Goal: Transaction & Acquisition: Book appointment/travel/reservation

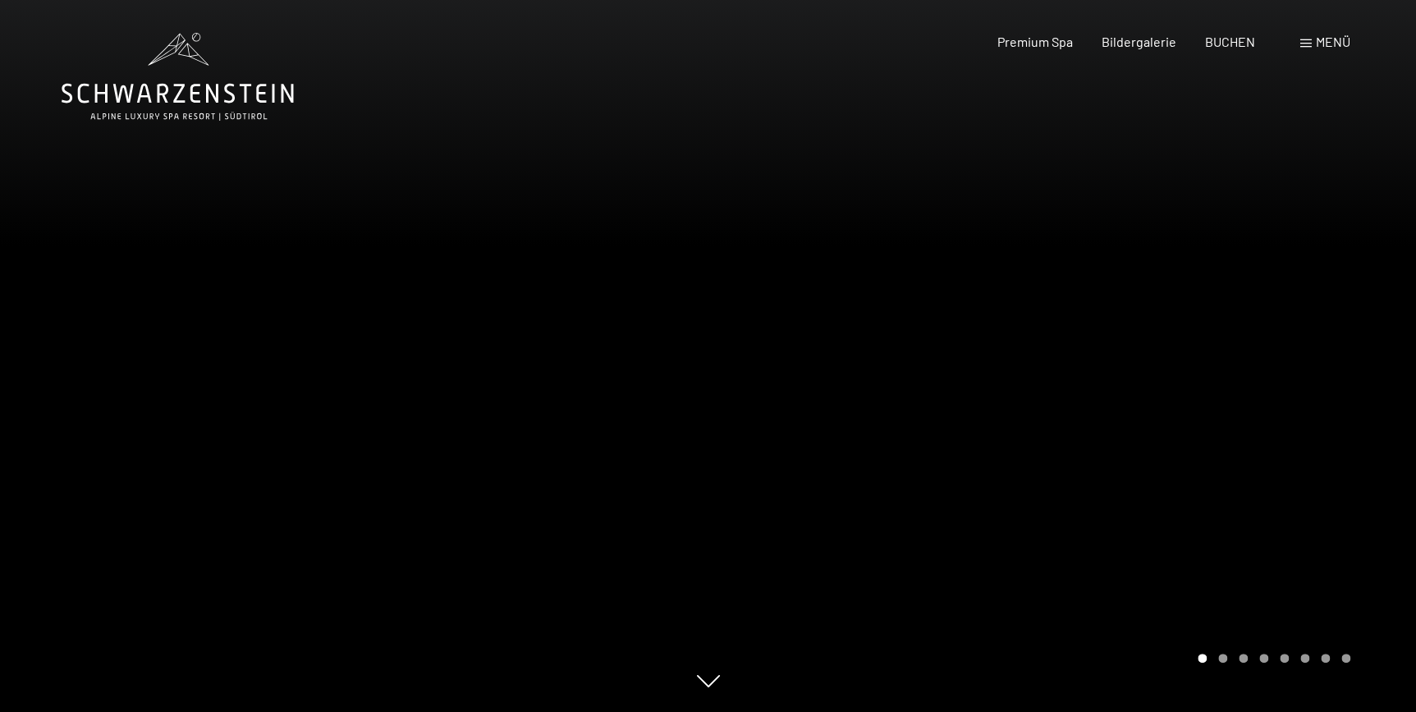
click at [1313, 48] on div "Menü" at bounding box center [1325, 42] width 50 height 18
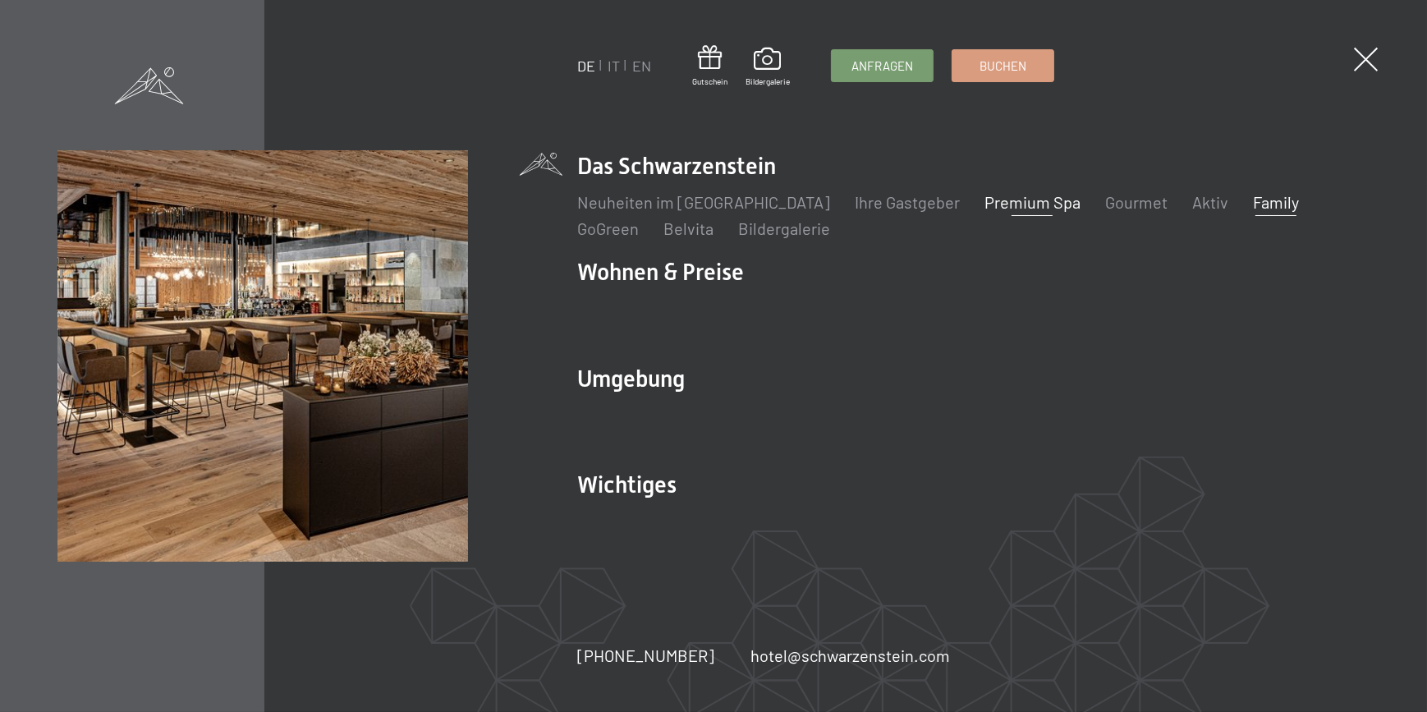
click at [1253, 201] on link "Family" at bounding box center [1276, 202] width 46 height 20
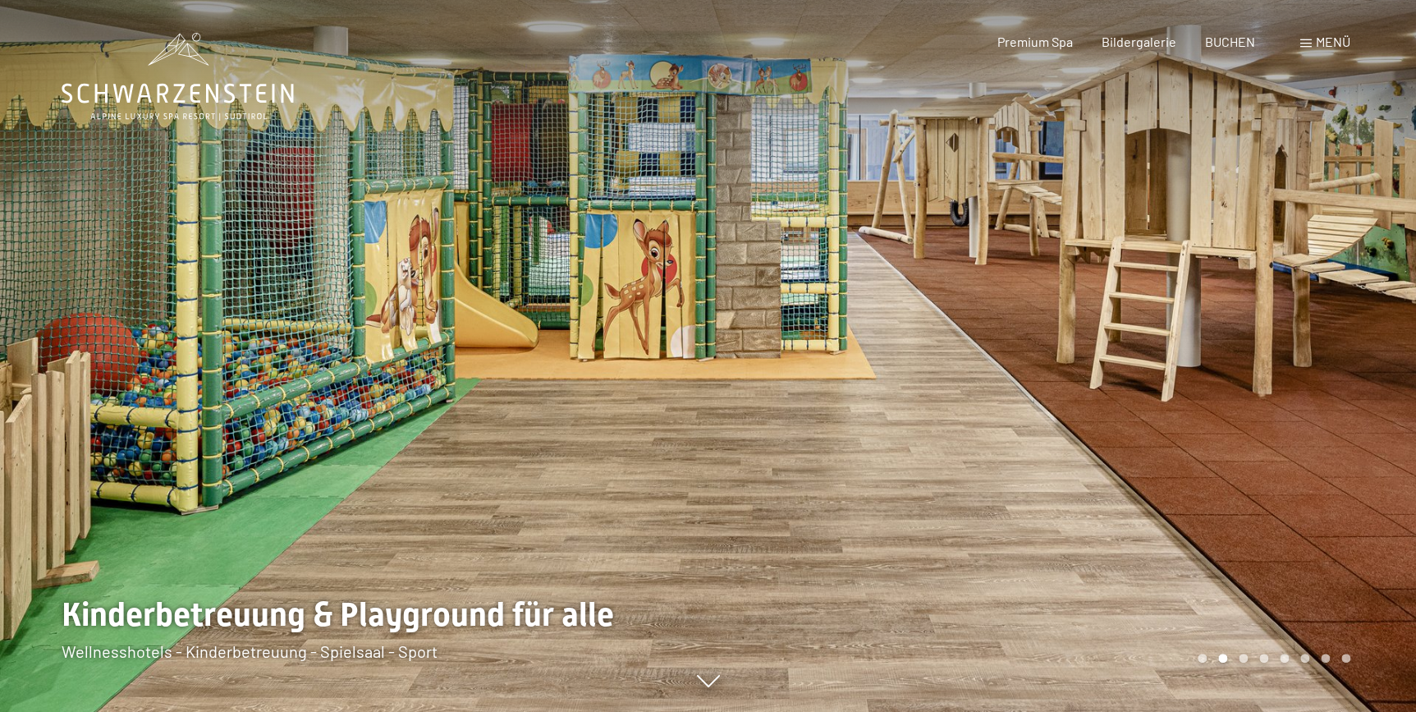
click at [1305, 40] on span at bounding box center [1305, 43] width 11 height 8
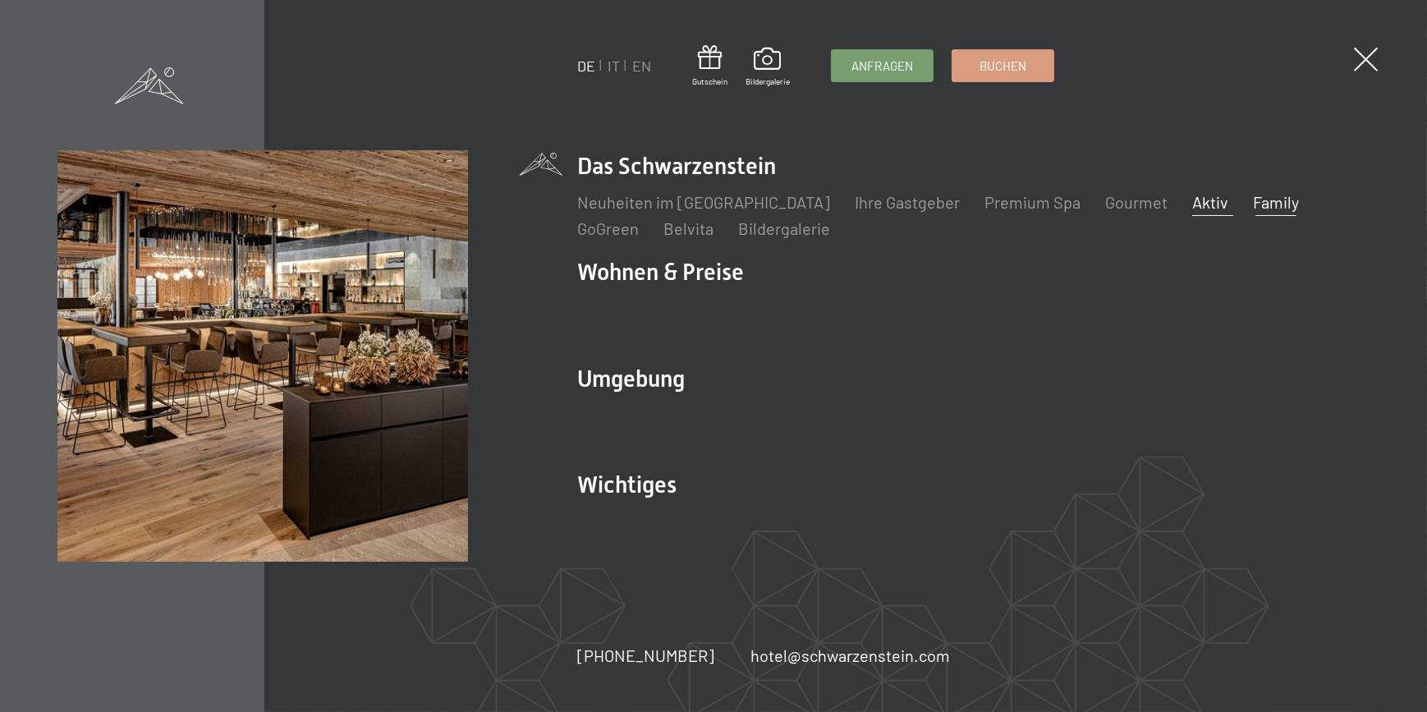
click at [1192, 202] on link "Aktiv" at bounding box center [1210, 202] width 36 height 20
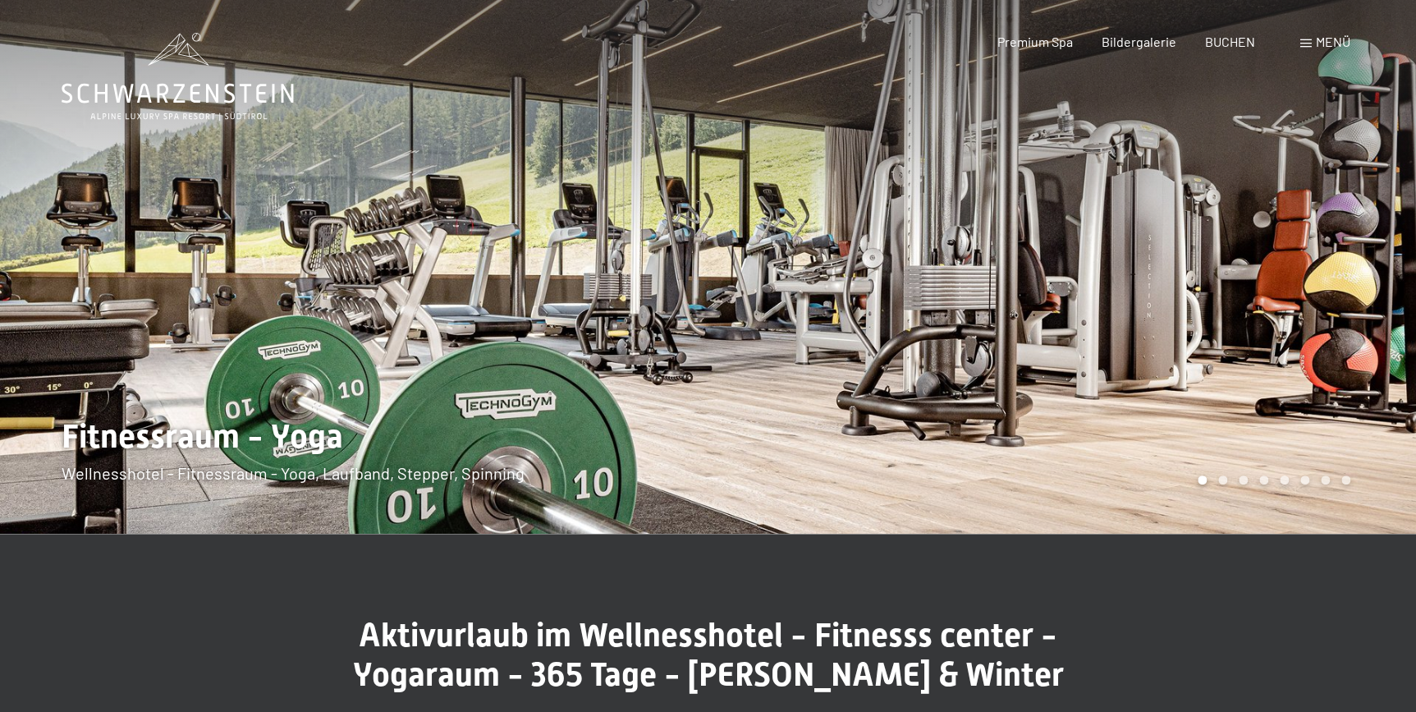
click at [1252, 375] on div at bounding box center [1063, 267] width 709 height 534
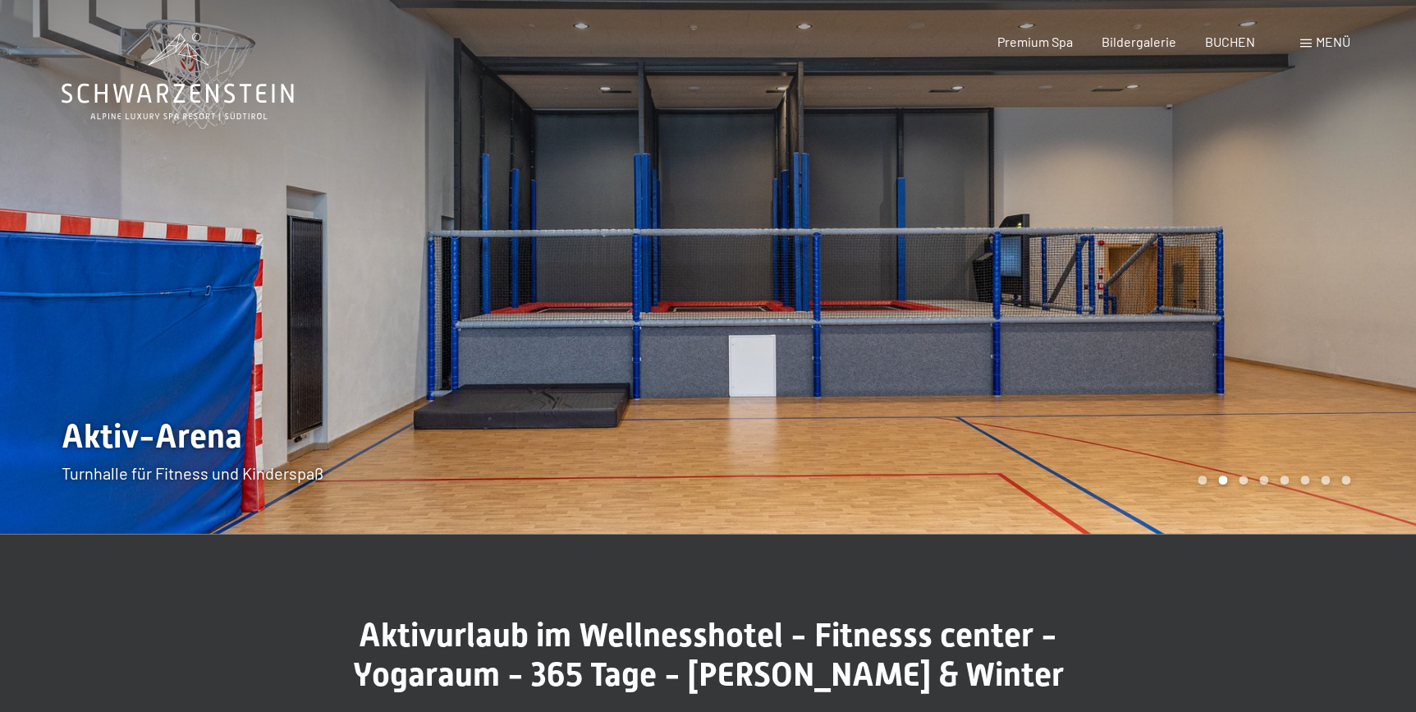
click at [1319, 320] on div at bounding box center [1063, 267] width 709 height 534
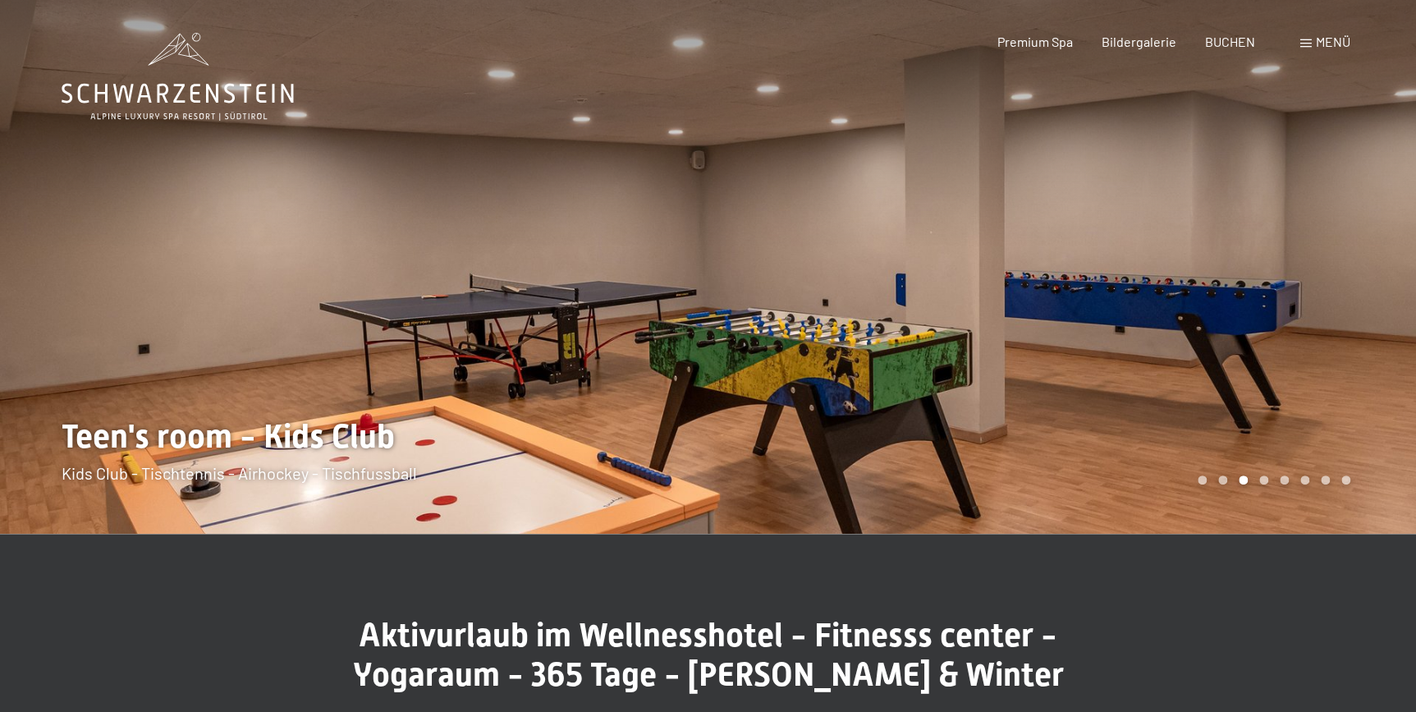
click at [1319, 320] on div at bounding box center [1063, 267] width 709 height 534
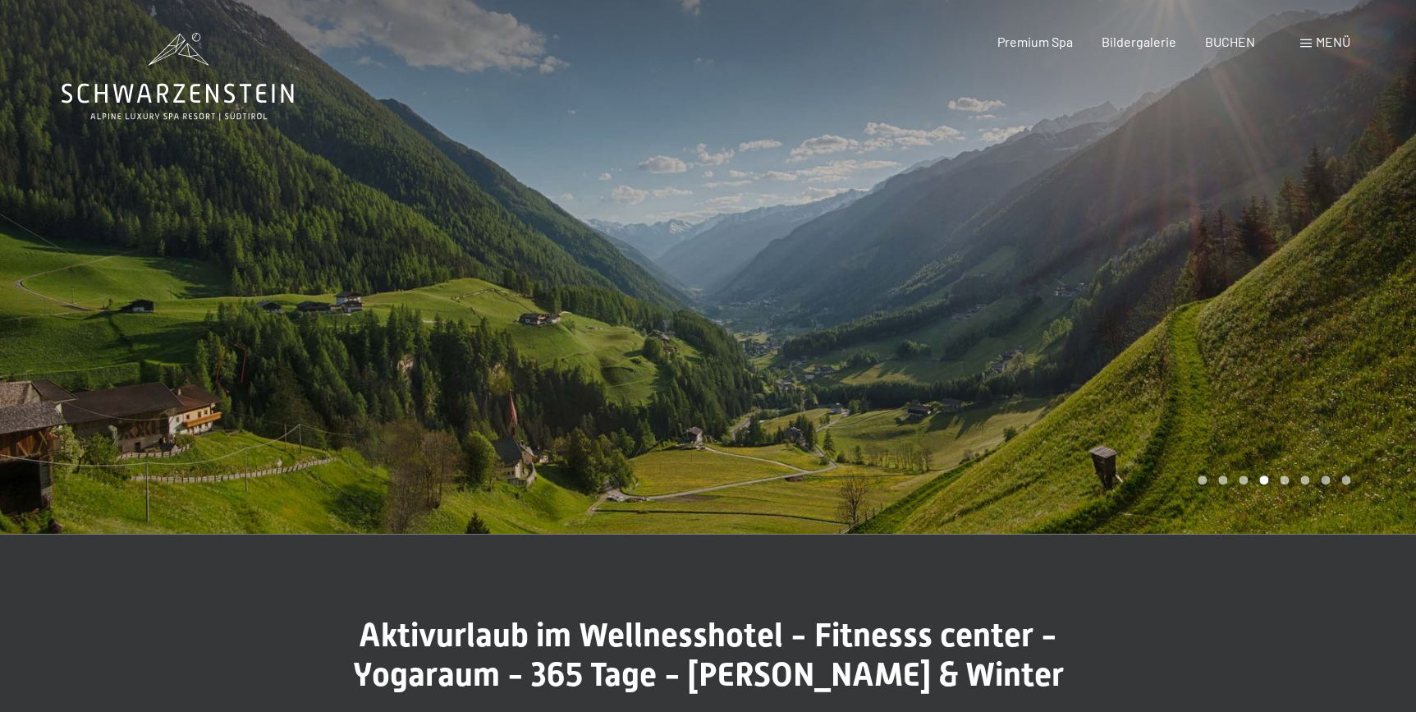
click at [1319, 320] on div at bounding box center [1063, 267] width 709 height 534
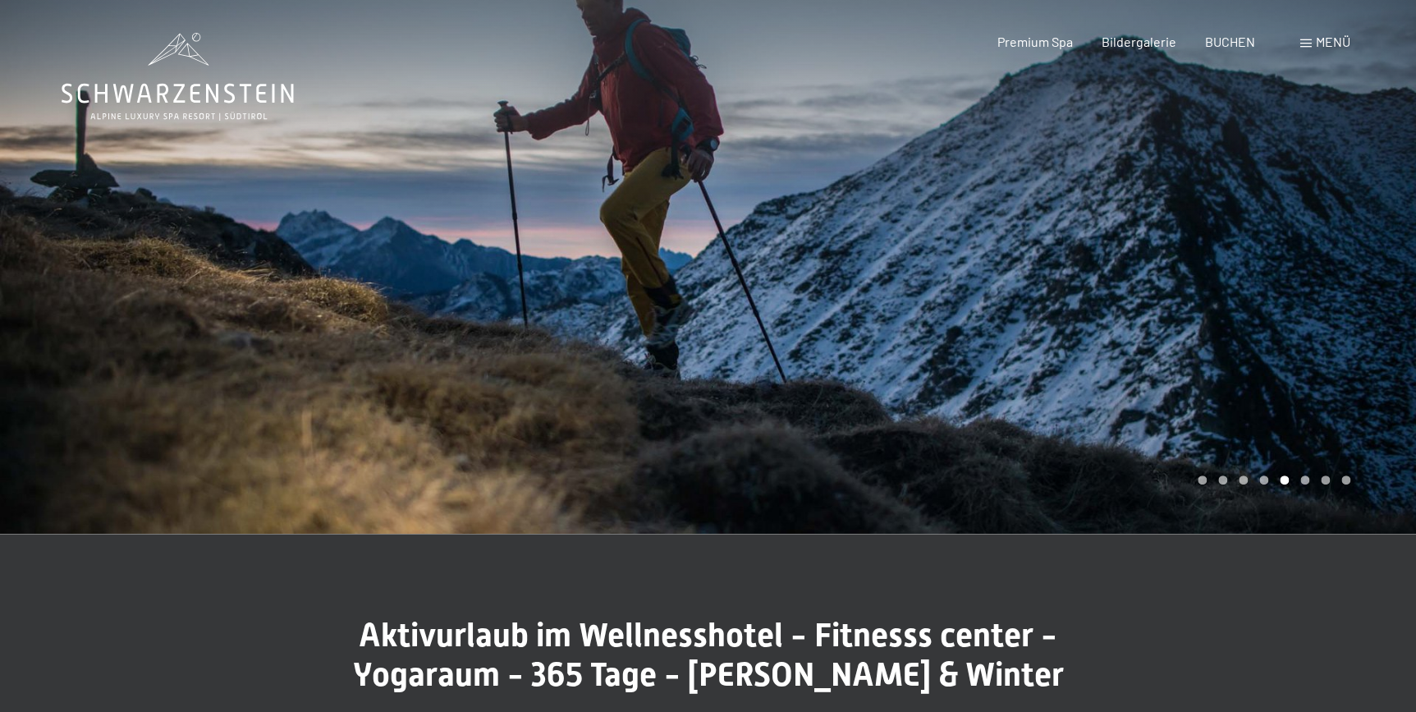
click at [1319, 320] on div at bounding box center [1063, 267] width 709 height 534
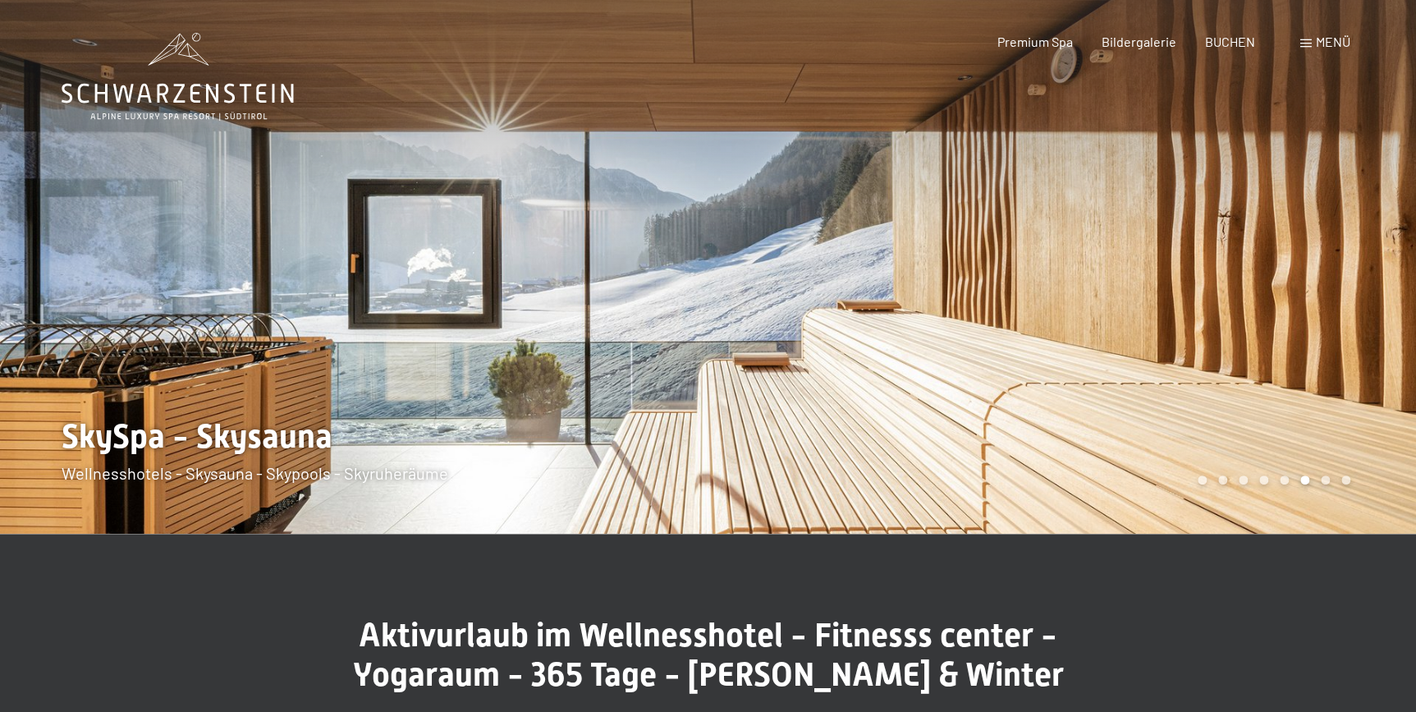
click at [1319, 320] on div at bounding box center [1063, 267] width 709 height 534
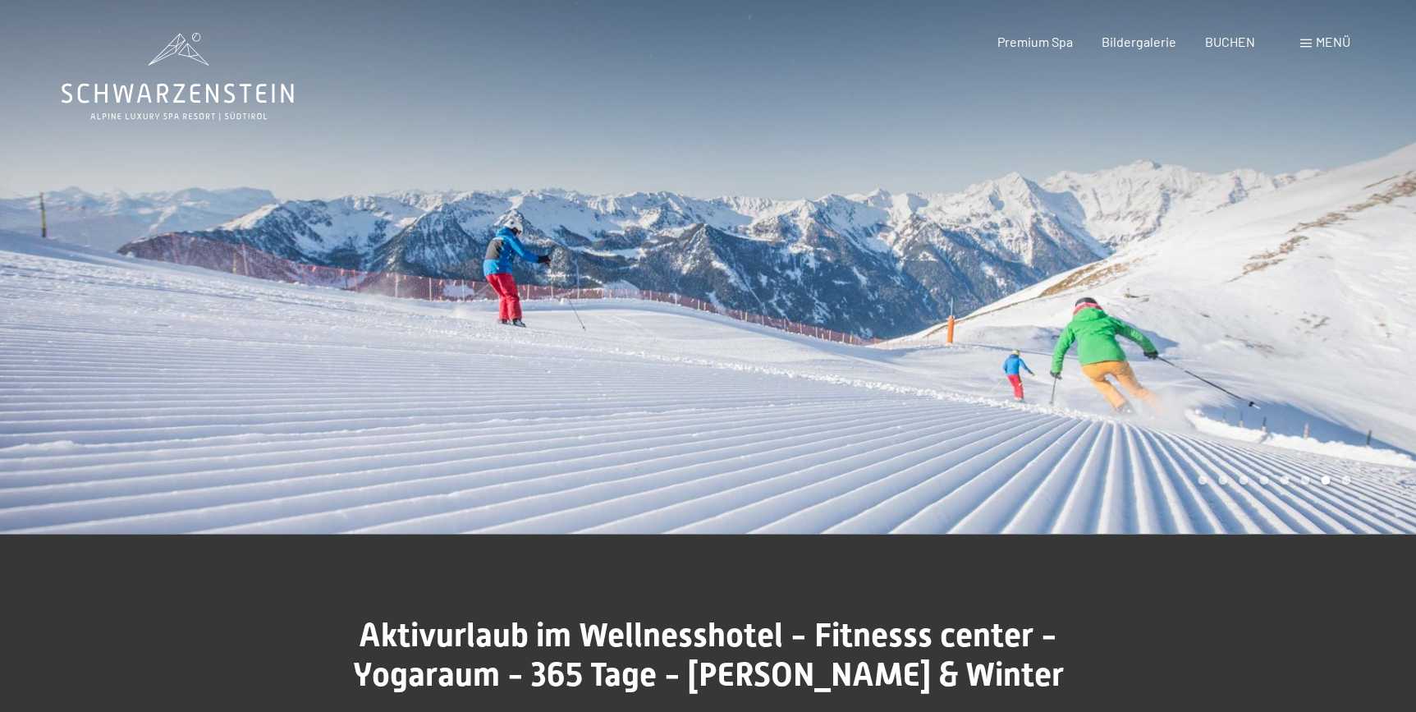
click at [1319, 320] on div at bounding box center [1063, 267] width 709 height 534
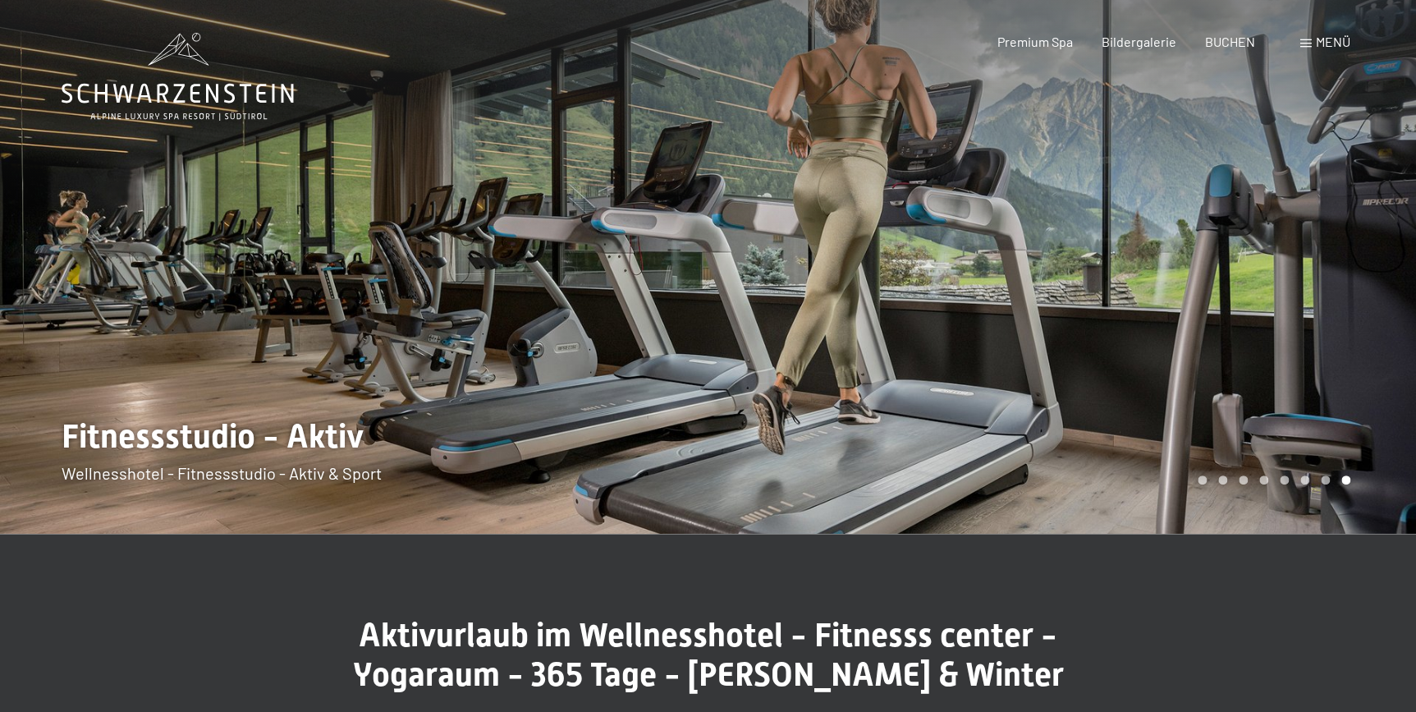
click at [1319, 320] on div at bounding box center [1063, 267] width 709 height 534
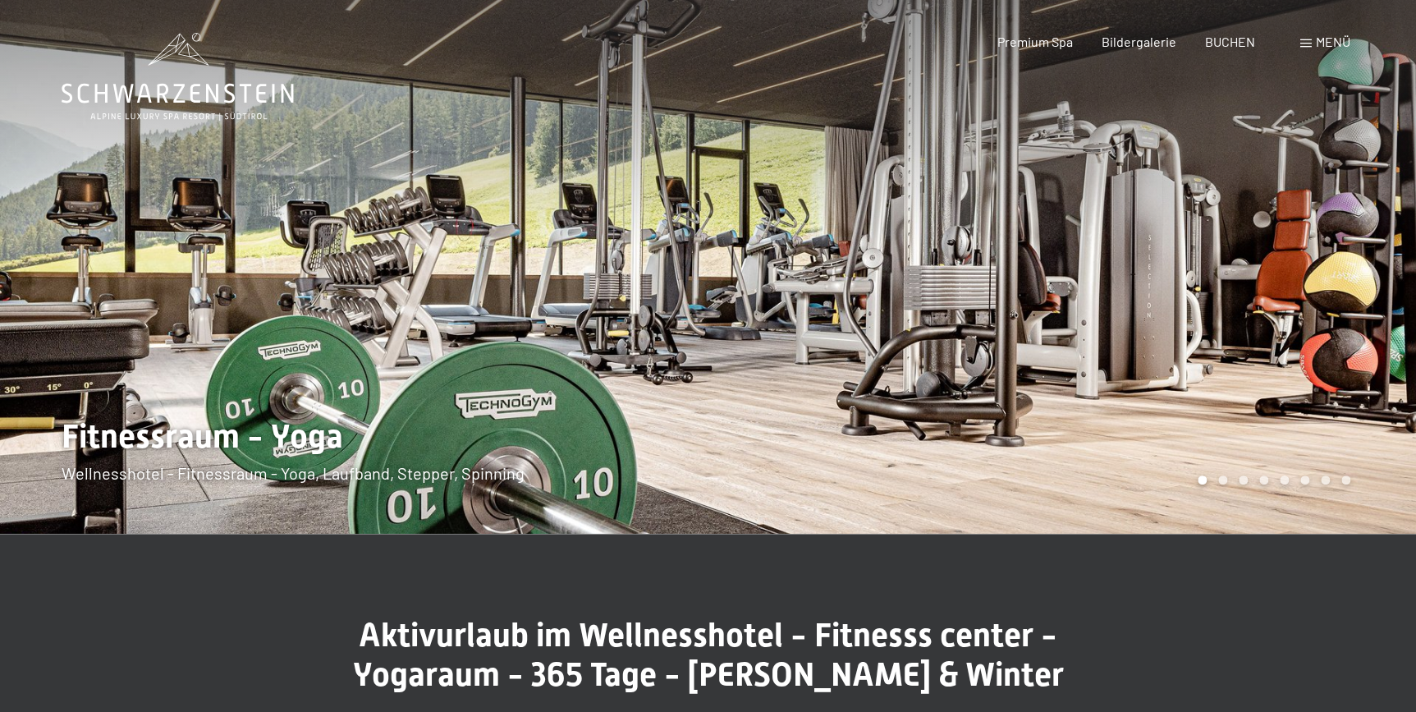
click at [1305, 41] on span at bounding box center [1305, 43] width 11 height 8
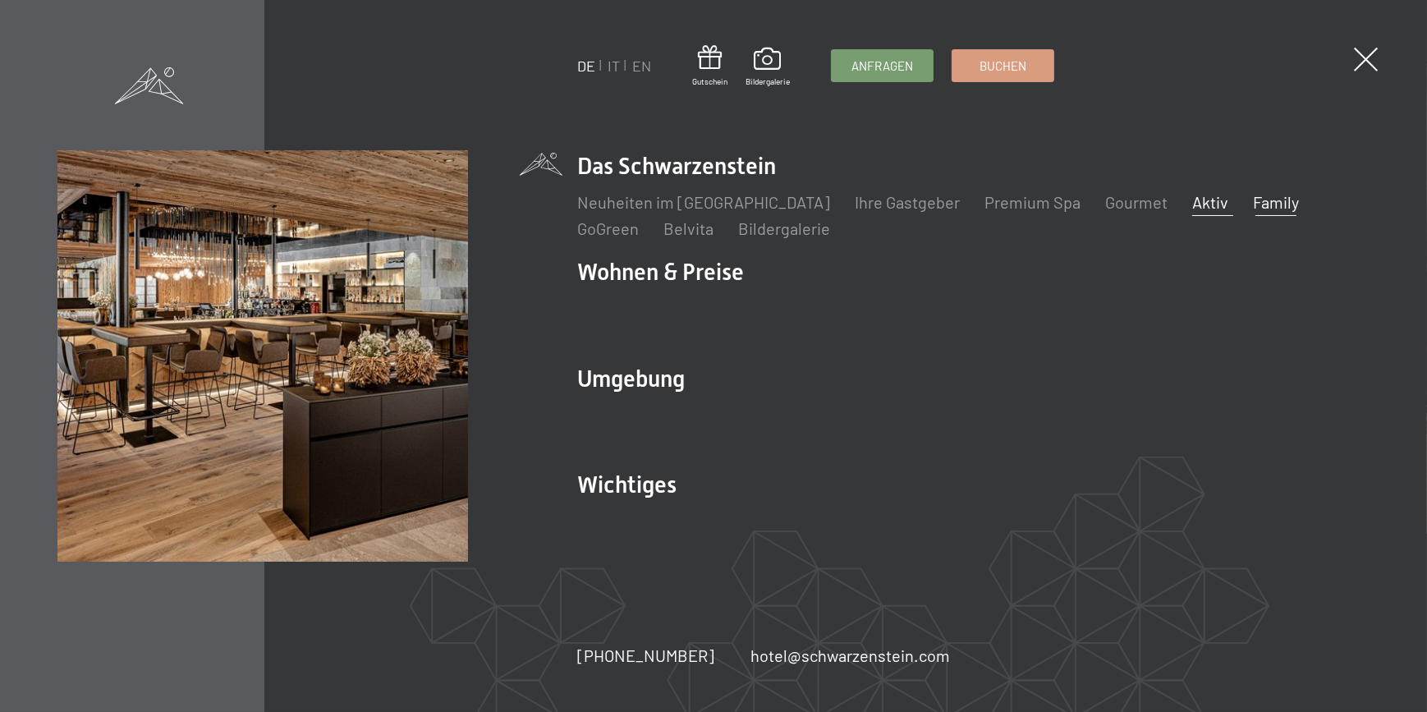
click at [1253, 204] on link "Family" at bounding box center [1276, 202] width 46 height 20
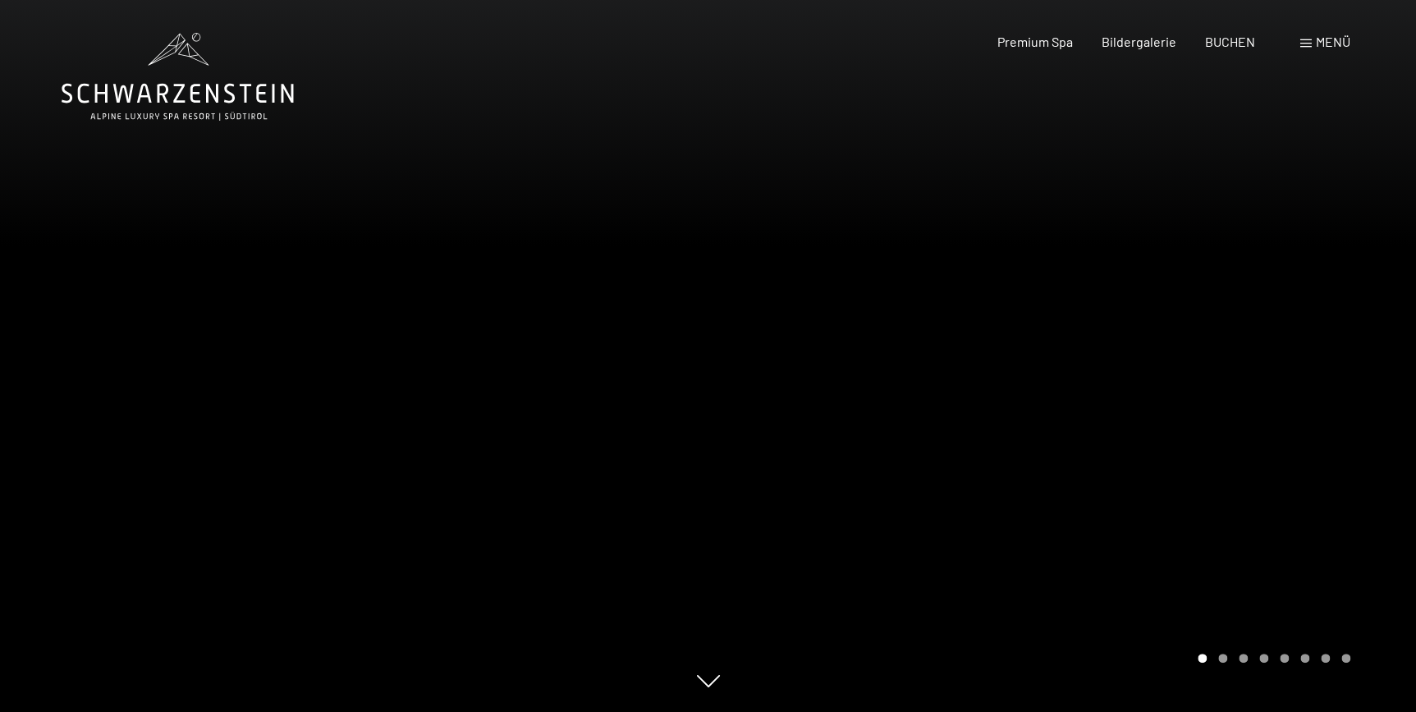
click at [1346, 510] on div at bounding box center [1063, 356] width 709 height 712
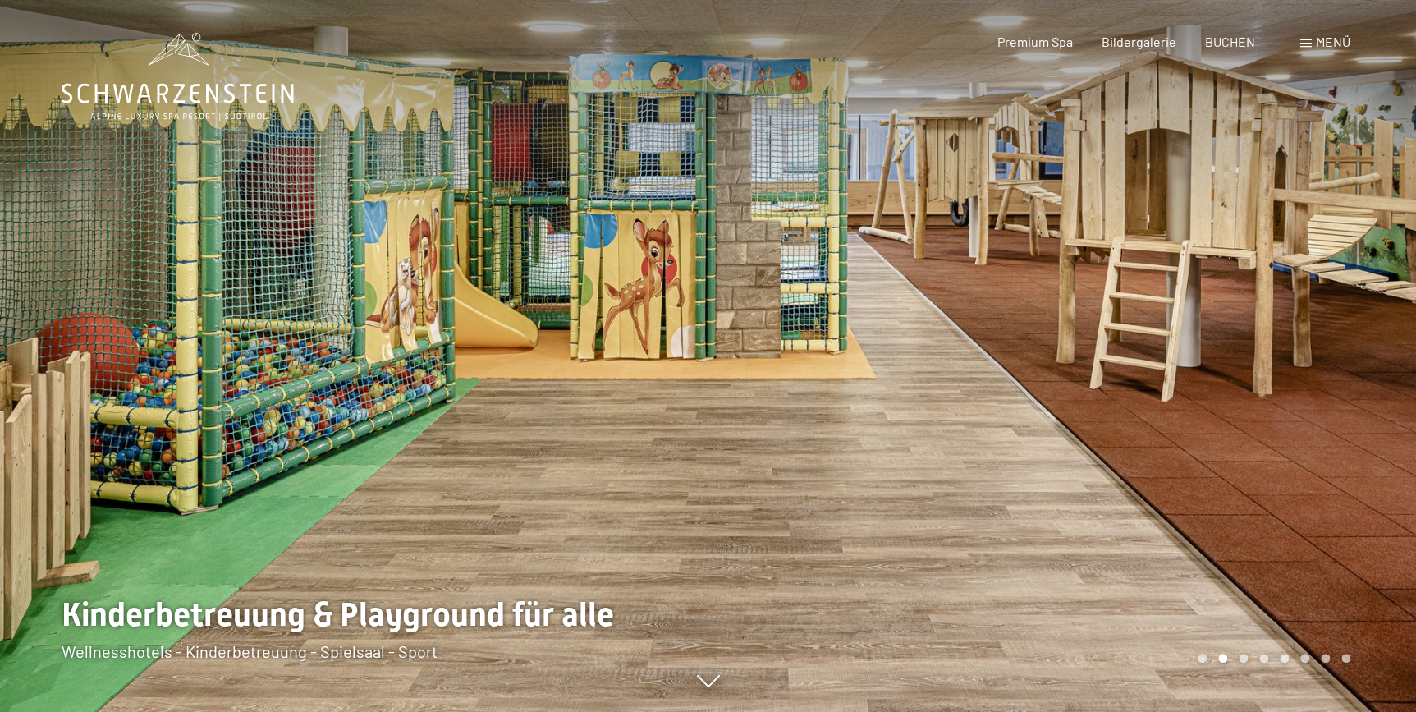
click at [1346, 510] on div at bounding box center [1063, 356] width 709 height 712
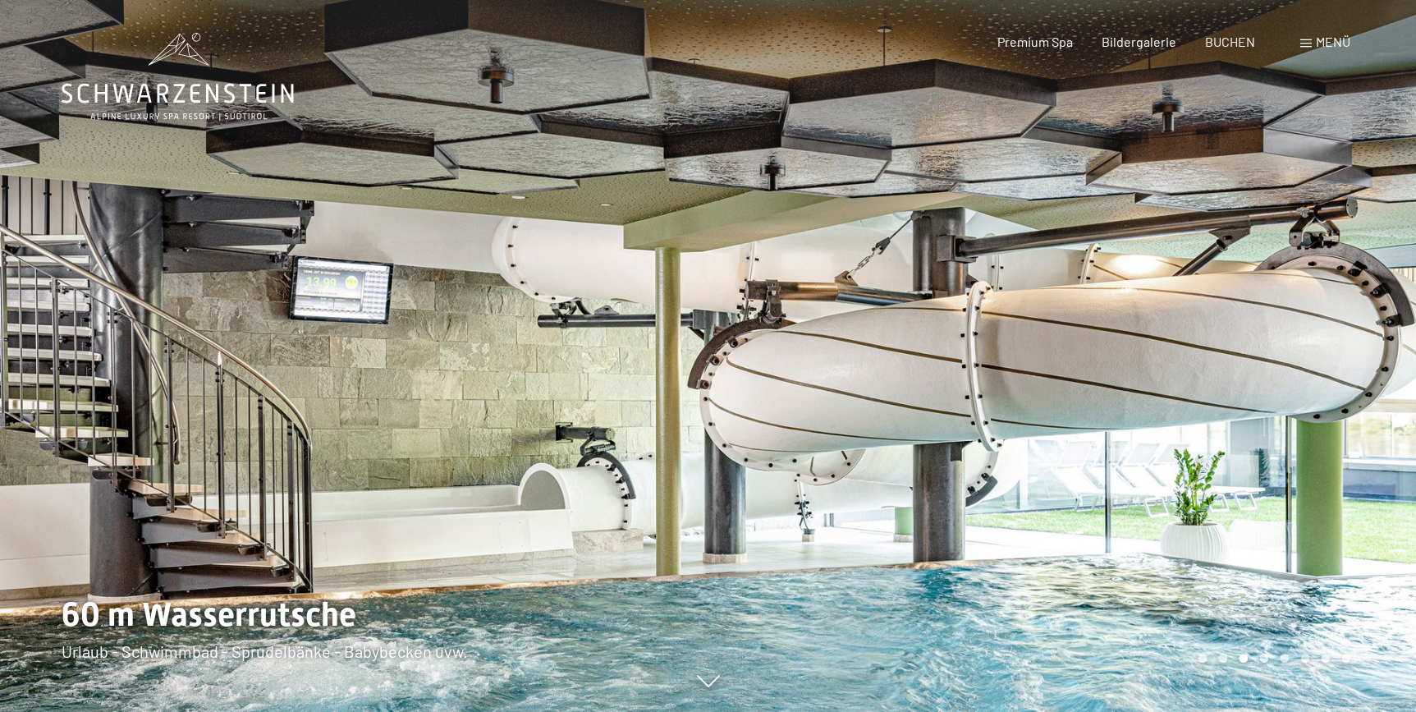
click at [1346, 510] on div at bounding box center [1063, 356] width 709 height 712
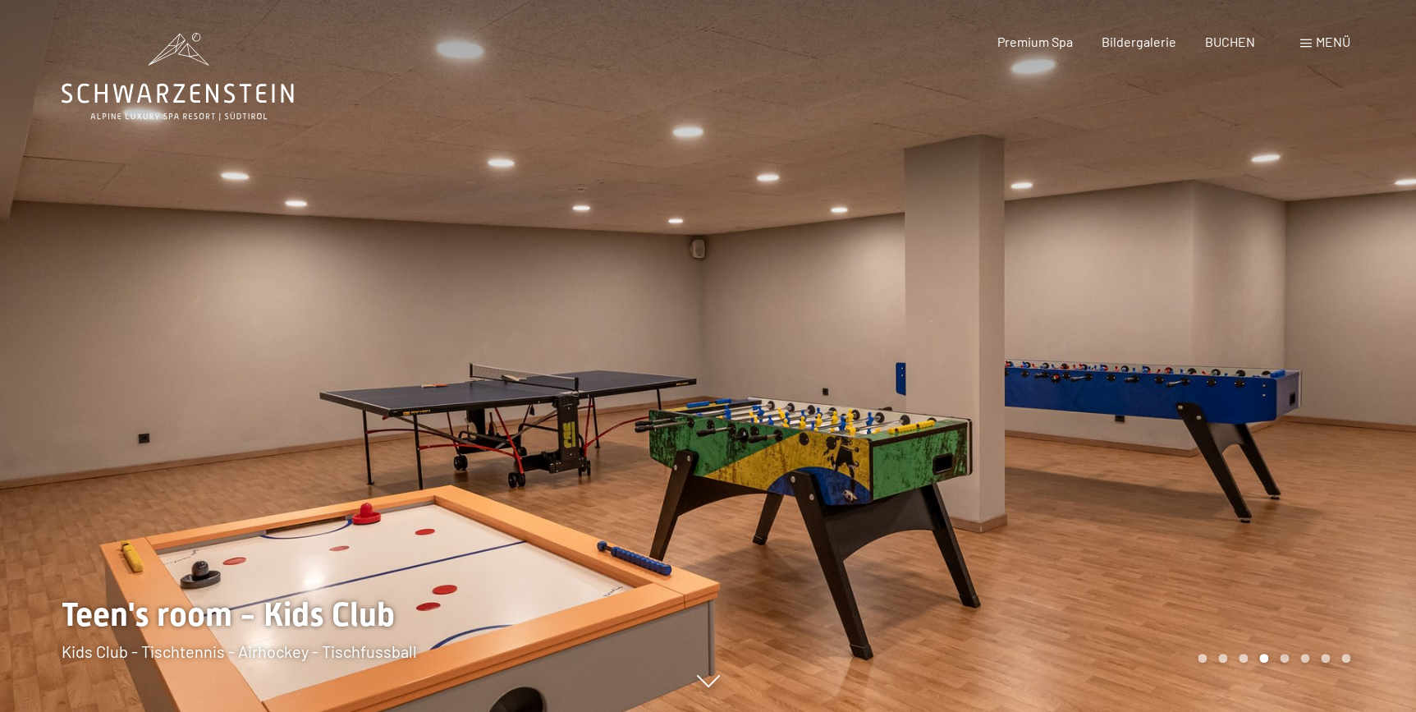
click at [1346, 510] on div at bounding box center [1063, 356] width 709 height 712
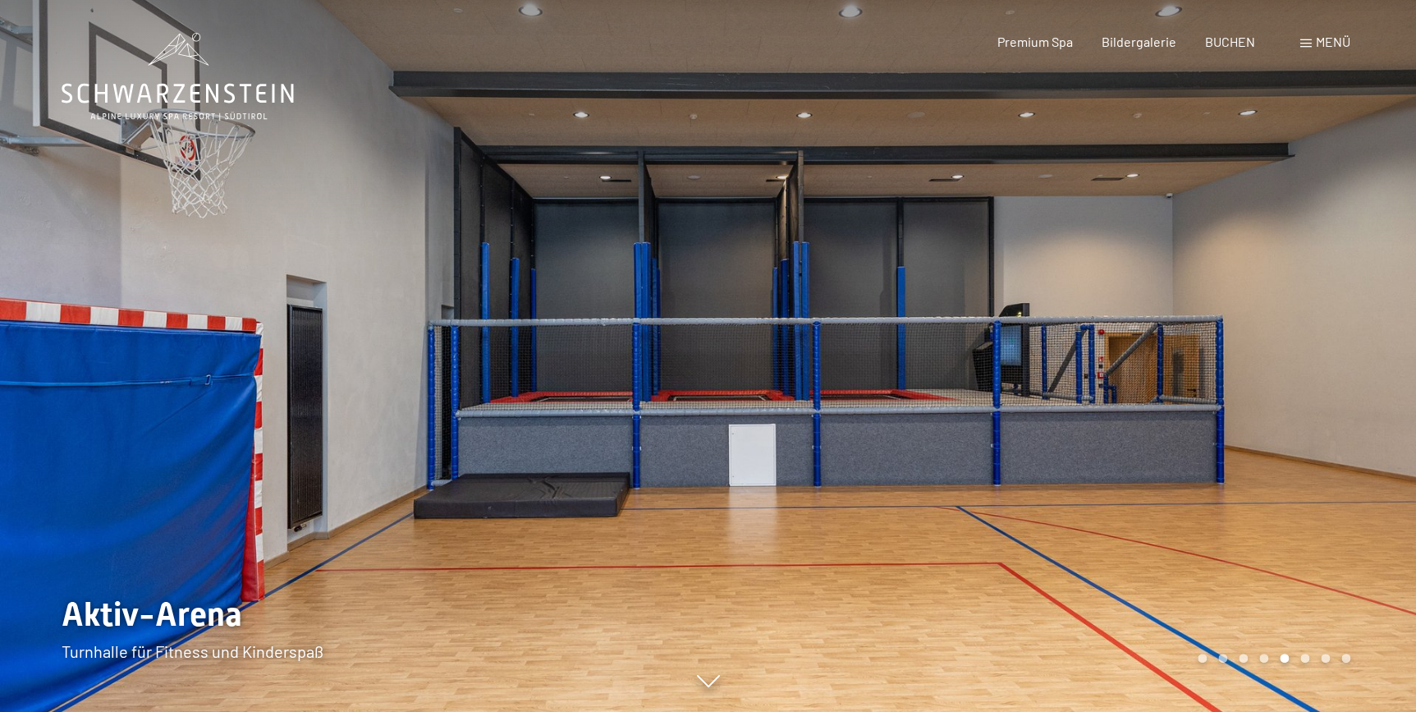
click at [1302, 41] on span at bounding box center [1305, 43] width 11 height 8
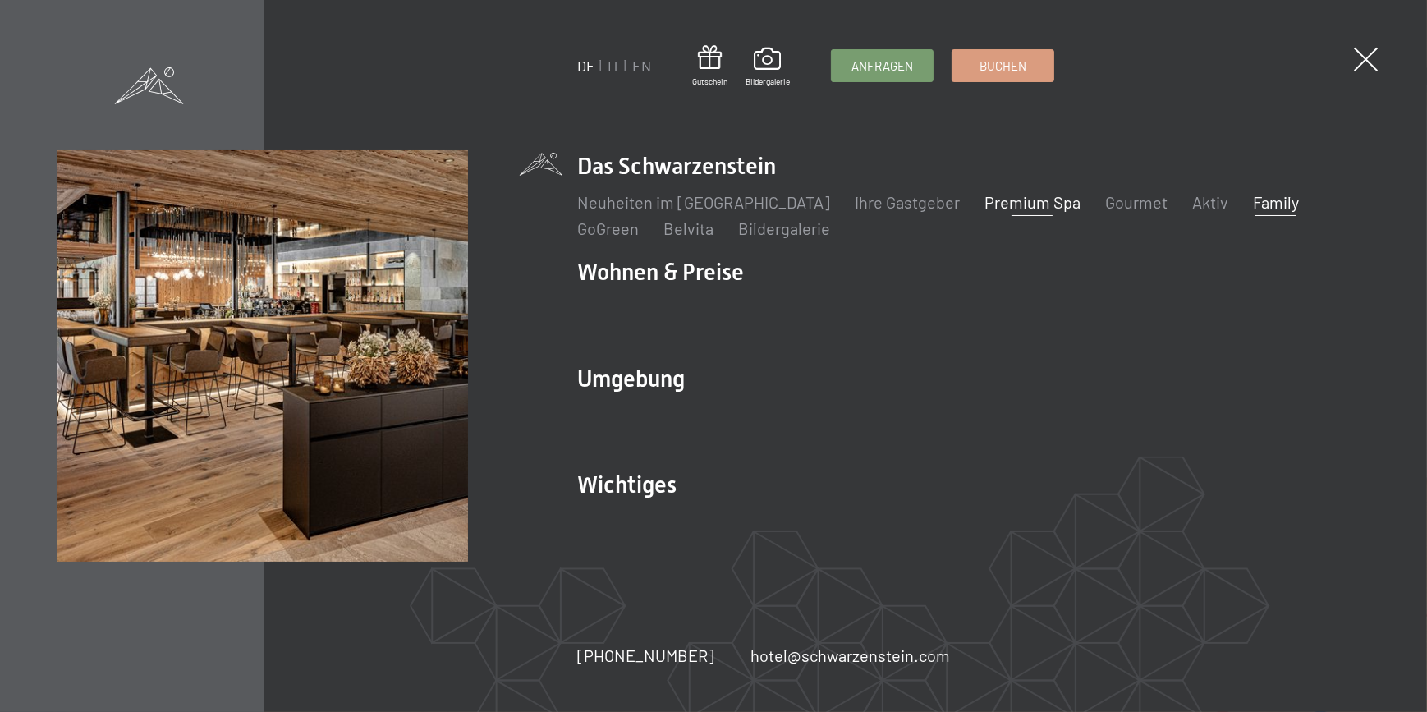
click at [1004, 204] on link "Premium Spa" at bounding box center [1032, 202] width 96 height 20
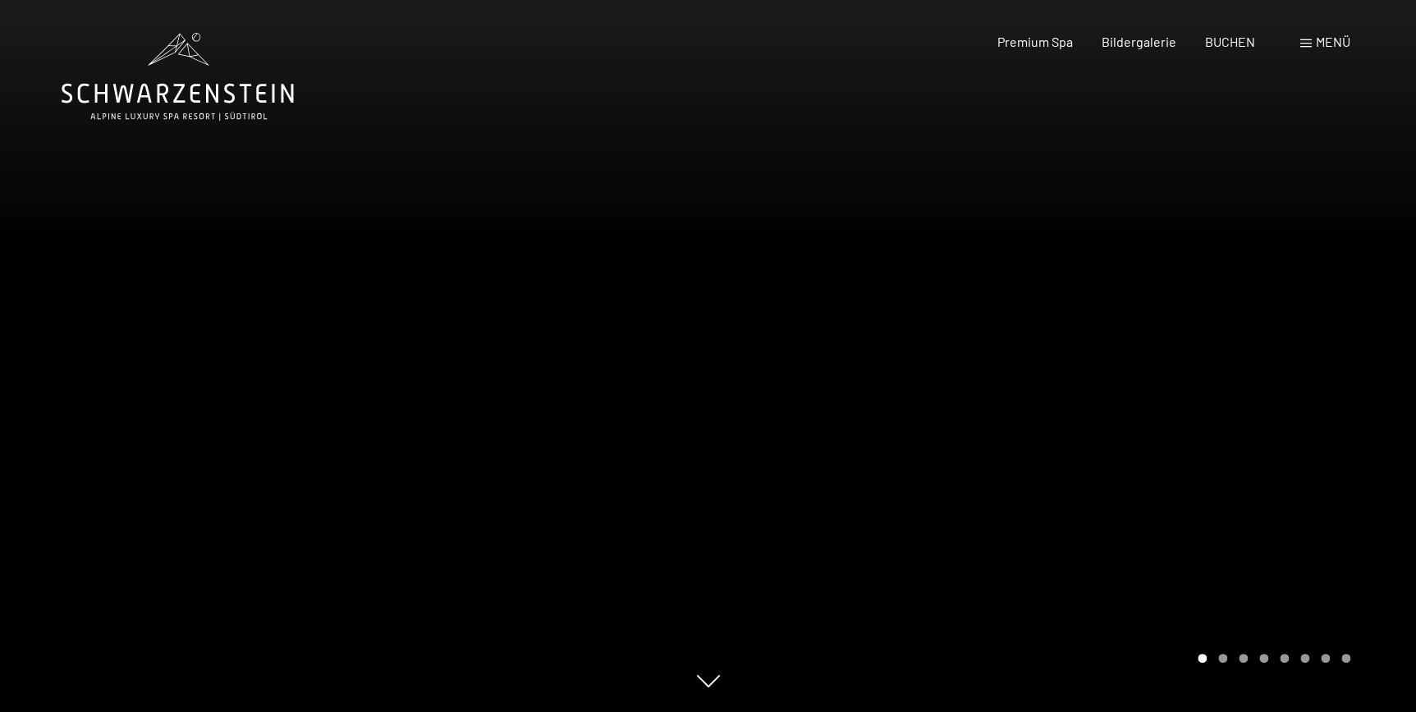
click at [1315, 415] on div at bounding box center [1063, 356] width 709 height 712
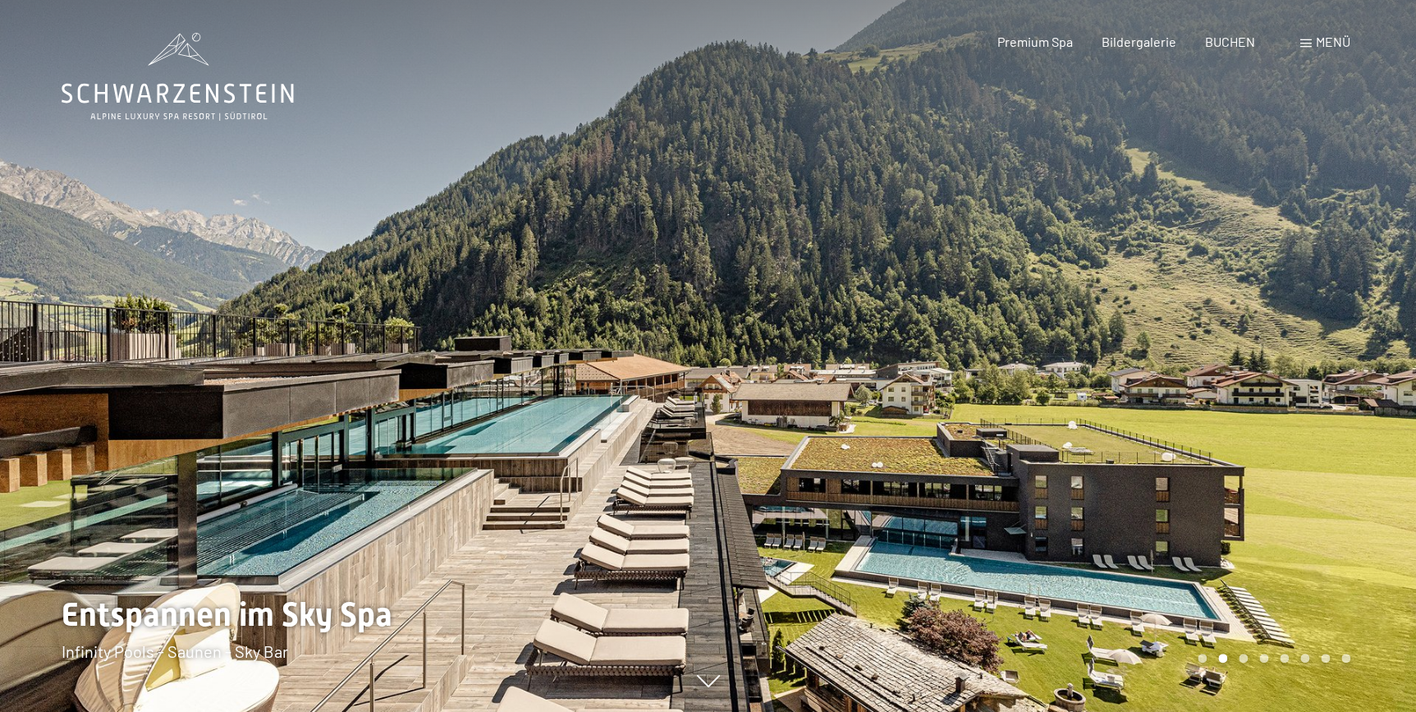
click at [1315, 415] on div at bounding box center [1063, 356] width 709 height 712
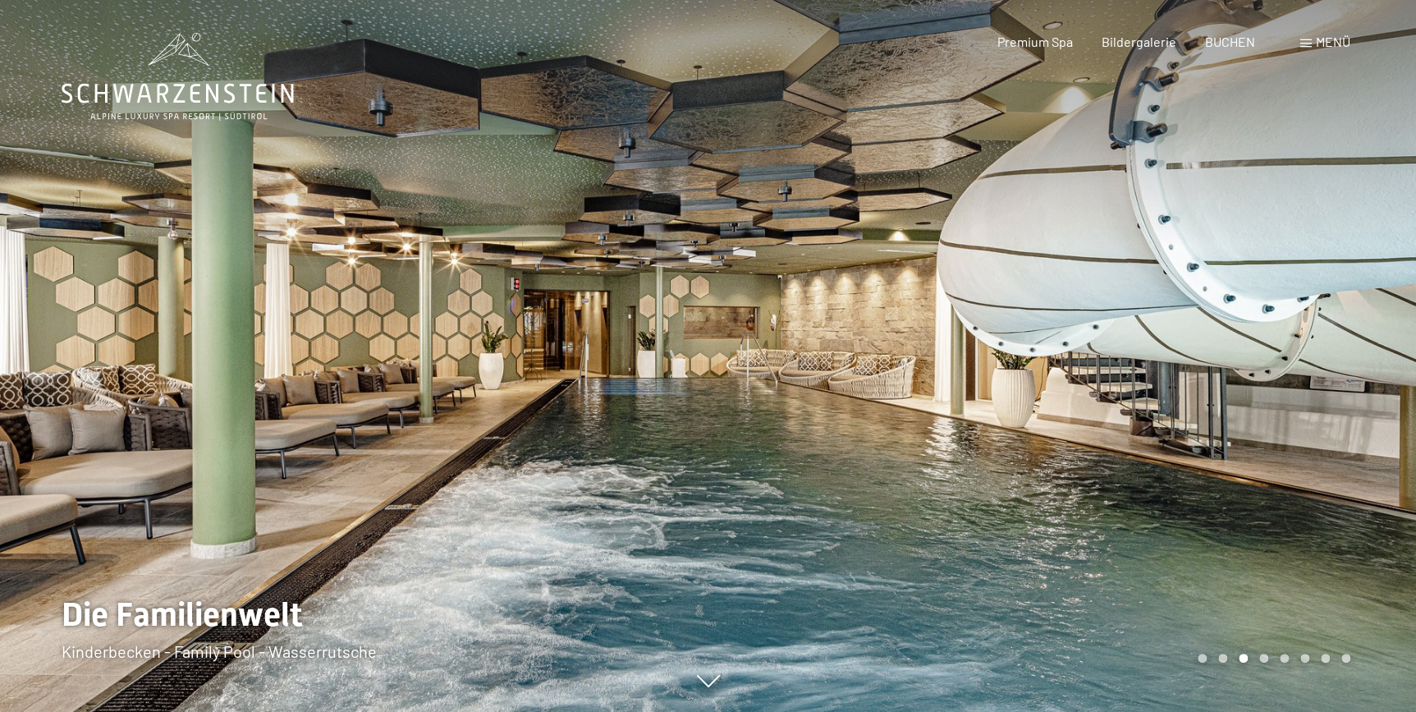
click at [1315, 415] on div at bounding box center [1063, 356] width 709 height 712
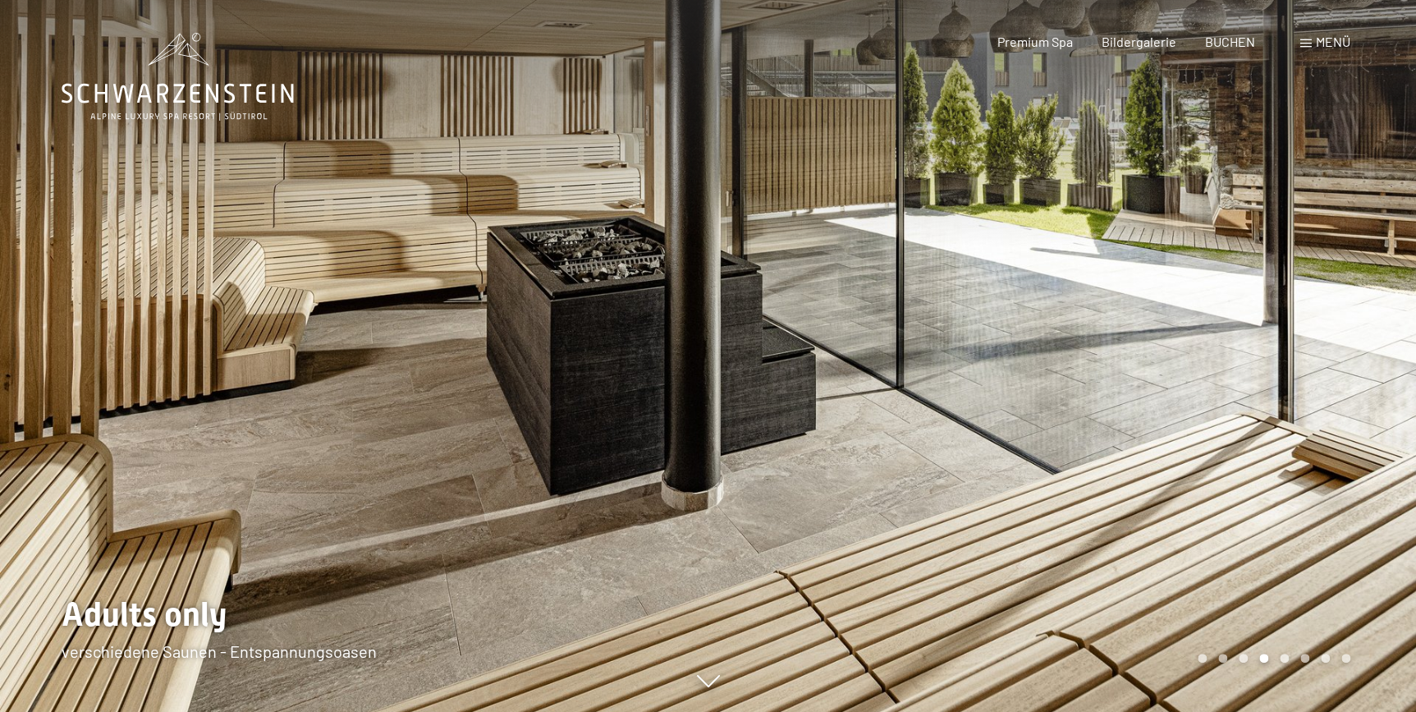
click at [1315, 415] on div at bounding box center [1063, 356] width 709 height 712
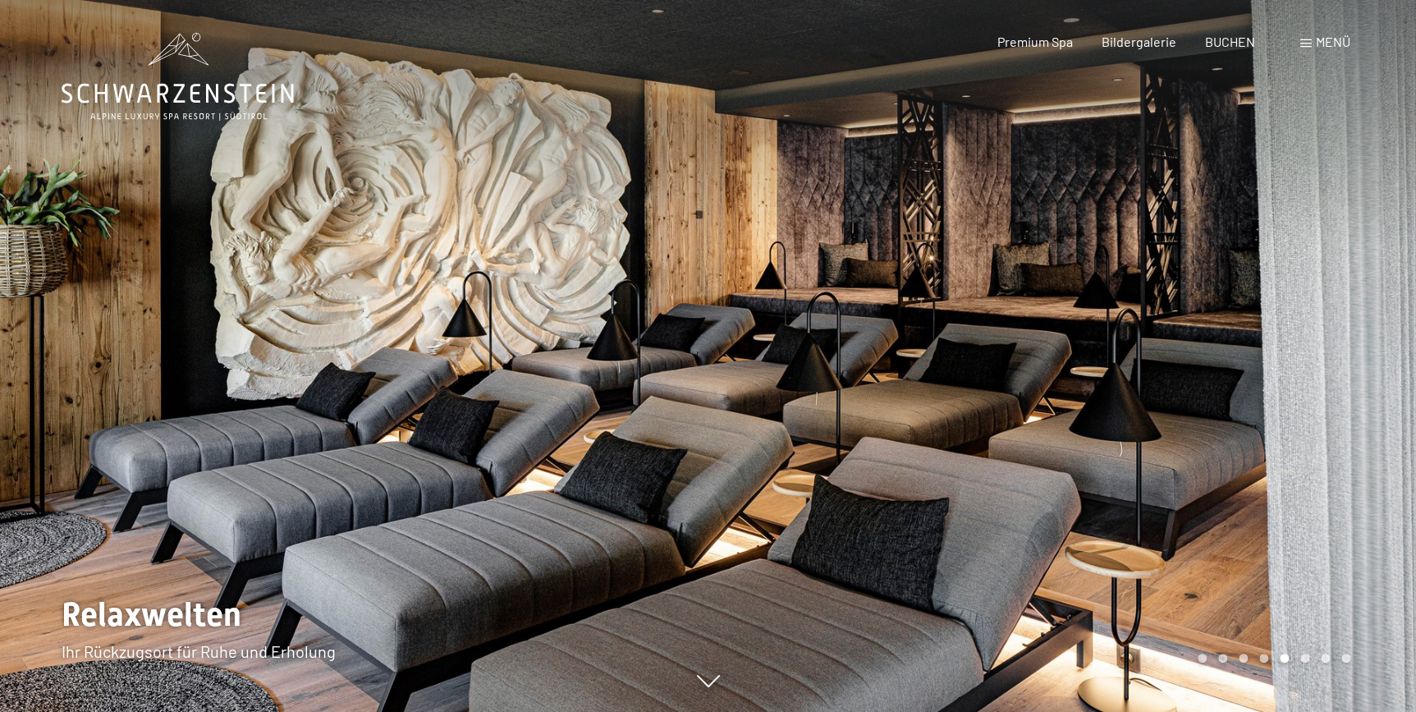
click at [1315, 415] on div at bounding box center [1063, 356] width 709 height 712
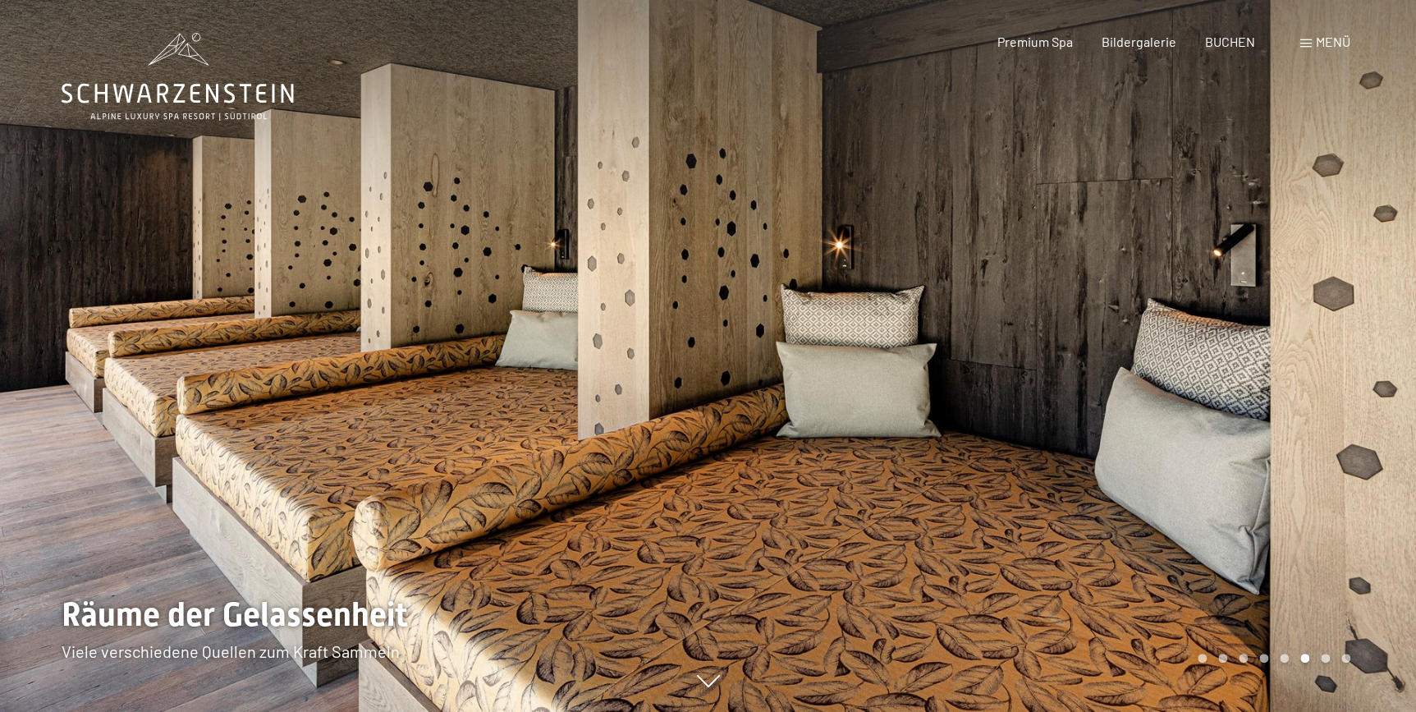
click at [1315, 415] on div at bounding box center [1063, 356] width 709 height 712
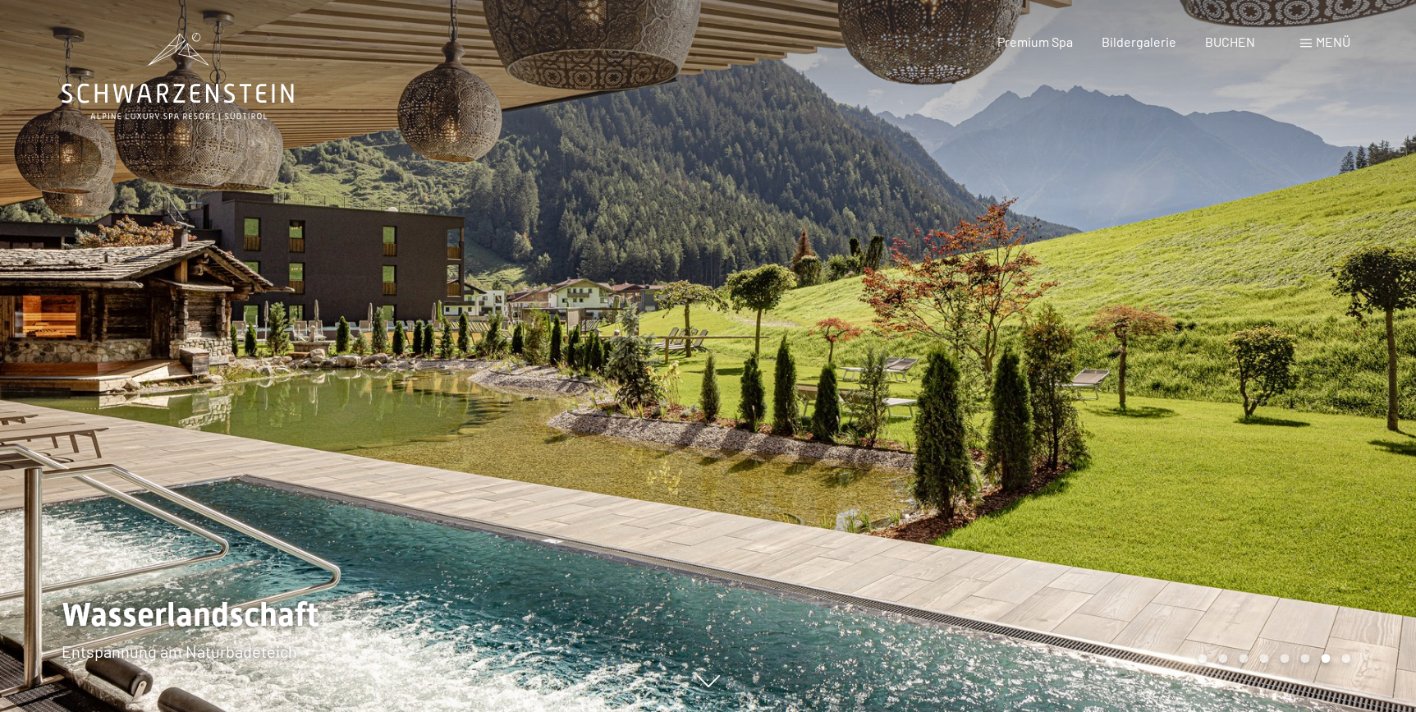
click at [1315, 415] on div at bounding box center [1063, 356] width 709 height 712
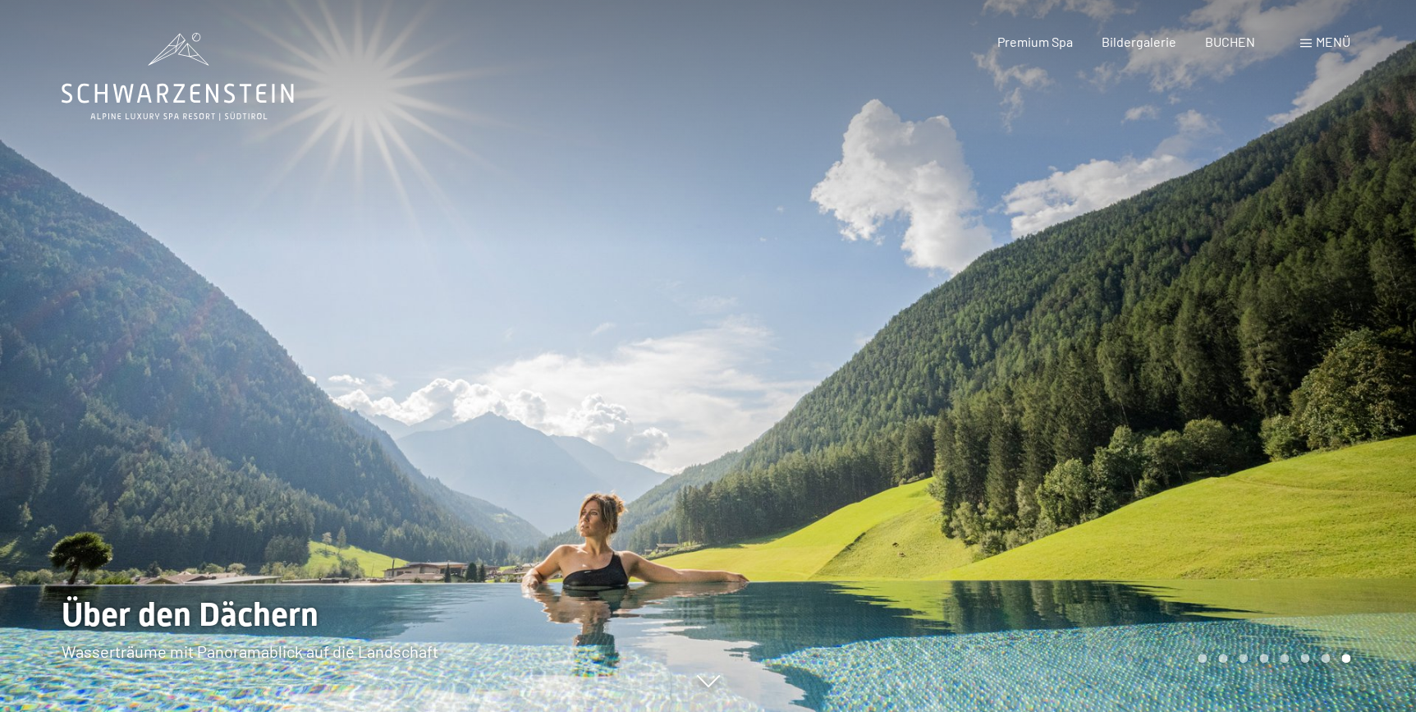
click at [1314, 45] on div "Menü" at bounding box center [1325, 42] width 50 height 18
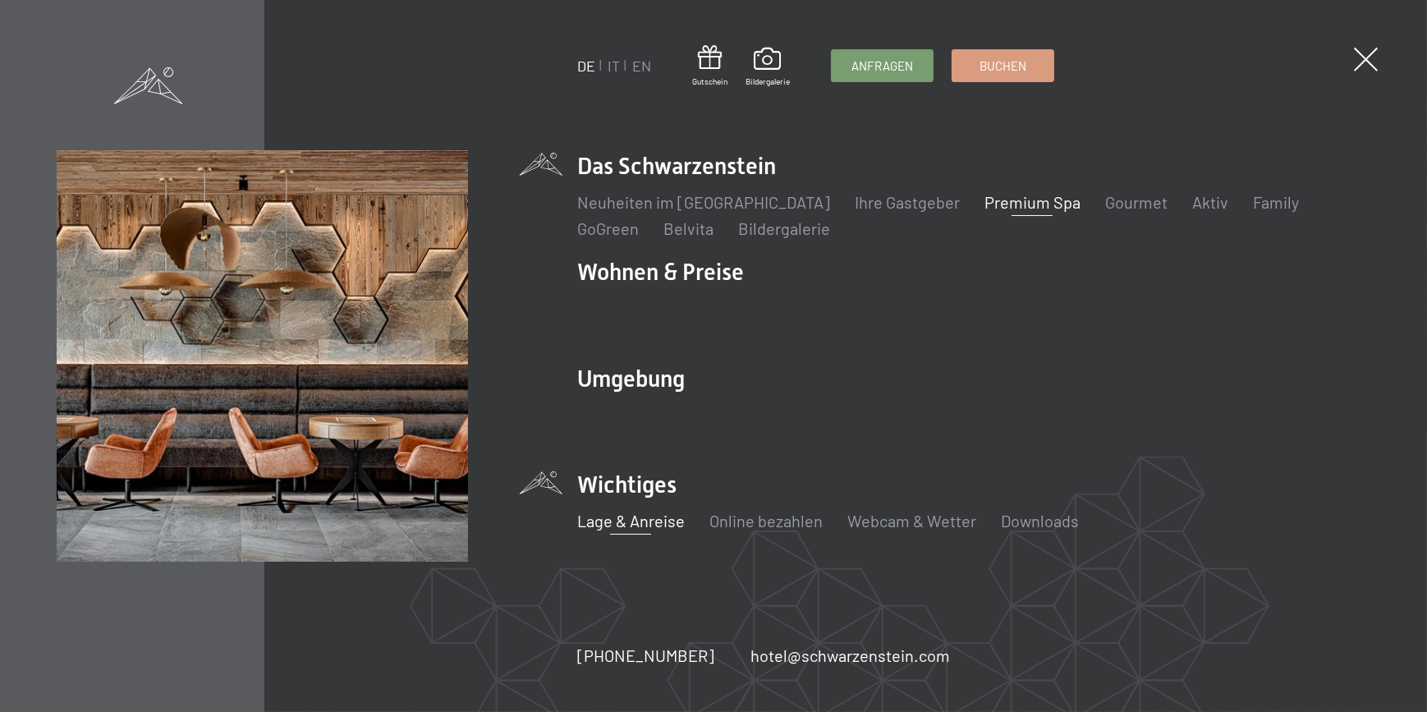
click at [634, 518] on link "Lage & Anreise" at bounding box center [631, 521] width 108 height 20
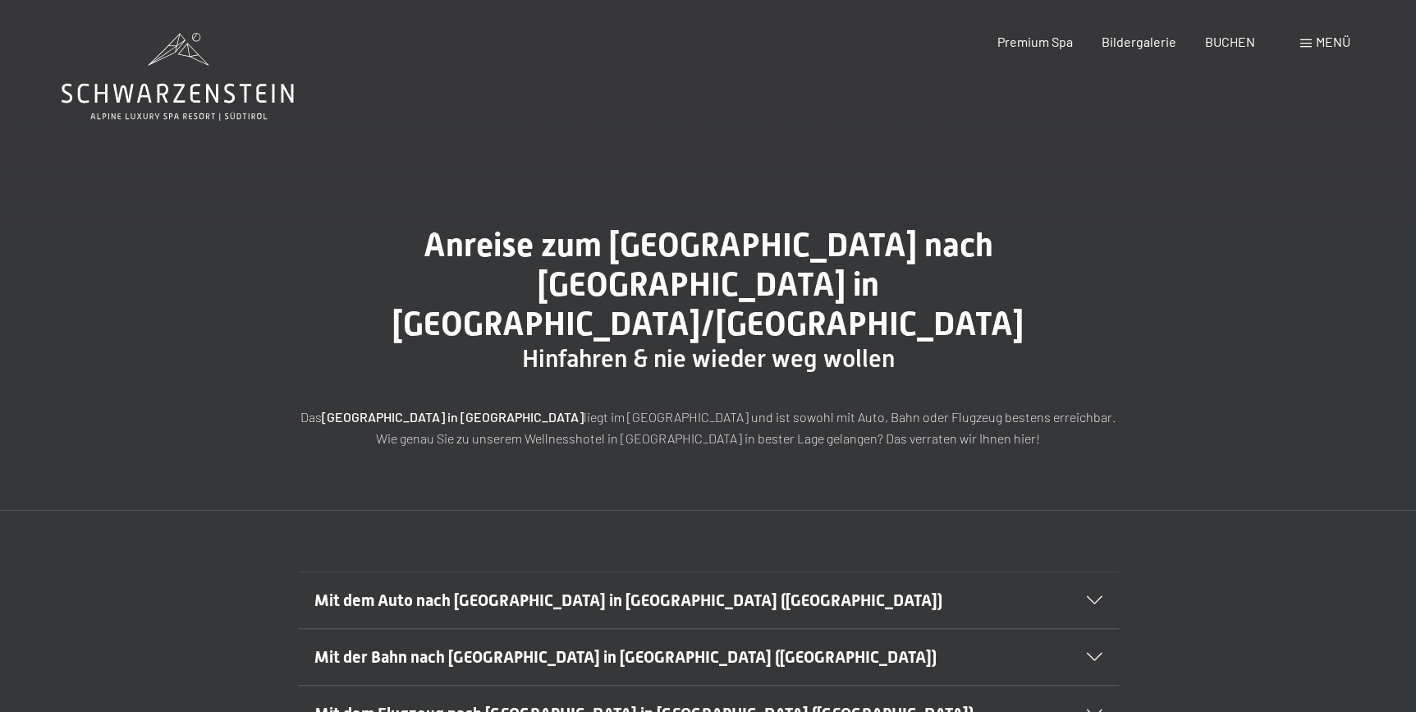
click at [1091, 572] on div "Mit dem Auto nach Luttach in Südtirol (Italien)" at bounding box center [708, 600] width 788 height 56
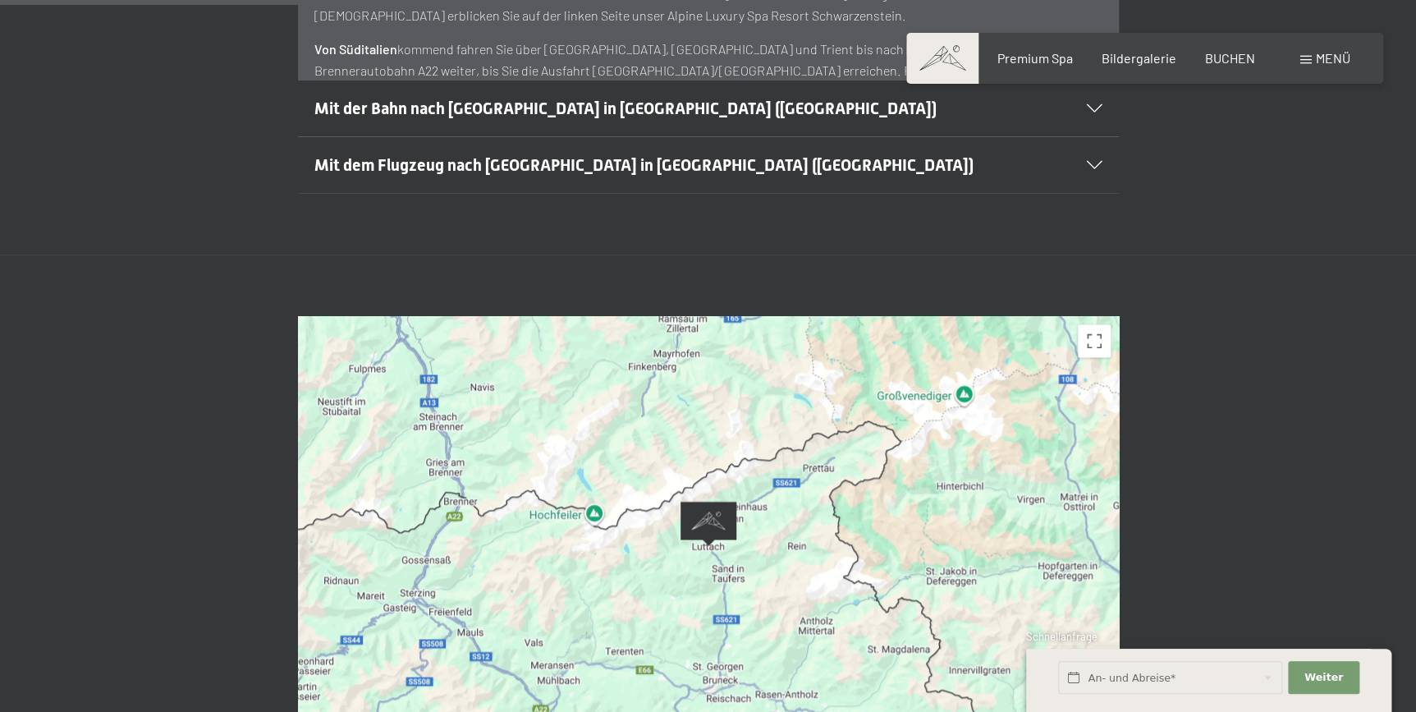
scroll to position [955, 0]
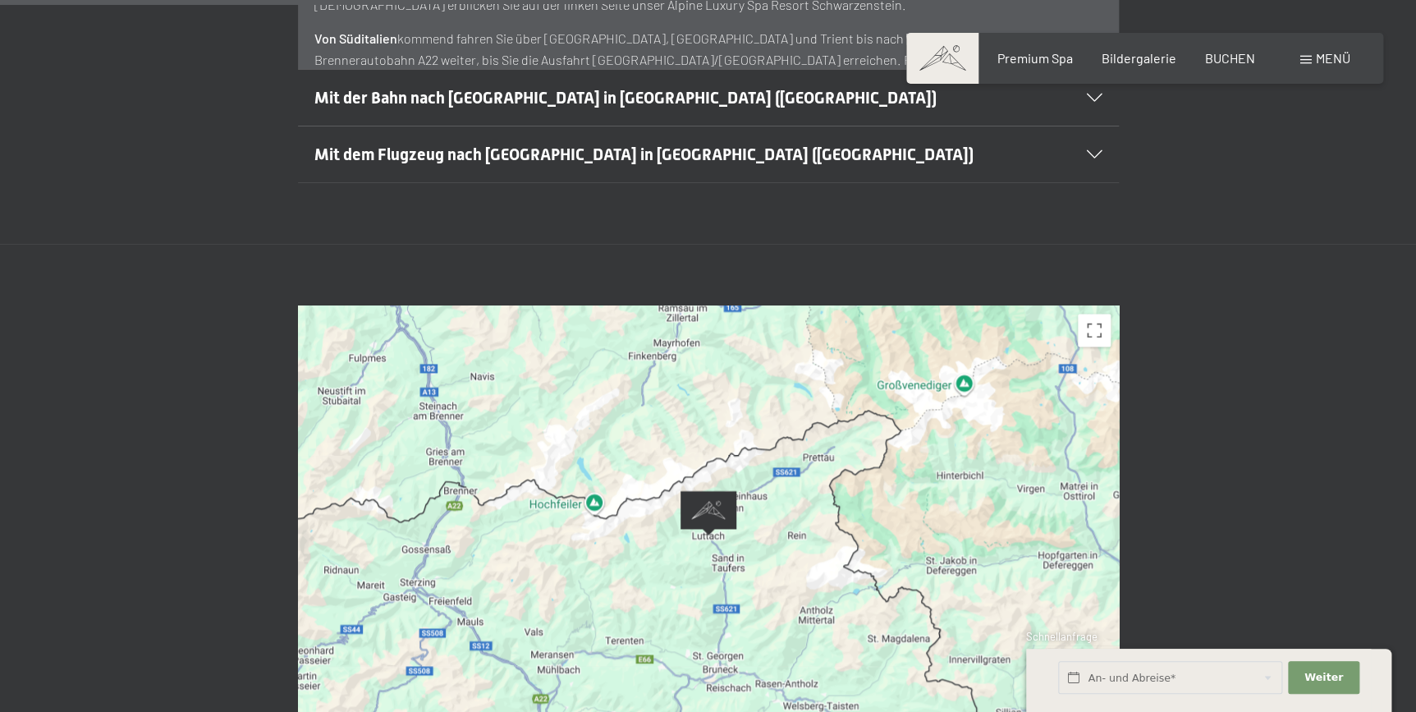
click at [1254, 507] on div "← Nach links → Nach rechts ↑ Nach oben ↓ Nach unten + Heranzoomen - Herauszoome…" at bounding box center [708, 535] width 1416 height 583
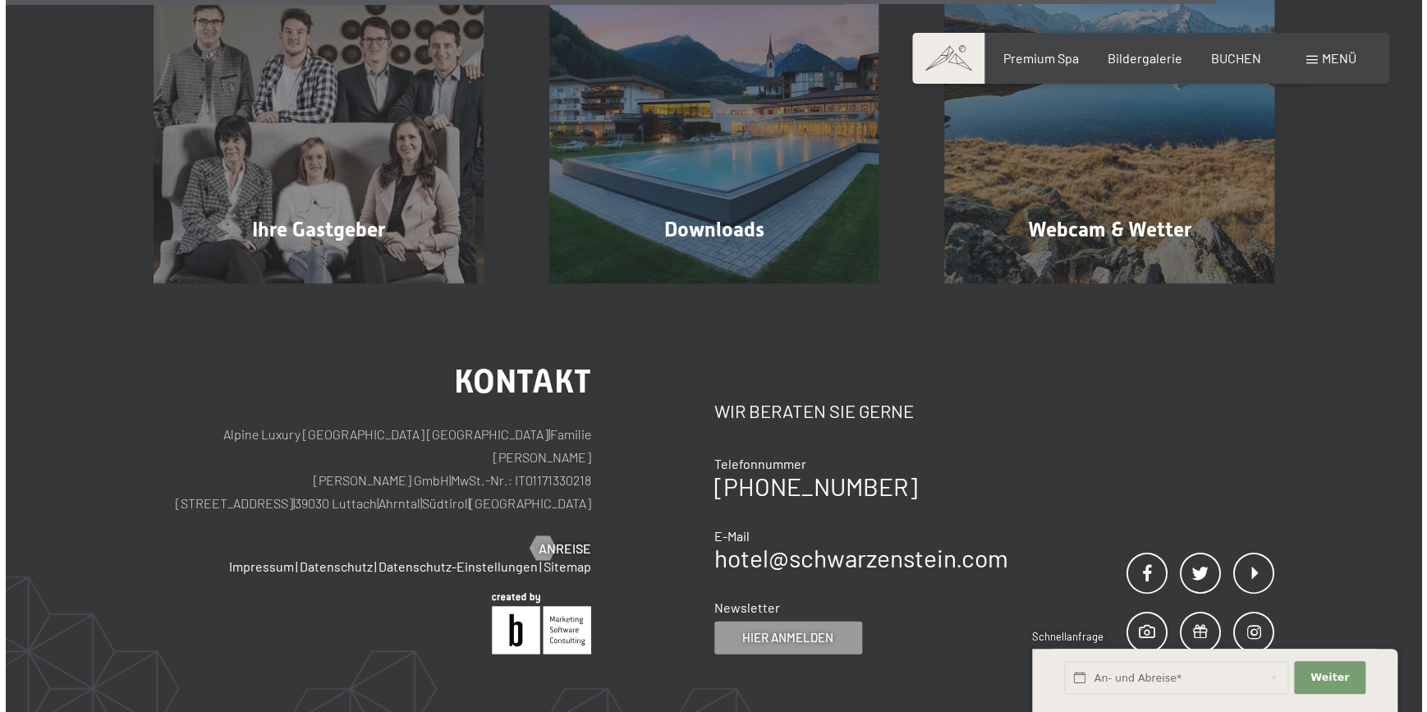
scroll to position [1970, 0]
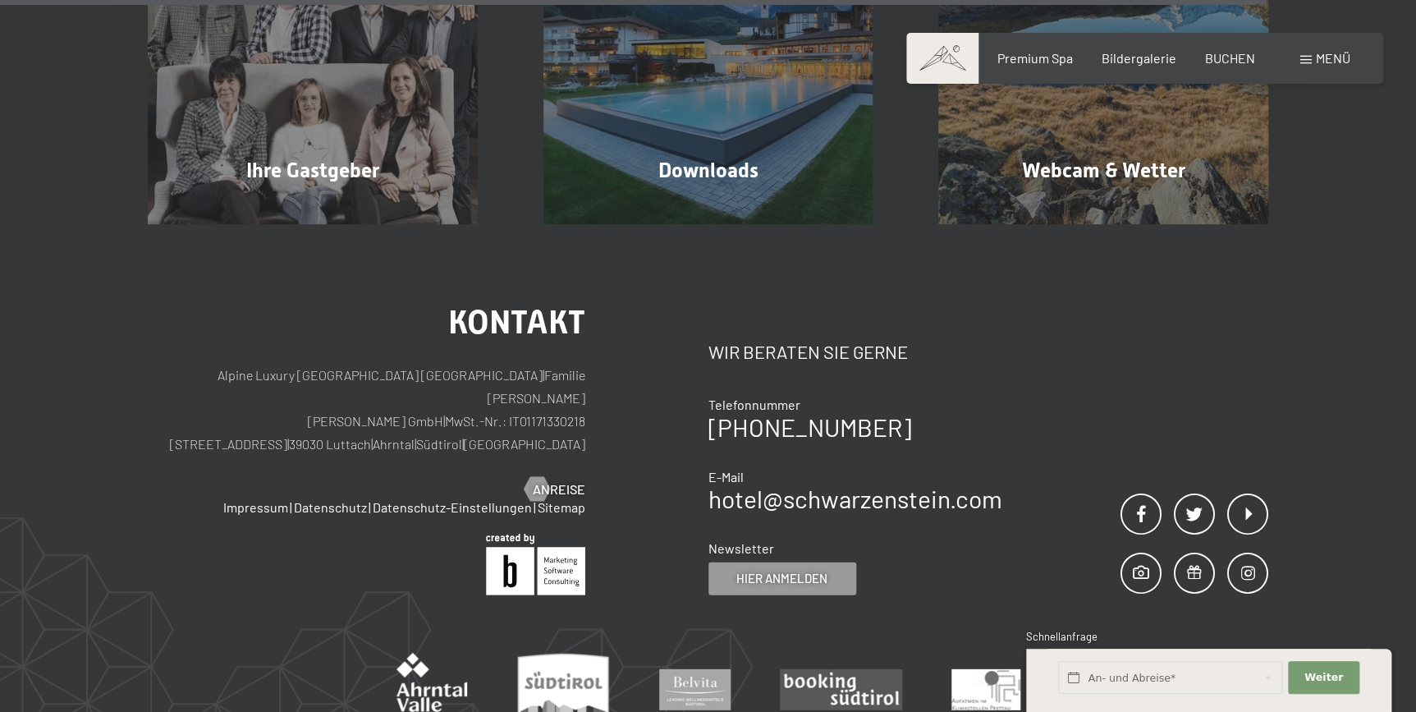
click at [1309, 59] on span at bounding box center [1305, 60] width 11 height 8
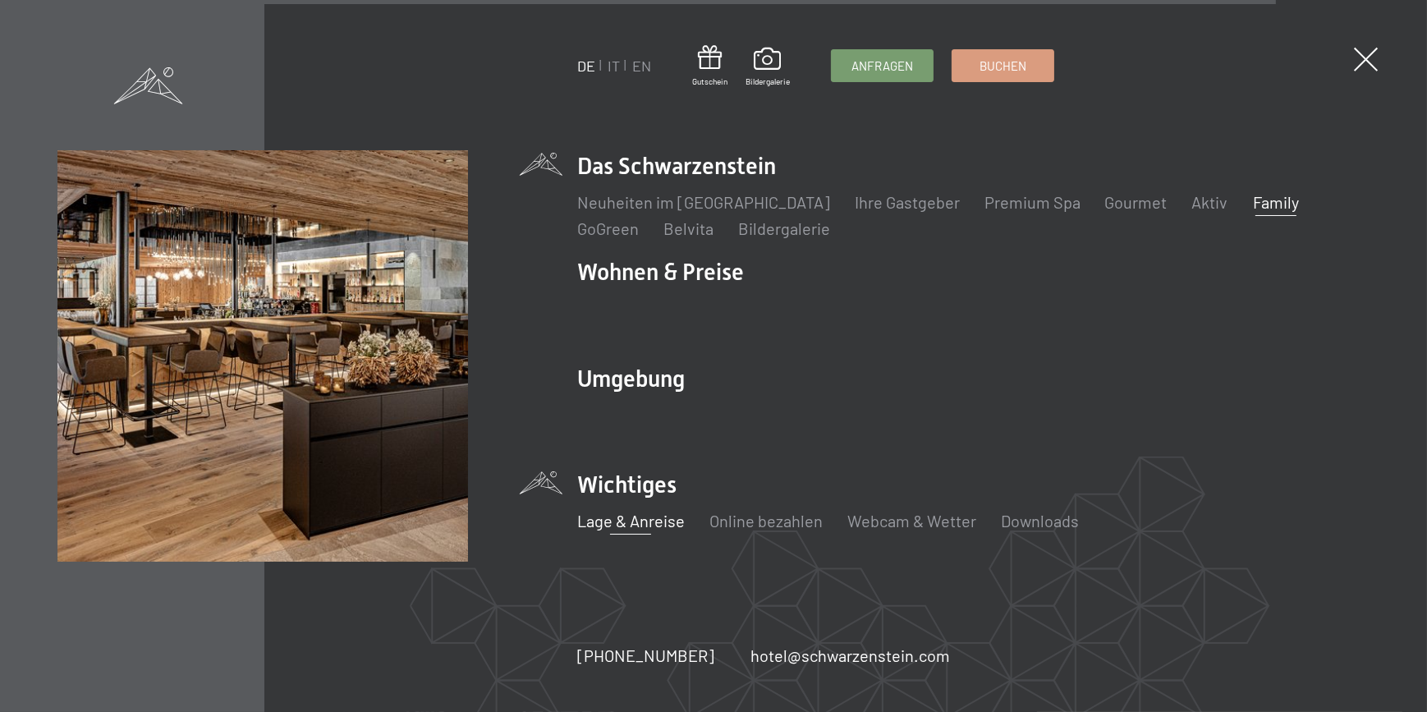
click at [1253, 205] on link "Family" at bounding box center [1276, 202] width 46 height 20
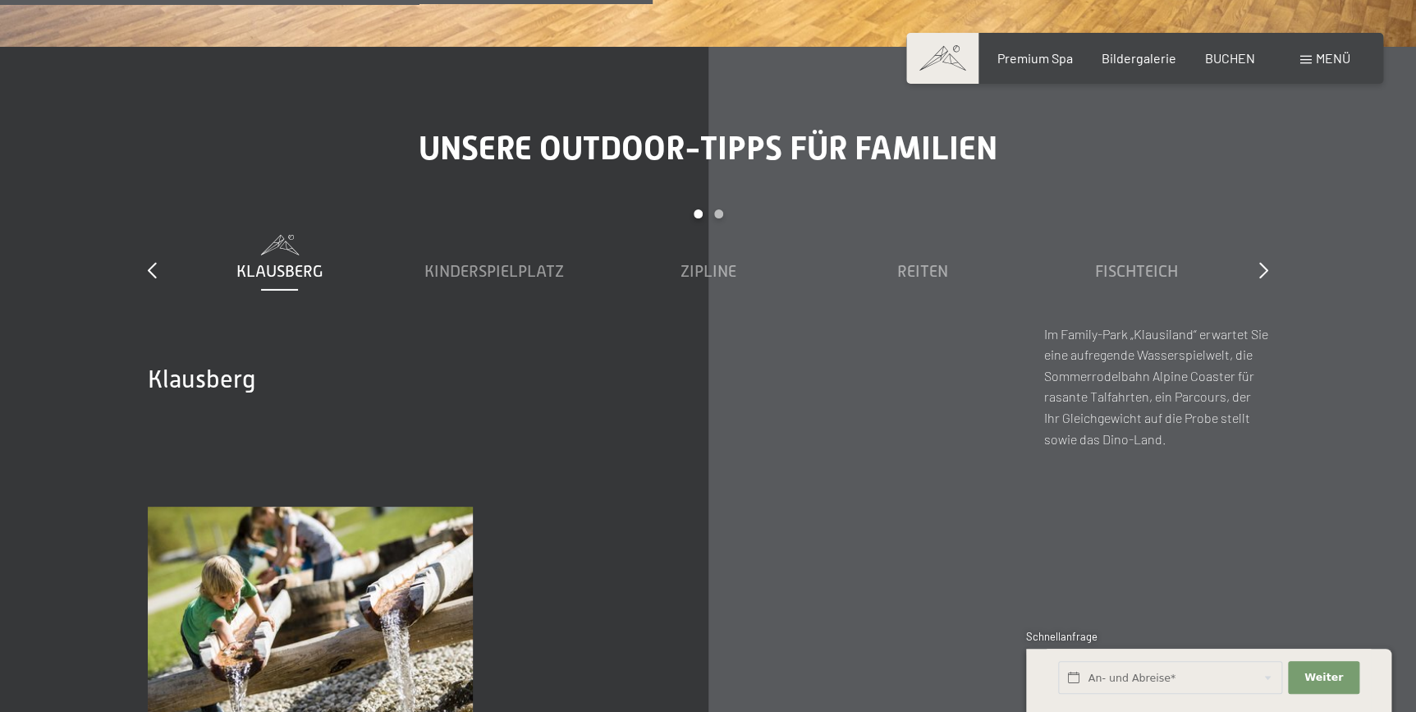
scroll to position [5700, 0]
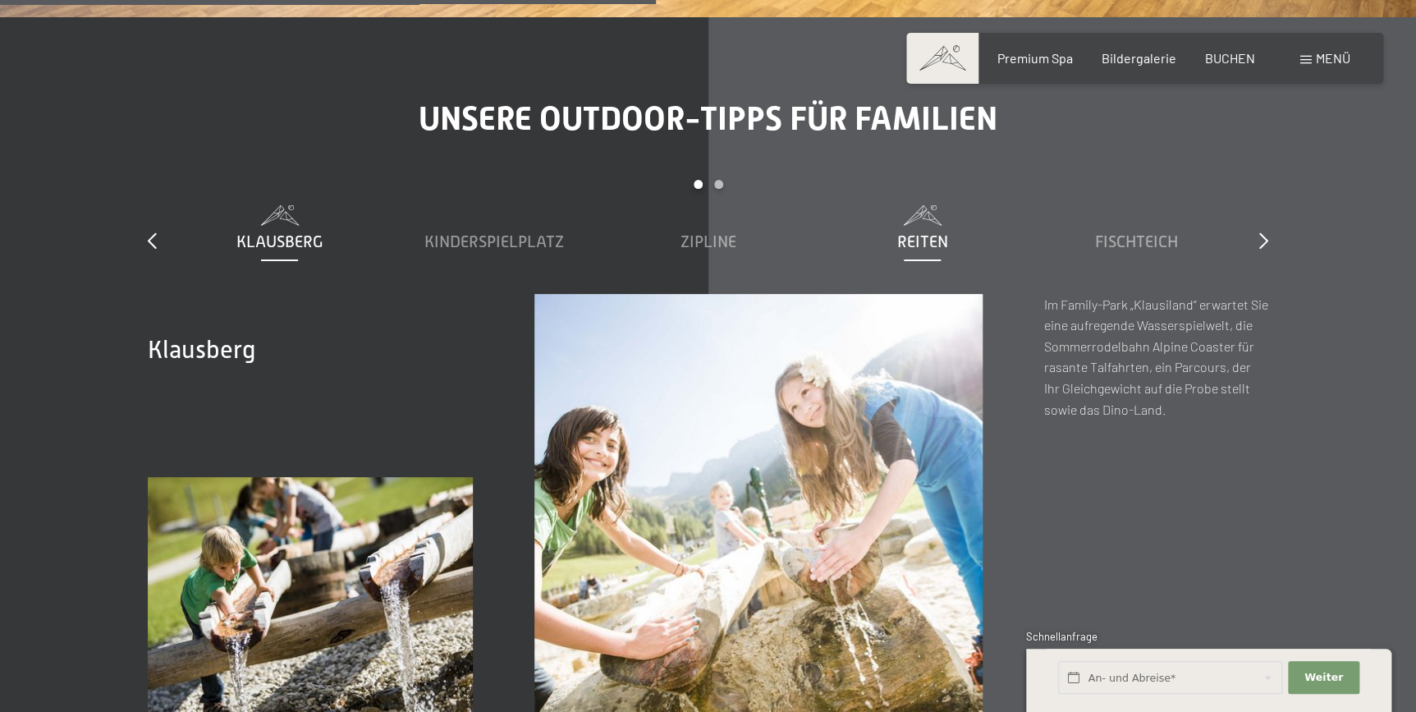
click at [922, 232] on span "Reiten" at bounding box center [922, 241] width 51 height 18
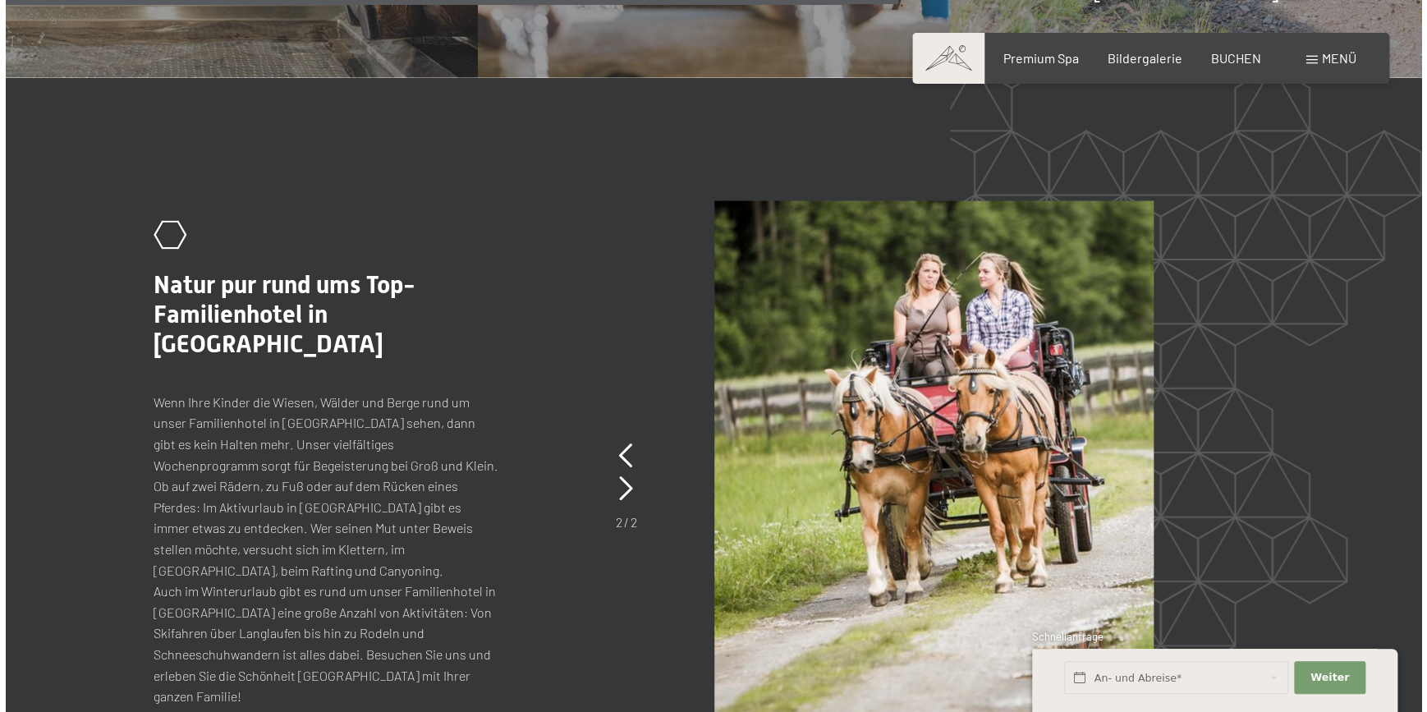
scroll to position [7721, 0]
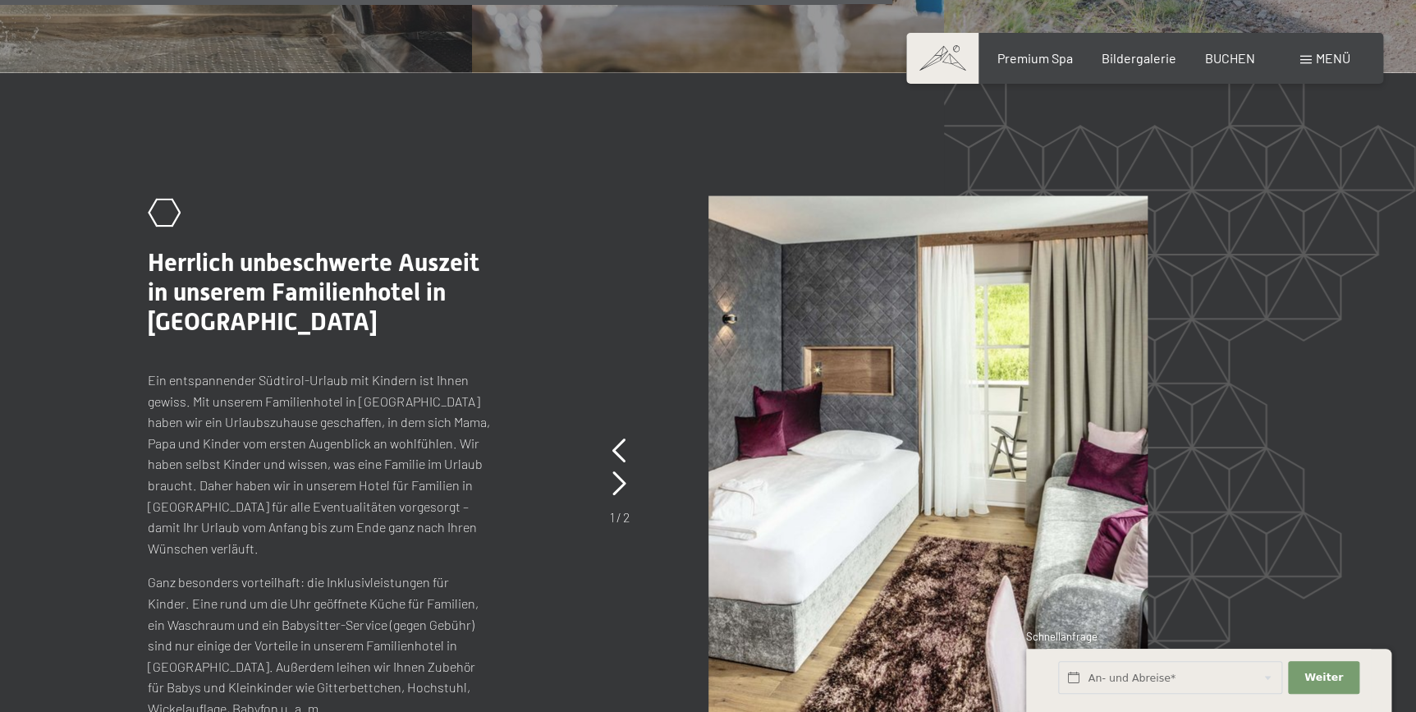
click at [1305, 55] on div "Menü" at bounding box center [1325, 58] width 50 height 18
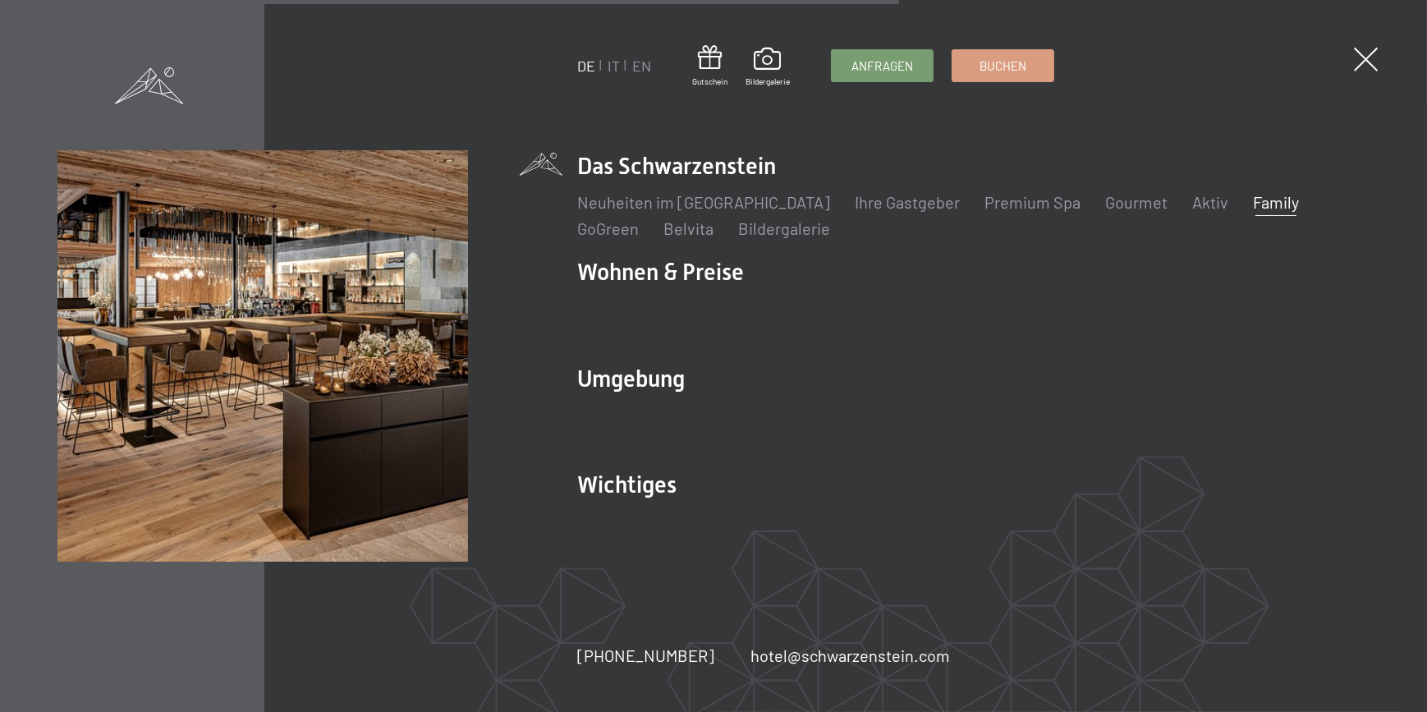
click at [1253, 204] on link "Family" at bounding box center [1276, 202] width 46 height 20
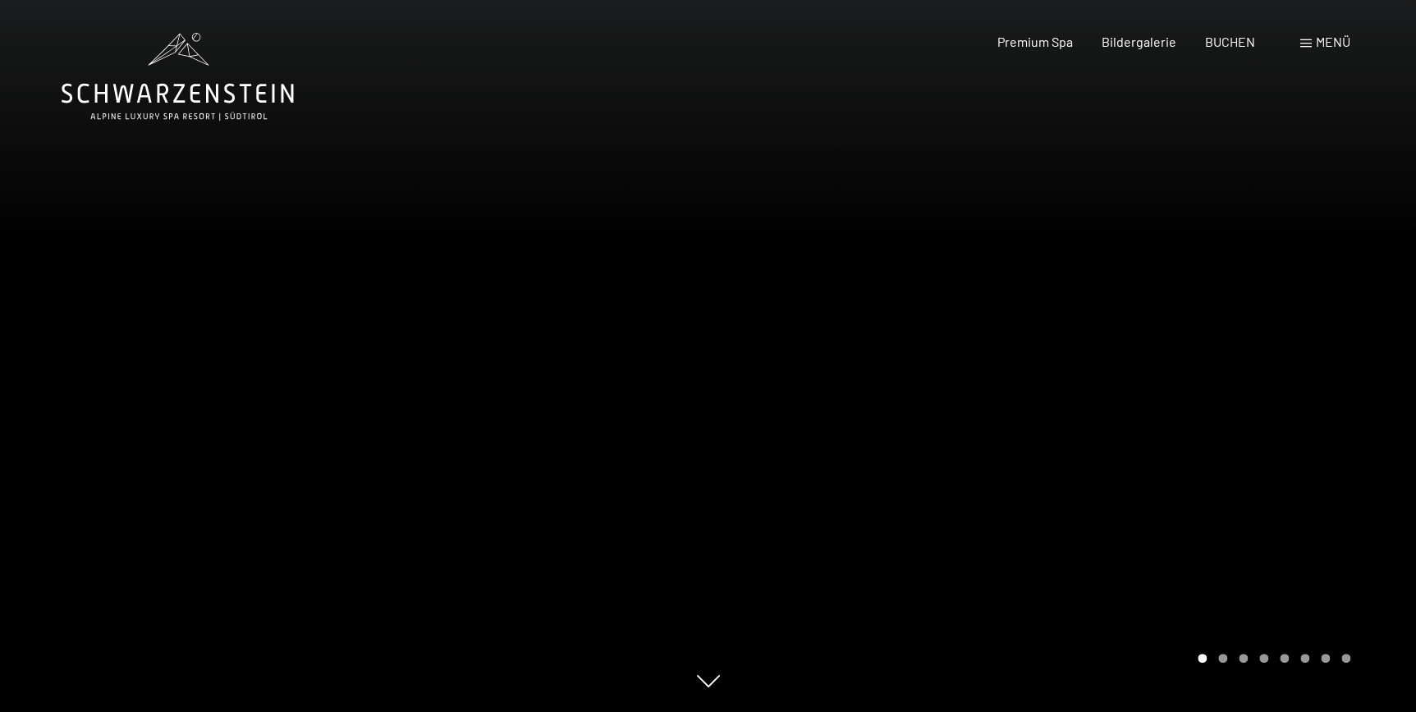
click at [1366, 359] on div at bounding box center [1063, 356] width 709 height 712
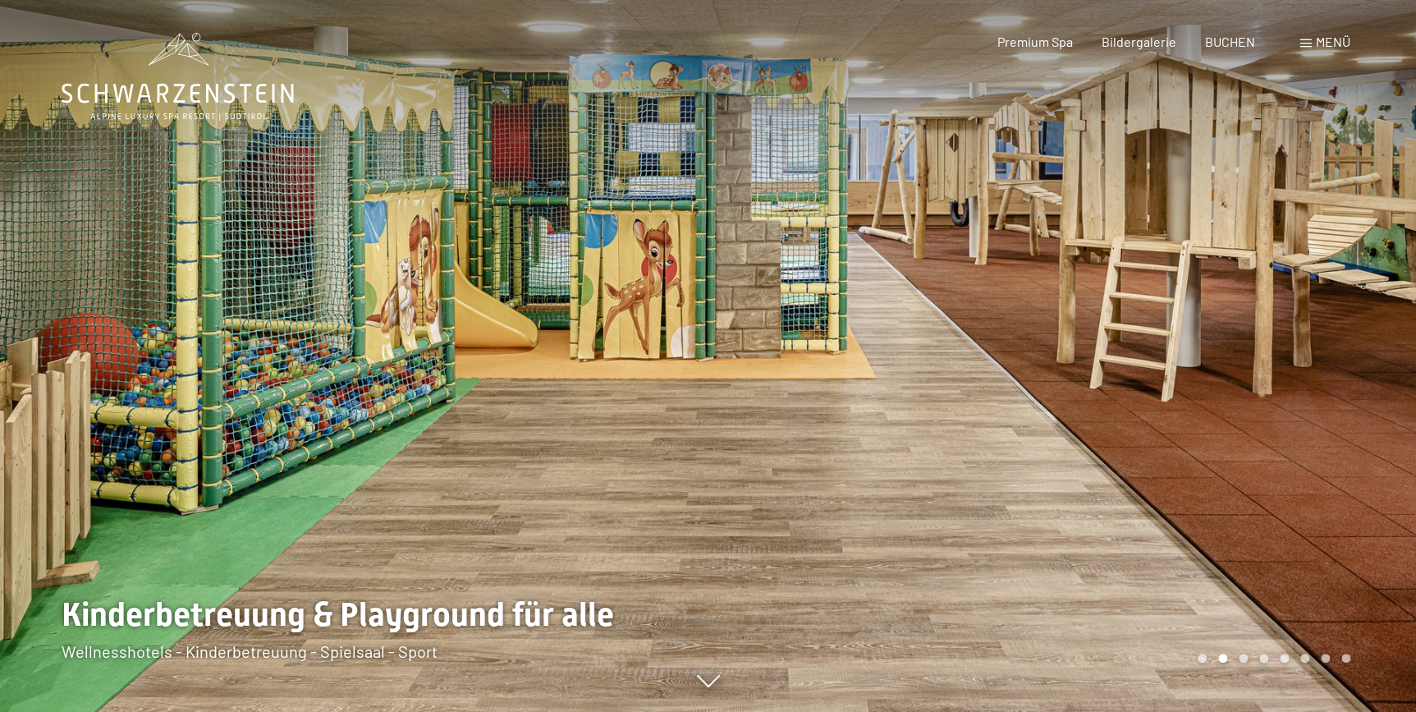
click at [1366, 359] on div at bounding box center [1063, 356] width 709 height 712
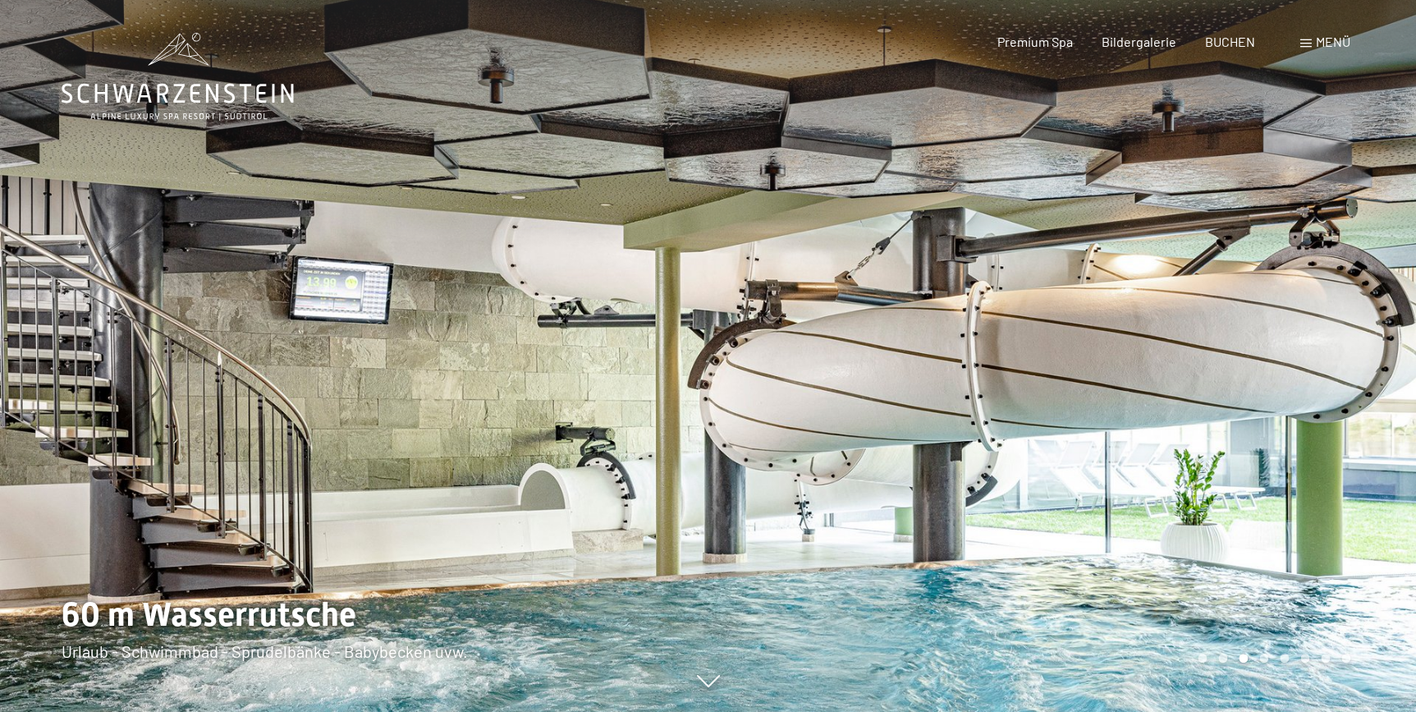
click at [1366, 359] on div at bounding box center [1063, 356] width 709 height 712
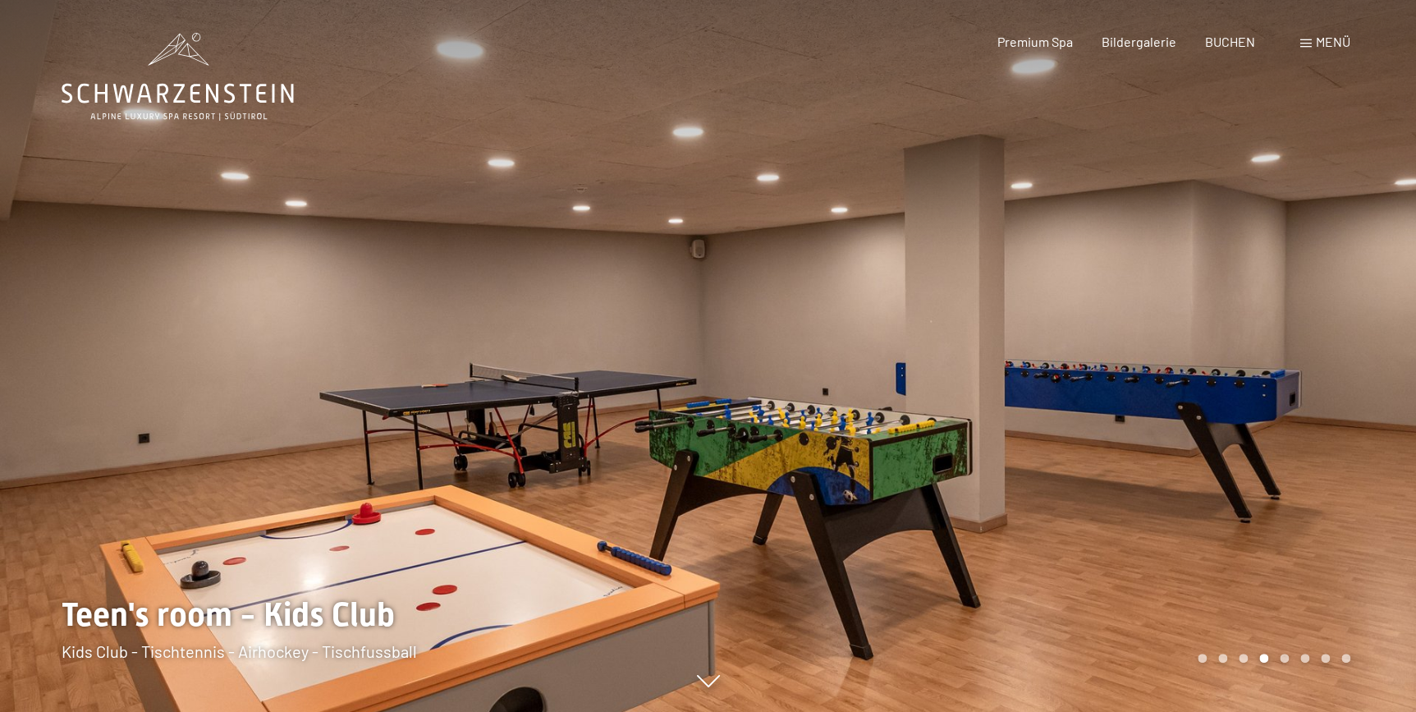
click at [1366, 359] on div at bounding box center [1063, 356] width 709 height 712
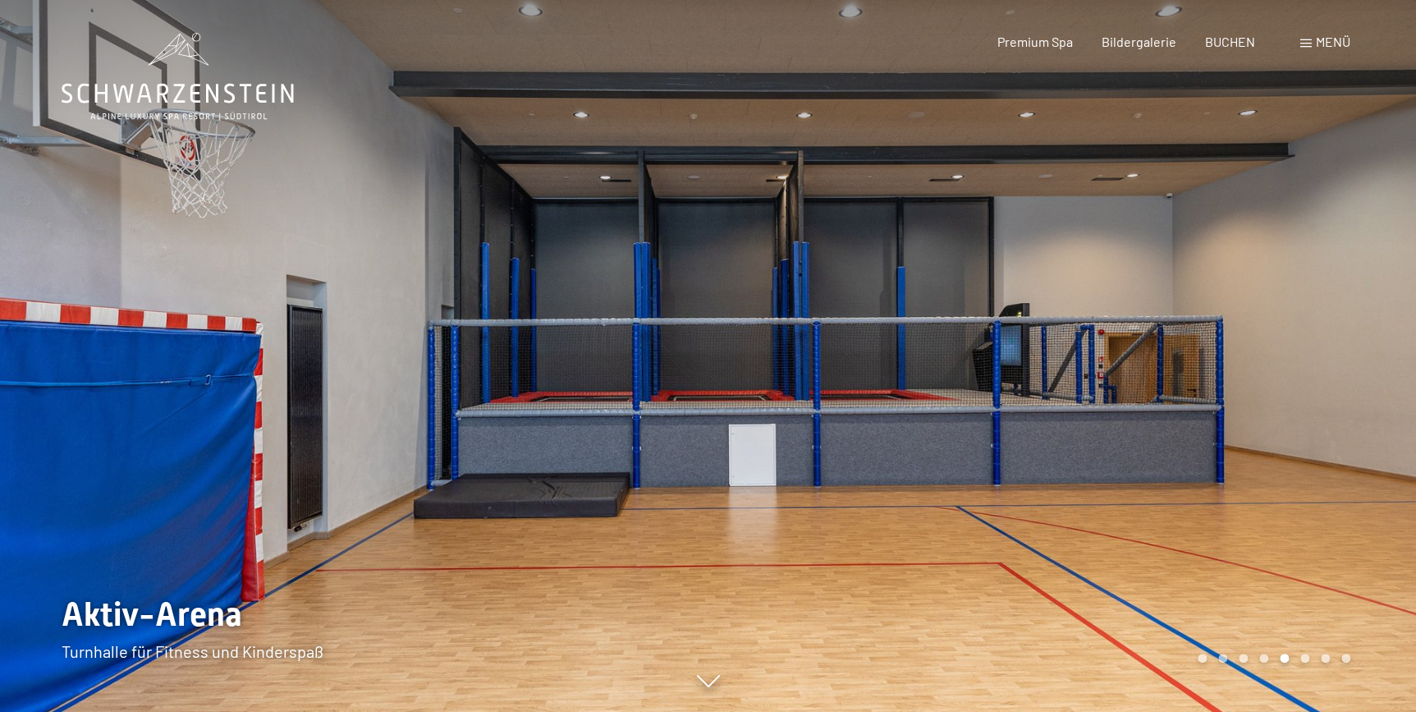
click at [1366, 359] on div at bounding box center [1063, 356] width 709 height 712
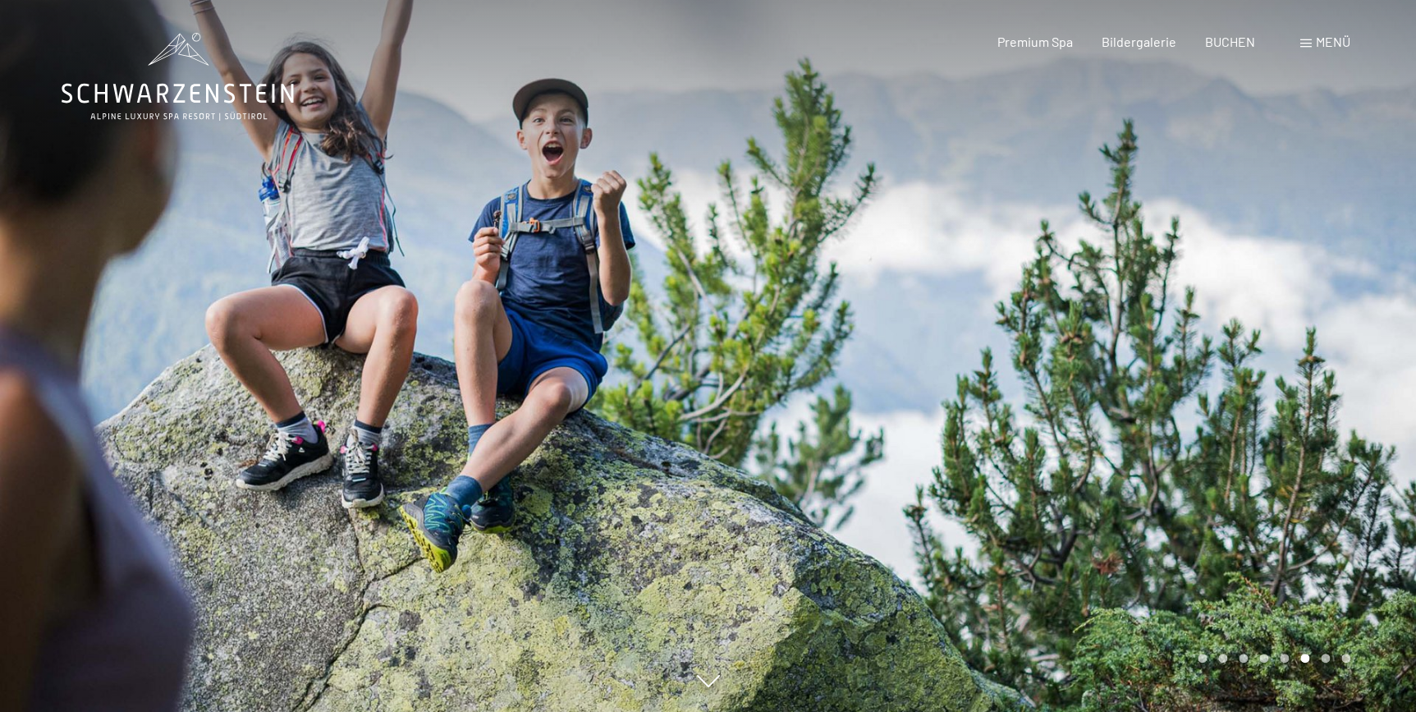
click at [1366, 359] on div at bounding box center [1063, 356] width 709 height 712
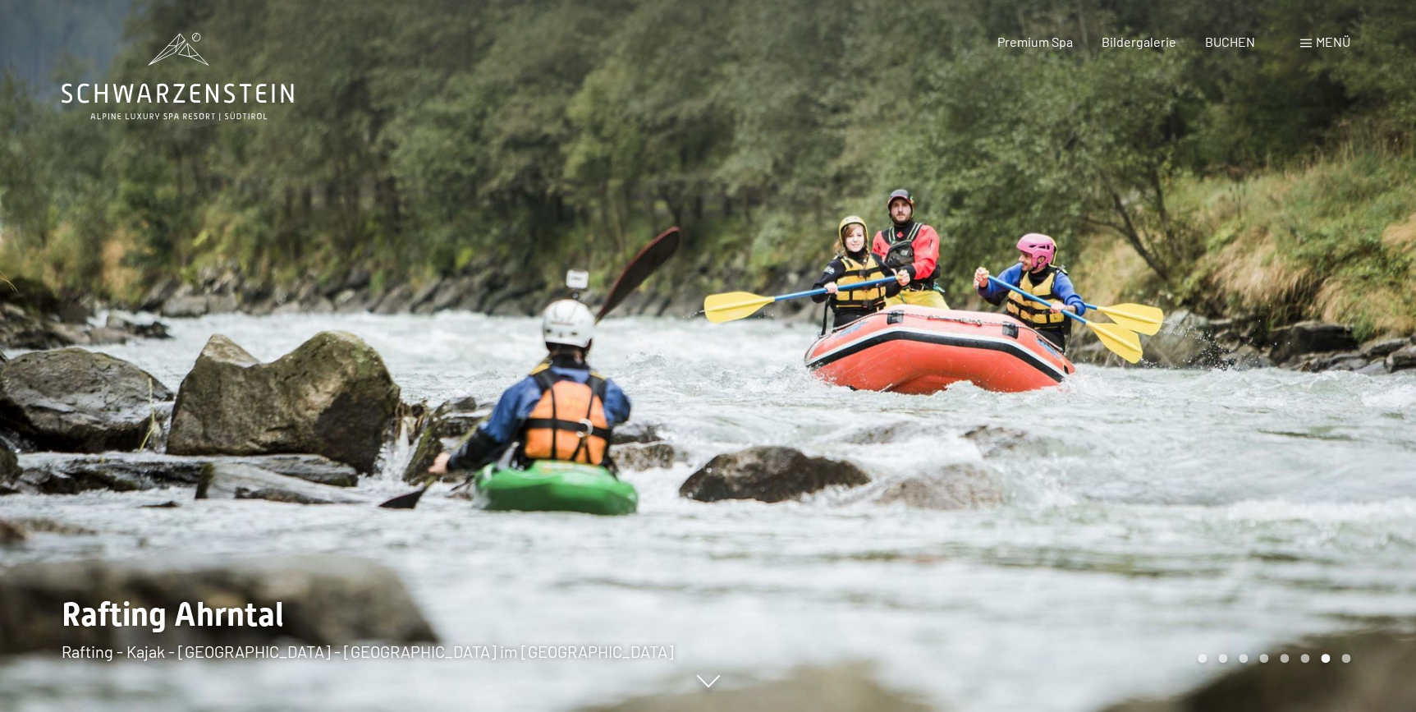
click at [1366, 359] on div at bounding box center [1063, 356] width 709 height 712
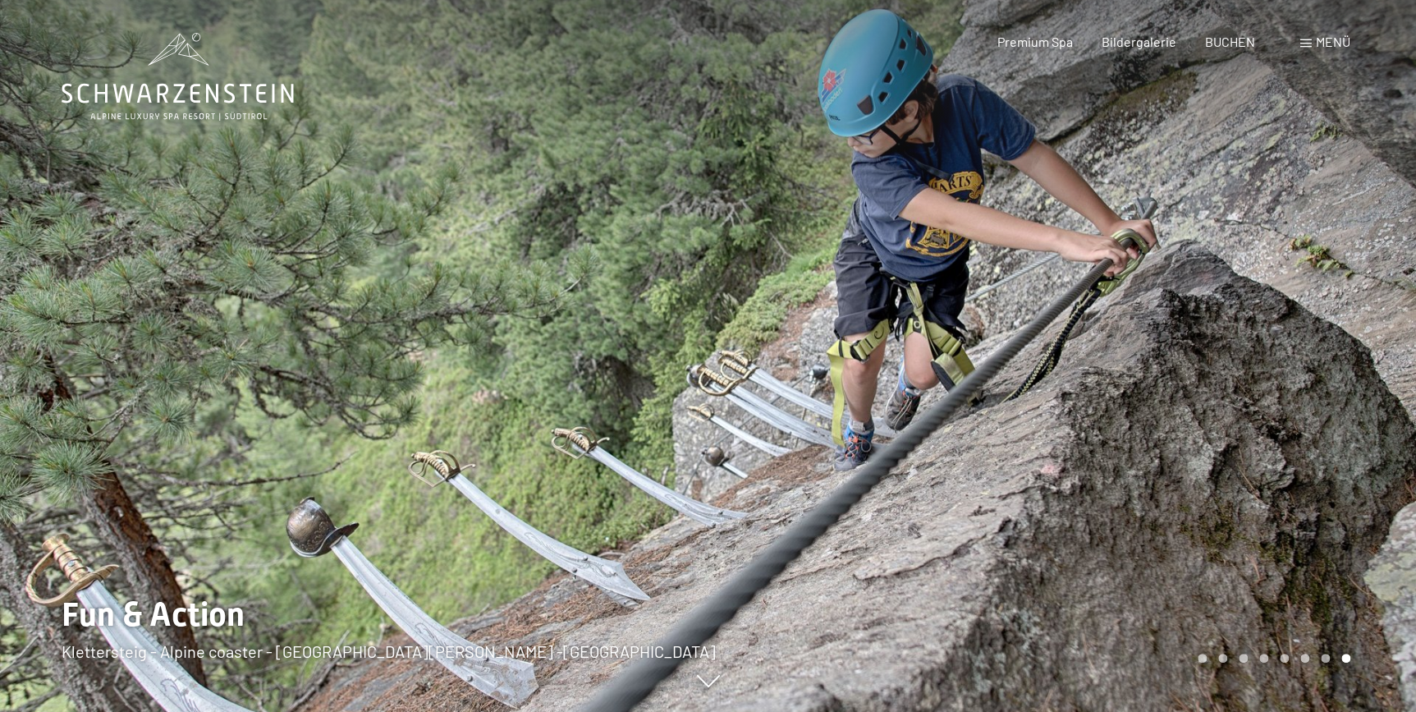
click at [1366, 359] on div at bounding box center [1063, 356] width 709 height 712
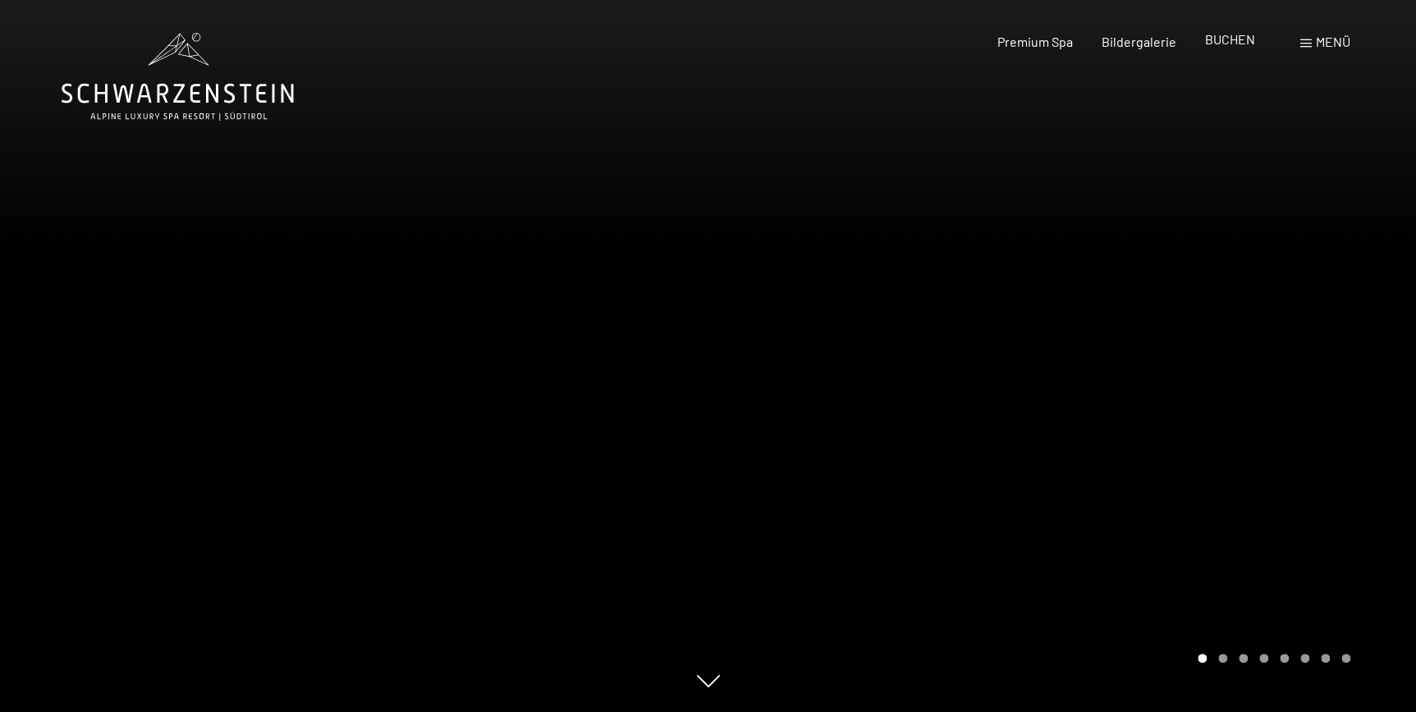
click at [1231, 41] on span "BUCHEN" at bounding box center [1230, 39] width 50 height 16
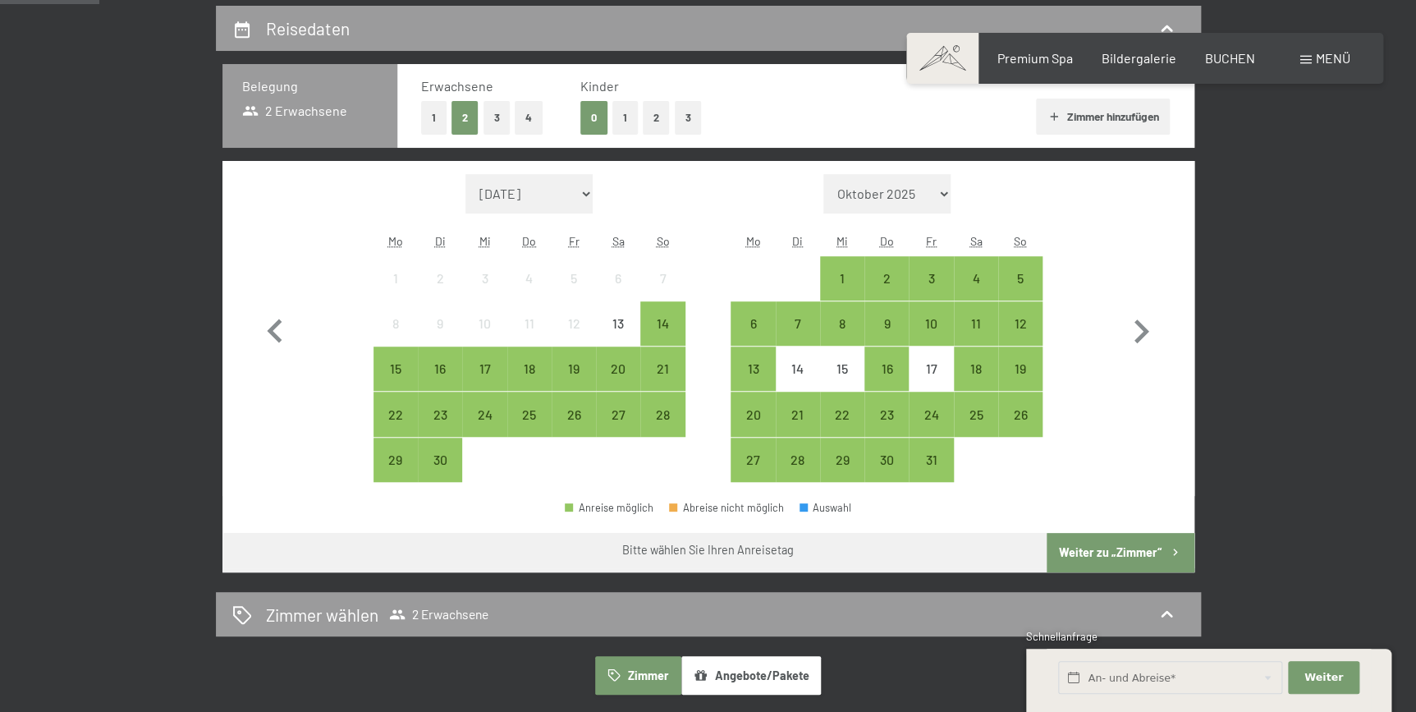
scroll to position [400, 0]
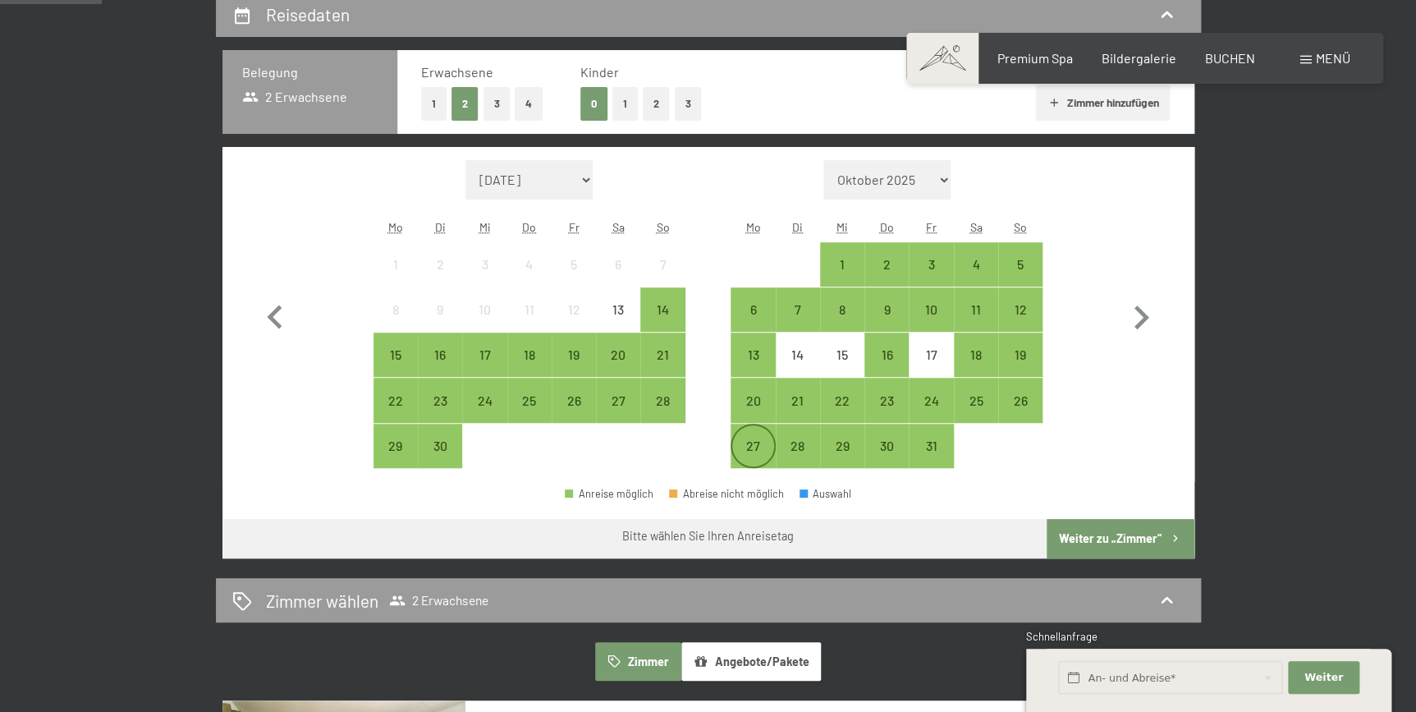
click at [742, 443] on div "27" at bounding box center [752, 459] width 41 height 41
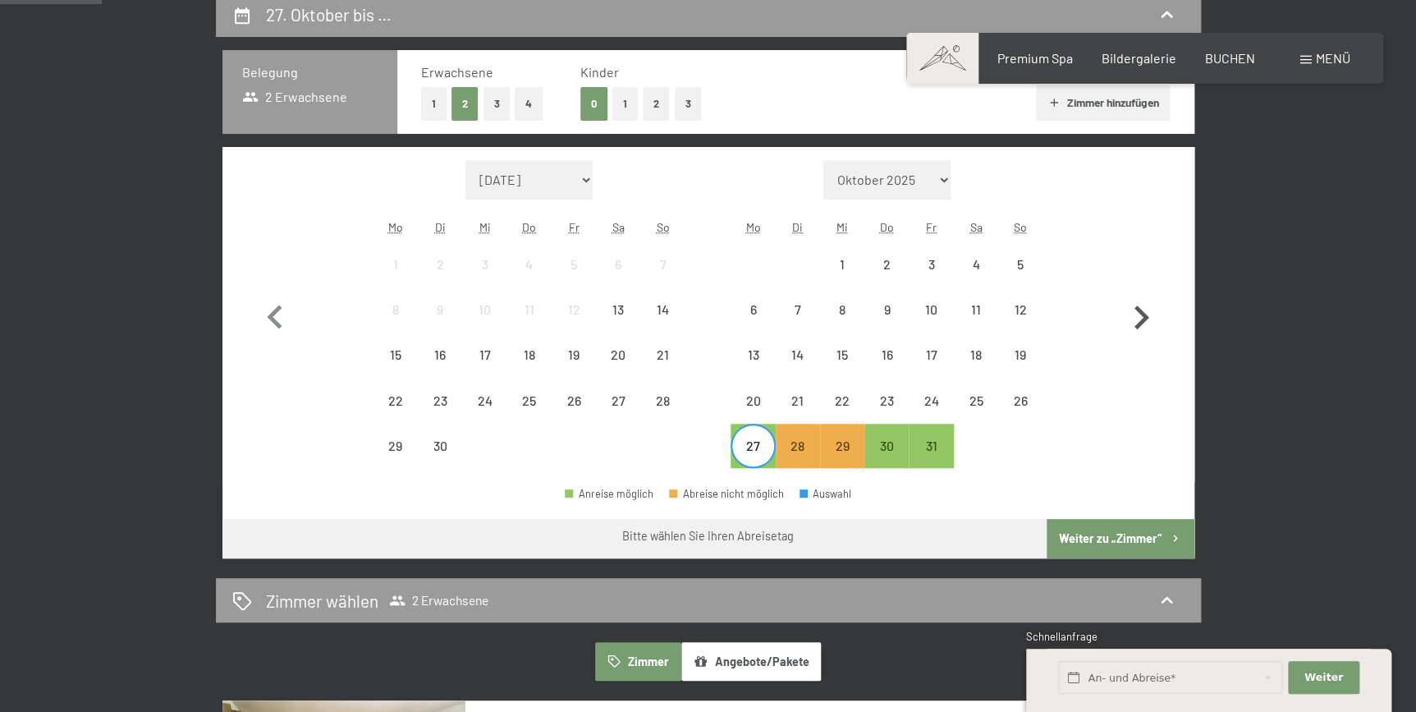
click at [1142, 311] on icon "button" at bounding box center [1142, 317] width 15 height 24
select select "2025-10-01"
select select "2025-11-01"
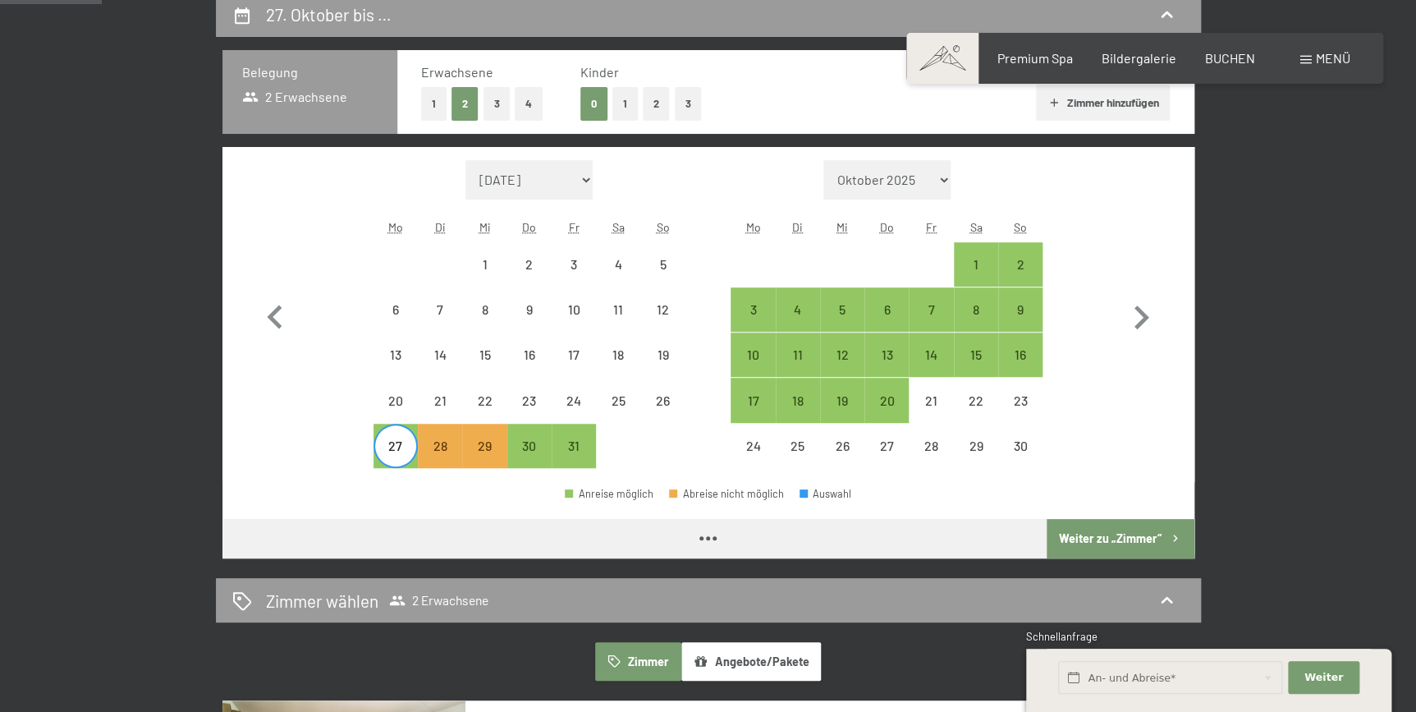
select select "2025-10-01"
select select "2025-11-01"
click at [966, 254] on div "1" at bounding box center [976, 264] width 41 height 41
select select "2025-10-01"
select select "2025-11-01"
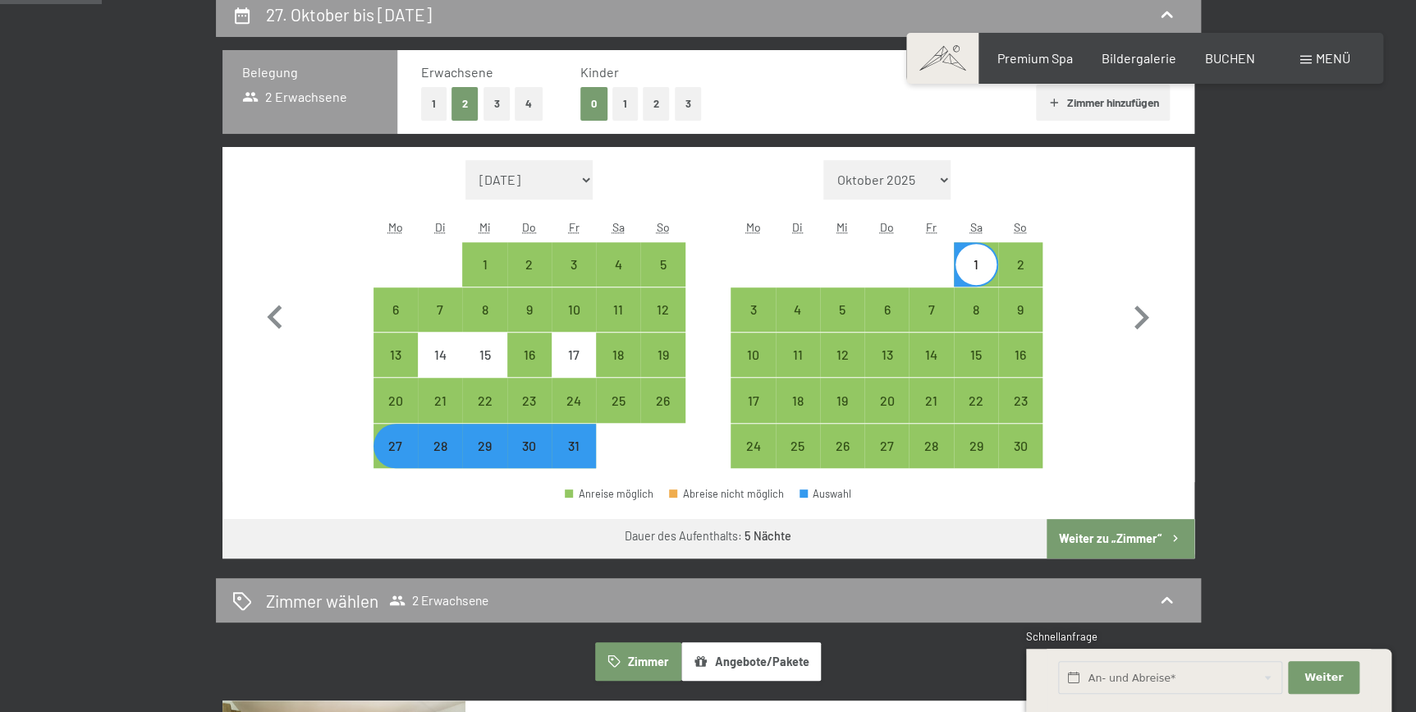
click at [649, 101] on button "2" at bounding box center [656, 104] width 27 height 34
select select "2025-10-01"
select select "2025-11-01"
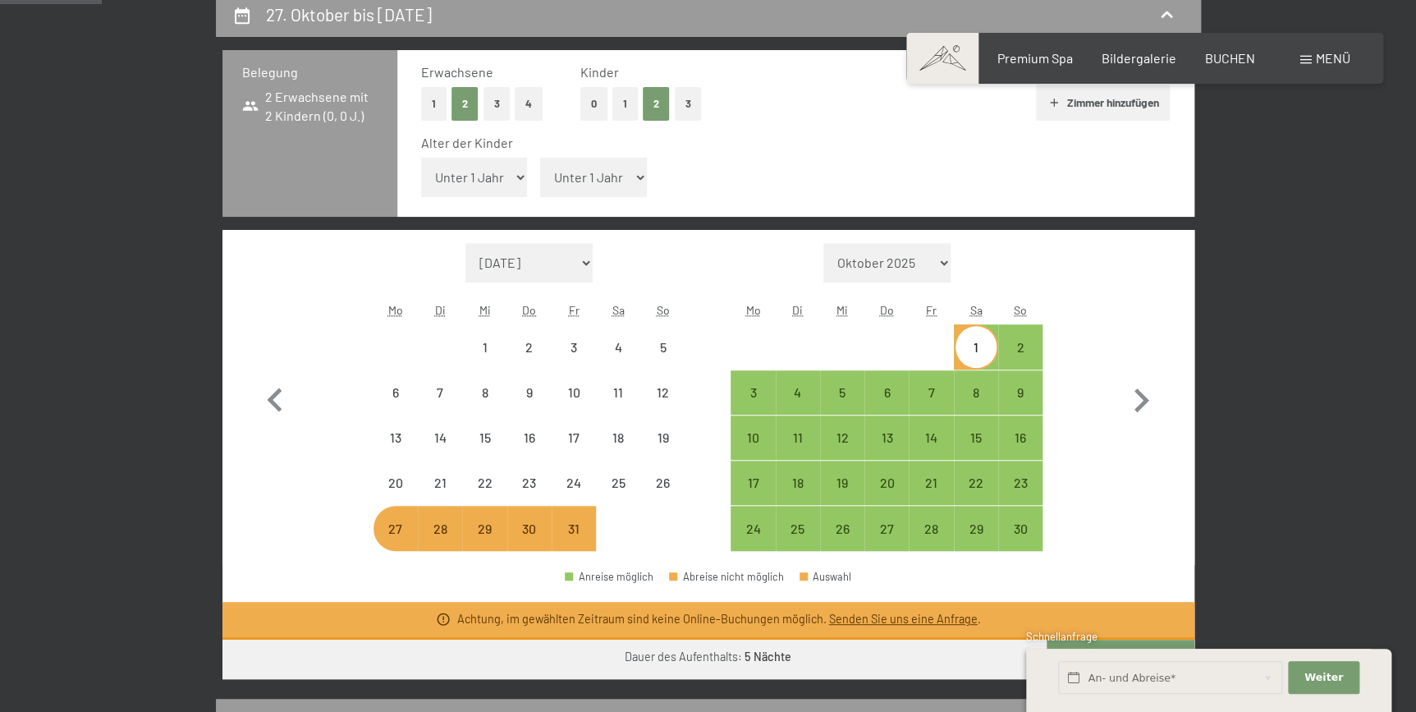
select select "2025-10-01"
select select "2025-11-01"
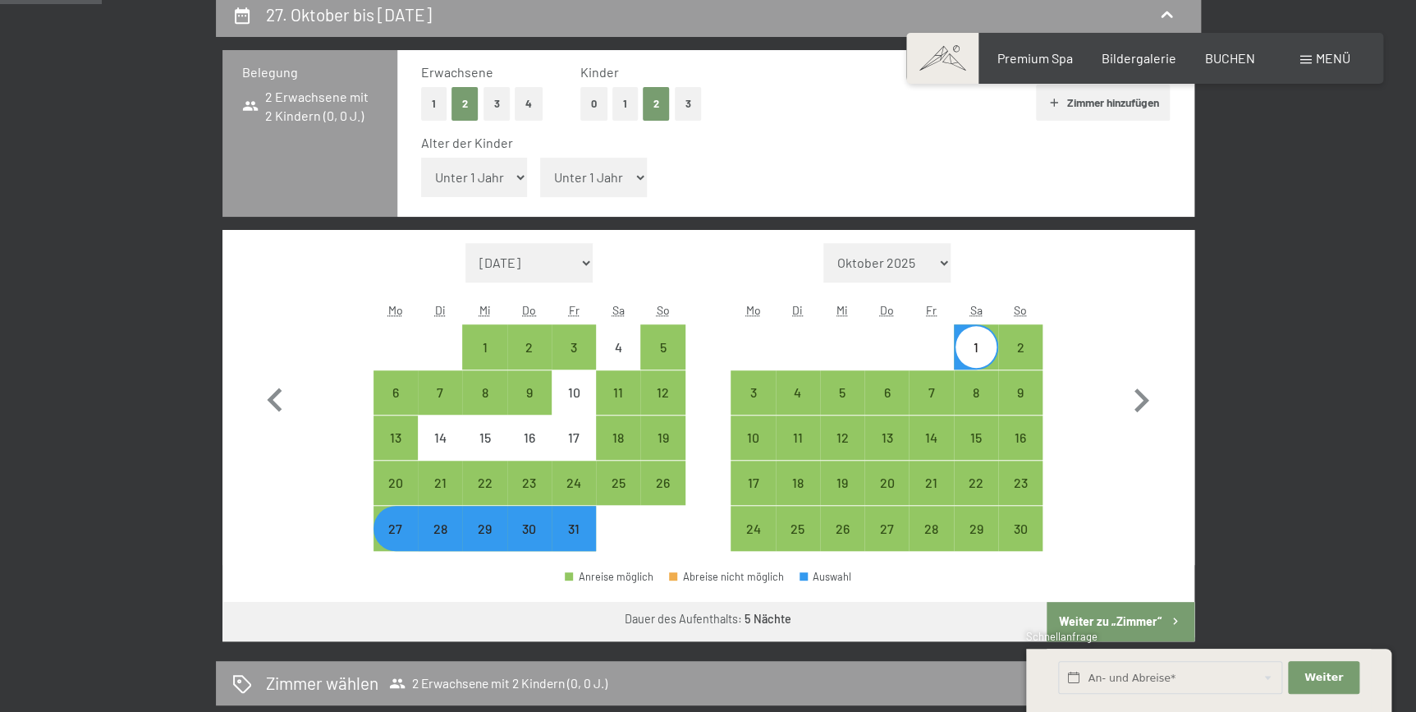
click at [510, 171] on select "Unter 1 Jahr 1 Jahr 2 Jahre 3 Jahre 4 Jahre 5 Jahre 6 Jahre 7 Jahre 8 Jahre 9 J…" at bounding box center [474, 177] width 107 height 39
select select "5"
click at [421, 158] on select "Unter 1 Jahr 1 Jahr 2 Jahre 3 Jahre 4 Jahre 5 Jahre 6 Jahre 7 Jahre 8 Jahre 9 J…" at bounding box center [474, 177] width 107 height 39
select select "2025-10-01"
select select "2025-11-01"
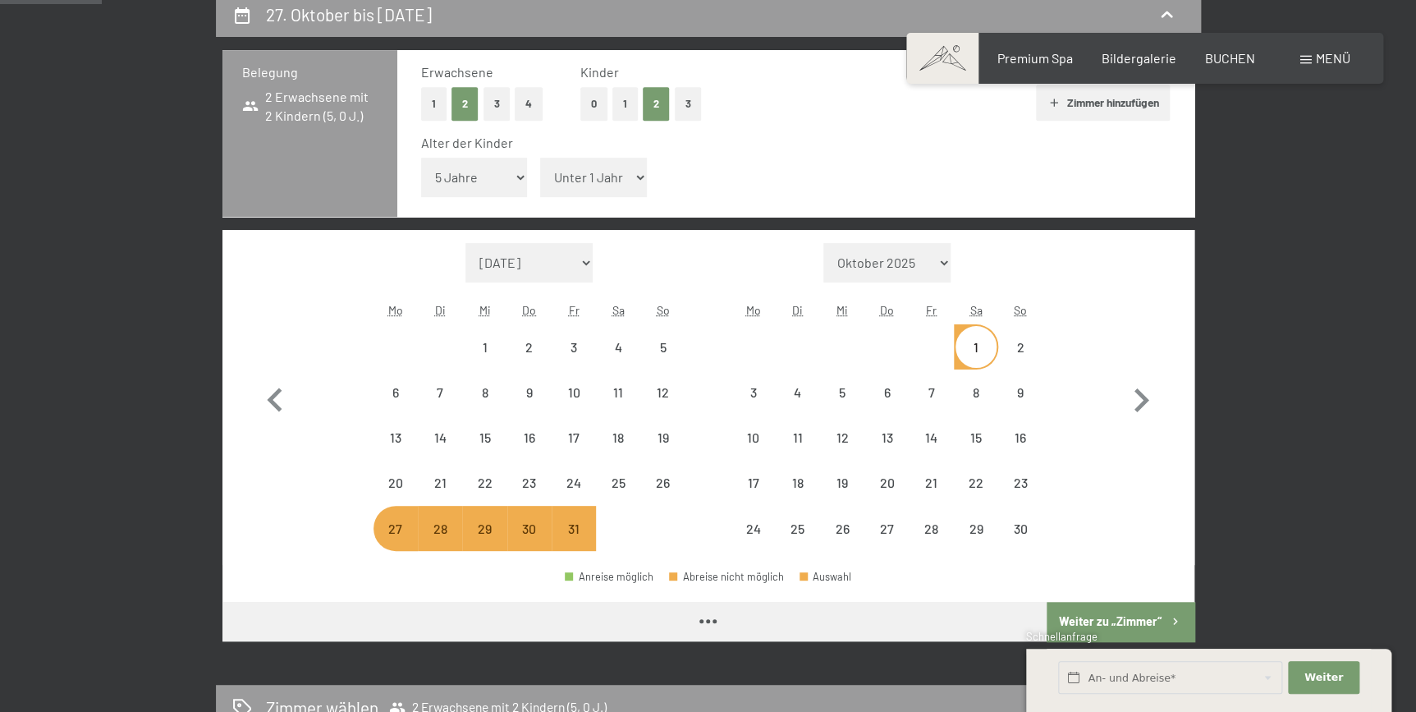
select select "2025-10-01"
select select "2025-11-01"
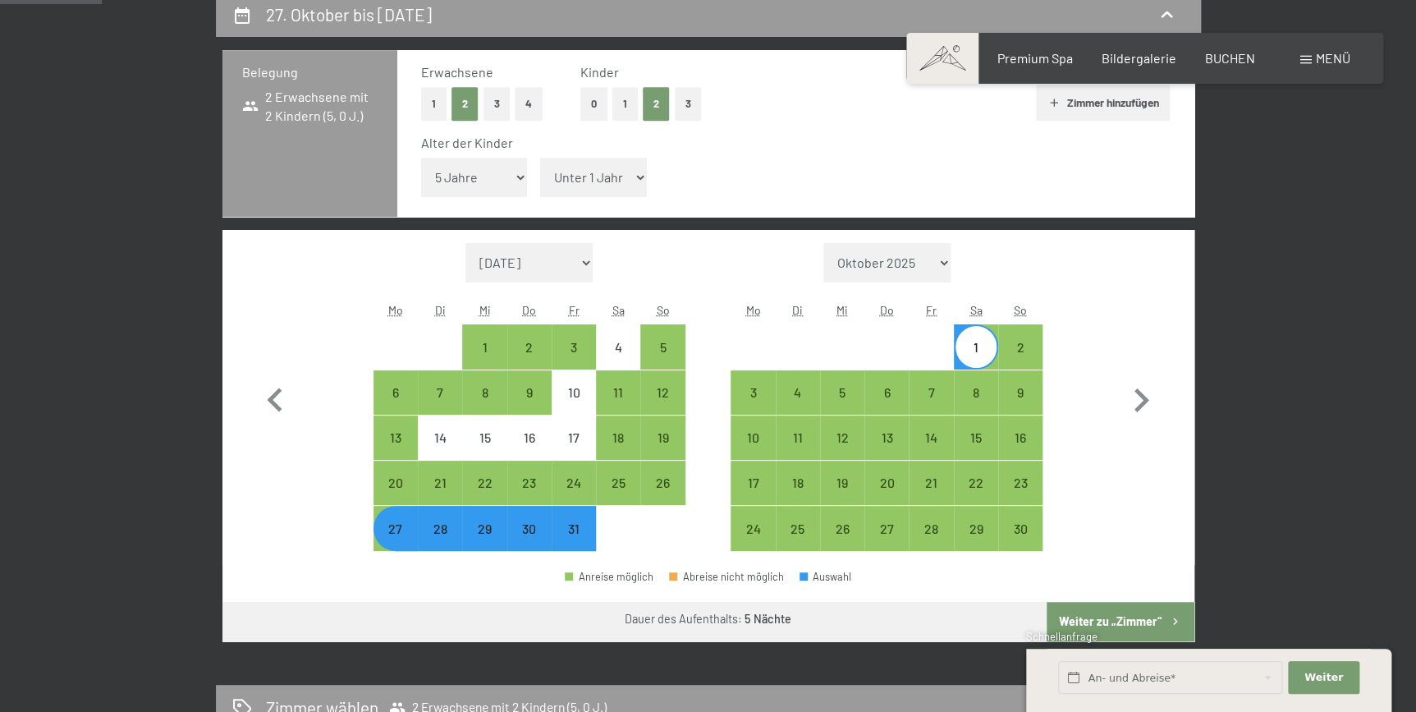
click at [635, 173] on select "Unter 1 Jahr 1 Jahr 2 Jahre 3 Jahre 4 Jahre 5 Jahre 6 Jahre 7 Jahre 8 Jahre 9 J…" at bounding box center [593, 177] width 107 height 39
select select "10"
click at [540, 158] on select "Unter 1 Jahr 1 Jahr 2 Jahre 3 Jahre 4 Jahre 5 Jahre 6 Jahre 7 Jahre 8 Jahre 9 J…" at bounding box center [593, 177] width 107 height 39
select select "2025-10-01"
select select "2025-11-01"
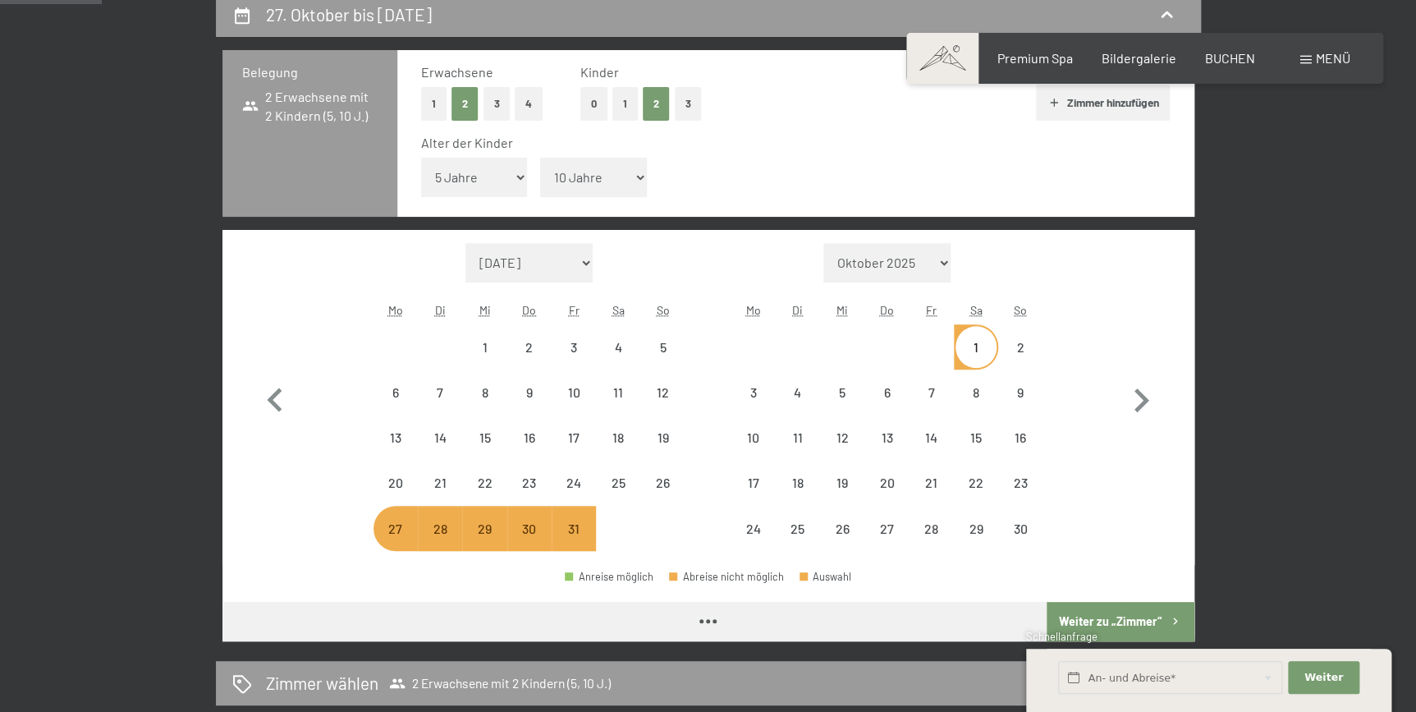
select select "2025-10-01"
select select "2025-11-01"
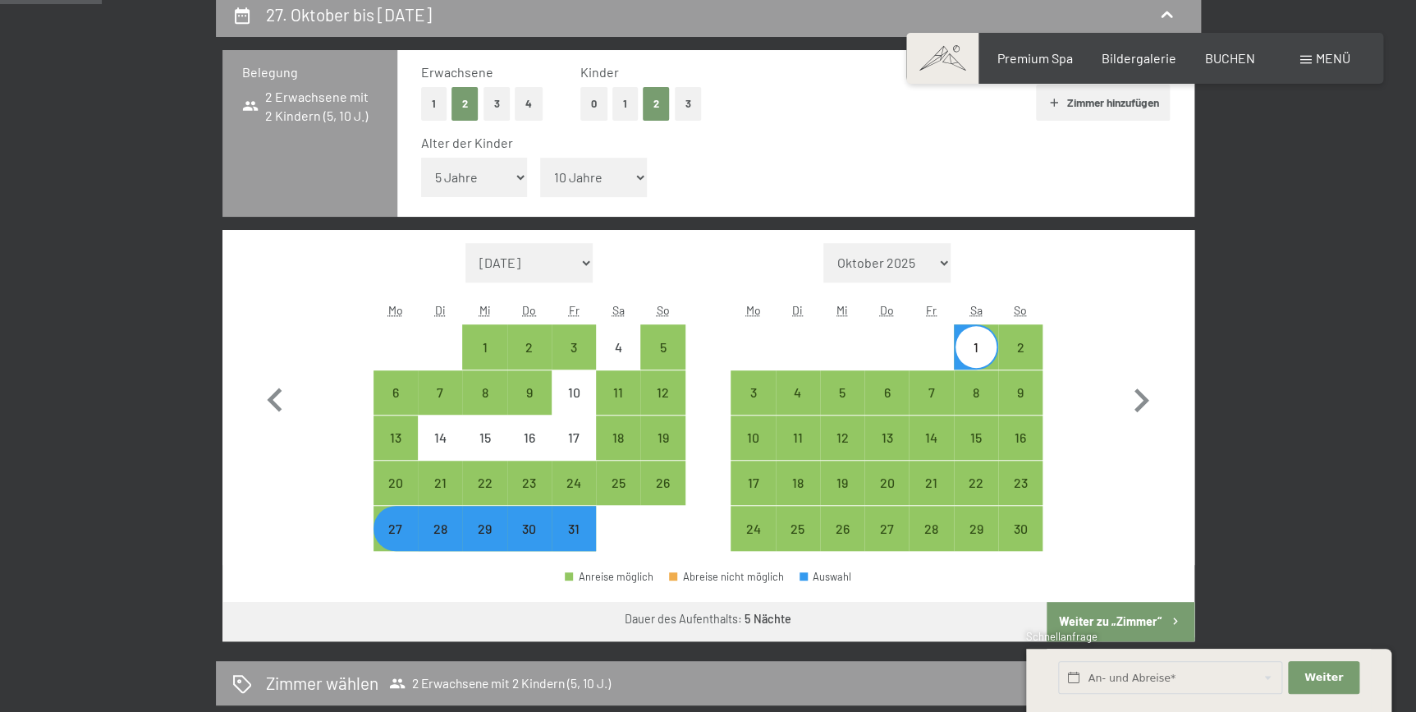
click at [1136, 616] on button "Weiter zu „Zimmer“" at bounding box center [1120, 621] width 147 height 39
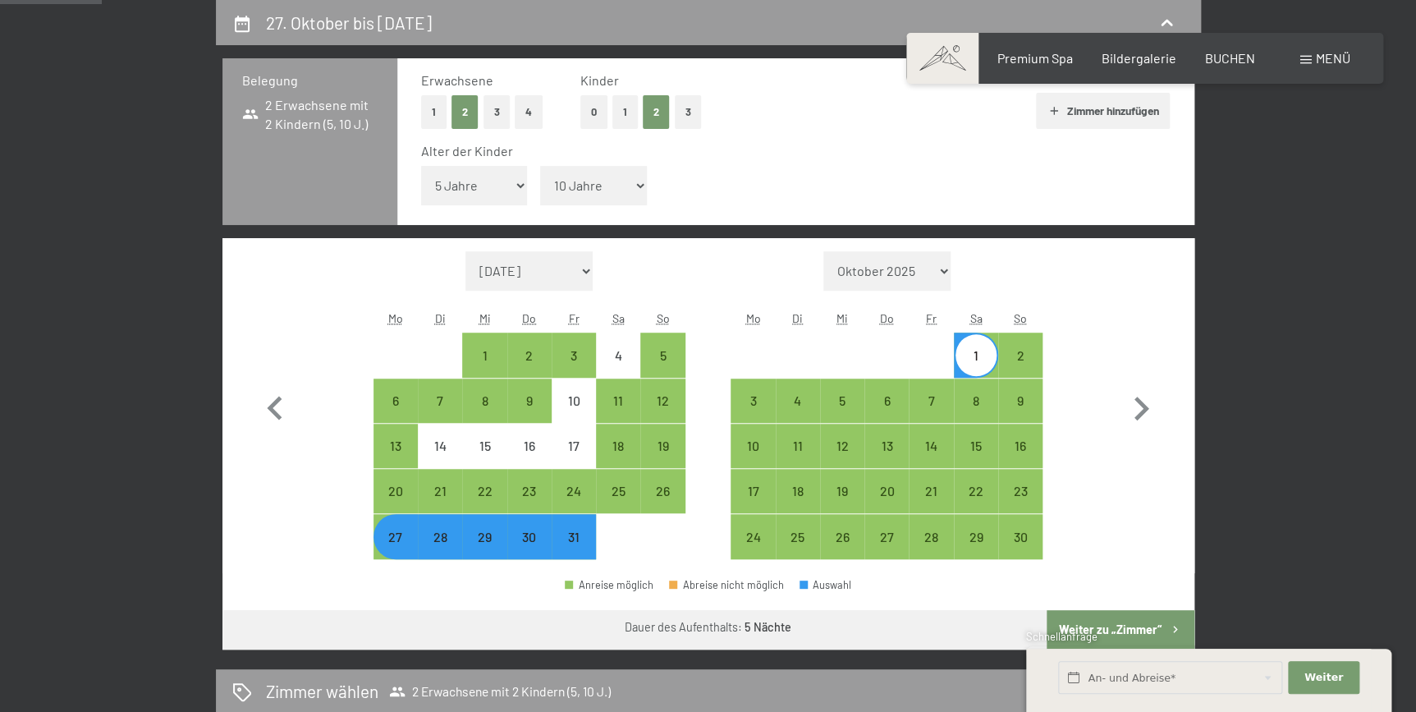
select select "2025-10-01"
select select "2025-11-01"
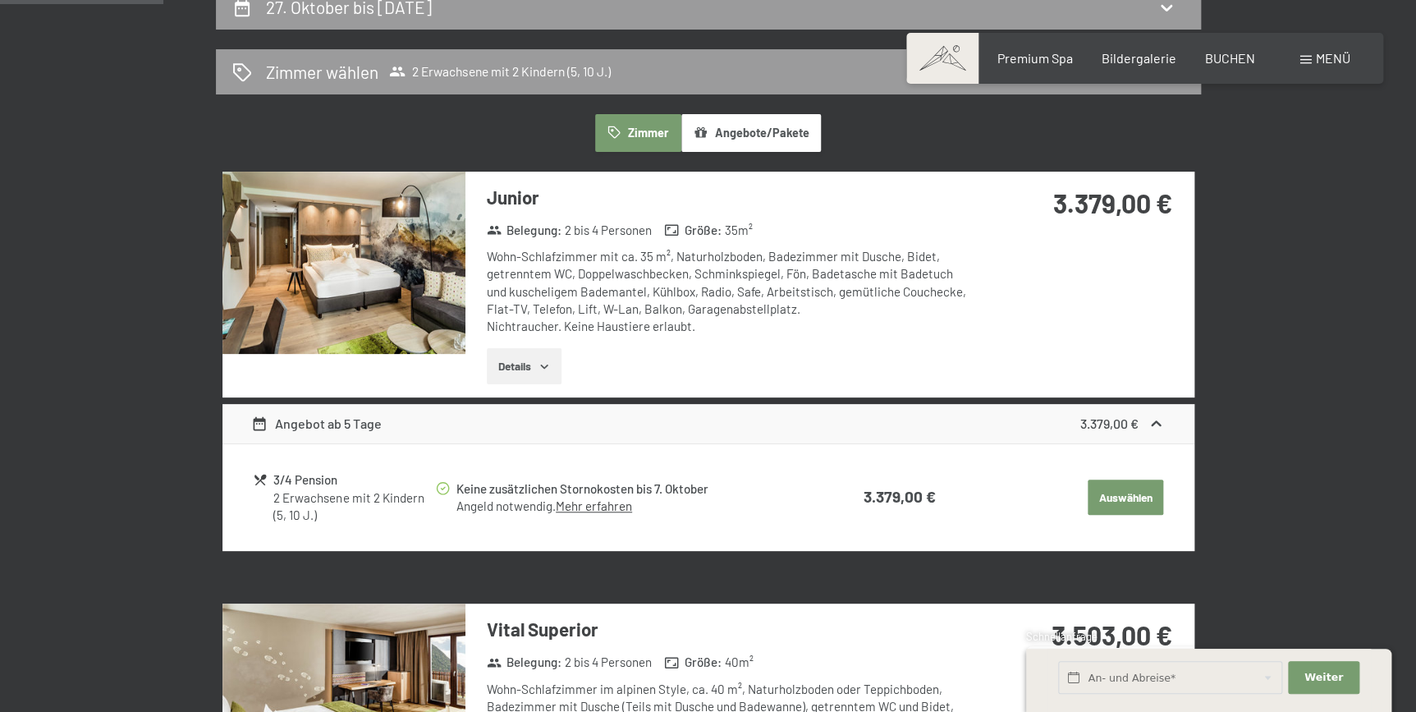
scroll to position [416, 0]
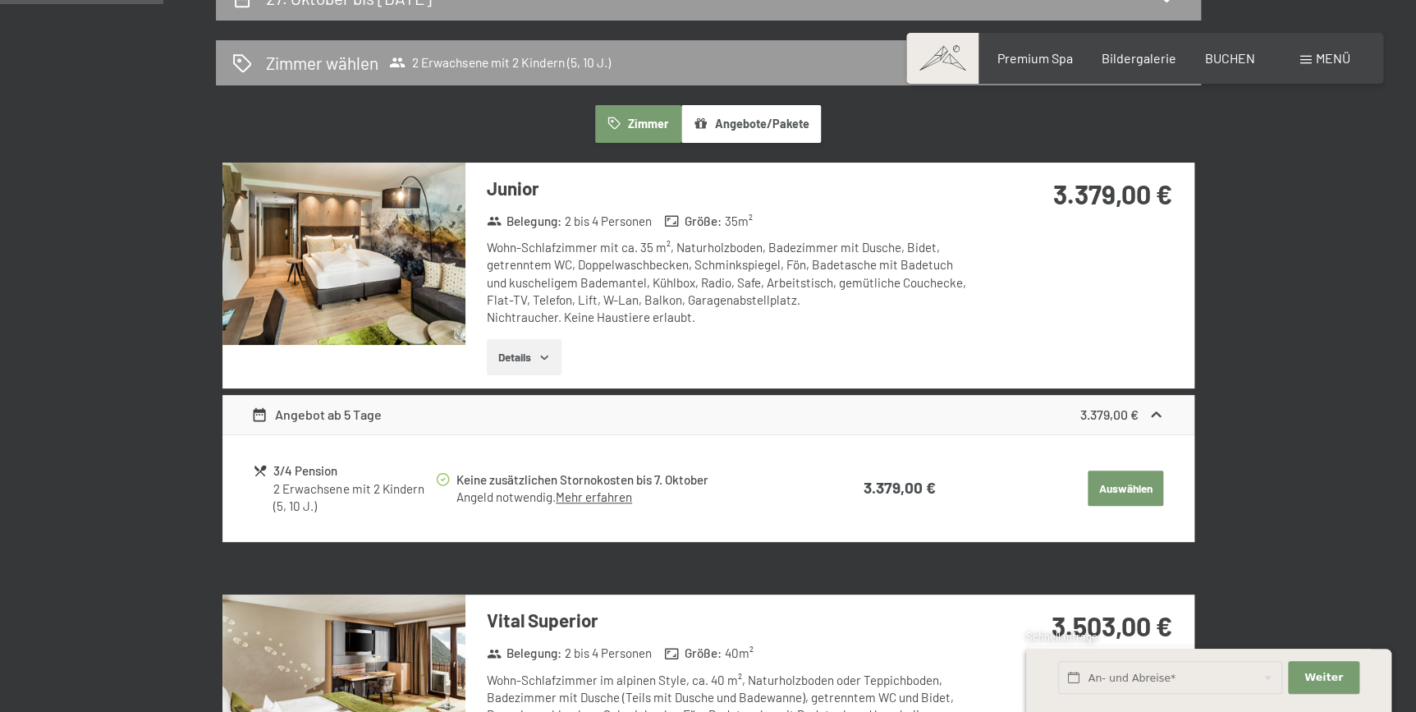
click at [364, 289] on img at bounding box center [343, 254] width 243 height 182
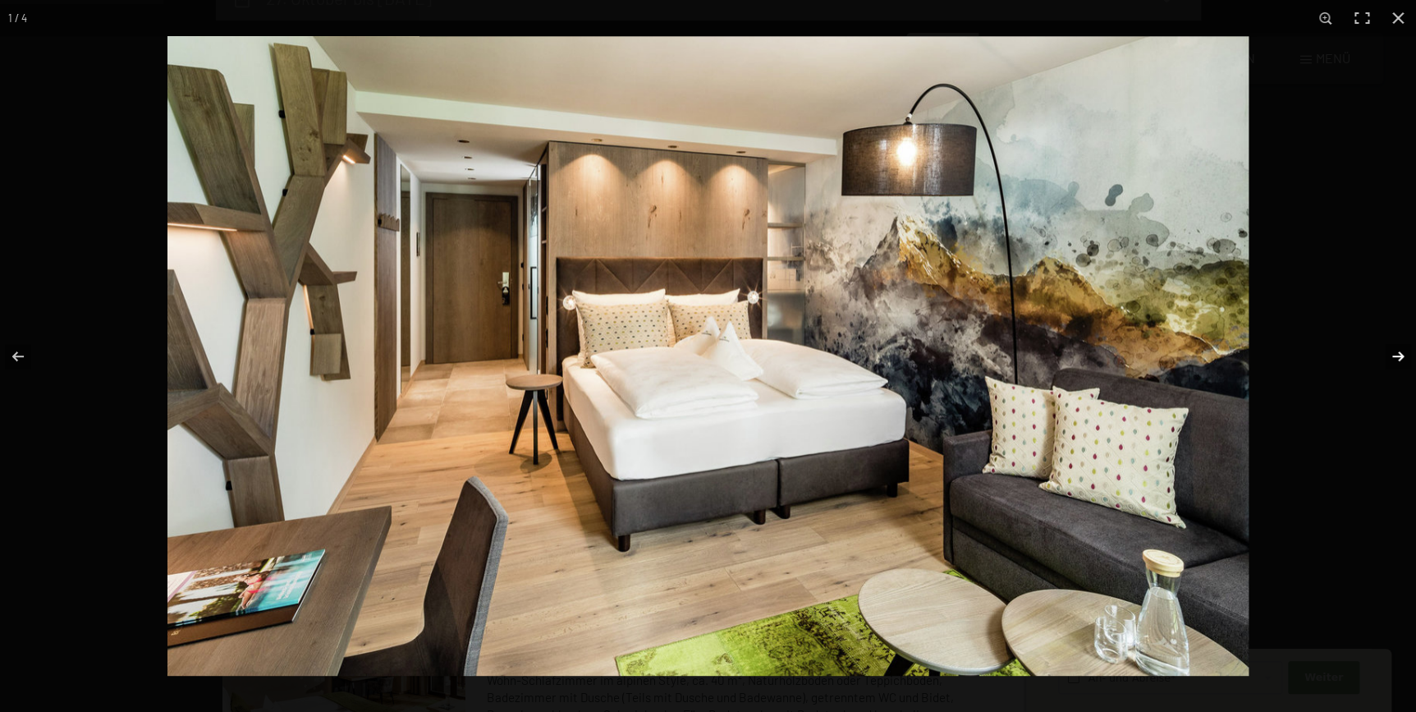
click at [1396, 352] on button "button" at bounding box center [1387, 356] width 57 height 82
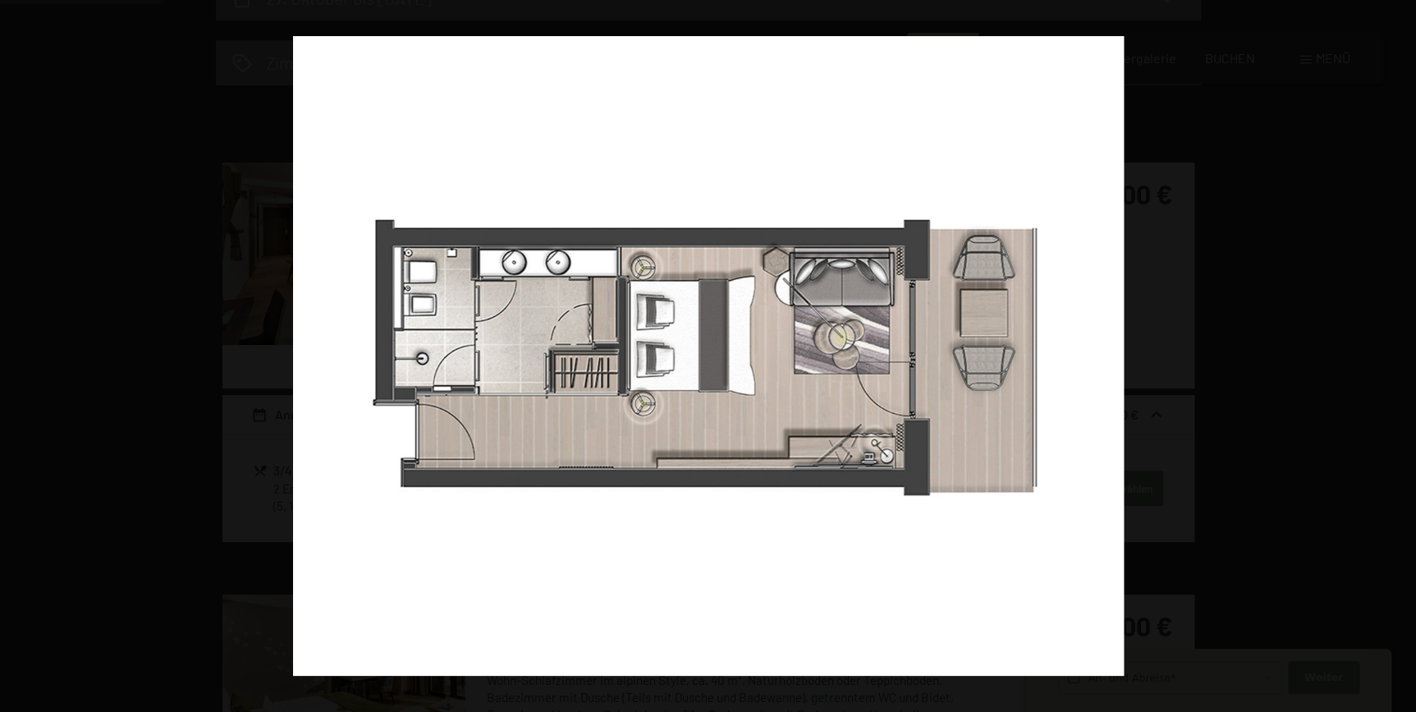
click at [1396, 355] on button "button" at bounding box center [1387, 356] width 57 height 82
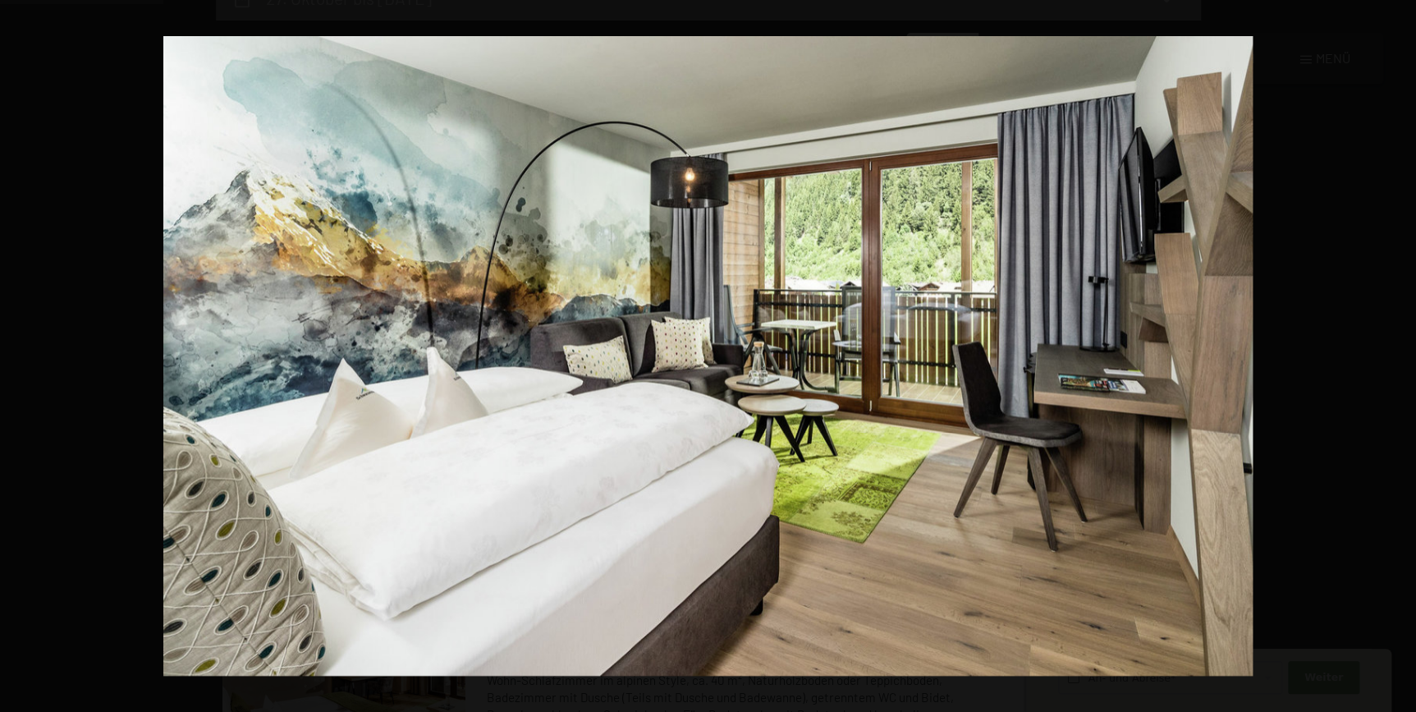
click at [1396, 355] on button "button" at bounding box center [1387, 356] width 57 height 82
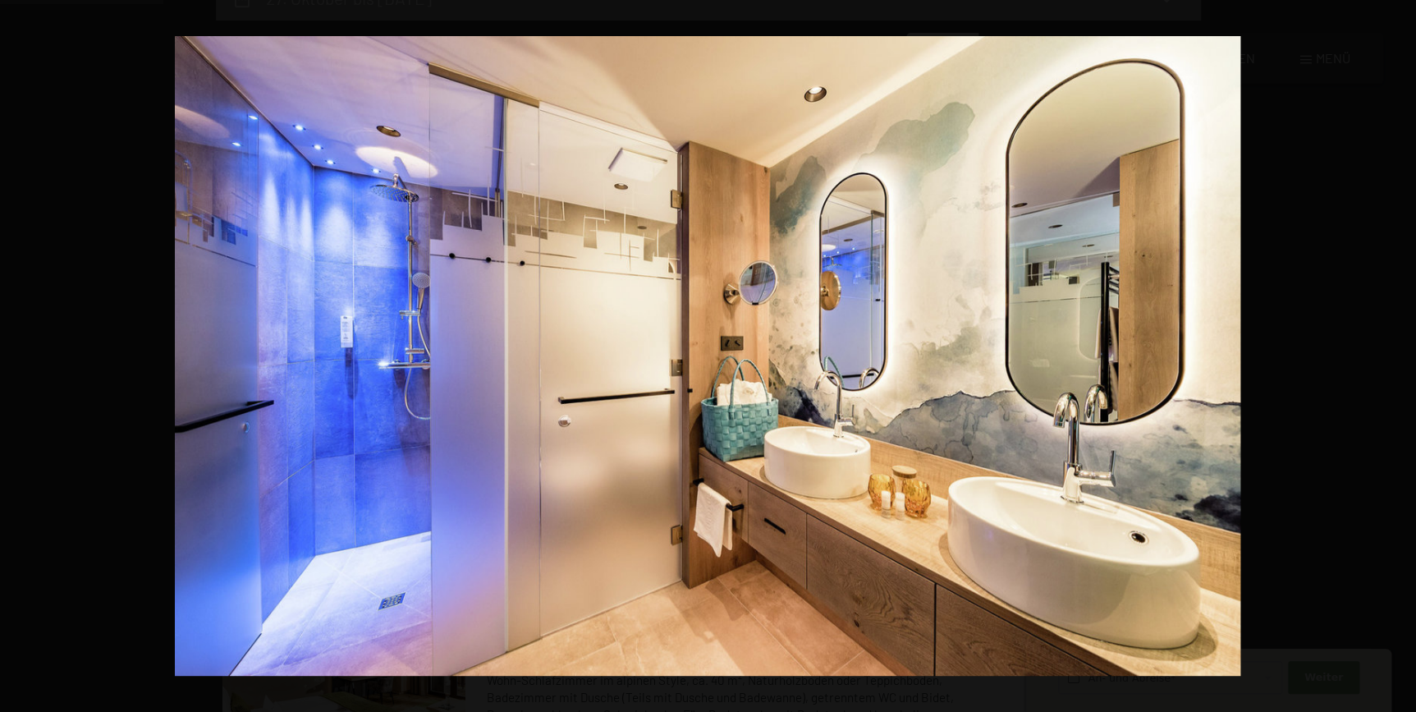
click at [1396, 355] on button "button" at bounding box center [1387, 356] width 57 height 82
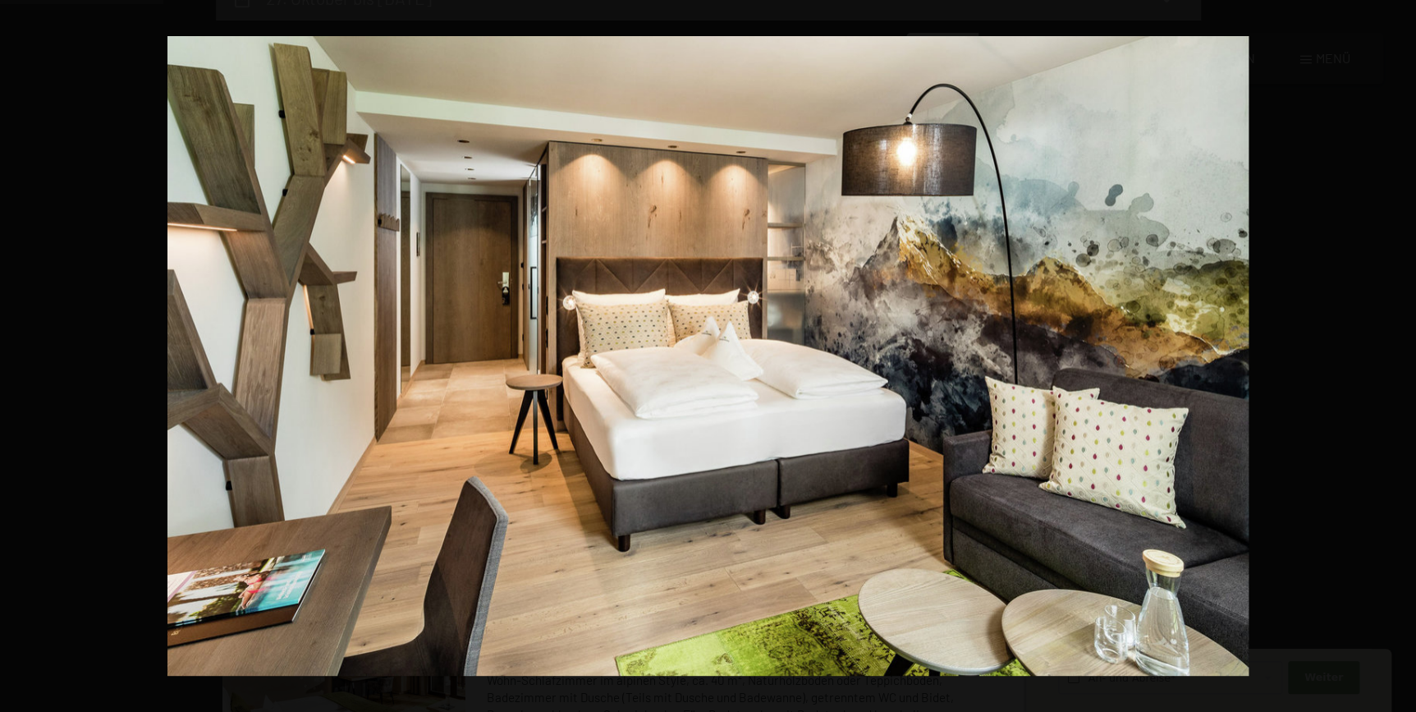
click at [1396, 355] on button "button" at bounding box center [1387, 356] width 57 height 82
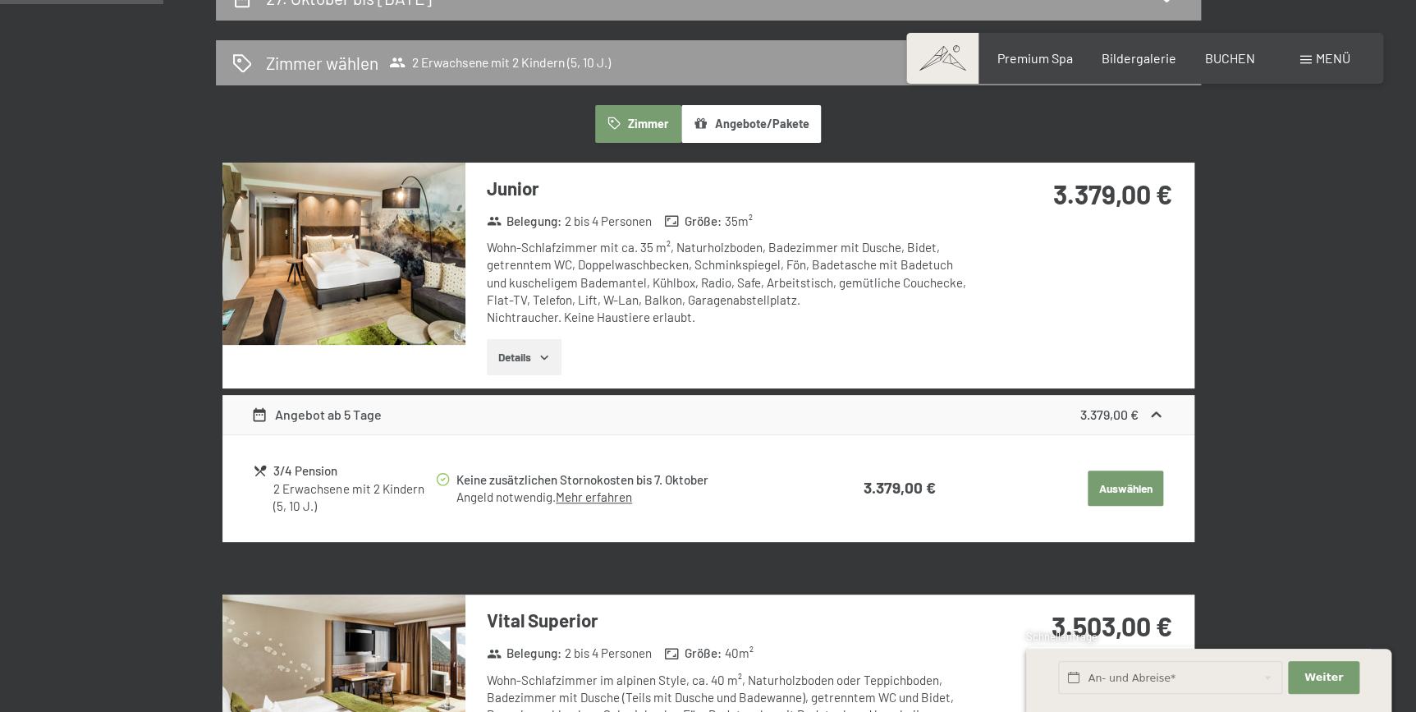
click at [0, 0] on button "button" at bounding box center [0, 0] width 0 height 0
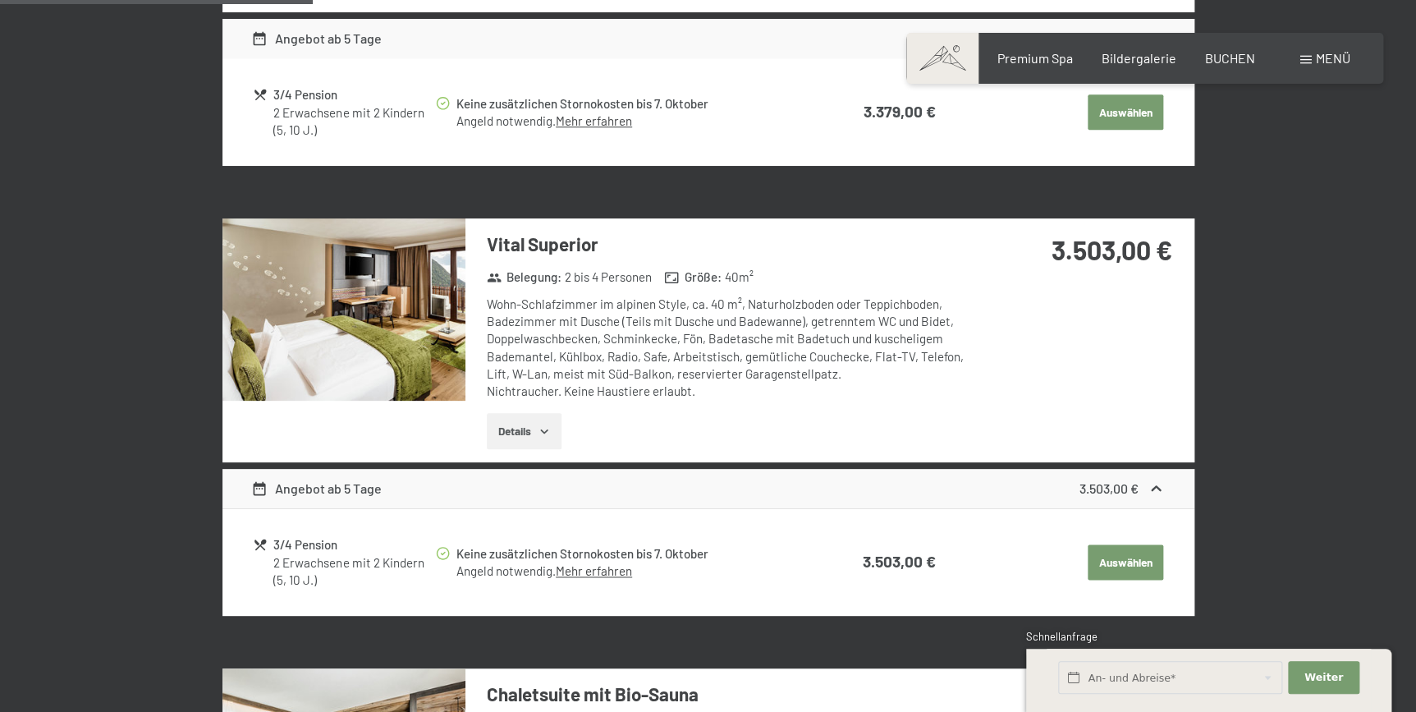
scroll to position [796, 0]
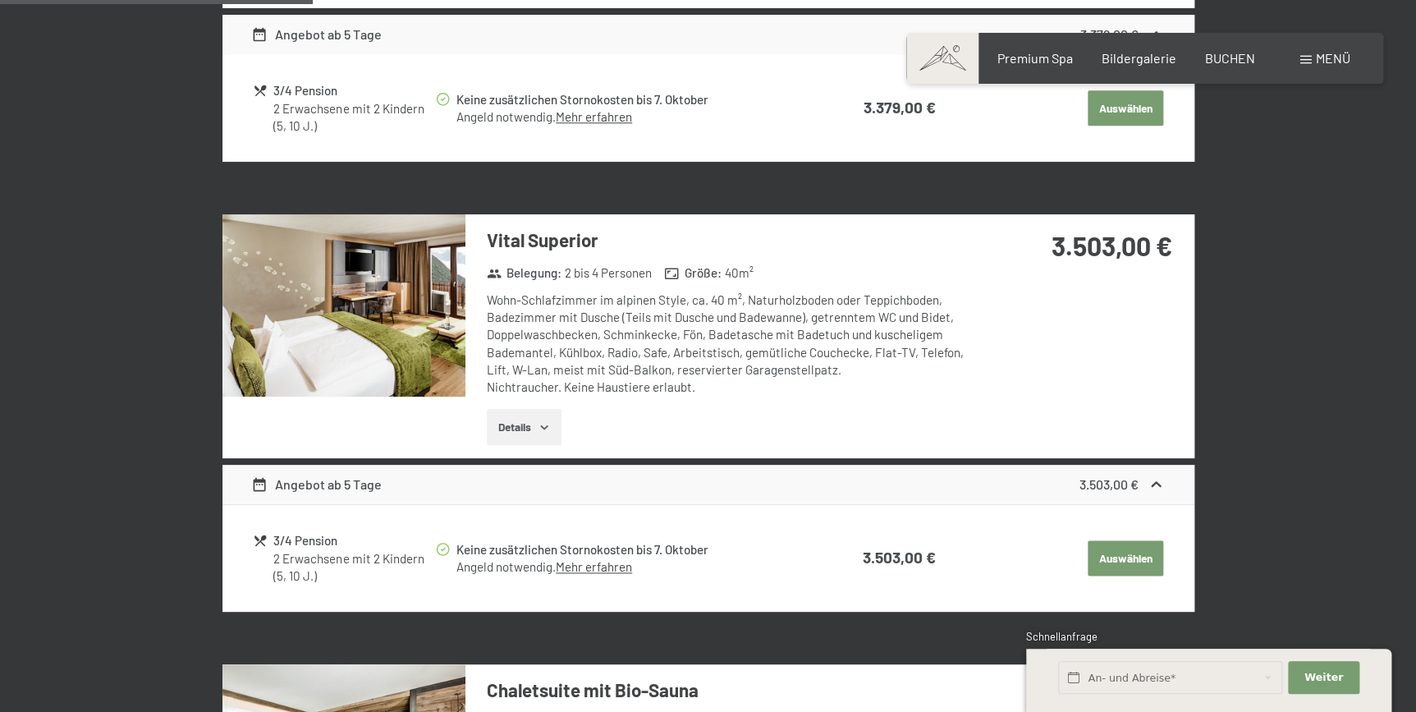
click at [543, 425] on icon "button" at bounding box center [543, 427] width 7 height 4
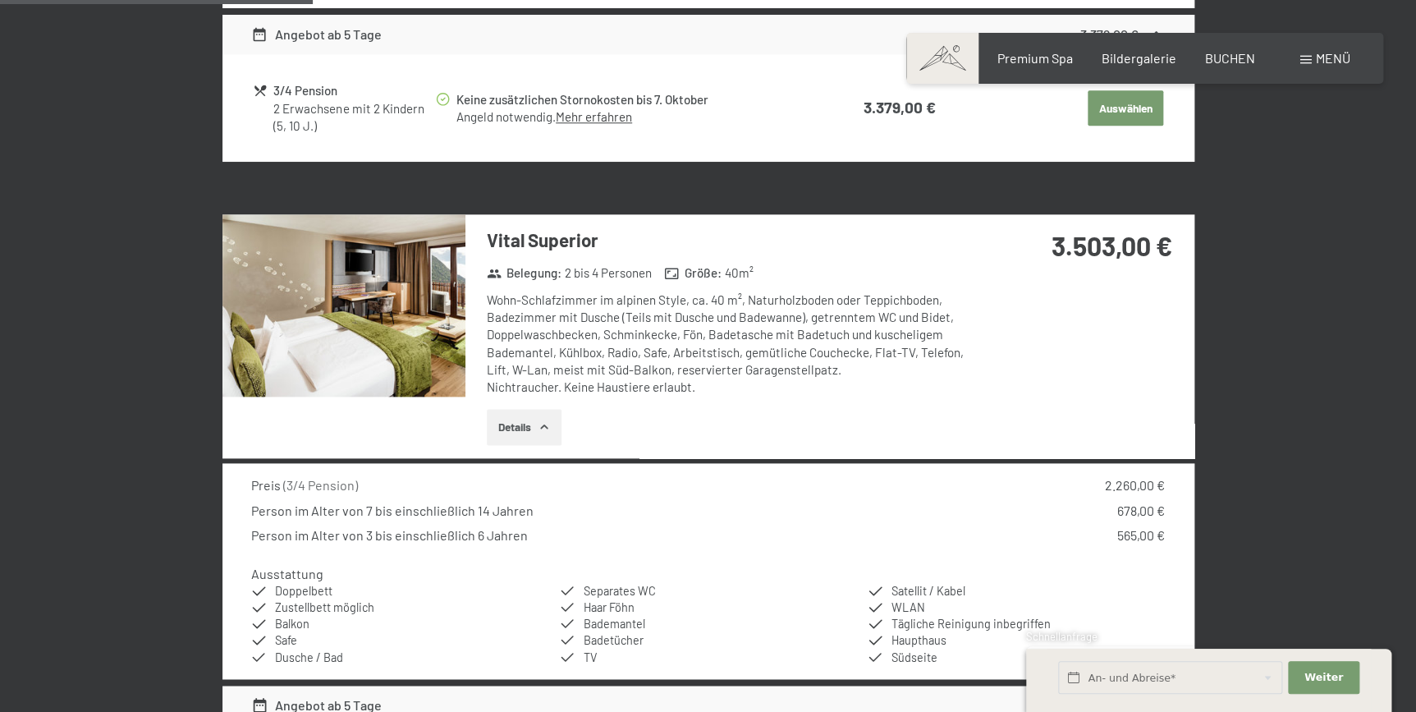
click at [384, 324] on img at bounding box center [343, 305] width 243 height 182
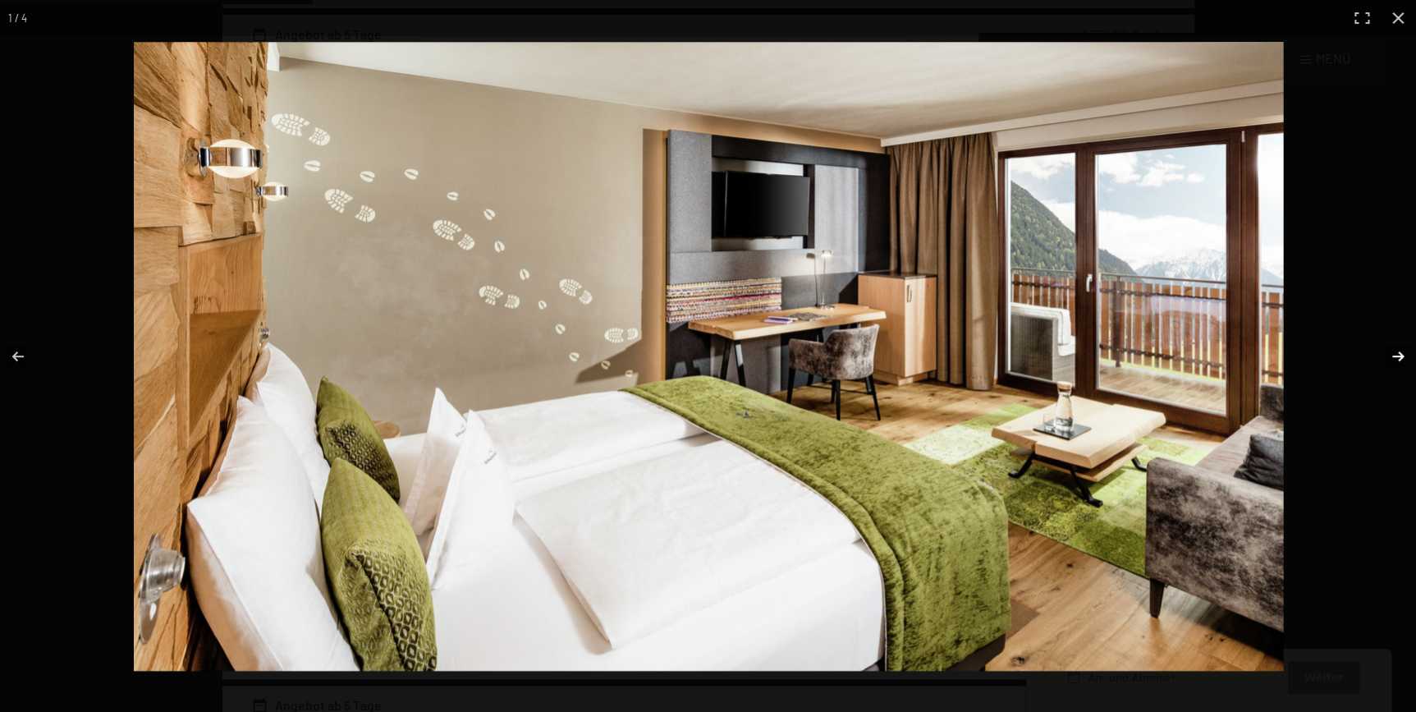
click at [1399, 355] on button "button" at bounding box center [1387, 356] width 57 height 82
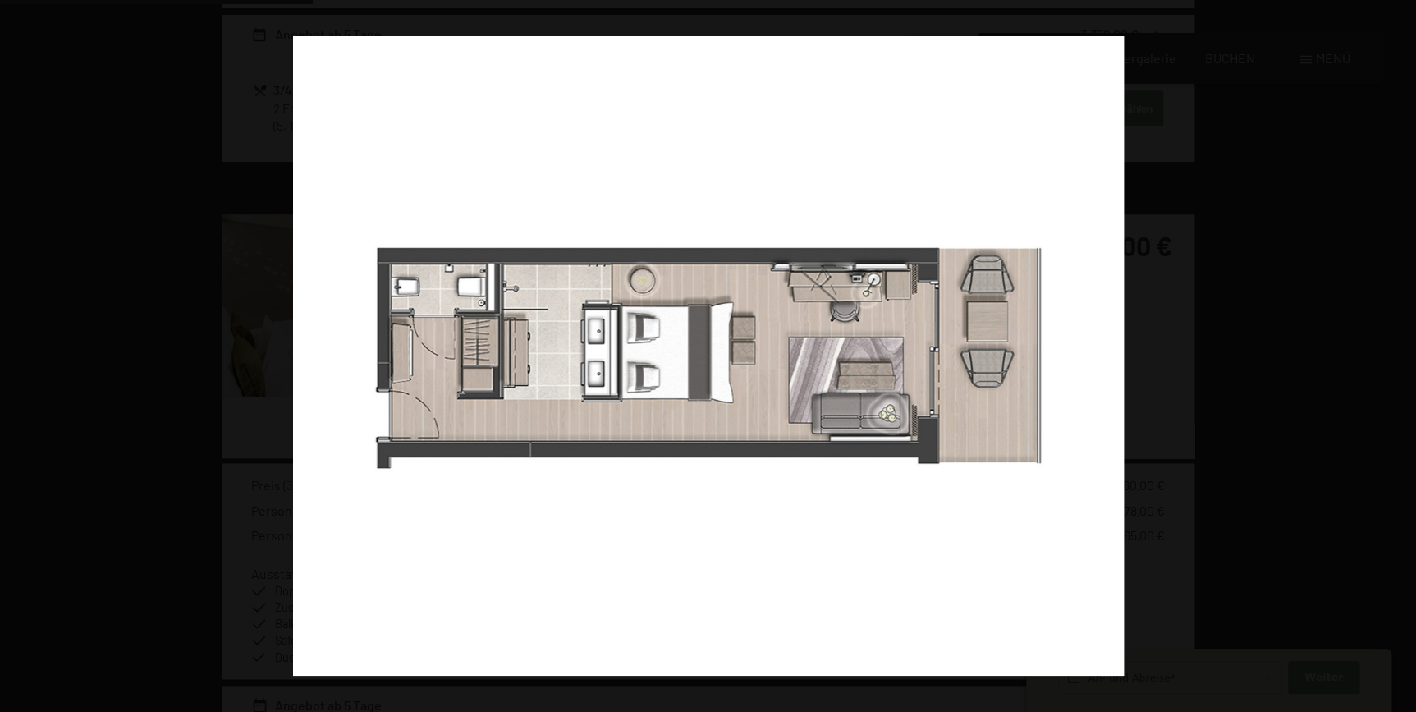
click at [1399, 355] on button "button" at bounding box center [1387, 356] width 57 height 82
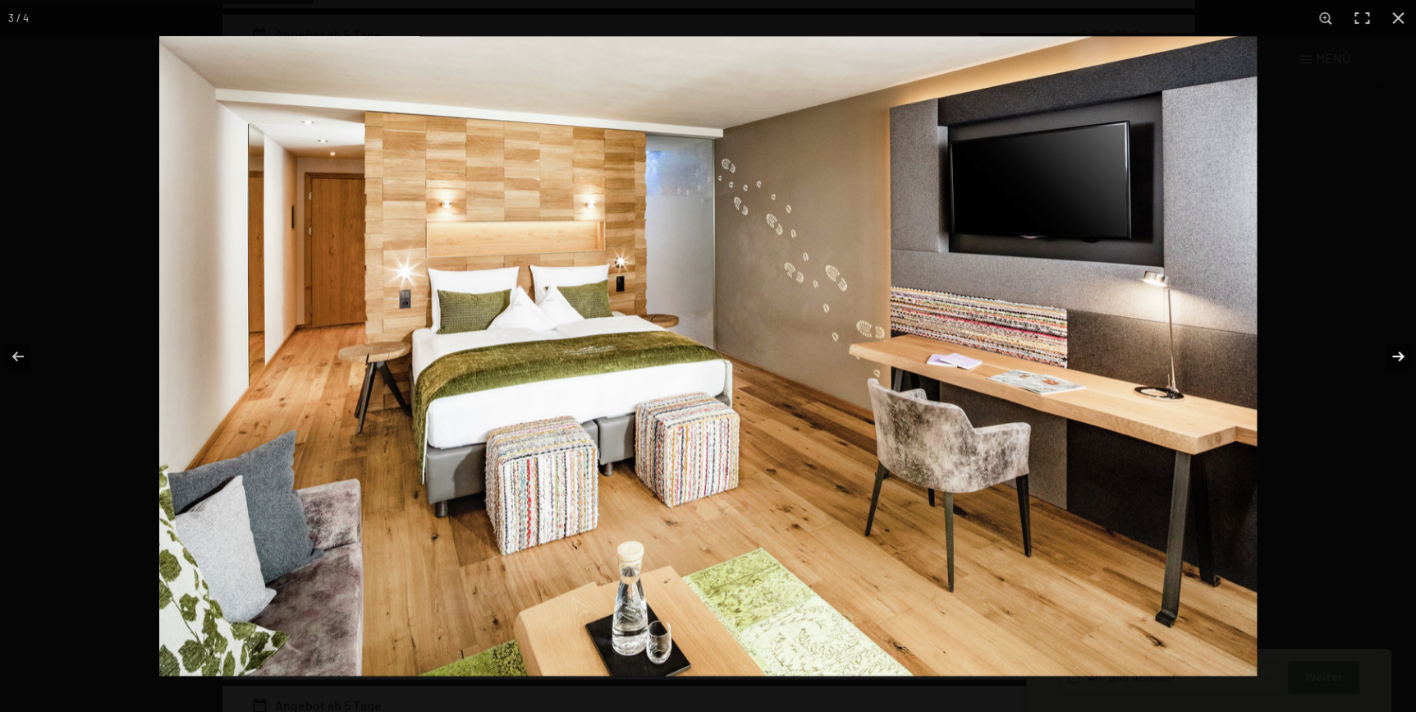
click at [1396, 357] on button "button" at bounding box center [1387, 356] width 57 height 82
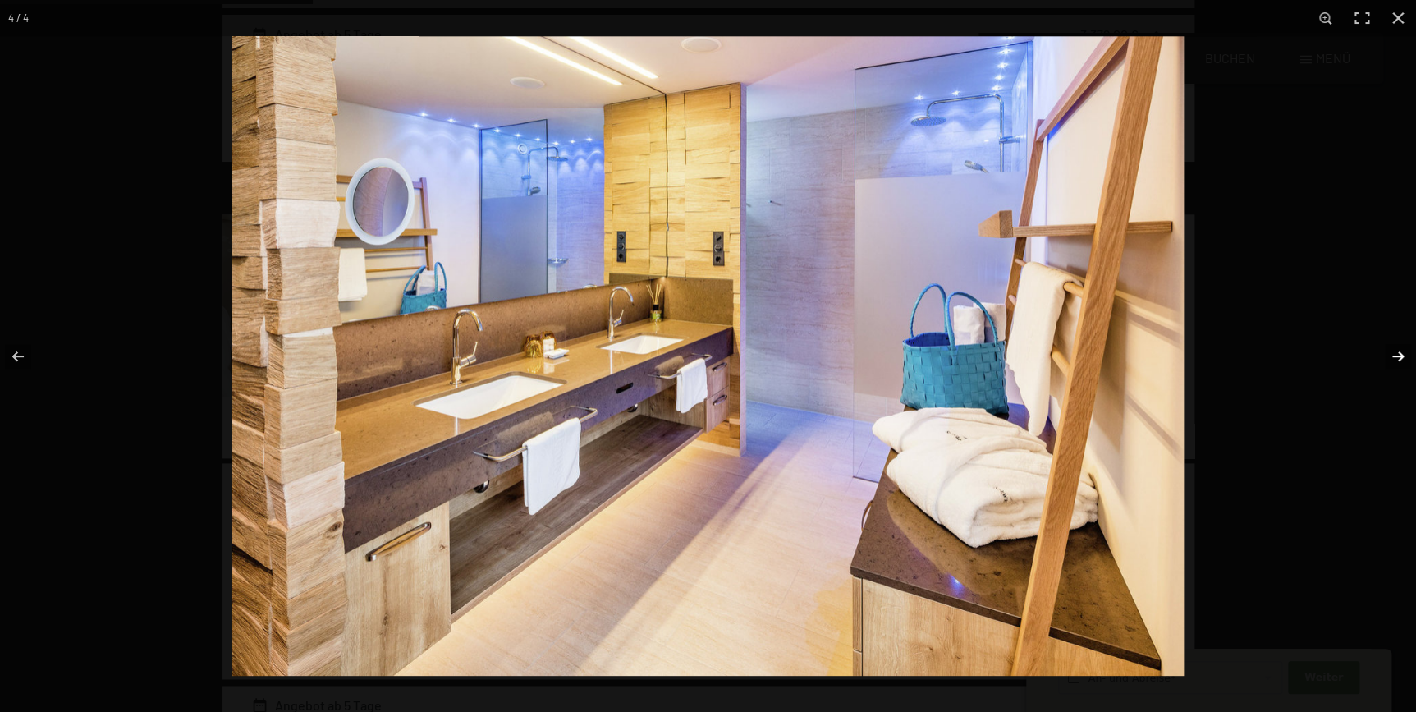
click at [1396, 357] on button "button" at bounding box center [1387, 356] width 57 height 82
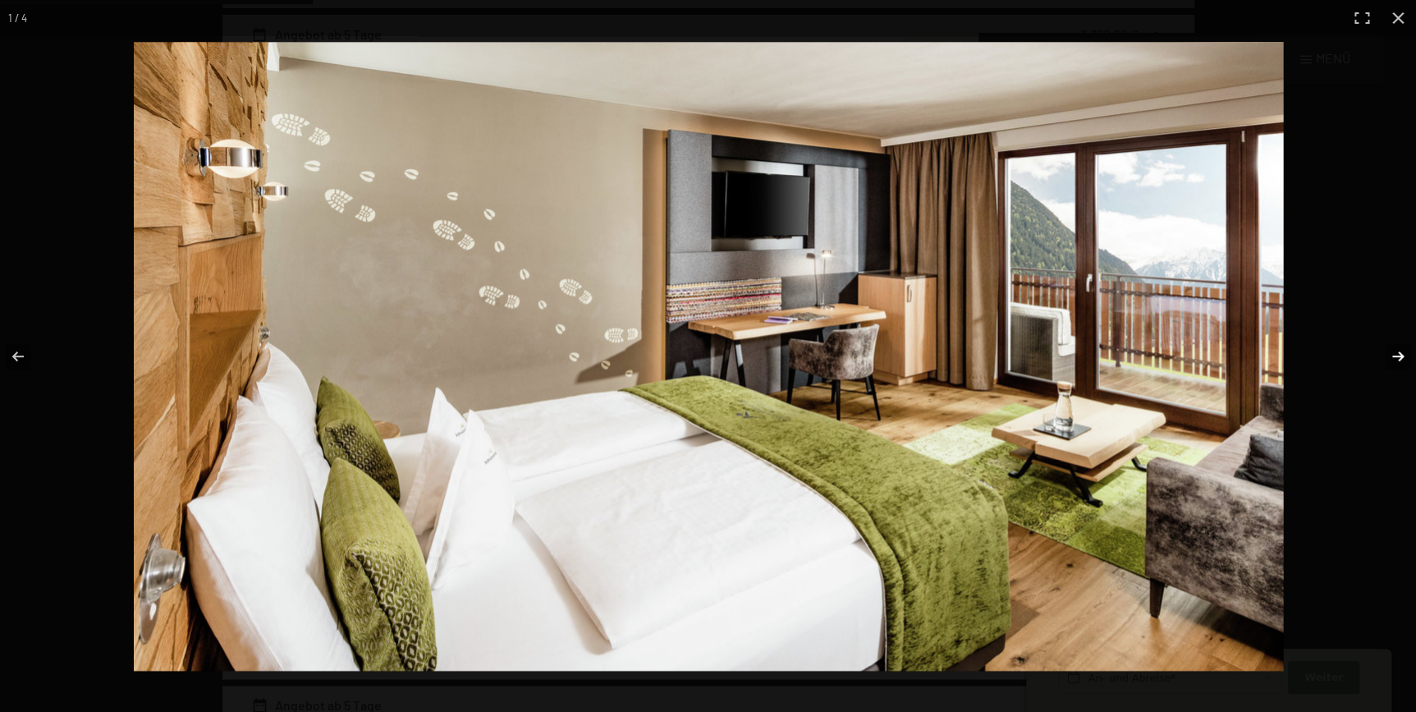
click at [1396, 357] on button "button" at bounding box center [1387, 356] width 57 height 82
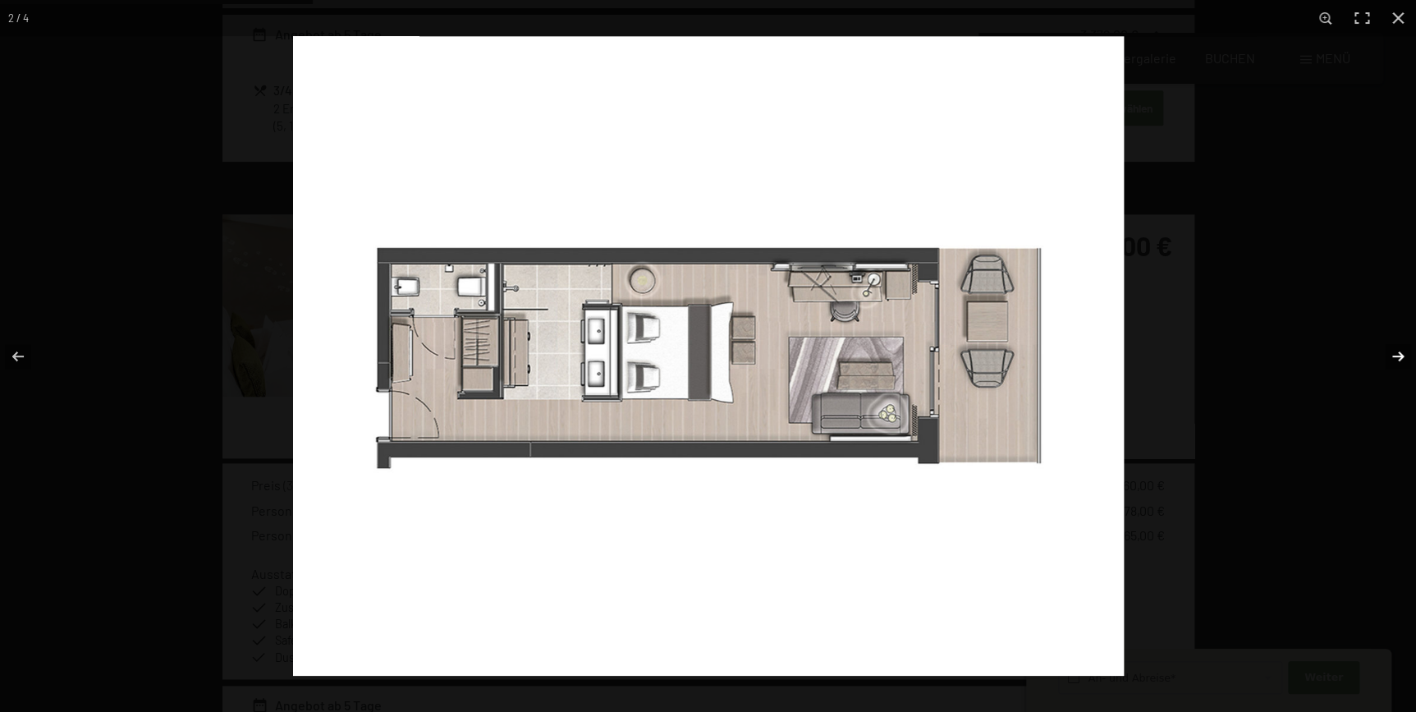
click at [1396, 357] on button "button" at bounding box center [1387, 356] width 57 height 82
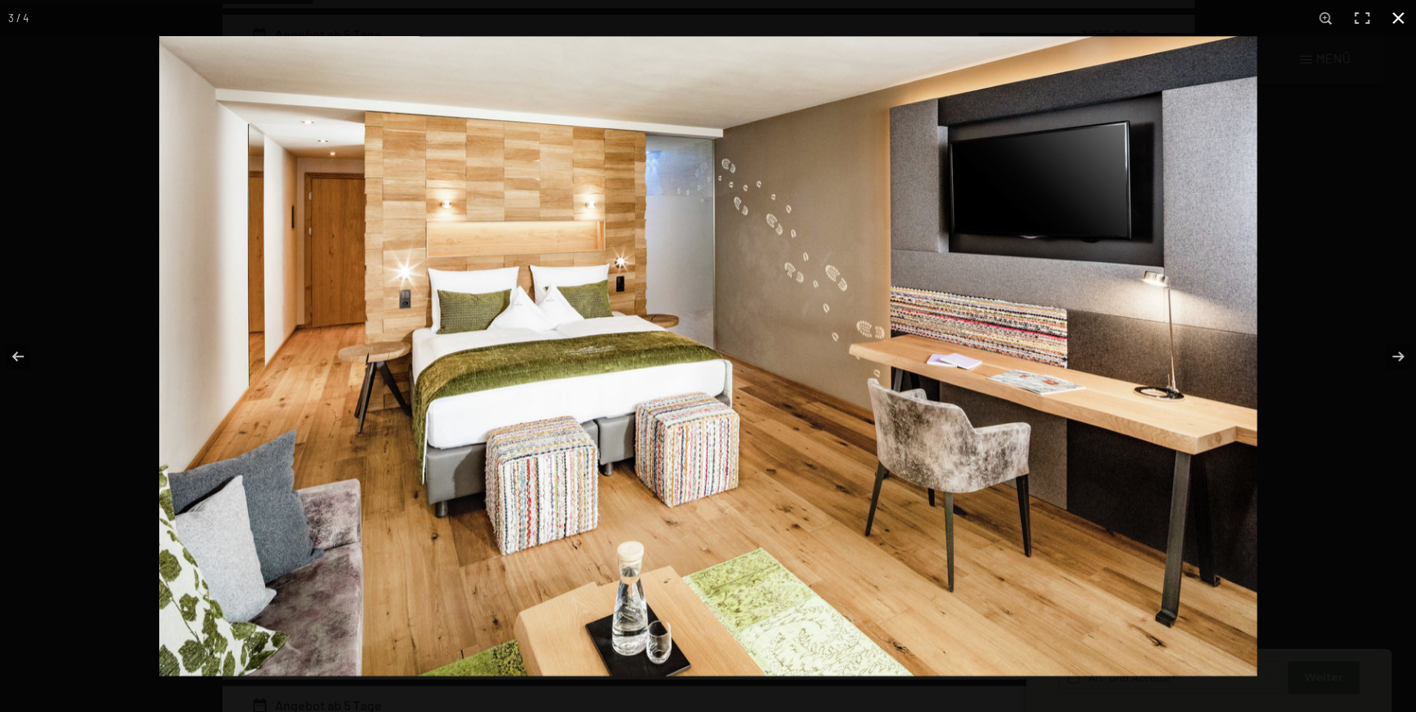
click at [1399, 11] on button "button" at bounding box center [1398, 18] width 36 height 36
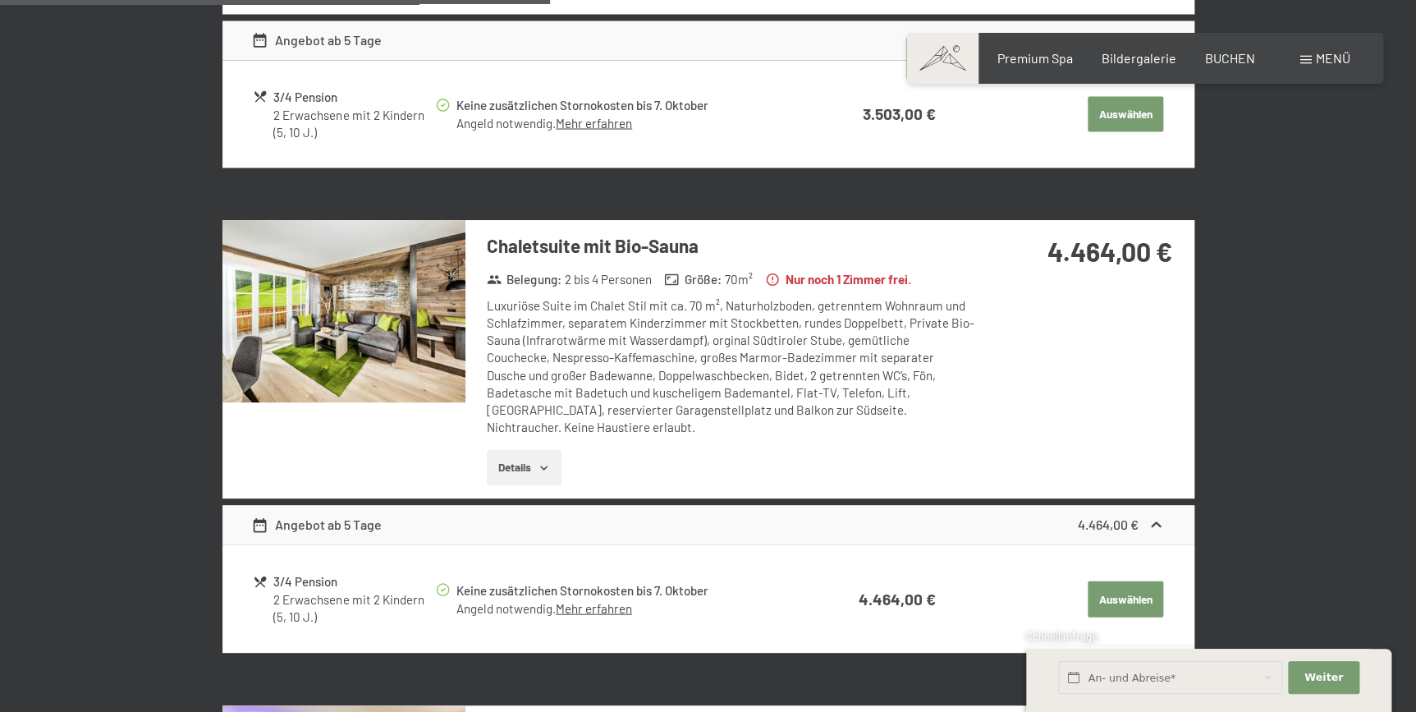
scroll to position [1492, 0]
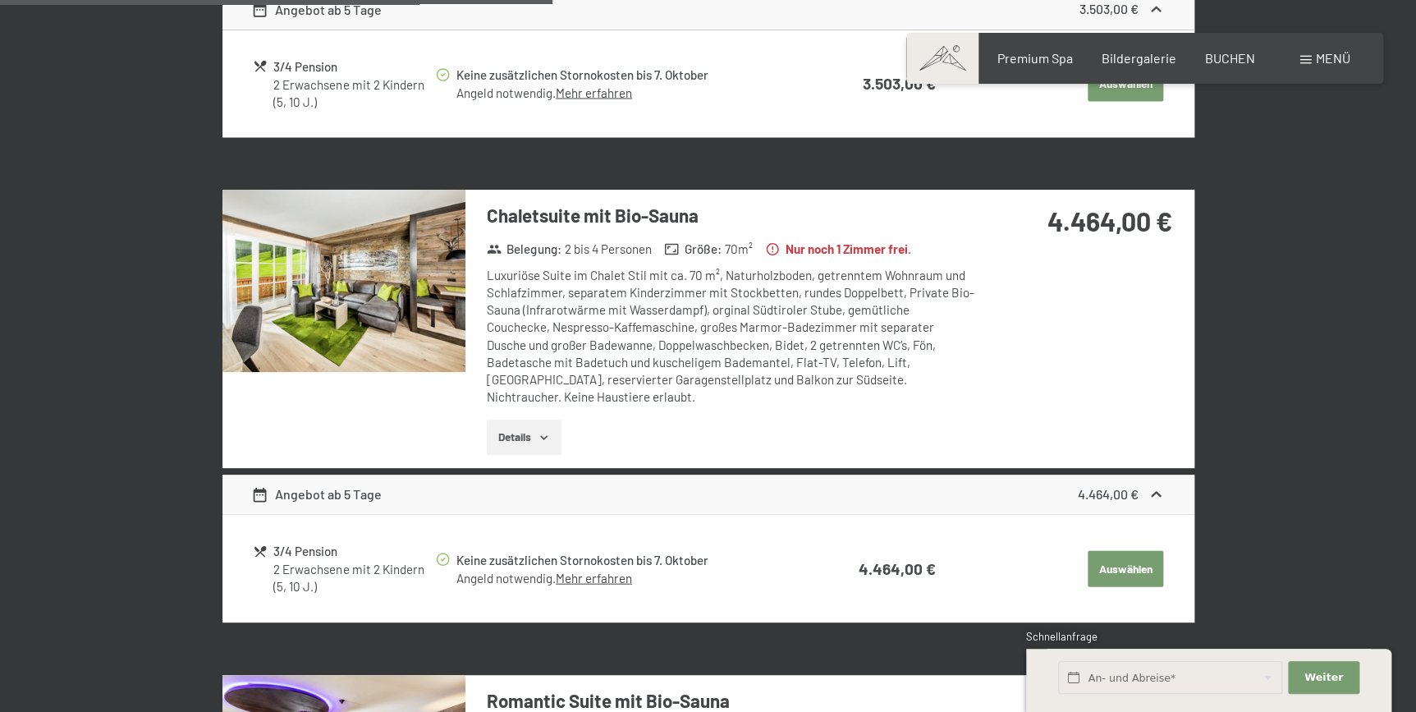
click at [352, 299] on img at bounding box center [343, 281] width 243 height 182
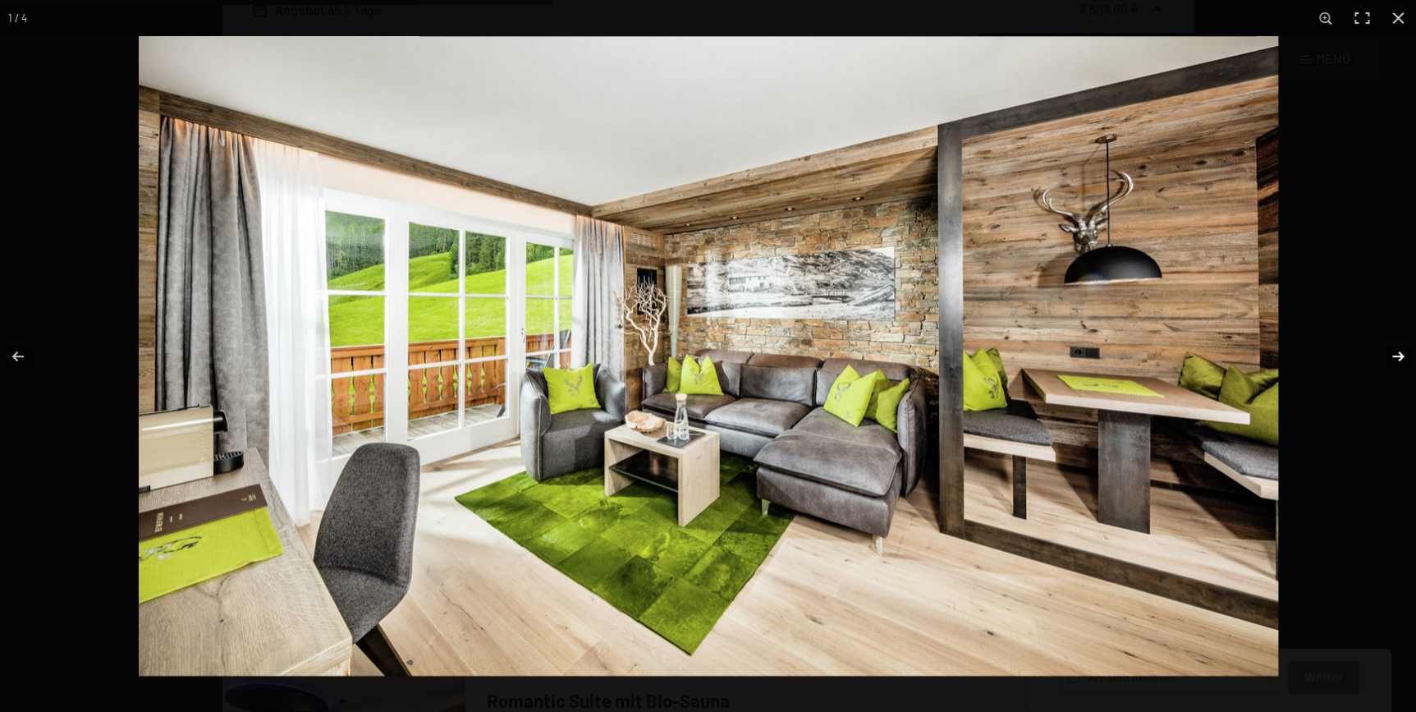
click at [1397, 355] on button "button" at bounding box center [1387, 356] width 57 height 82
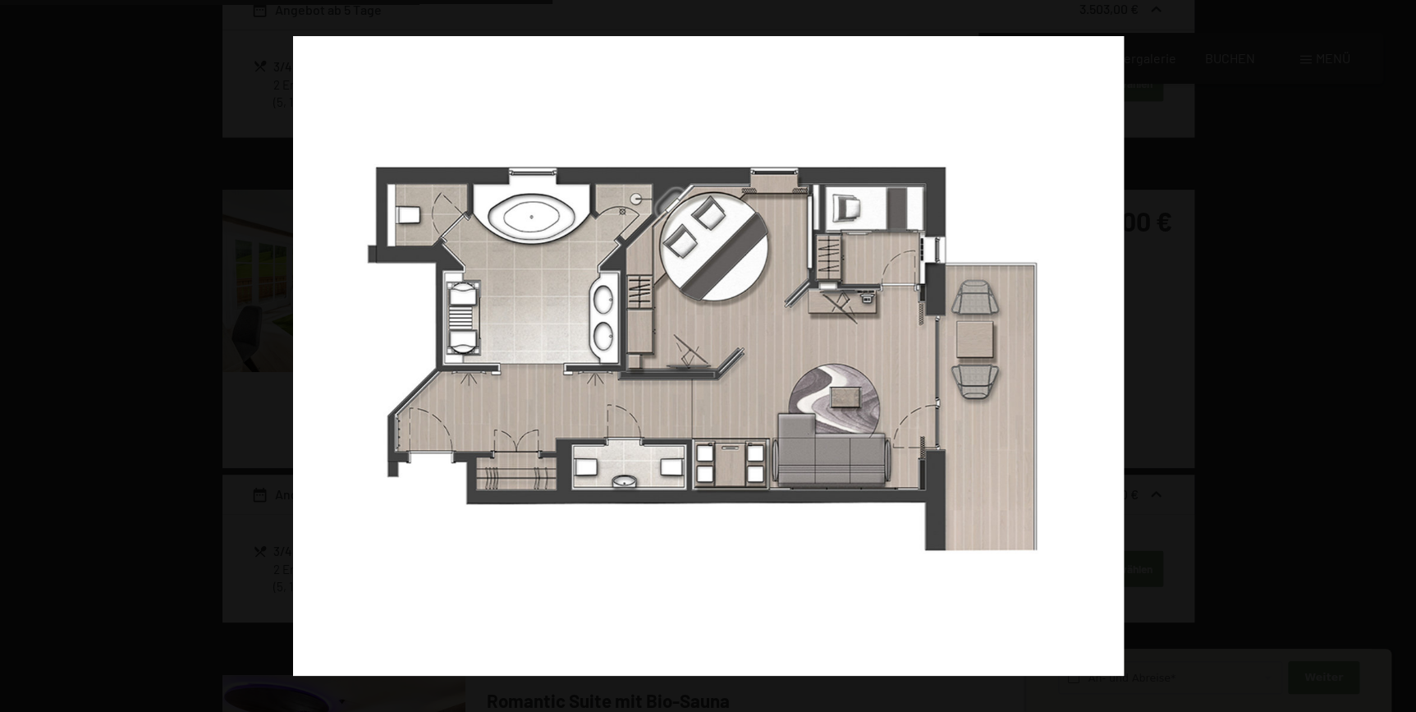
click at [1397, 355] on button "button" at bounding box center [1387, 356] width 57 height 82
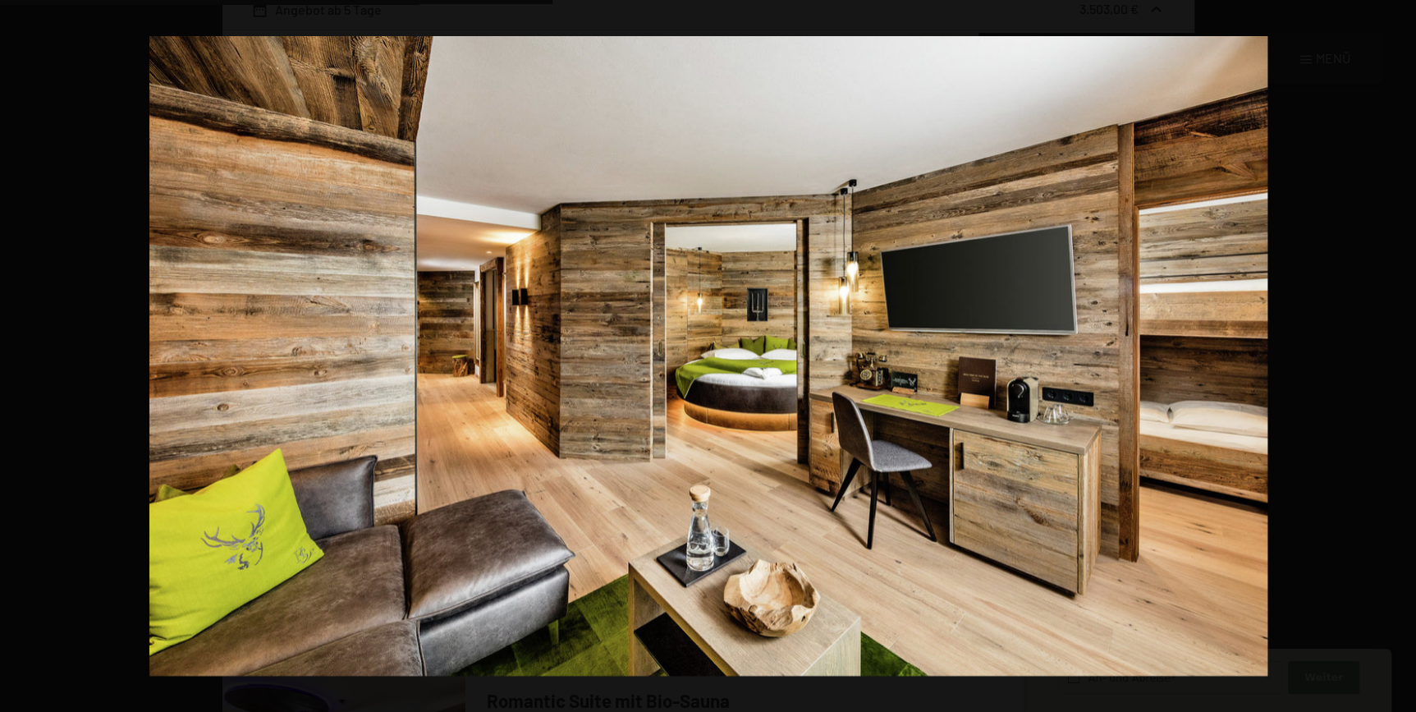
click at [1397, 355] on button "button" at bounding box center [1387, 356] width 57 height 82
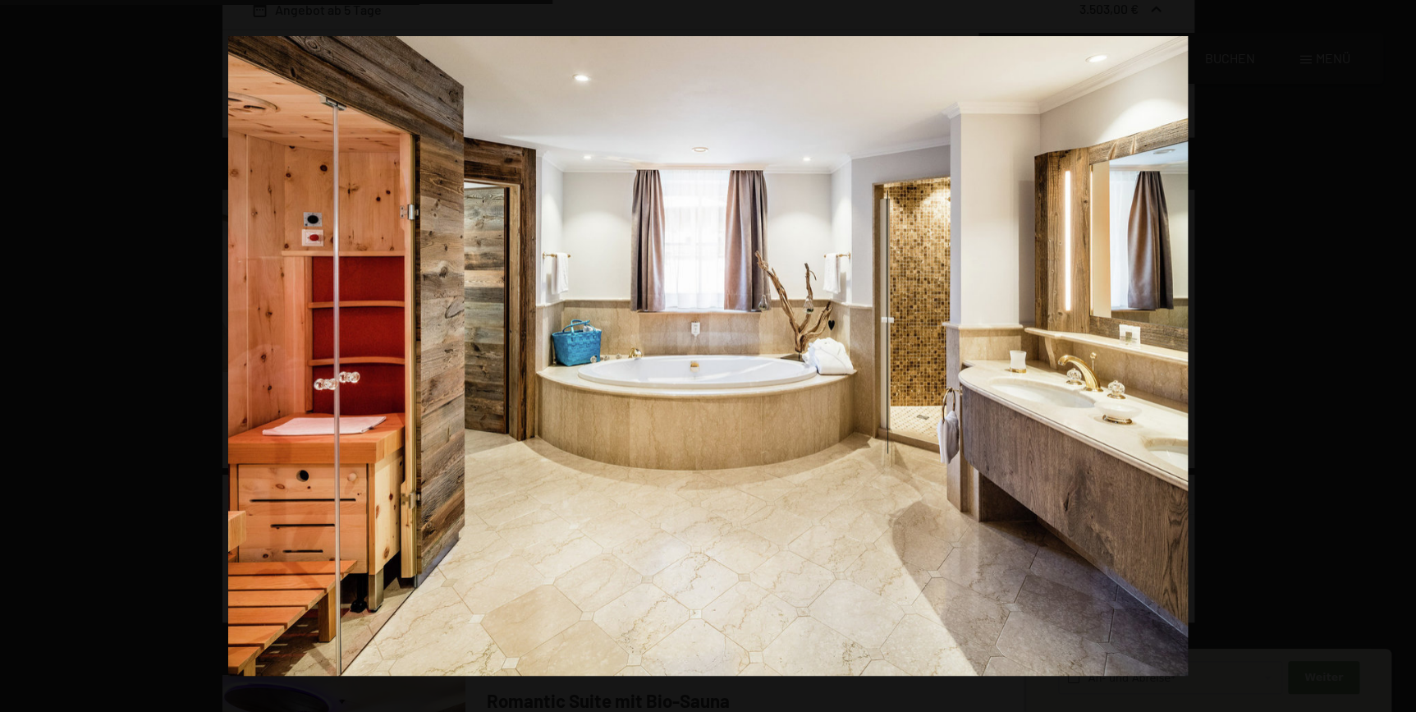
click at [1397, 355] on button "button" at bounding box center [1387, 356] width 57 height 82
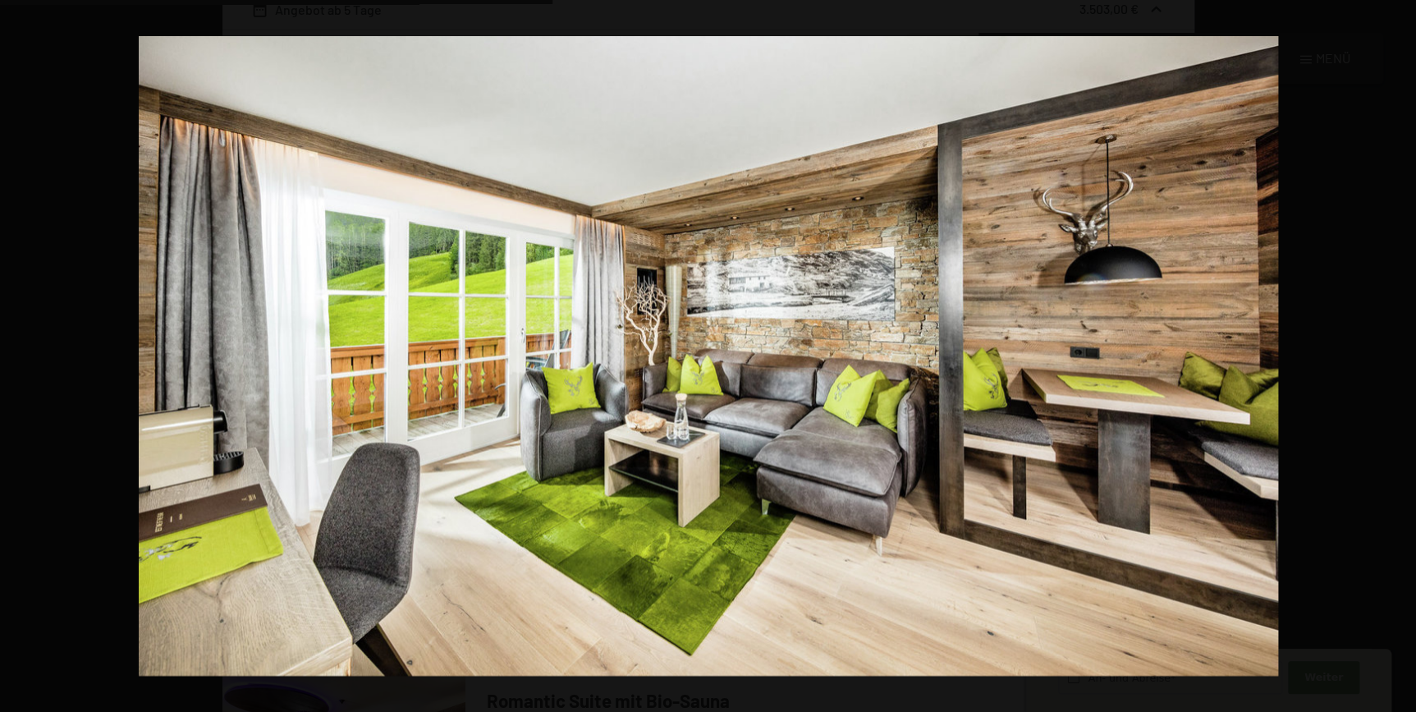
click at [1397, 355] on button "button" at bounding box center [1387, 356] width 57 height 82
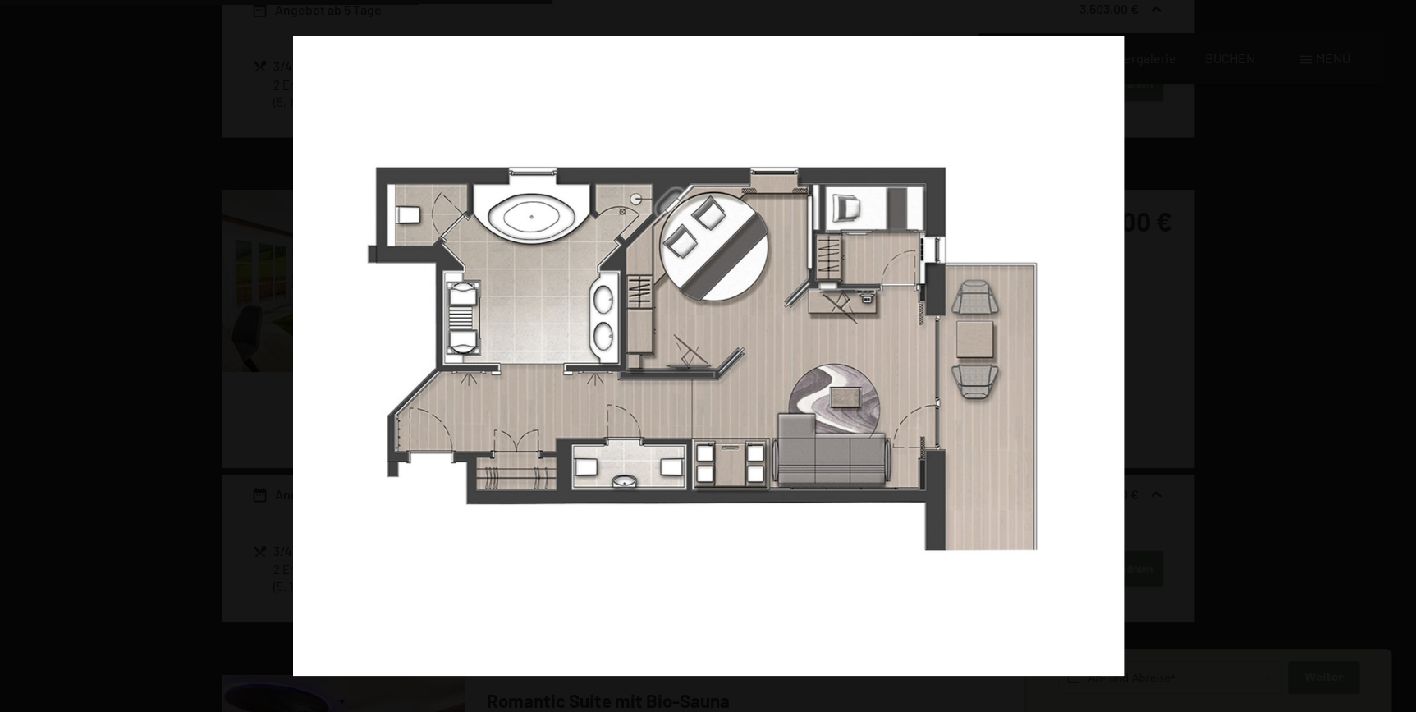
click at [1397, 355] on button "button" at bounding box center [1387, 356] width 57 height 82
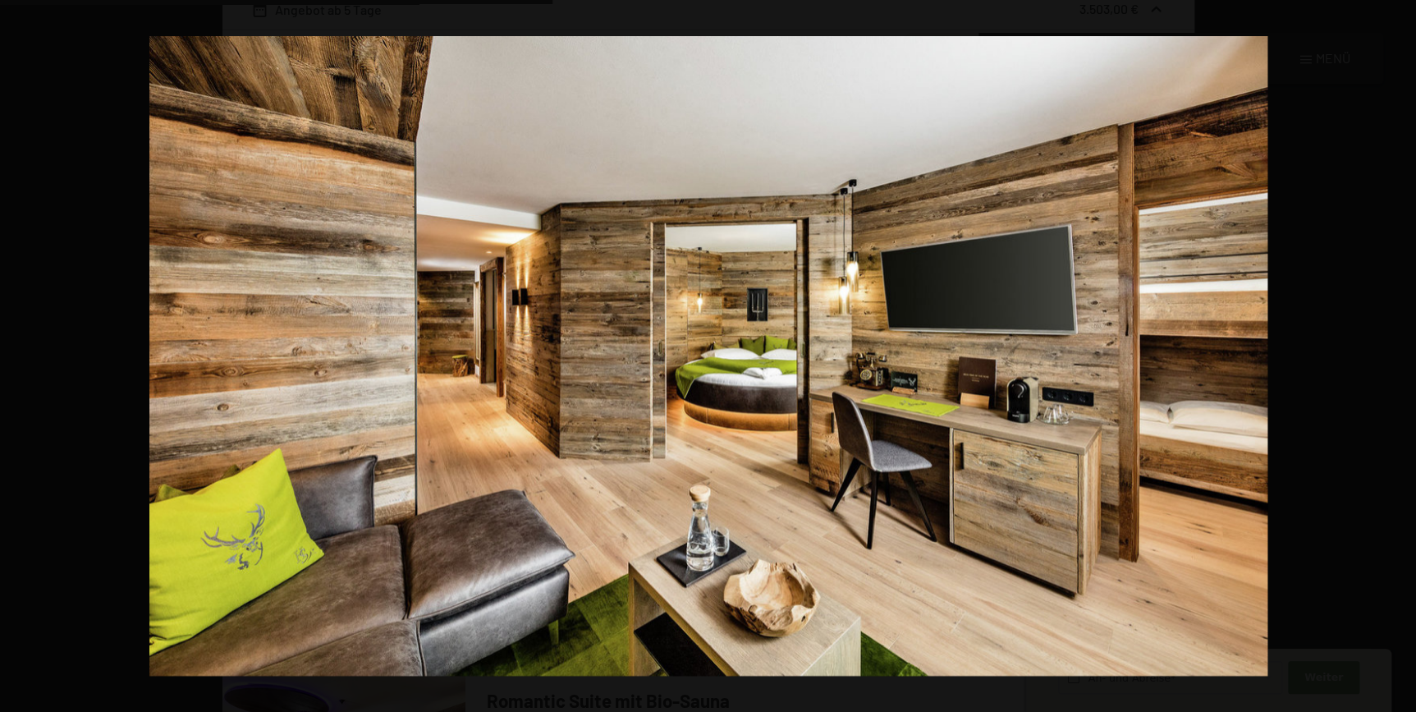
click at [1397, 355] on button "button" at bounding box center [1387, 356] width 57 height 82
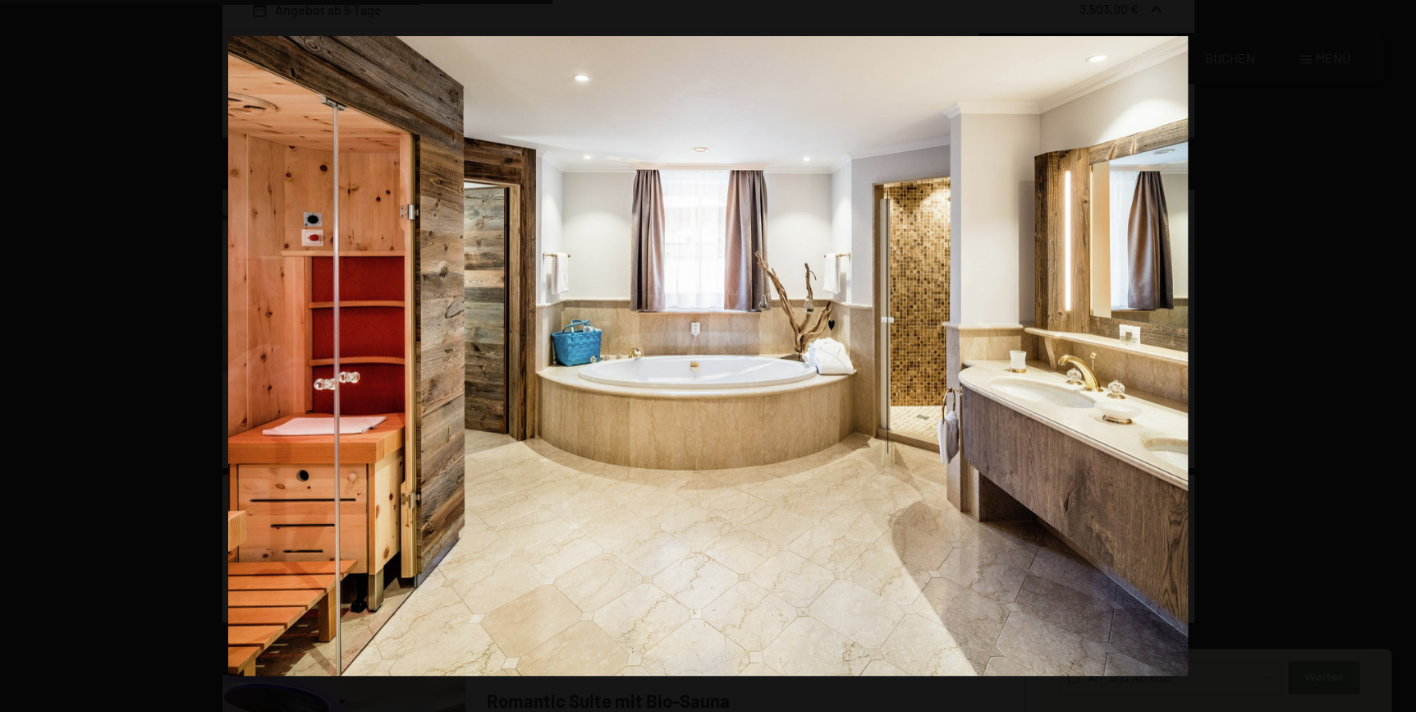
click at [1397, 355] on button "button" at bounding box center [1387, 356] width 57 height 82
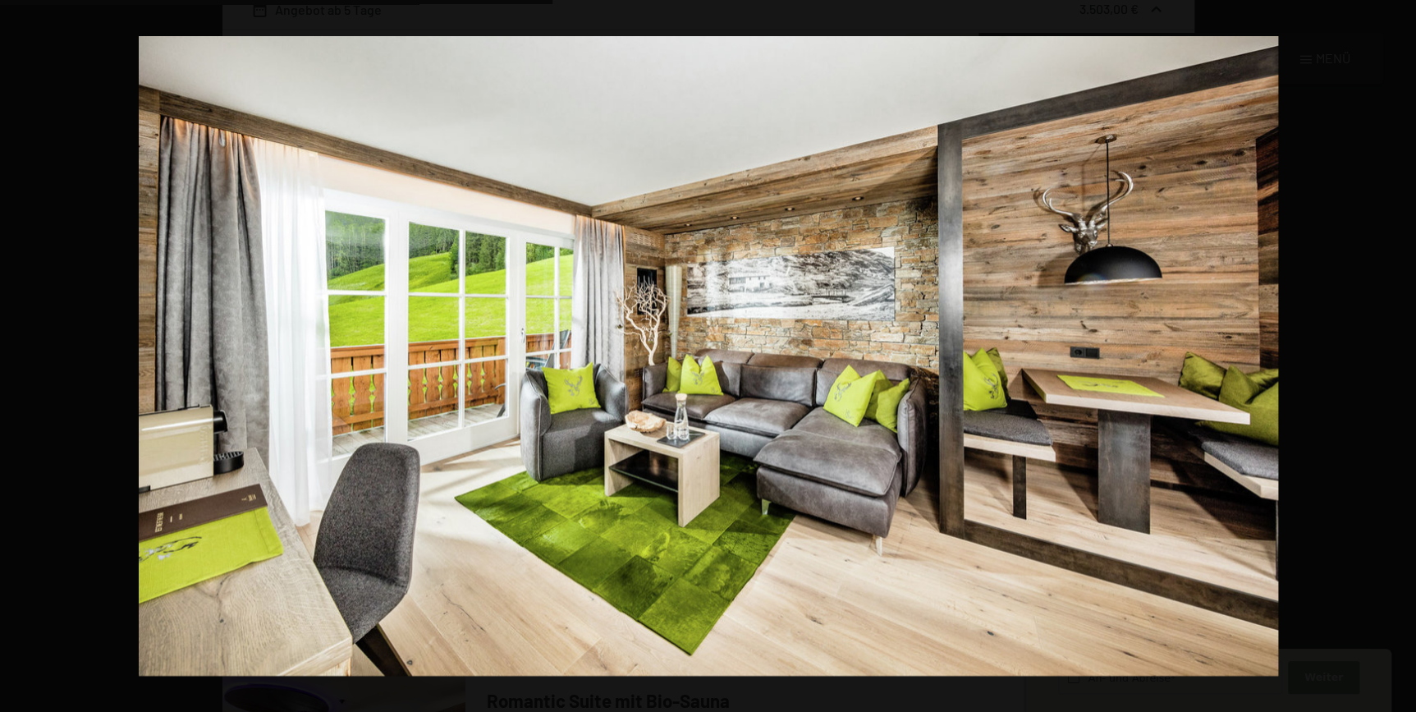
click at [1397, 355] on button "button" at bounding box center [1387, 356] width 57 height 82
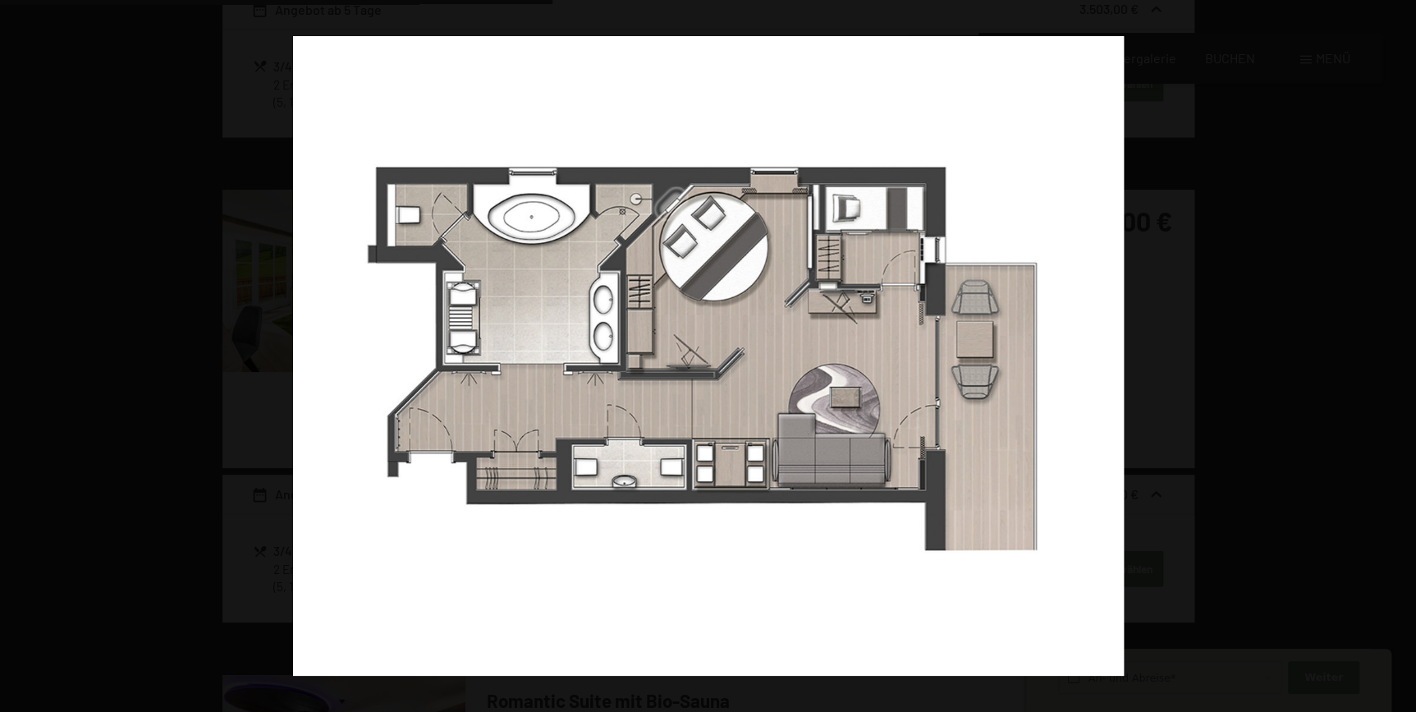
click at [1397, 355] on button "button" at bounding box center [1387, 356] width 57 height 82
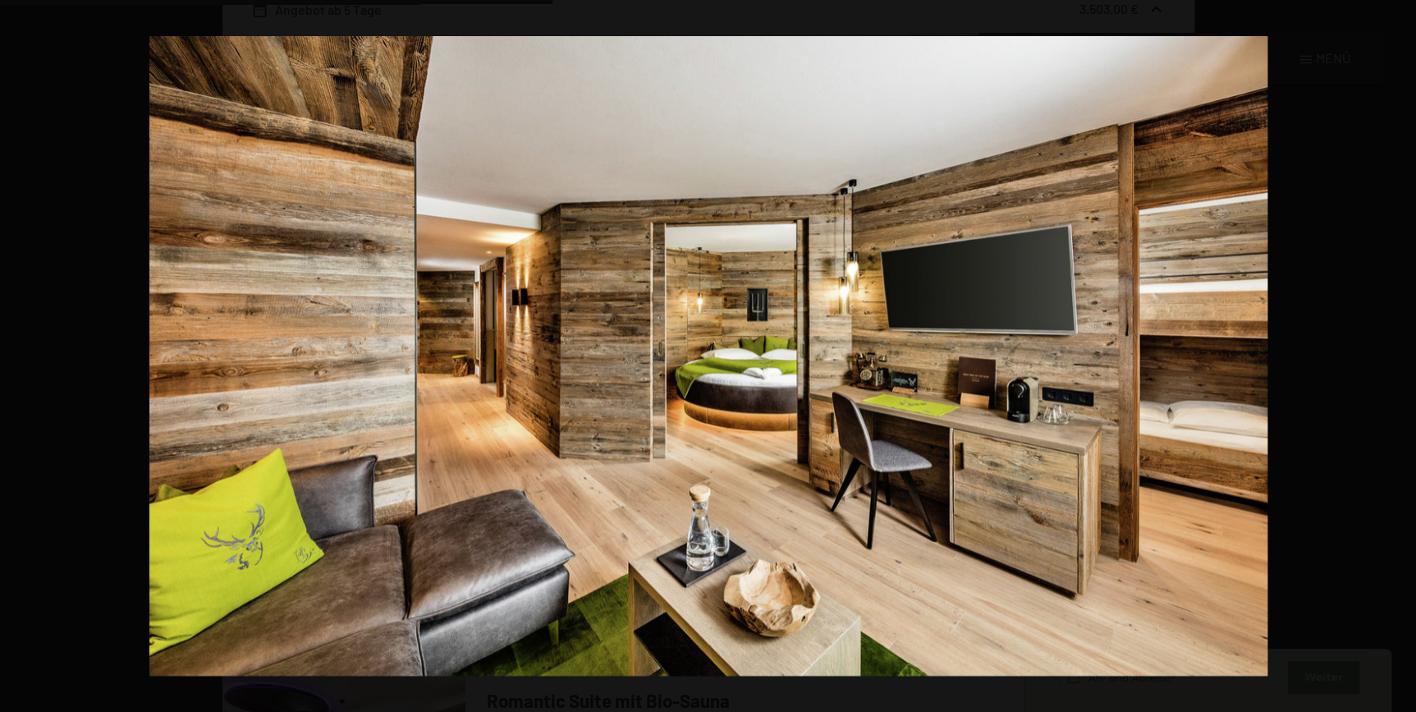
click at [1397, 355] on button "button" at bounding box center [1387, 356] width 57 height 82
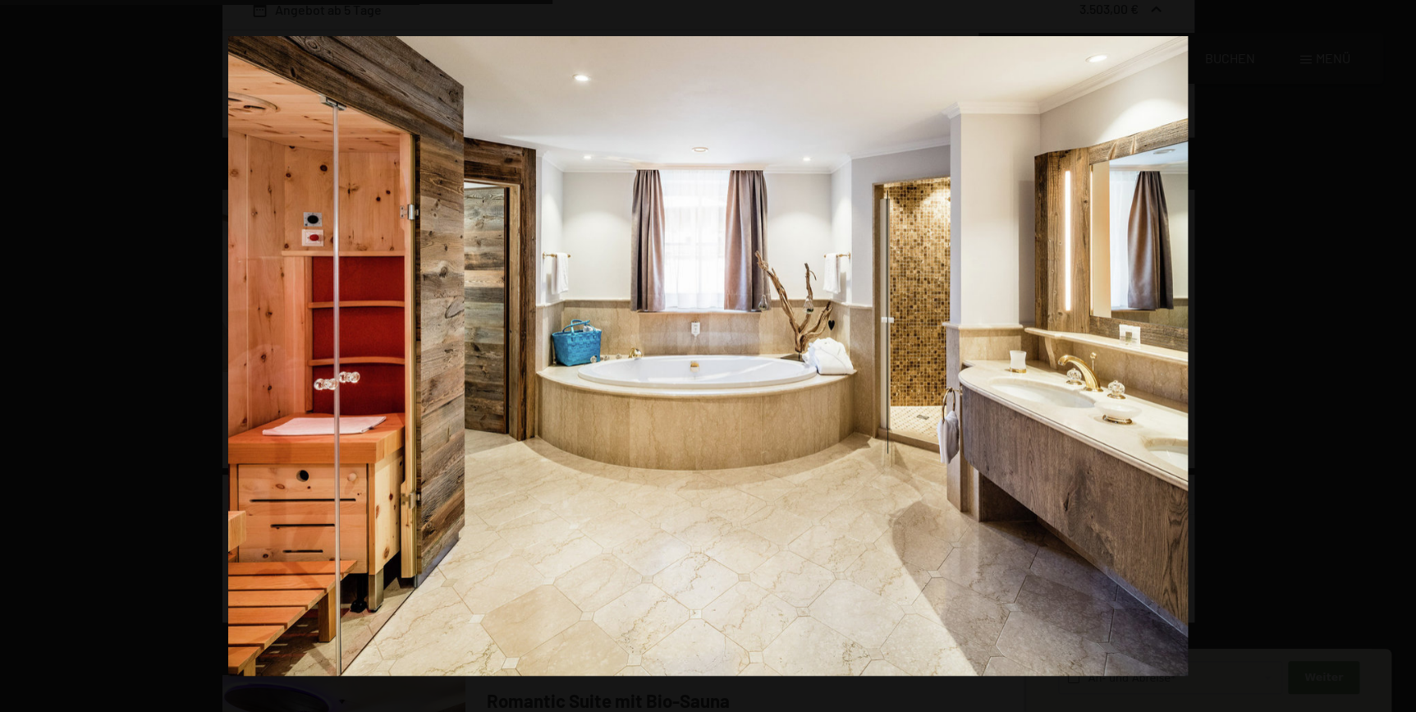
click at [1397, 355] on button "button" at bounding box center [1387, 356] width 57 height 82
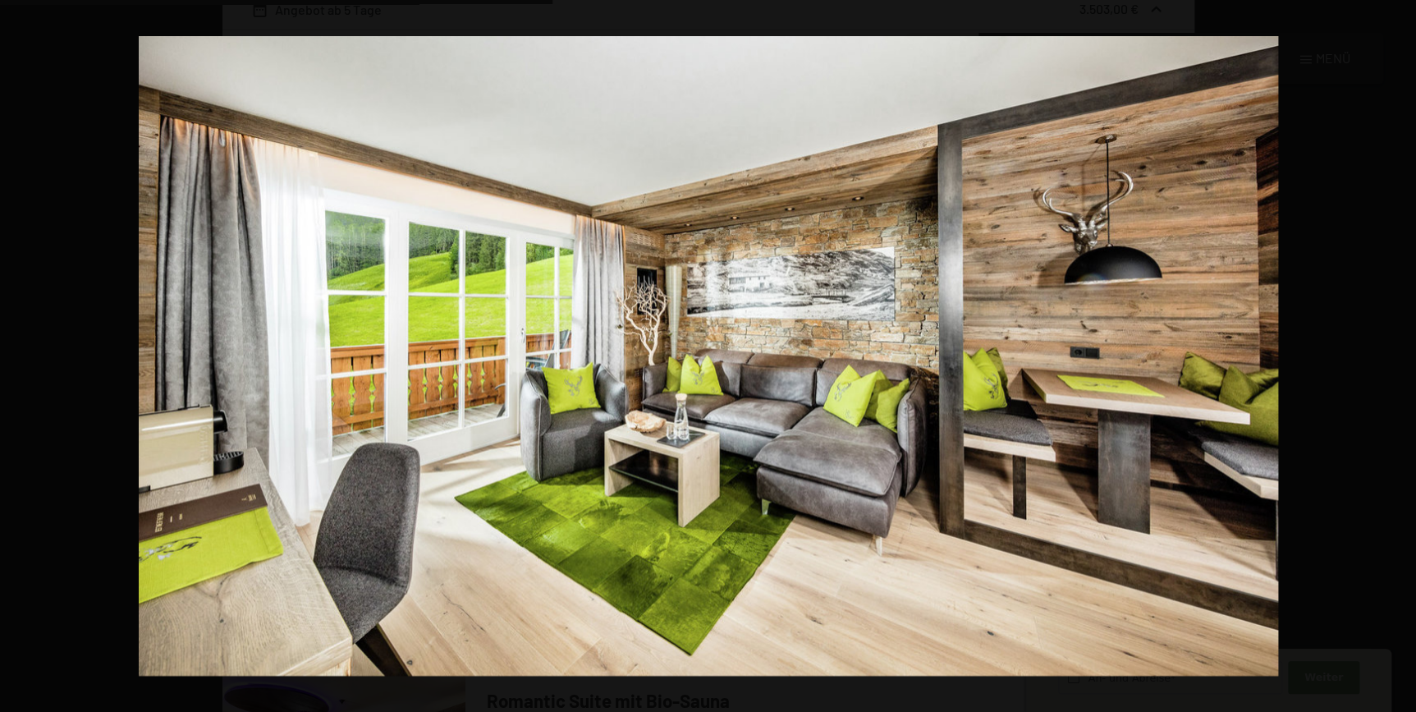
click at [1397, 355] on button "button" at bounding box center [1387, 356] width 57 height 82
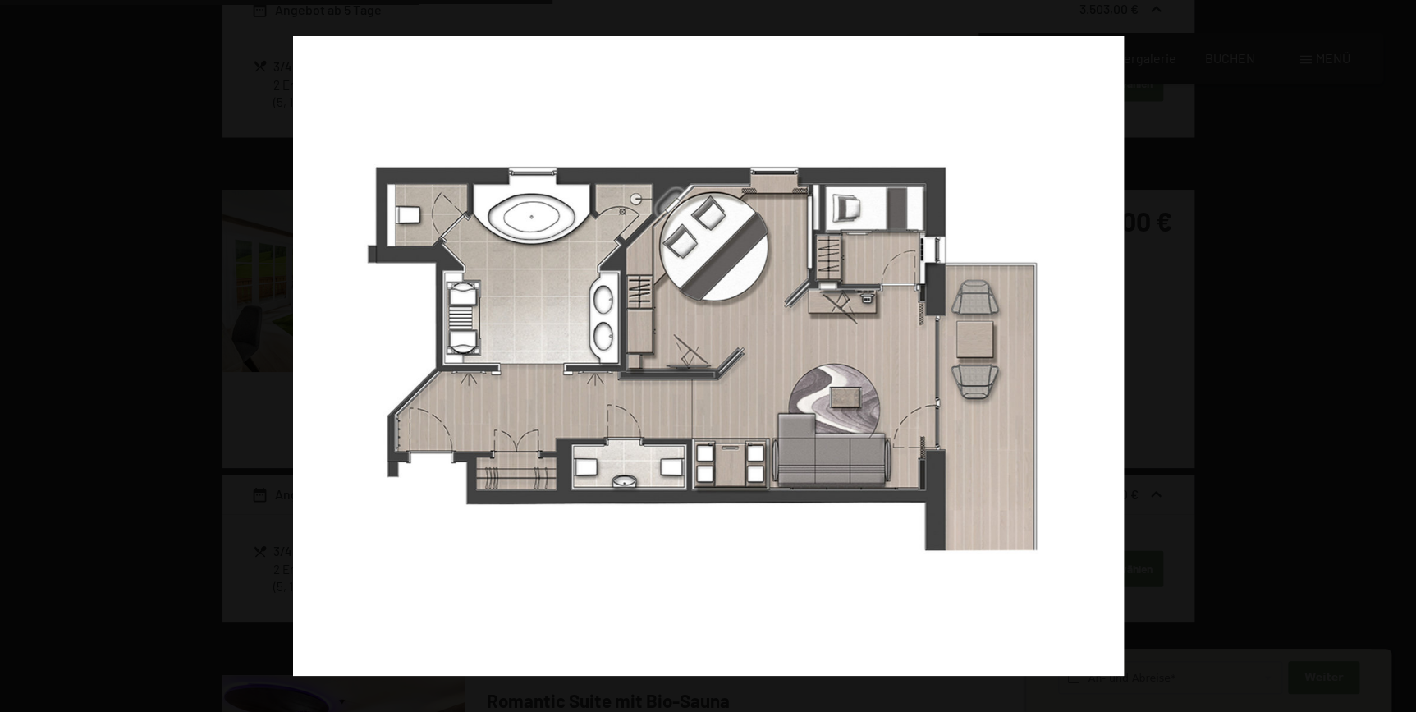
click at [1397, 355] on button "button" at bounding box center [1387, 356] width 57 height 82
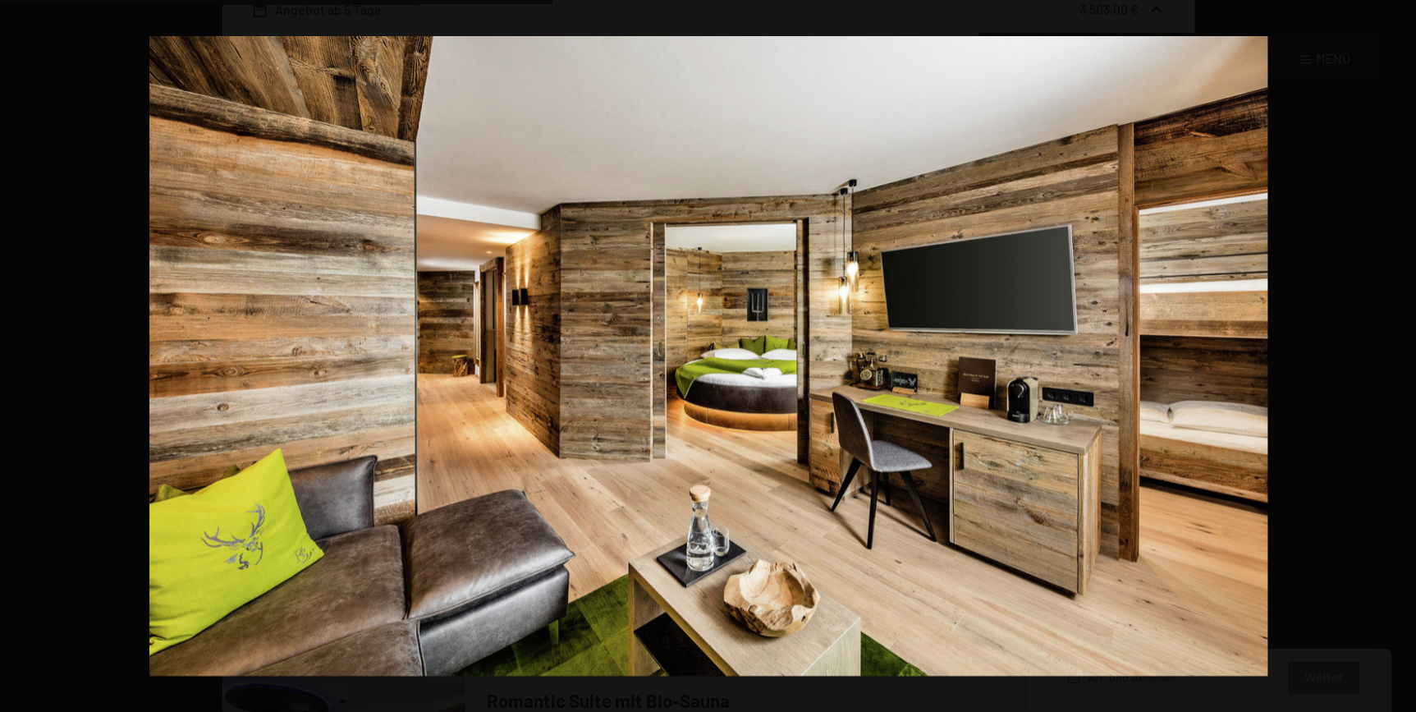
click at [1397, 355] on button "button" at bounding box center [1387, 356] width 57 height 82
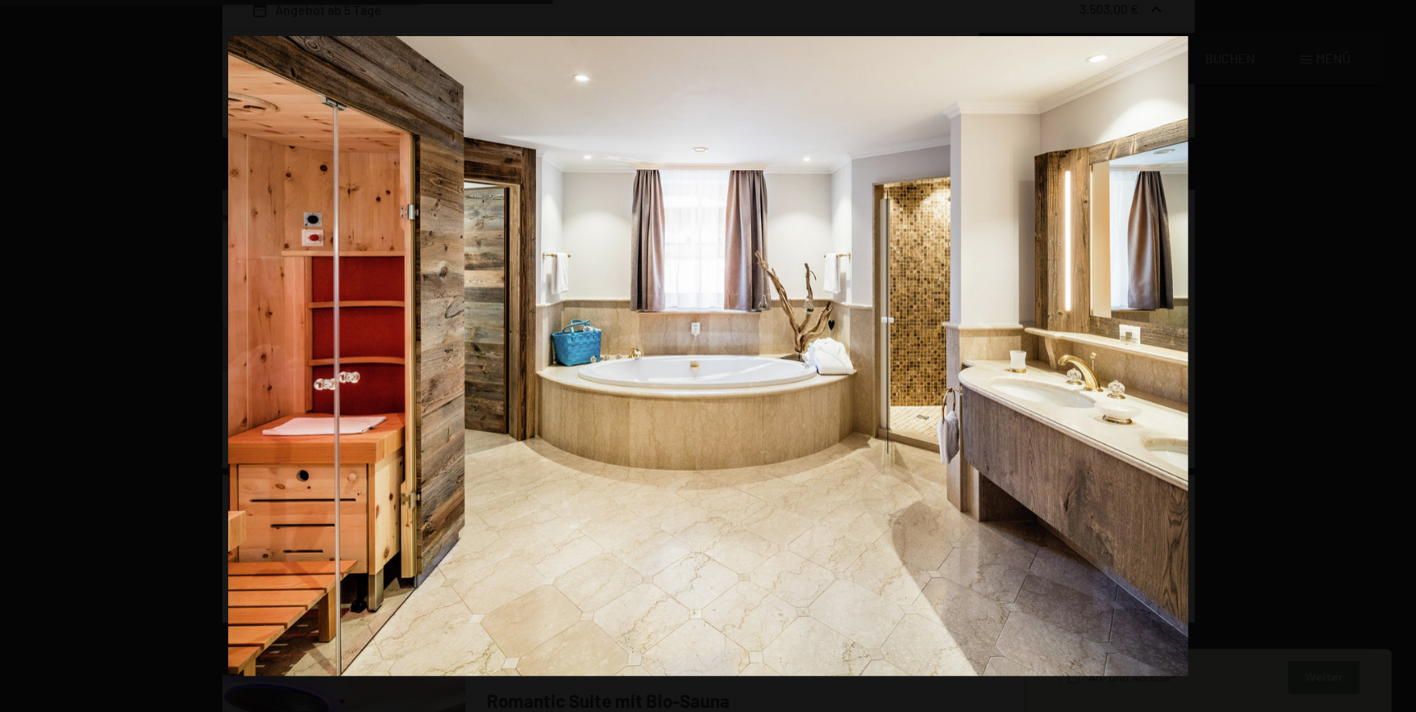
click at [1397, 355] on button "button" at bounding box center [1387, 356] width 57 height 82
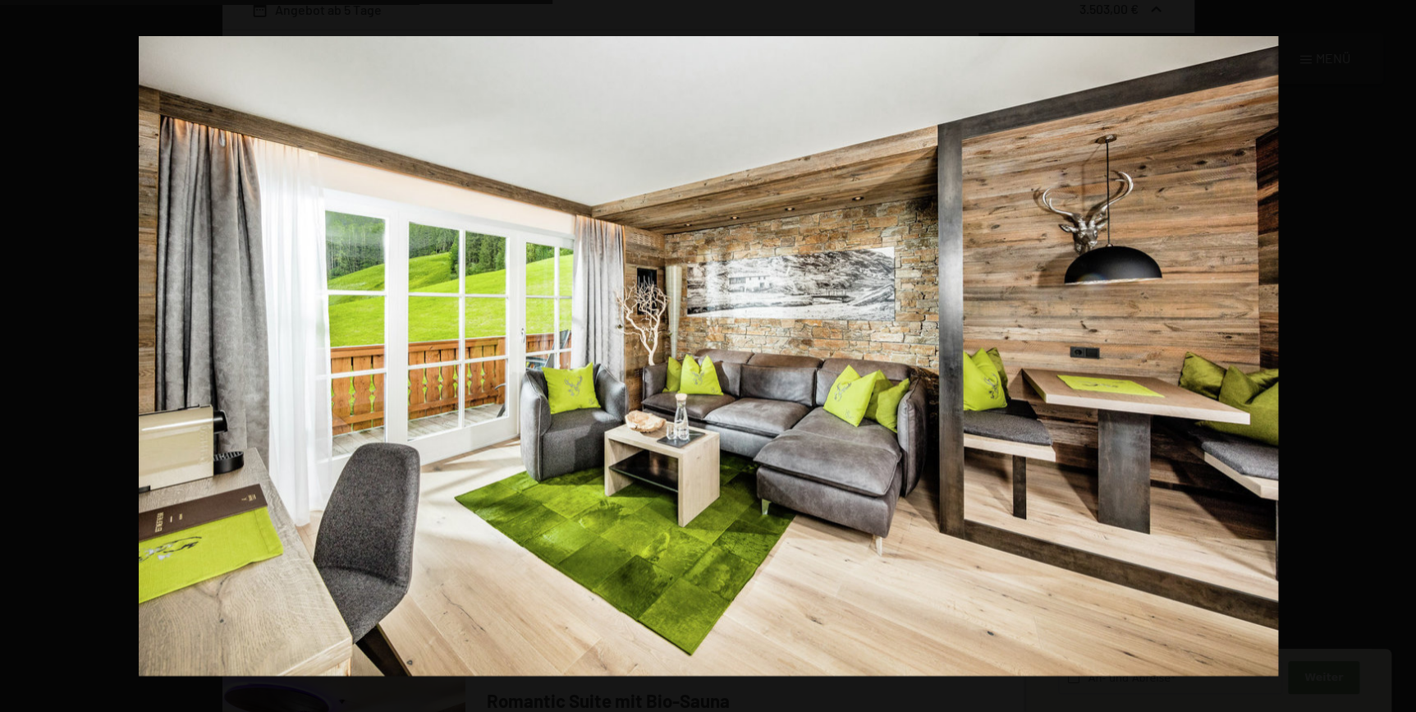
click at [1397, 355] on button "button" at bounding box center [1387, 356] width 57 height 82
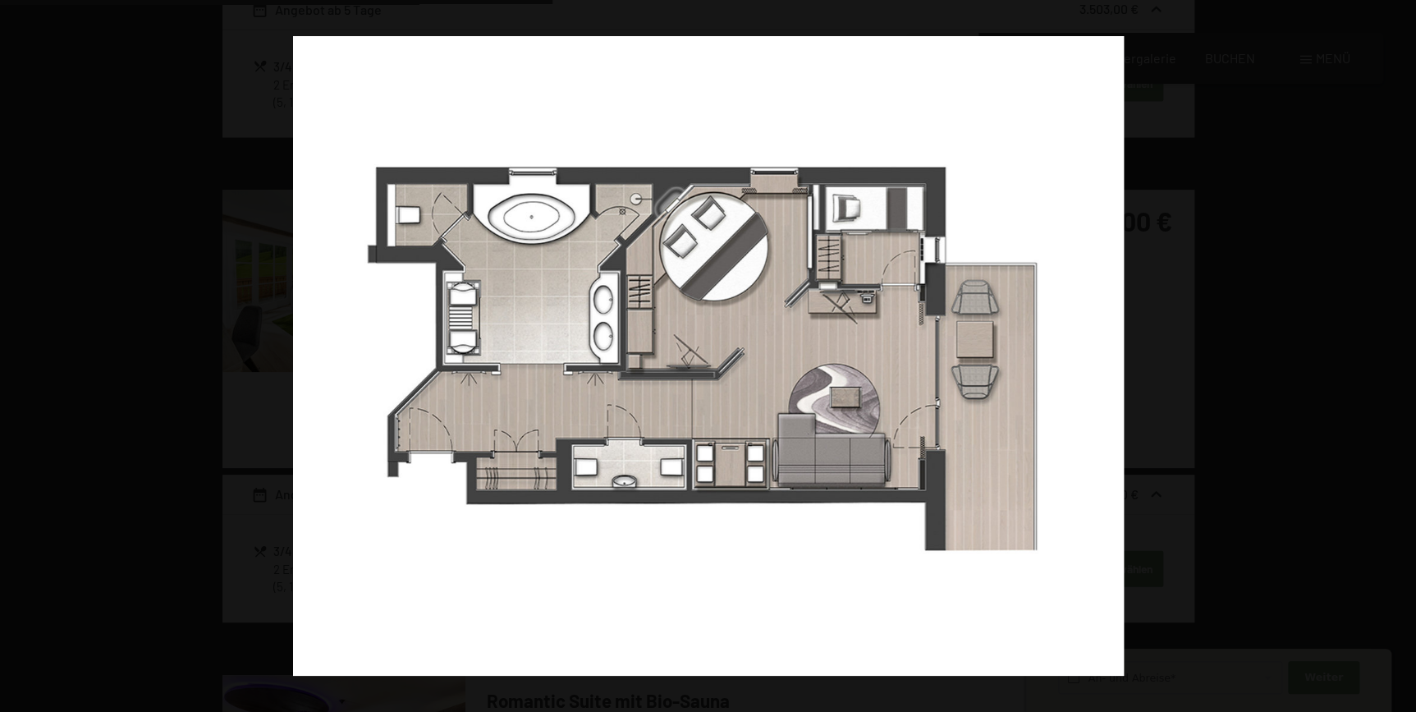
click at [1397, 355] on button "button" at bounding box center [1387, 356] width 57 height 82
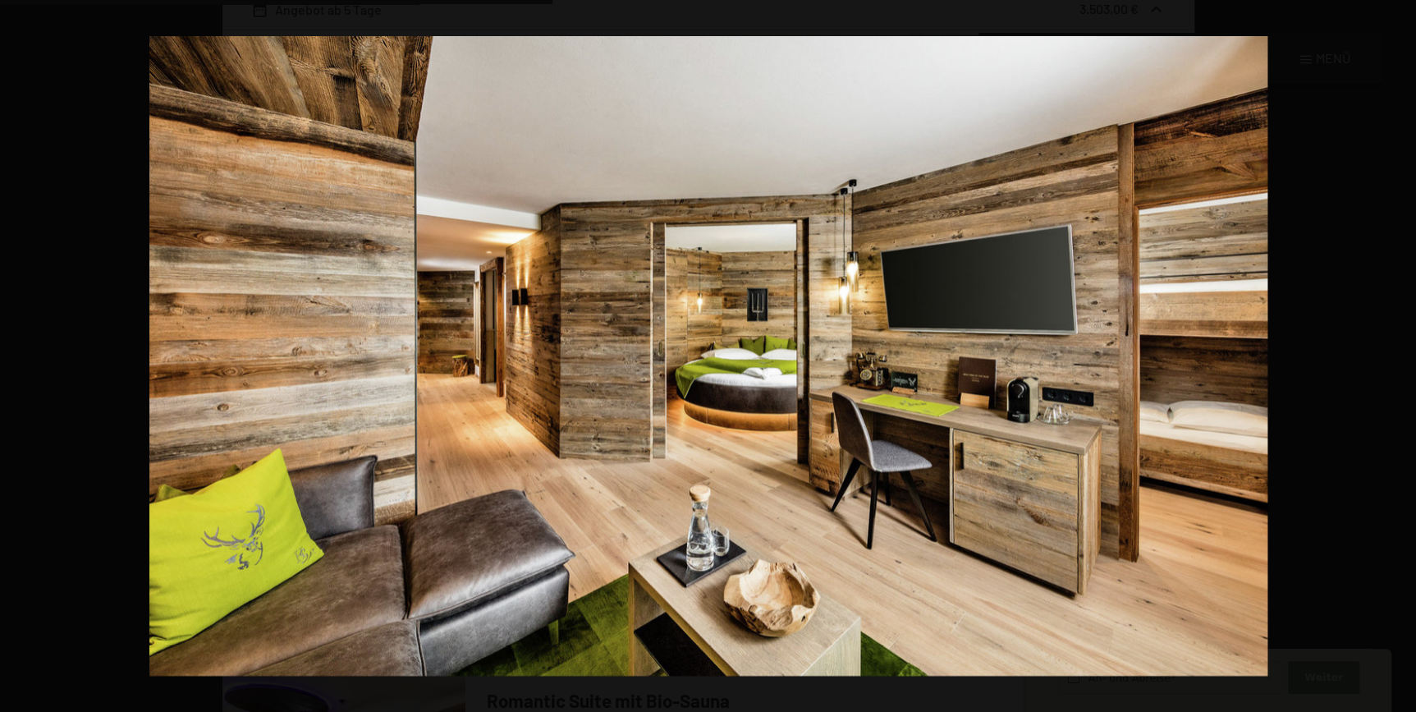
click at [1397, 355] on button "button" at bounding box center [1387, 356] width 57 height 82
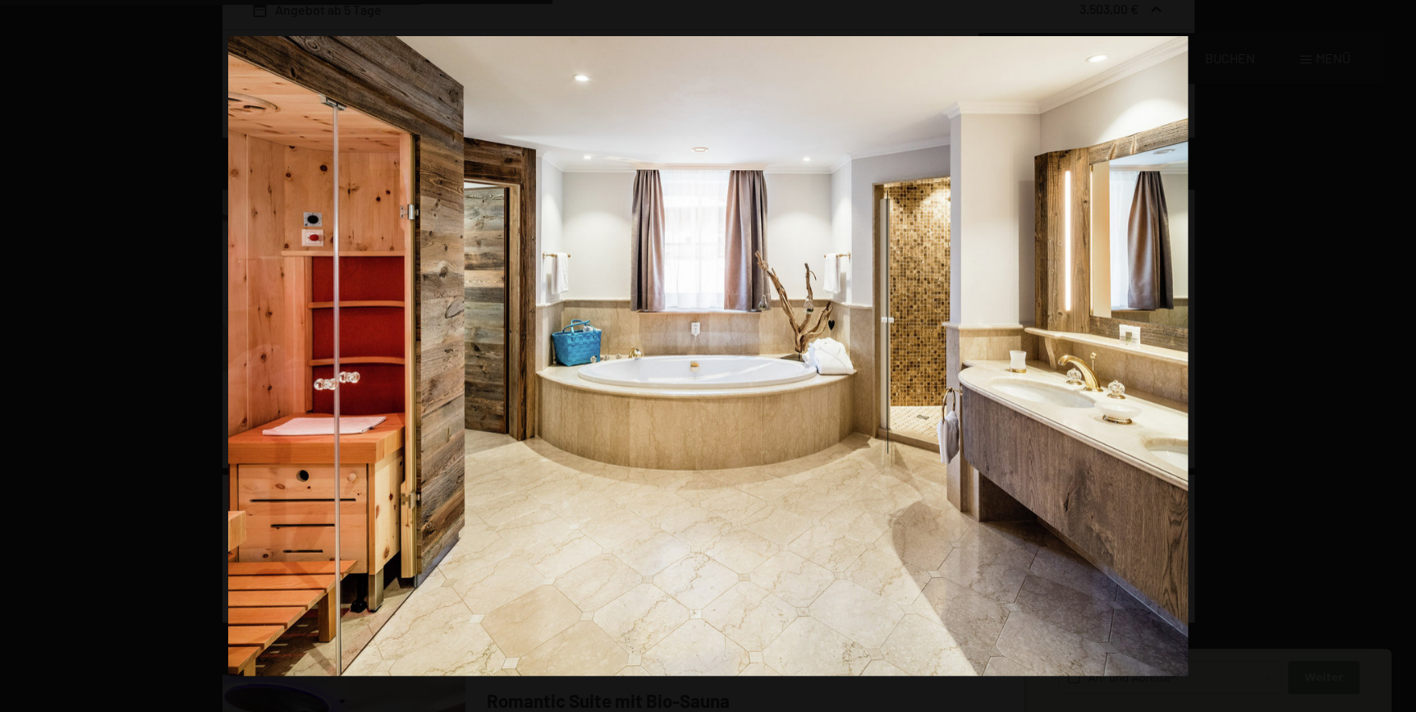
click at [1397, 355] on button "button" at bounding box center [1387, 356] width 57 height 82
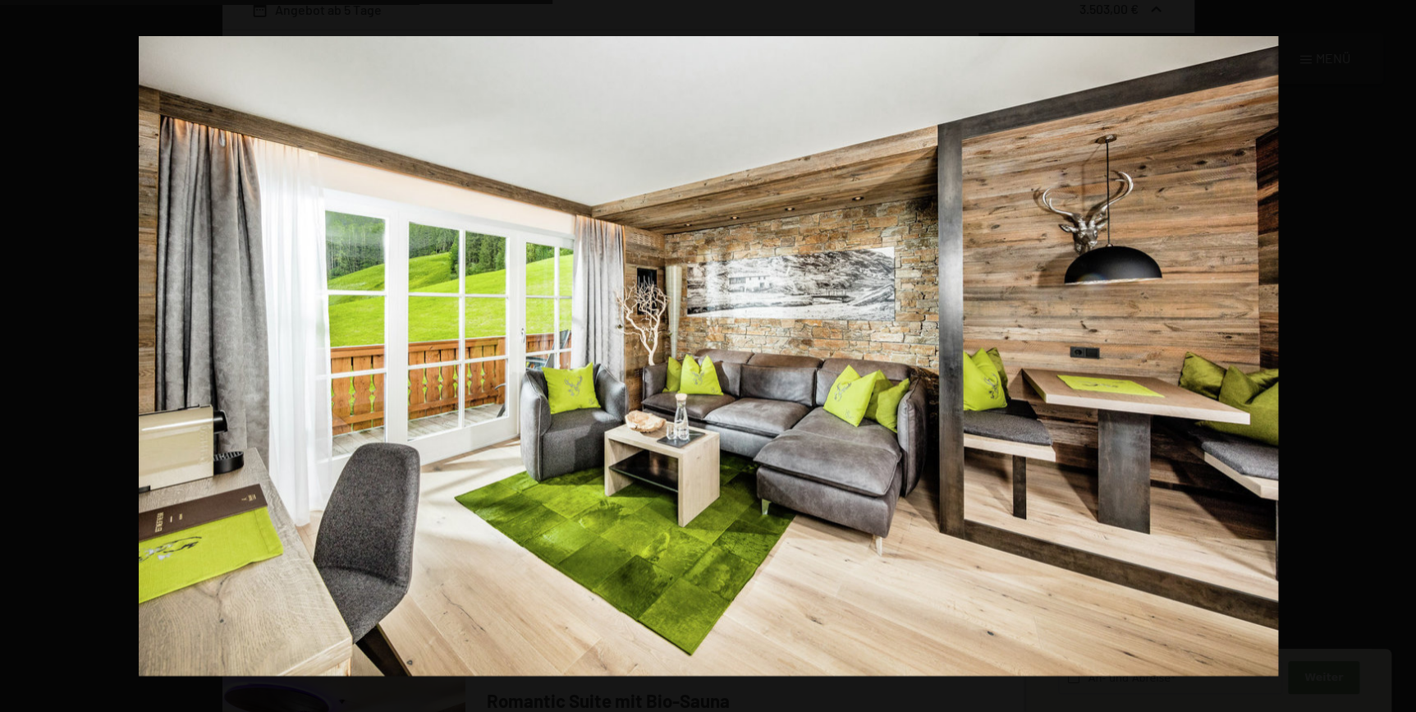
click at [1397, 355] on button "button" at bounding box center [1387, 356] width 57 height 82
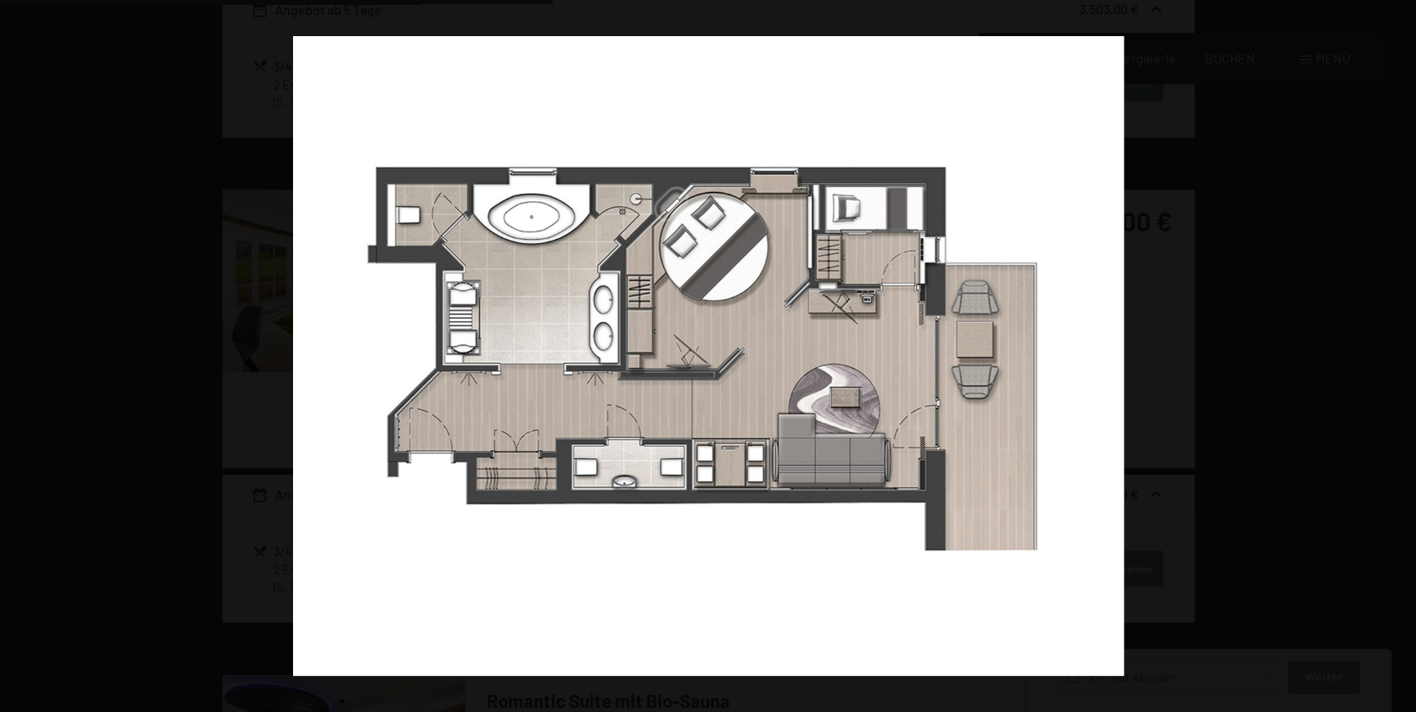
click at [1397, 355] on button "button" at bounding box center [1387, 356] width 57 height 82
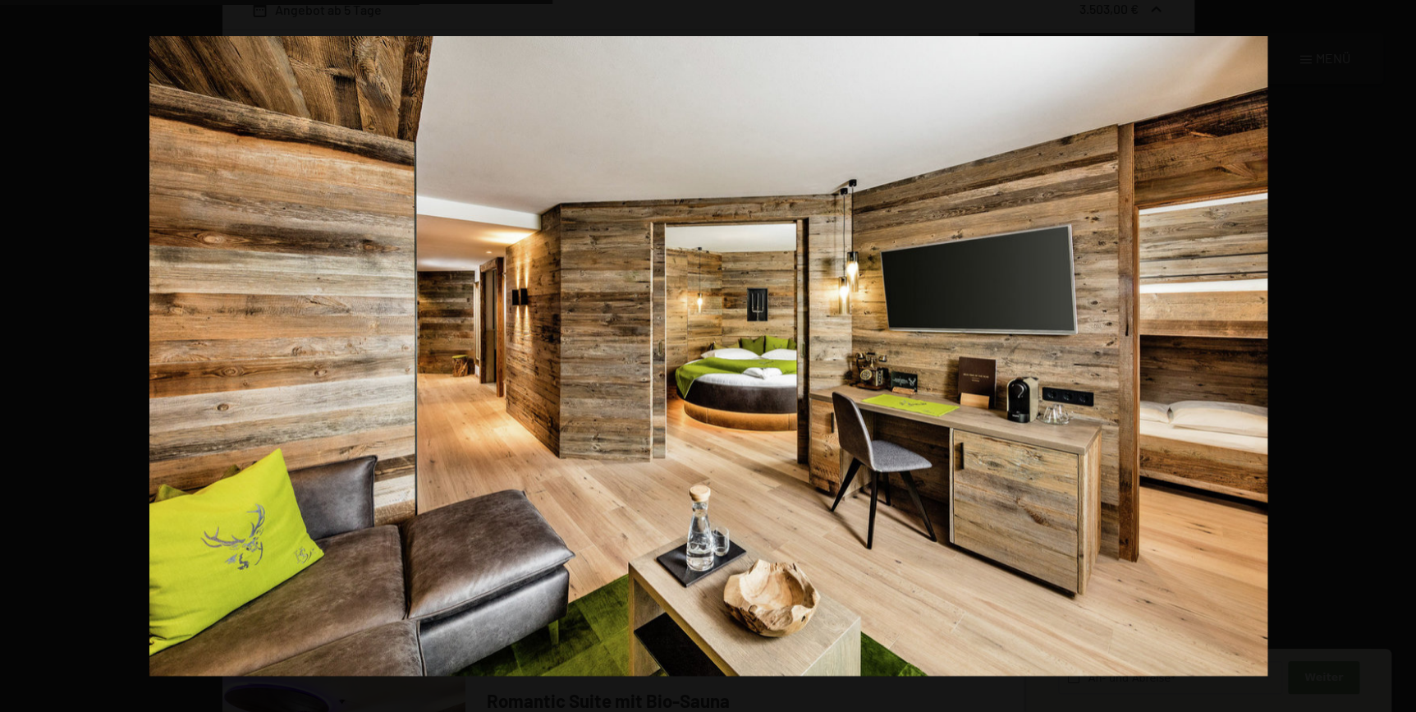
click at [1397, 355] on button "button" at bounding box center [1387, 356] width 57 height 82
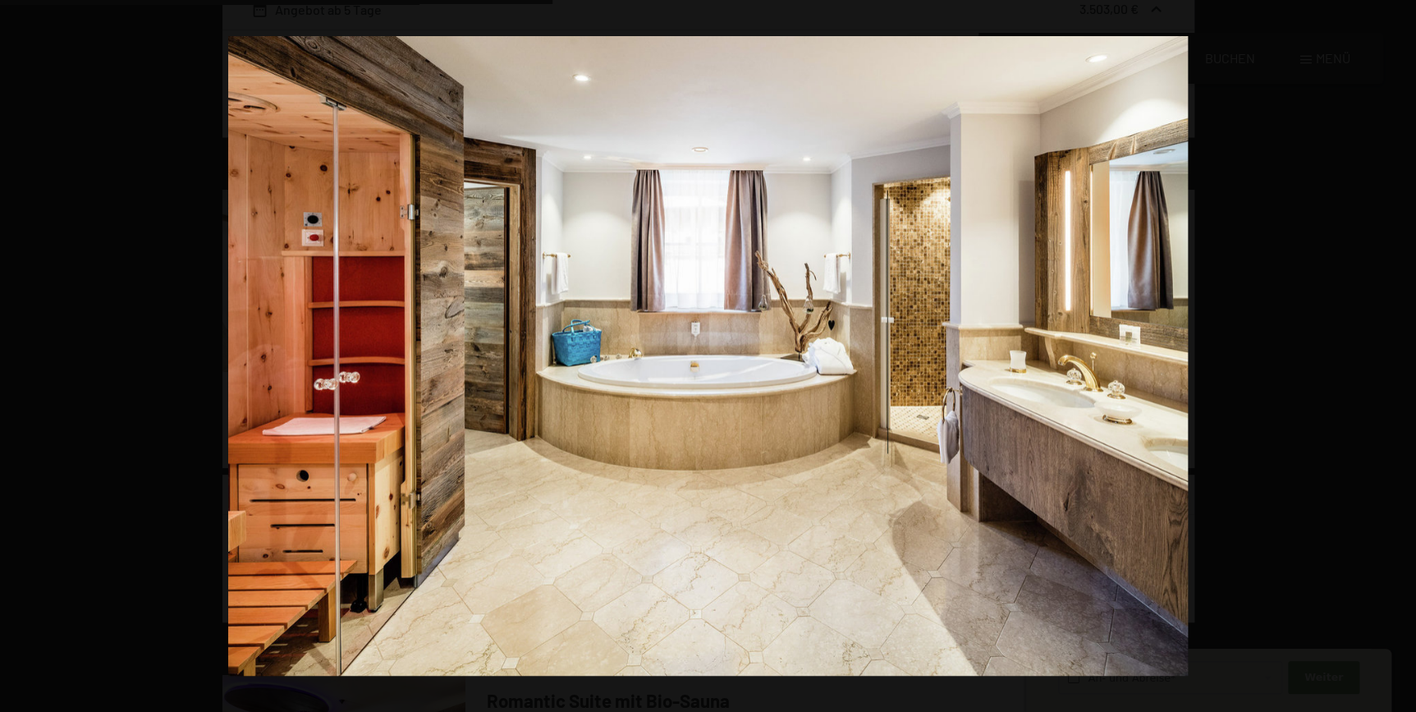
click at [1397, 355] on button "button" at bounding box center [1387, 356] width 57 height 82
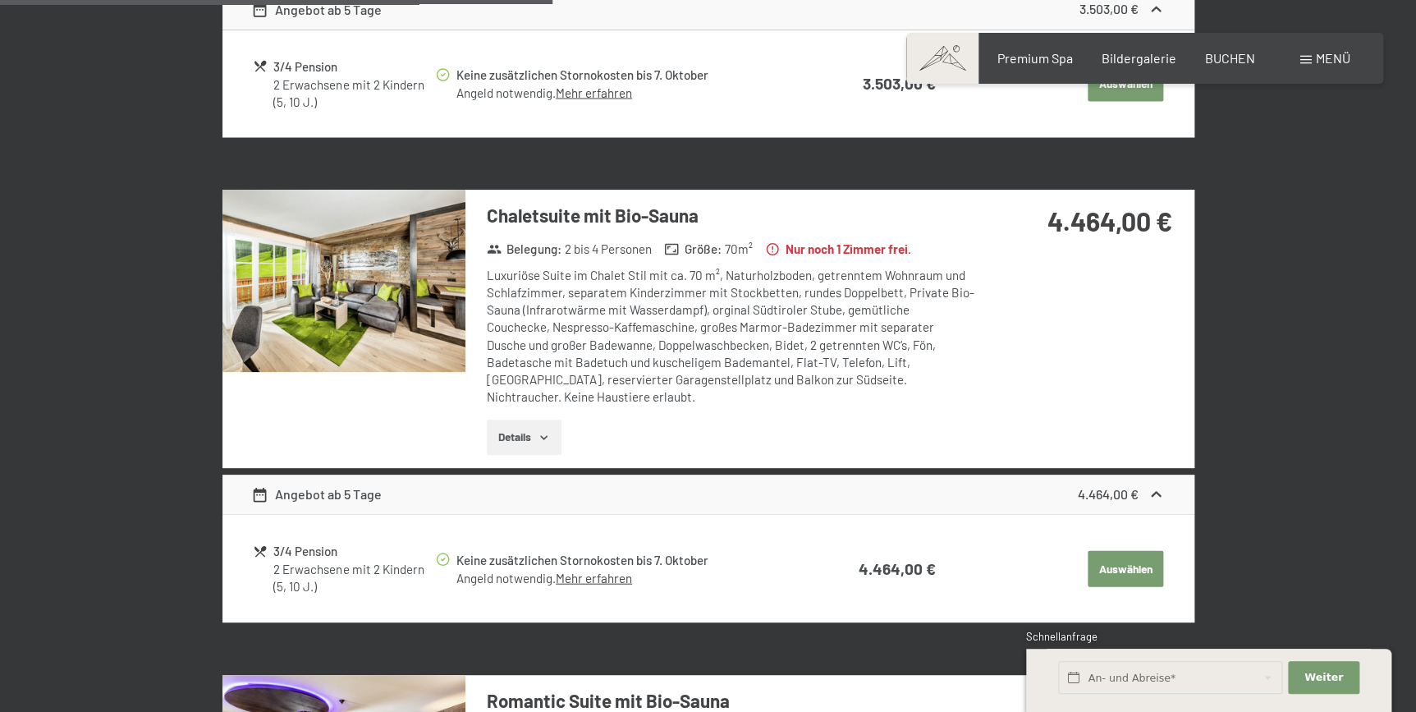
click at [0, 0] on button "button" at bounding box center [0, 0] width 0 height 0
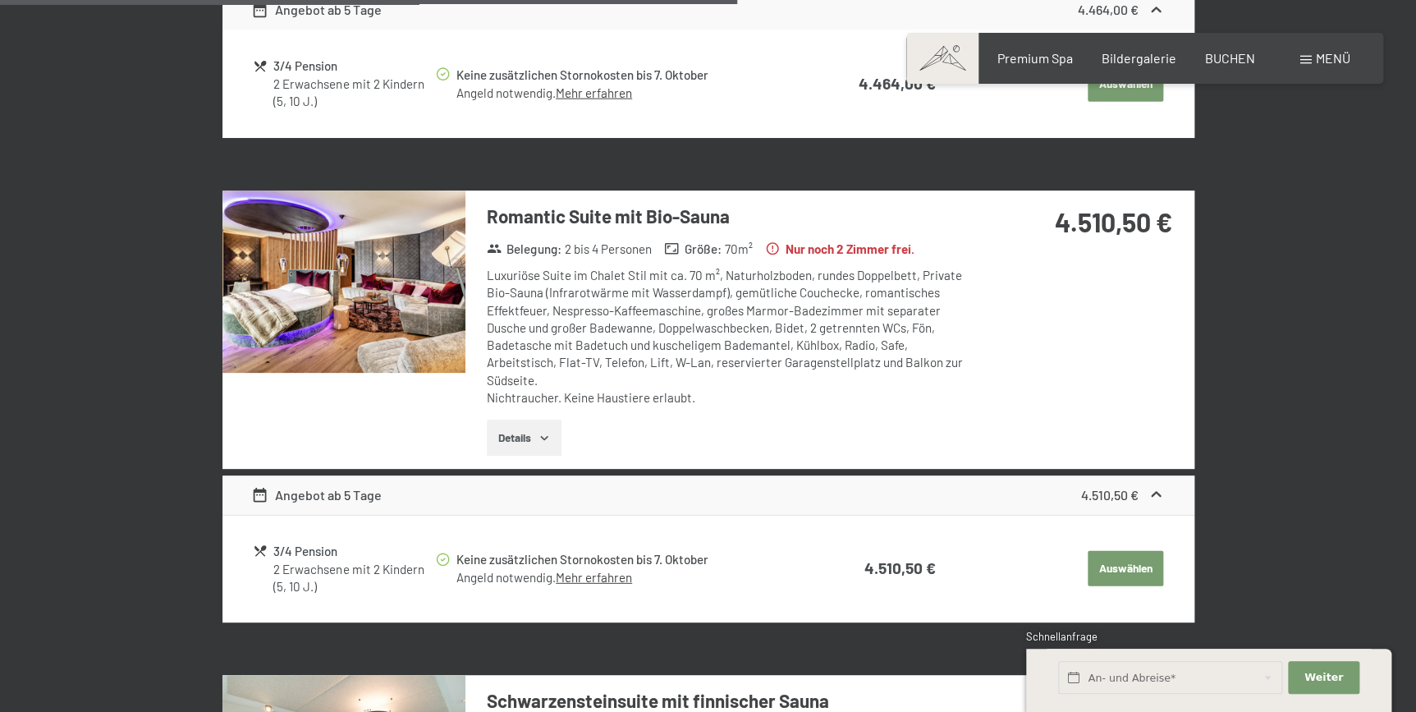
scroll to position [2006, 0]
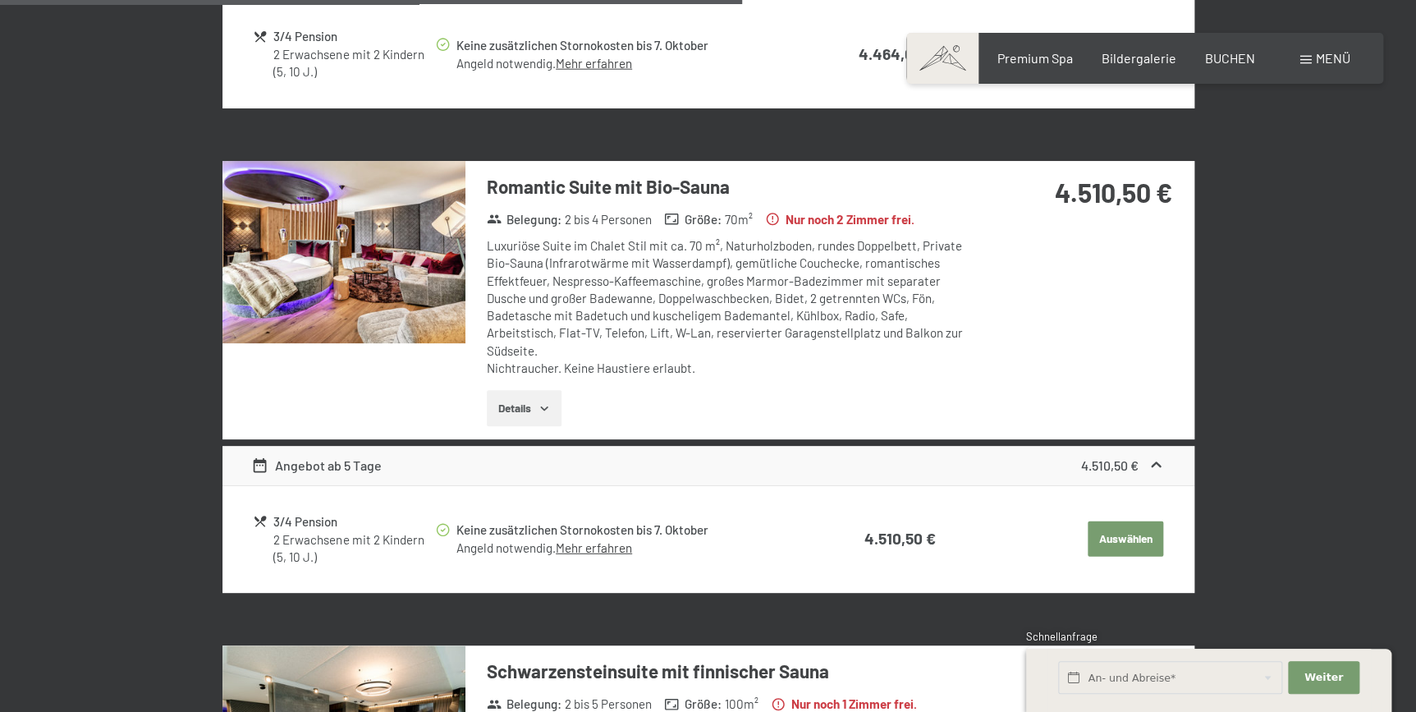
click at [403, 192] on img at bounding box center [343, 252] width 243 height 182
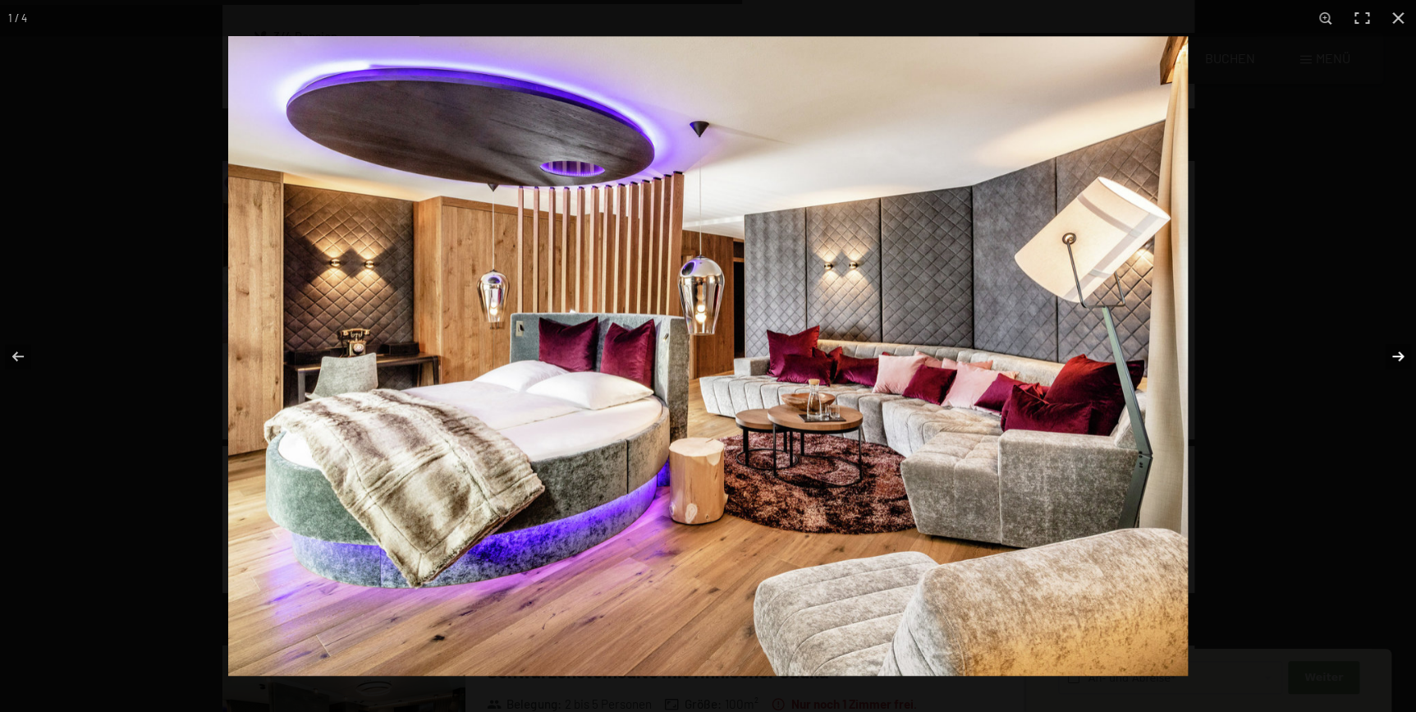
click at [1396, 353] on button "button" at bounding box center [1387, 356] width 57 height 82
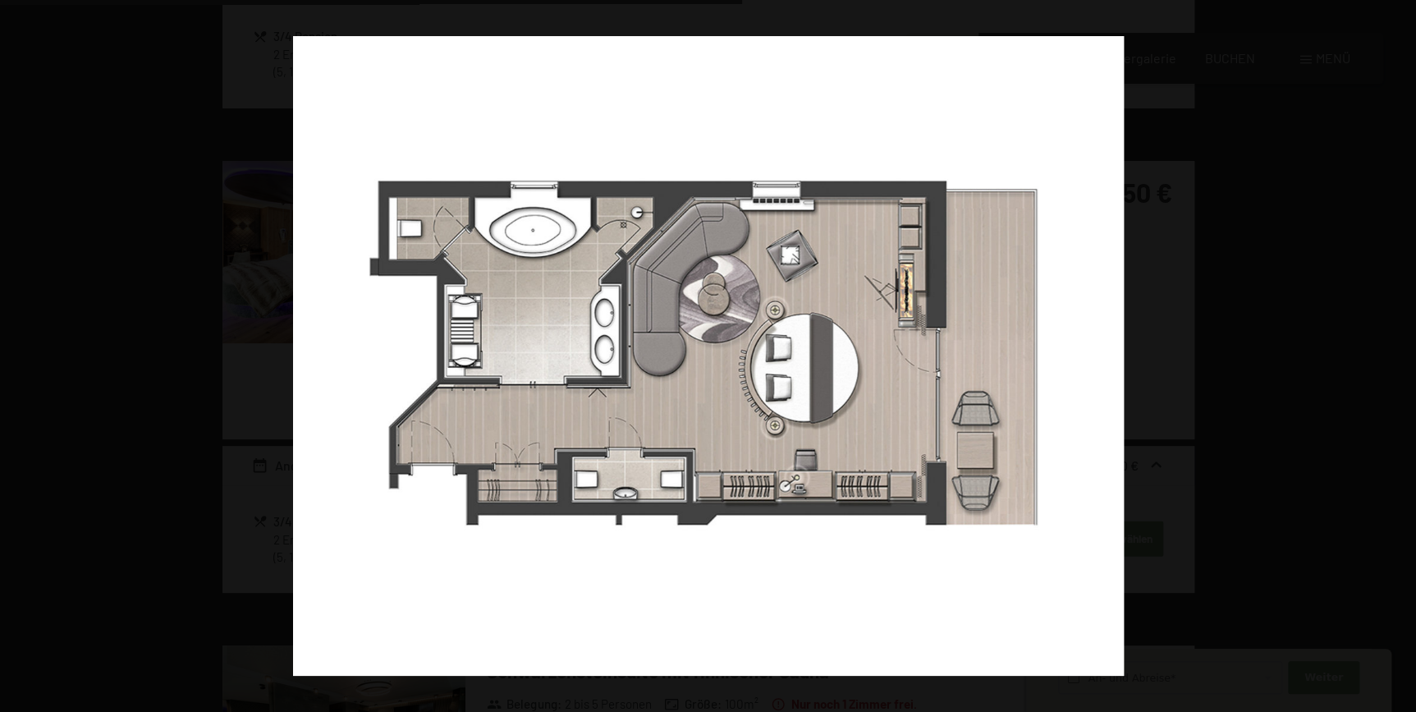
click at [1396, 353] on button "button" at bounding box center [1387, 356] width 57 height 82
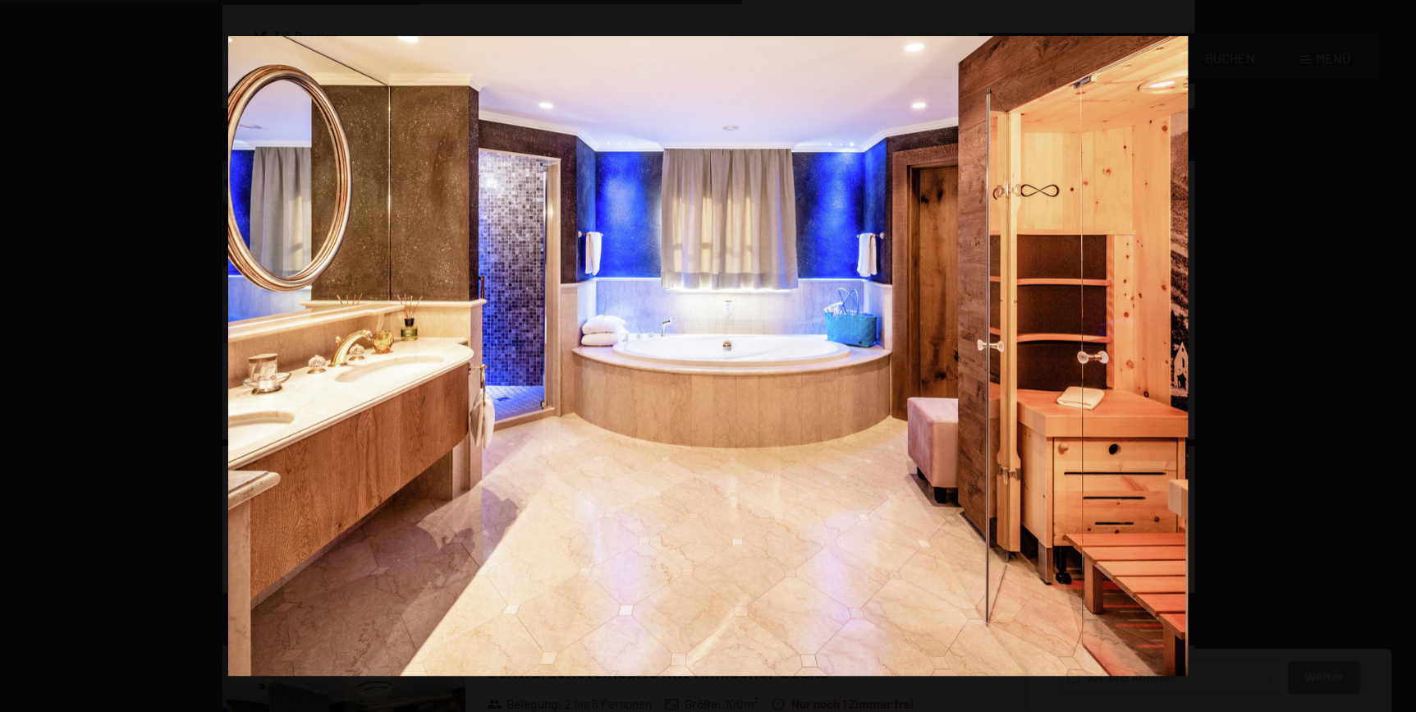
click at [1396, 353] on button "button" at bounding box center [1387, 356] width 57 height 82
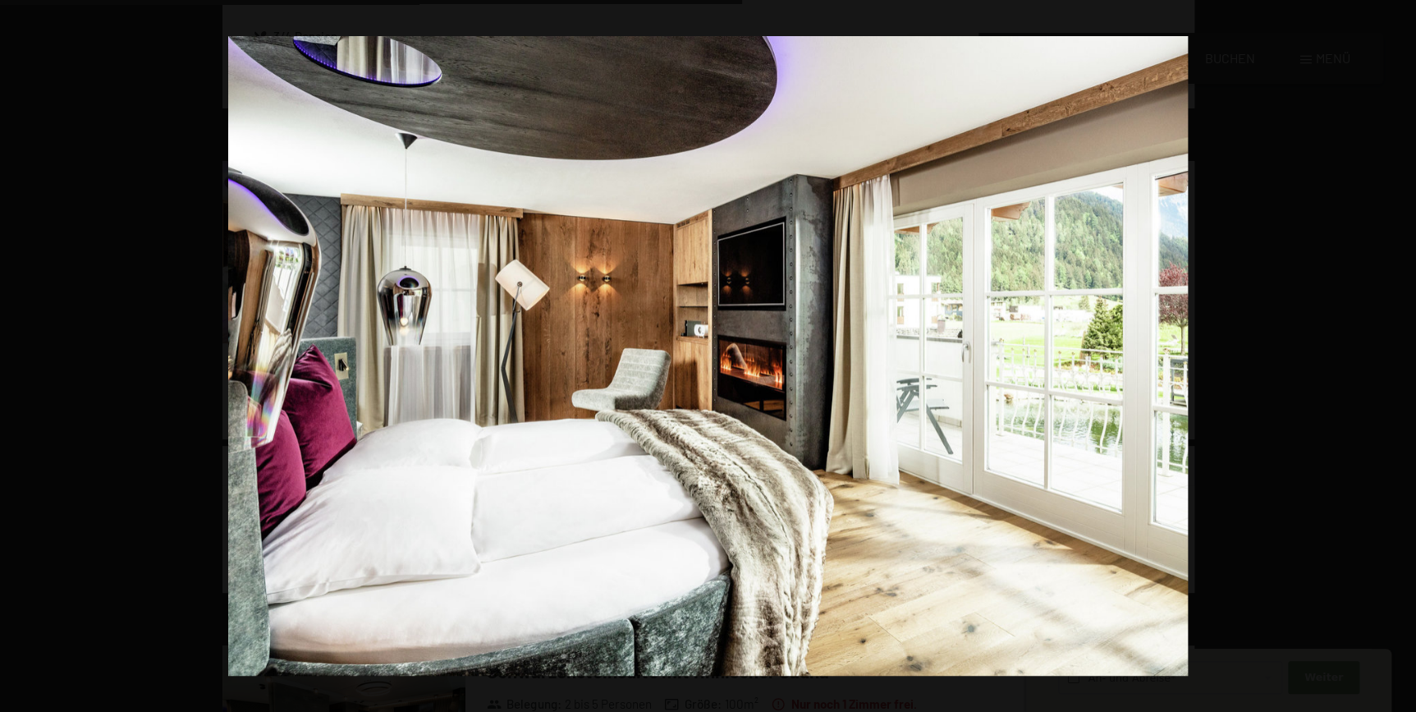
click at [1396, 353] on button "button" at bounding box center [1387, 356] width 57 height 82
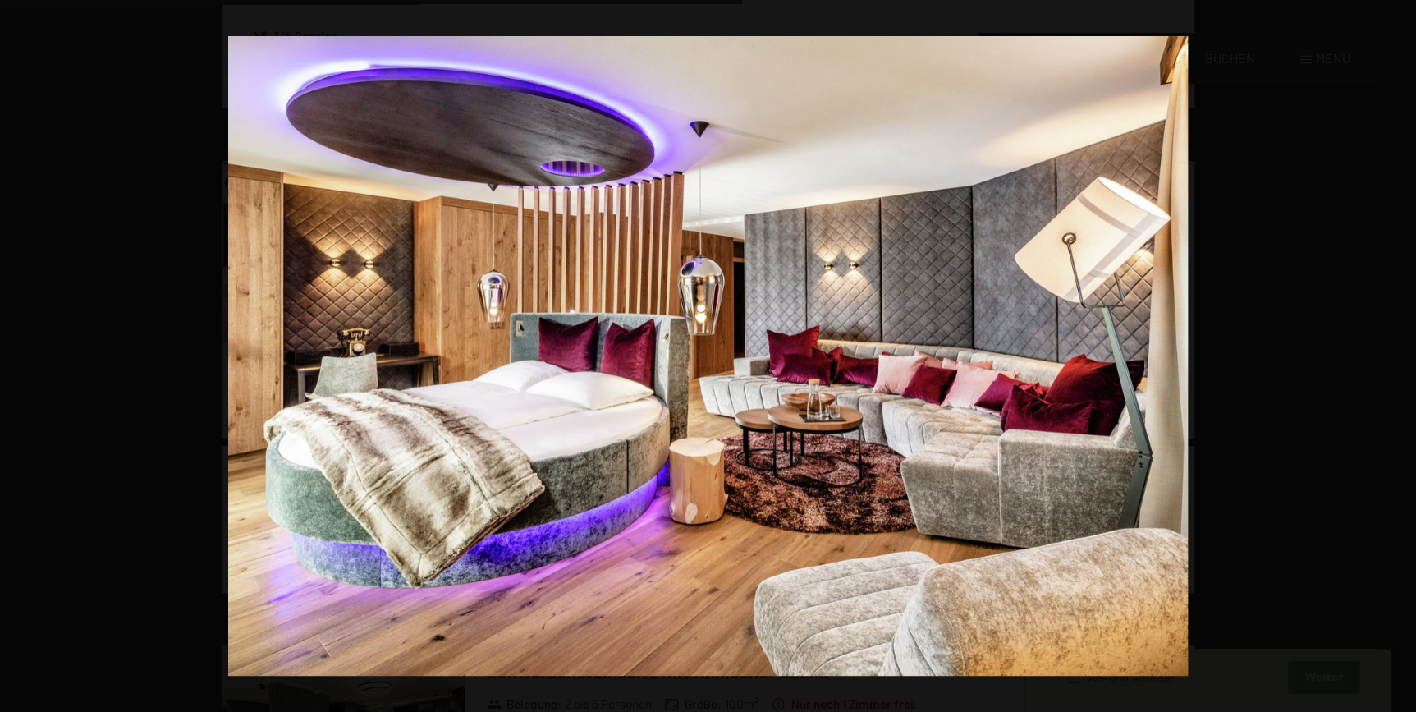
click at [1396, 353] on button "button" at bounding box center [1387, 356] width 57 height 82
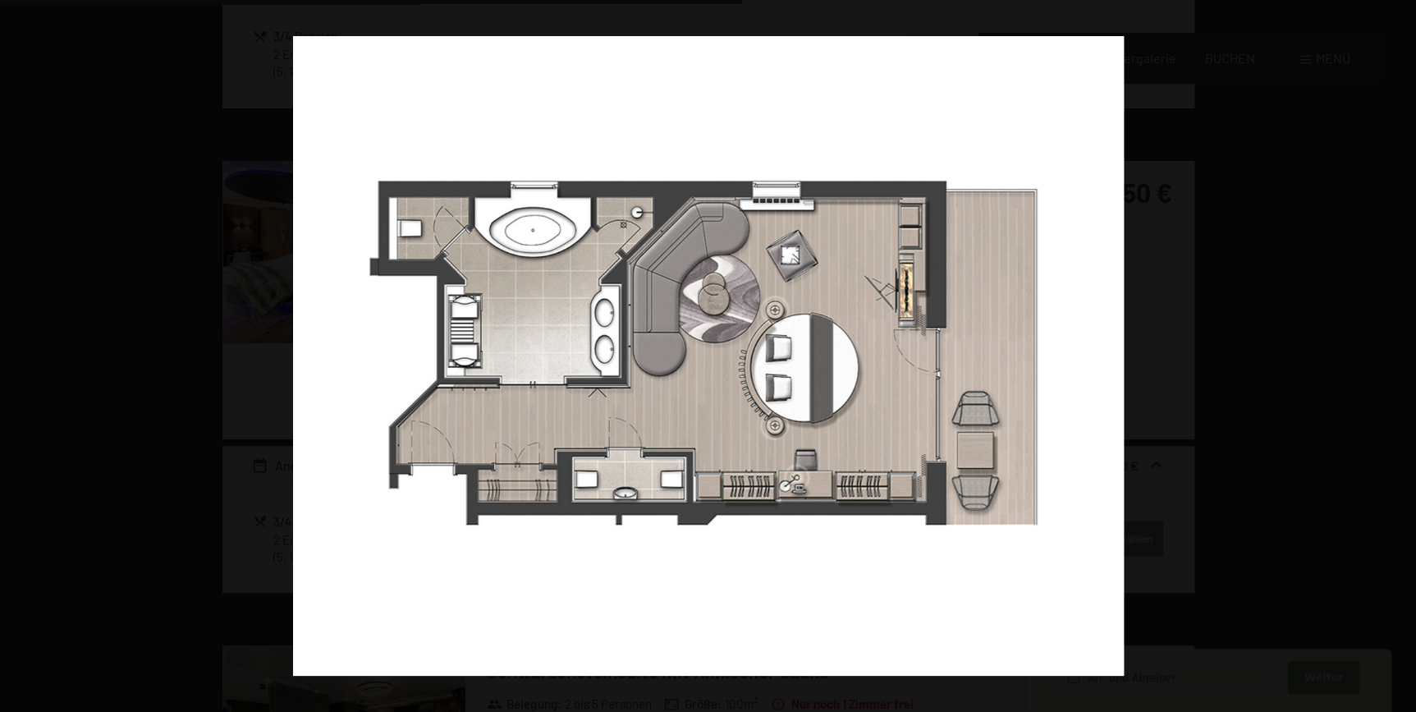
click at [1396, 353] on button "button" at bounding box center [1387, 356] width 57 height 82
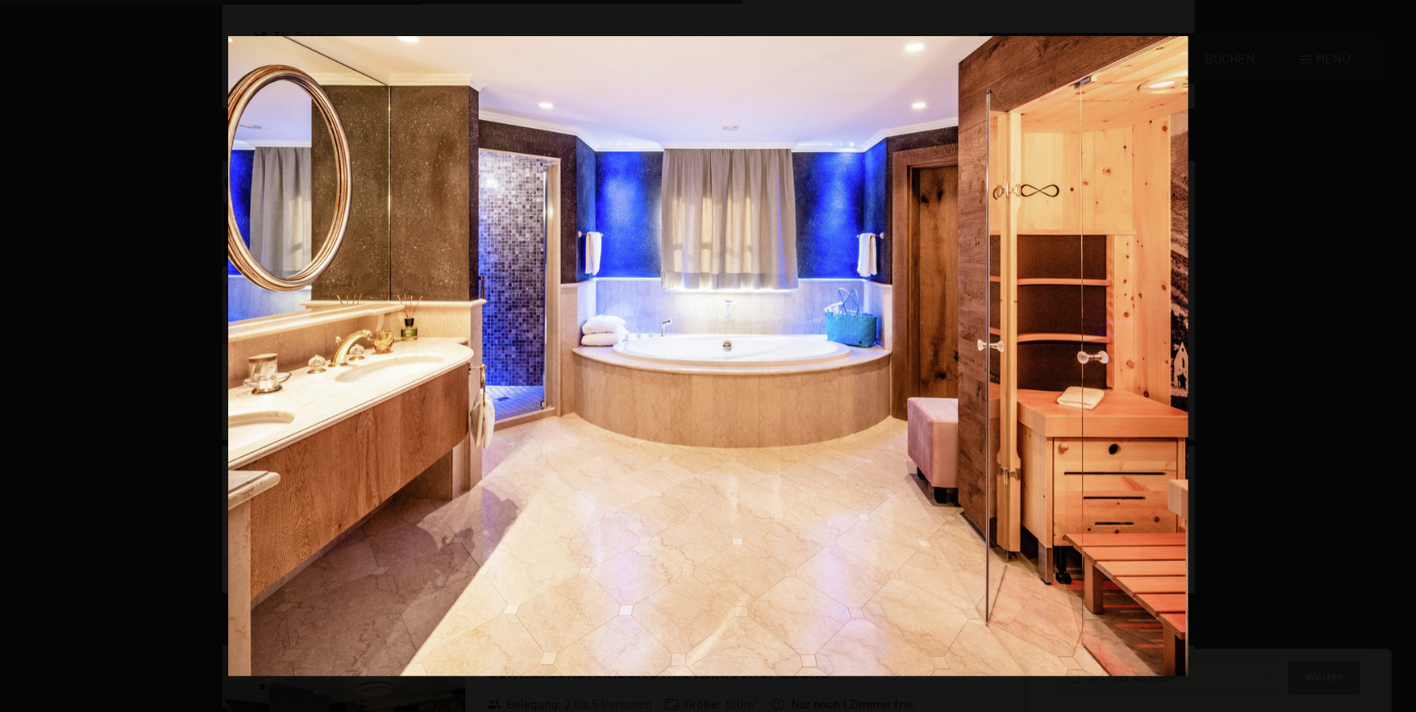
click at [1396, 353] on button "button" at bounding box center [1387, 356] width 57 height 82
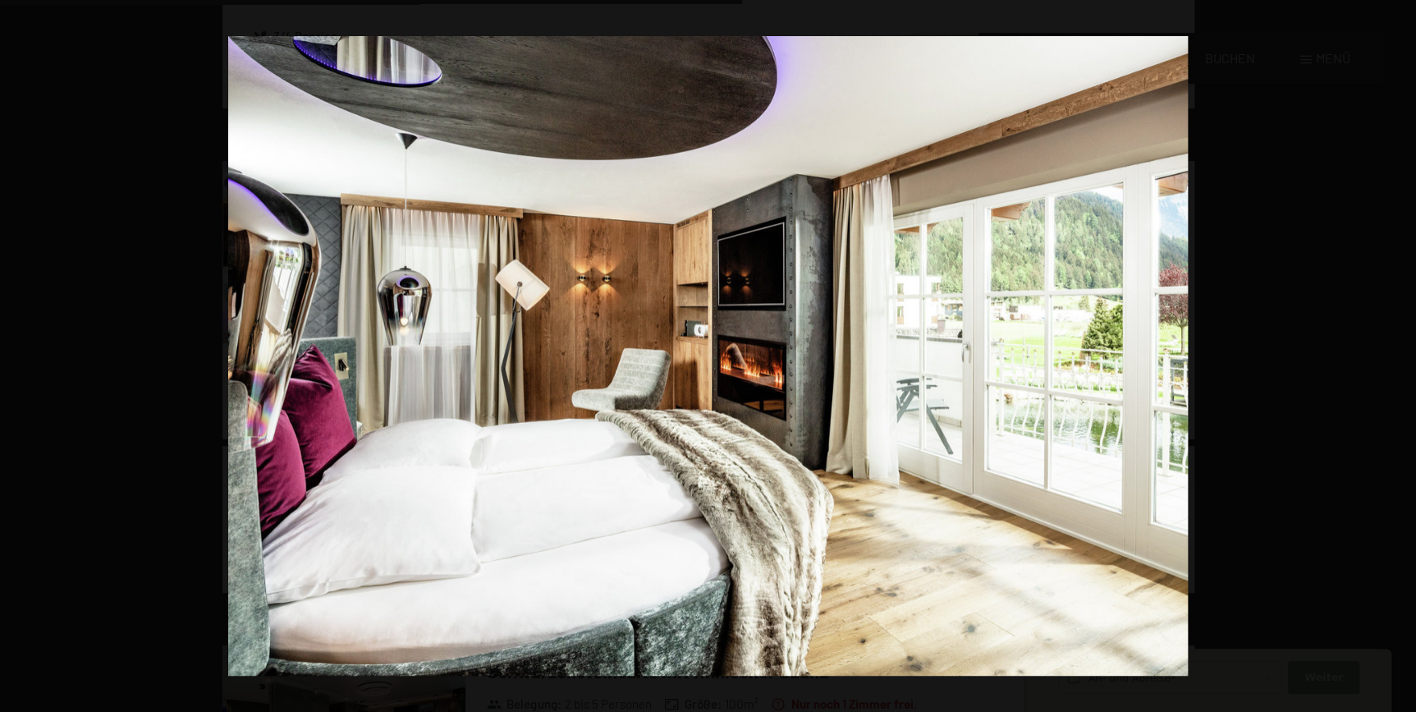
click at [1396, 353] on button "button" at bounding box center [1387, 356] width 57 height 82
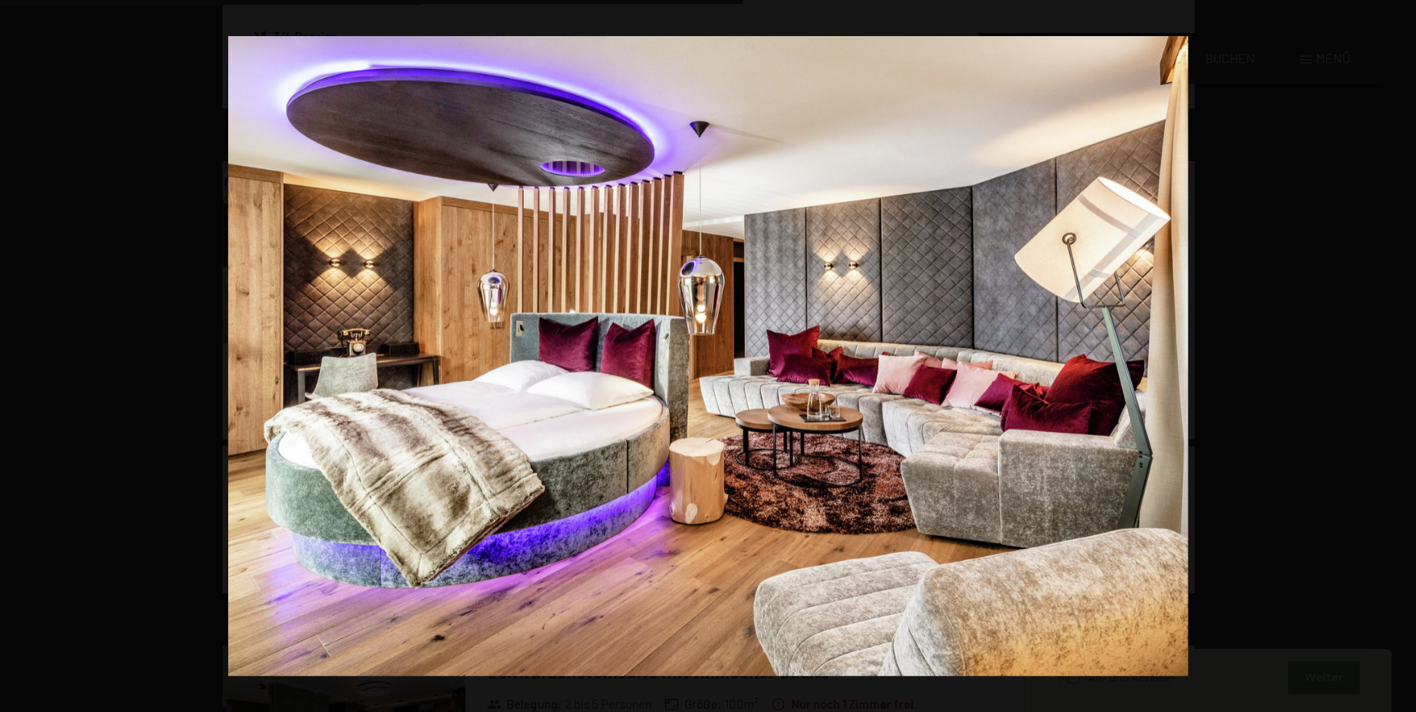
click at [1396, 353] on button "button" at bounding box center [1387, 356] width 57 height 82
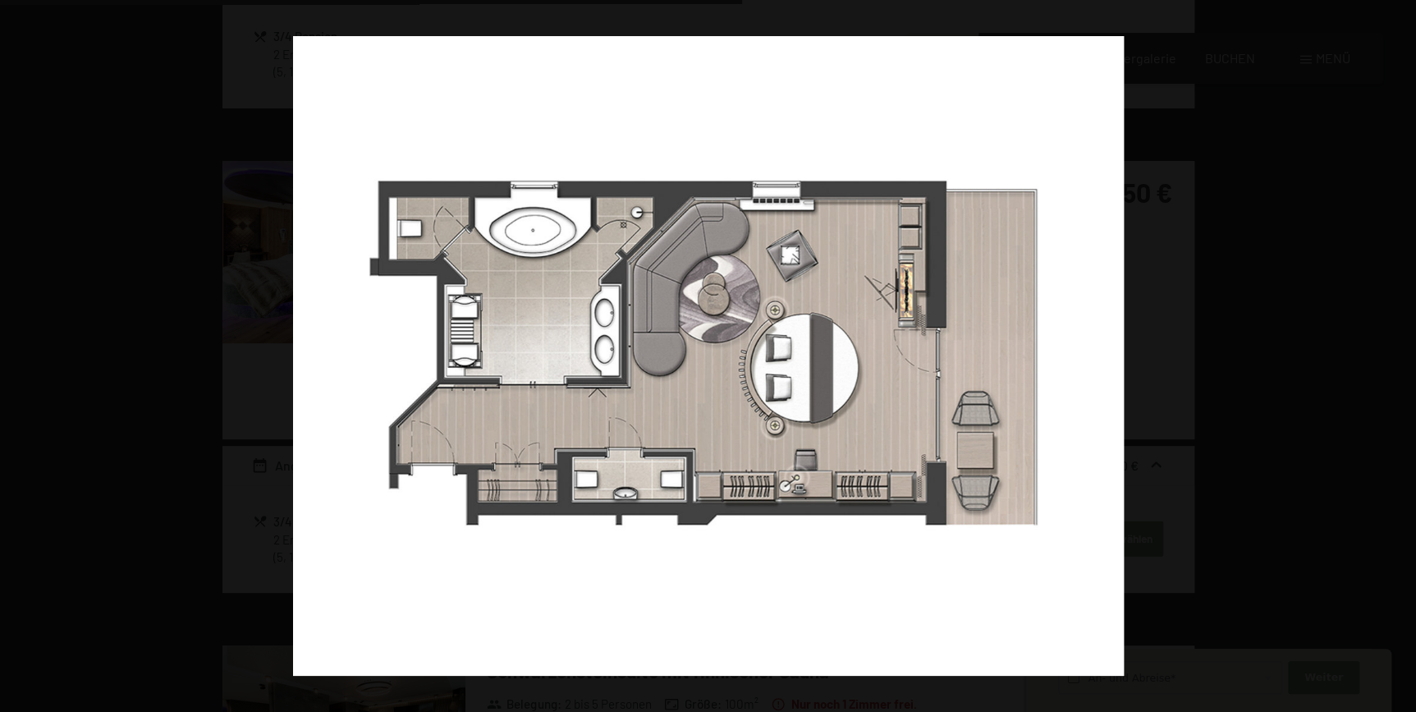
click at [1396, 353] on button "button" at bounding box center [1387, 356] width 57 height 82
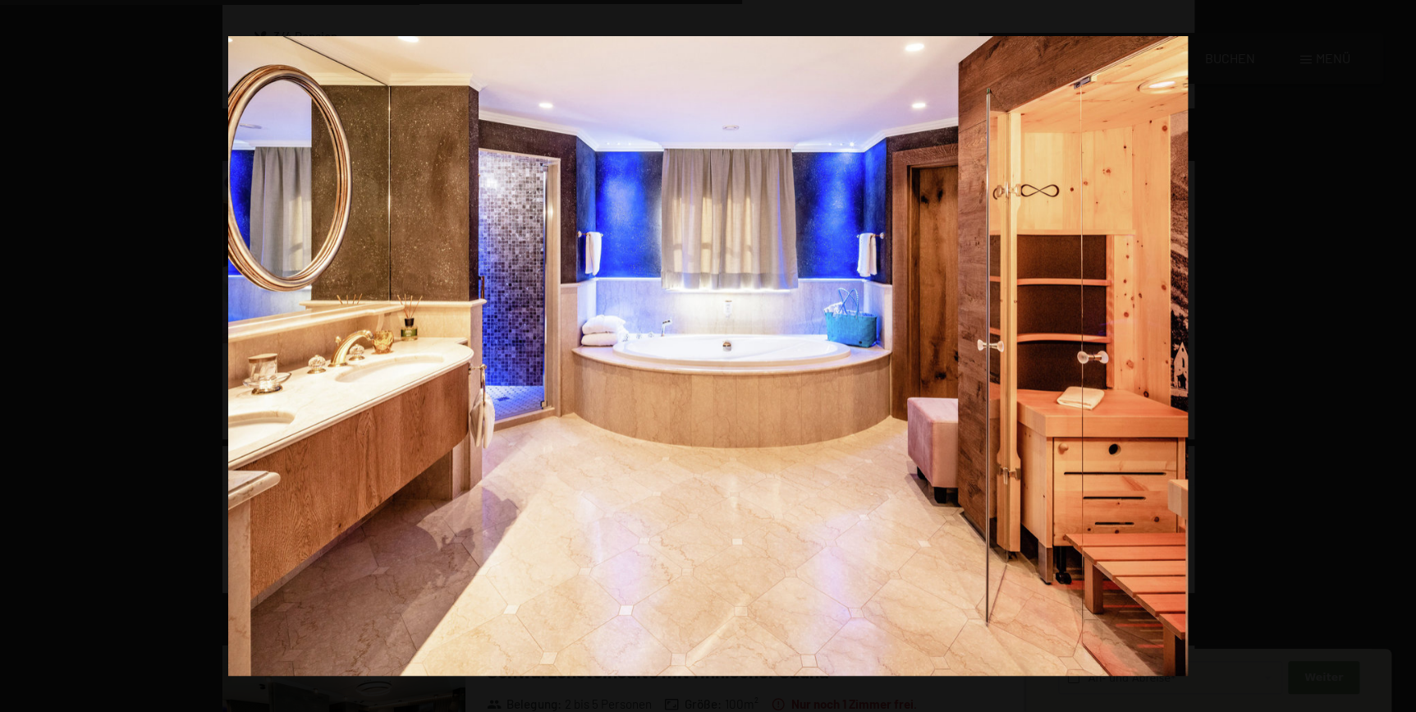
click at [1396, 353] on button "button" at bounding box center [1387, 356] width 57 height 82
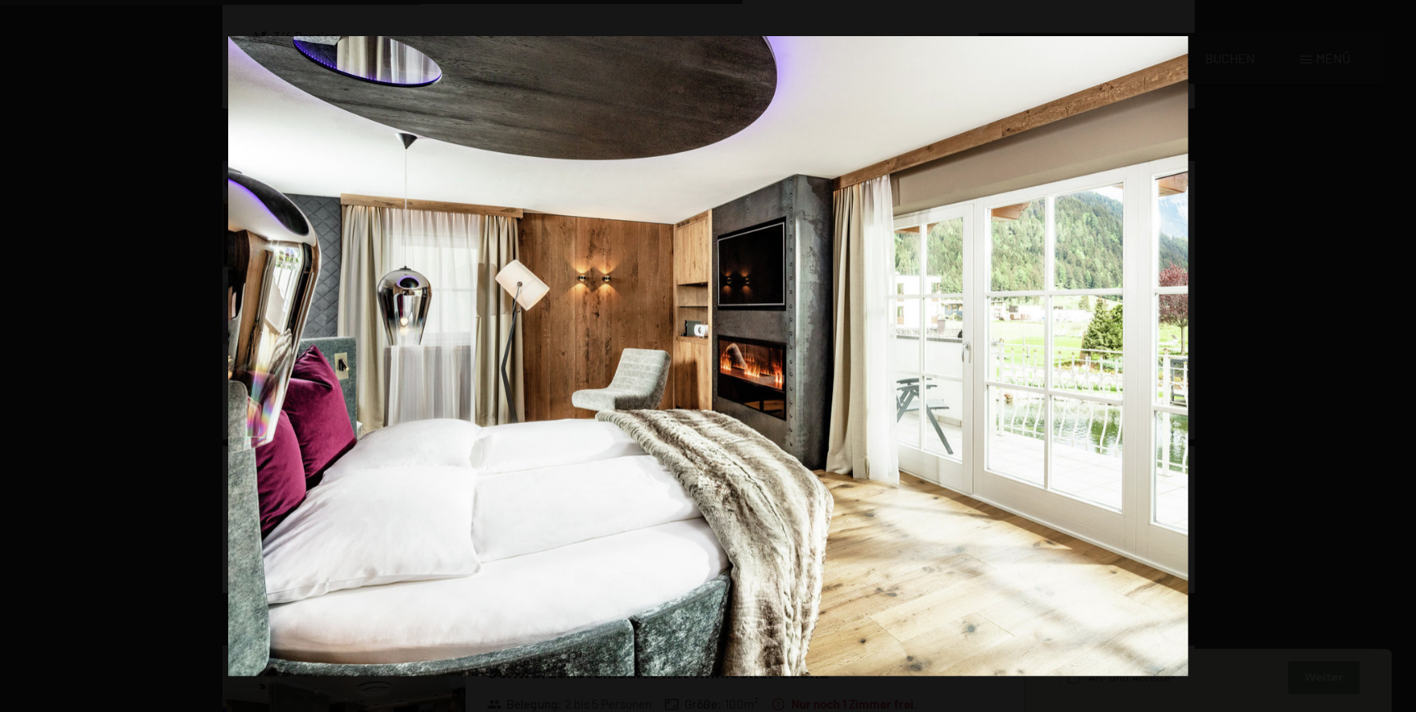
click at [1396, 353] on button "button" at bounding box center [1387, 356] width 57 height 82
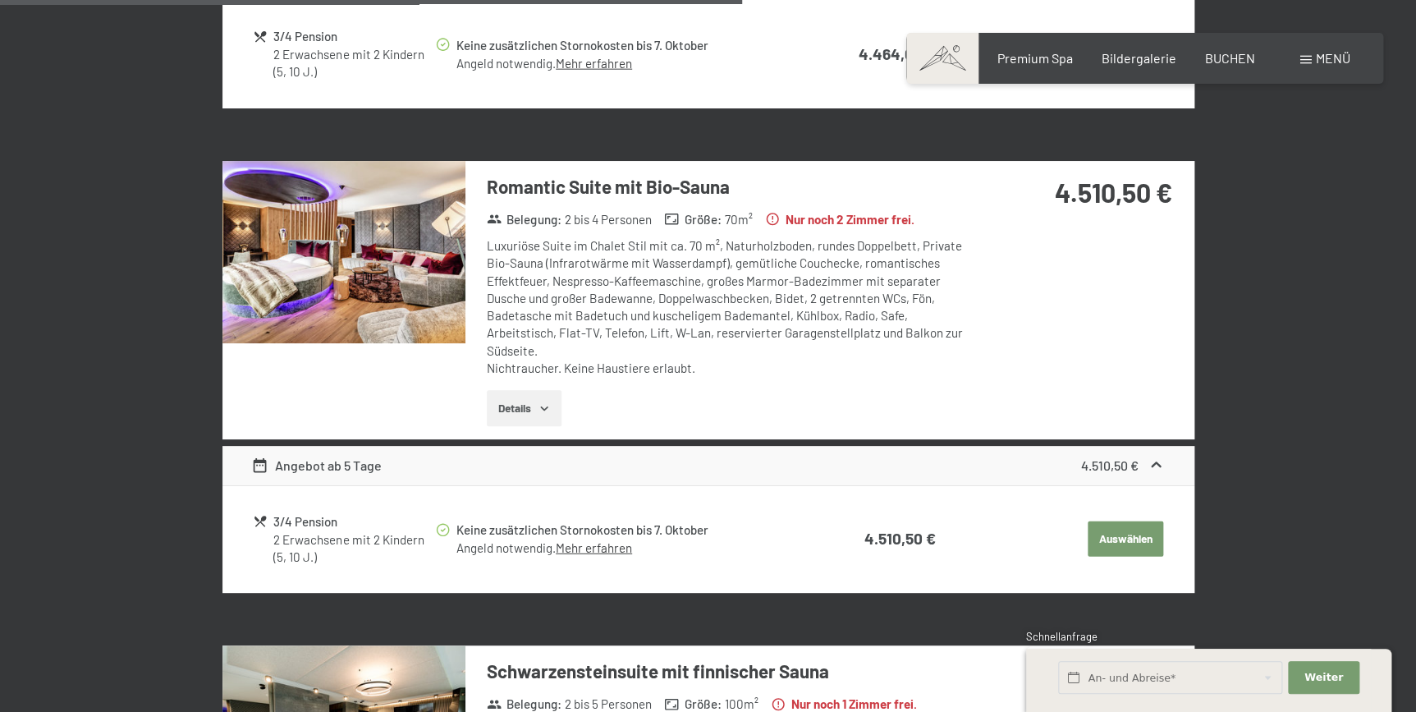
click at [0, 0] on button "button" at bounding box center [0, 0] width 0 height 0
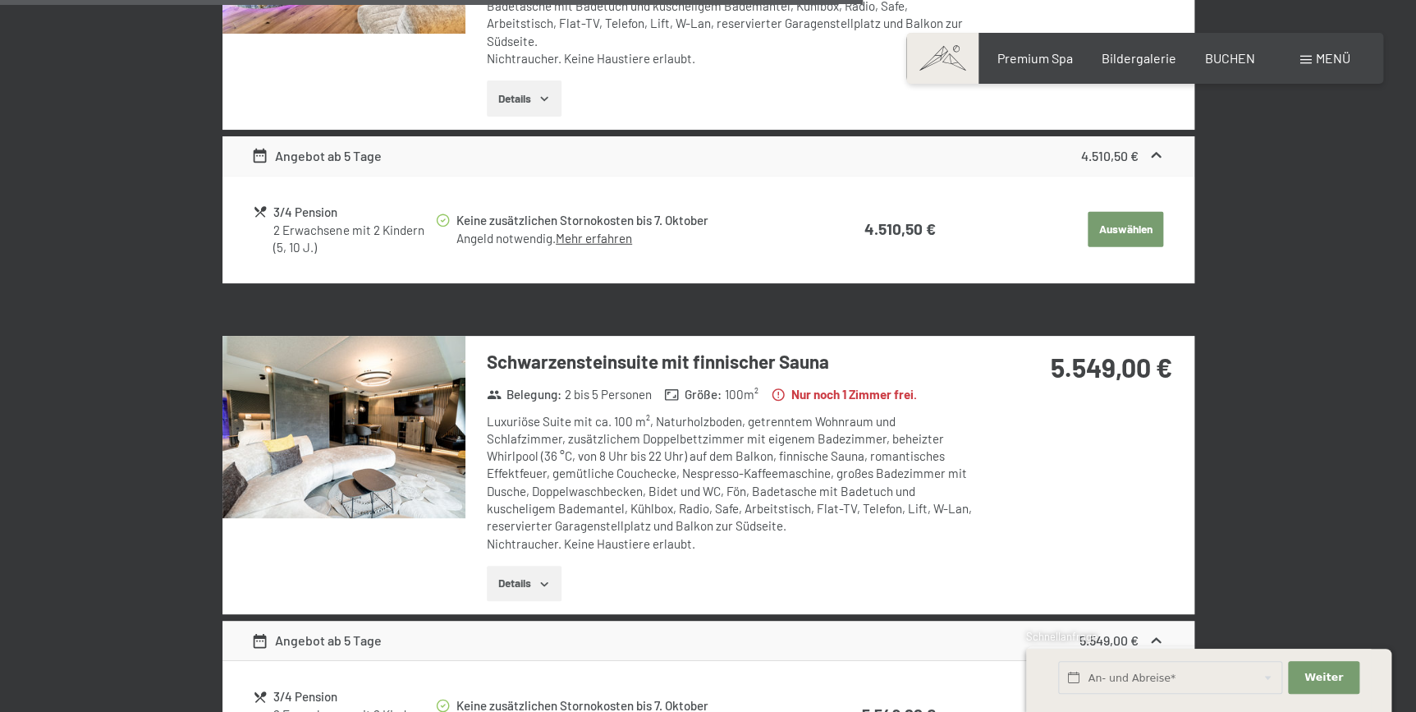
scroll to position [2336, 0]
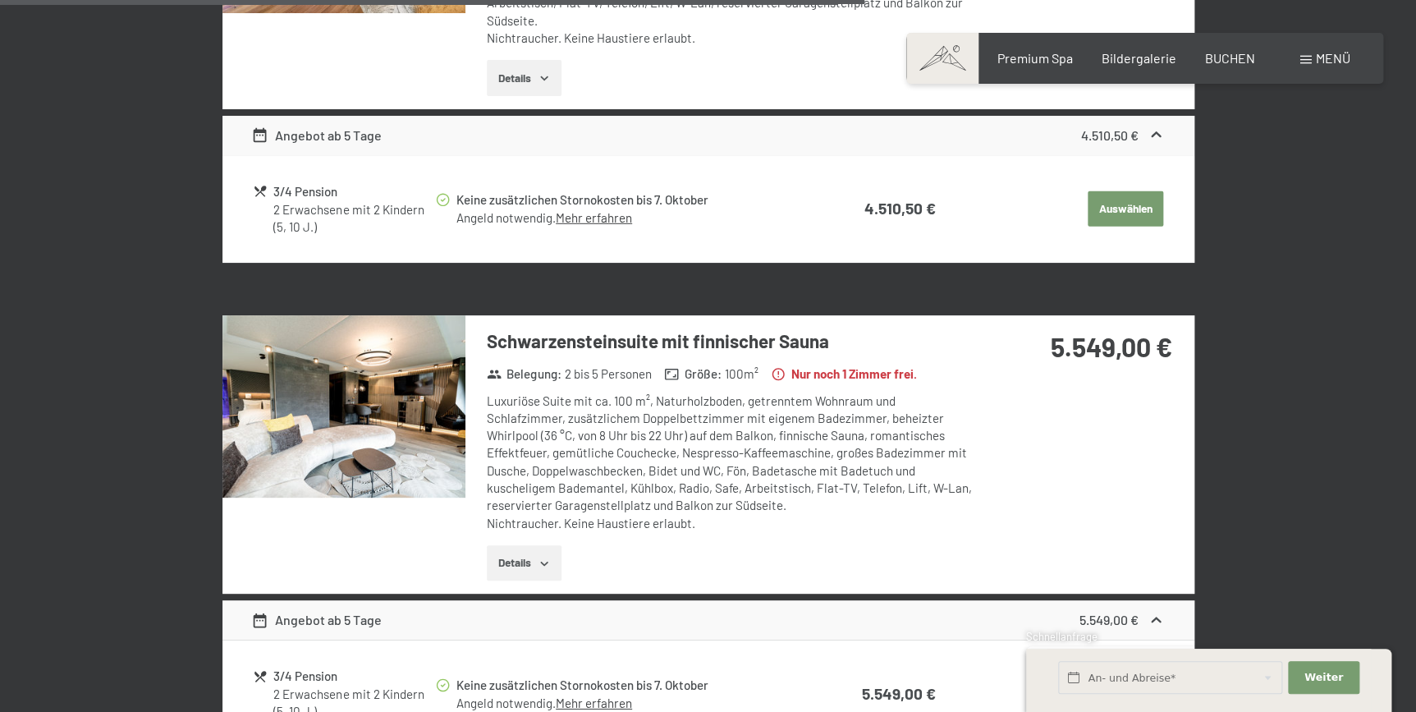
click at [385, 417] on img at bounding box center [343, 406] width 243 height 182
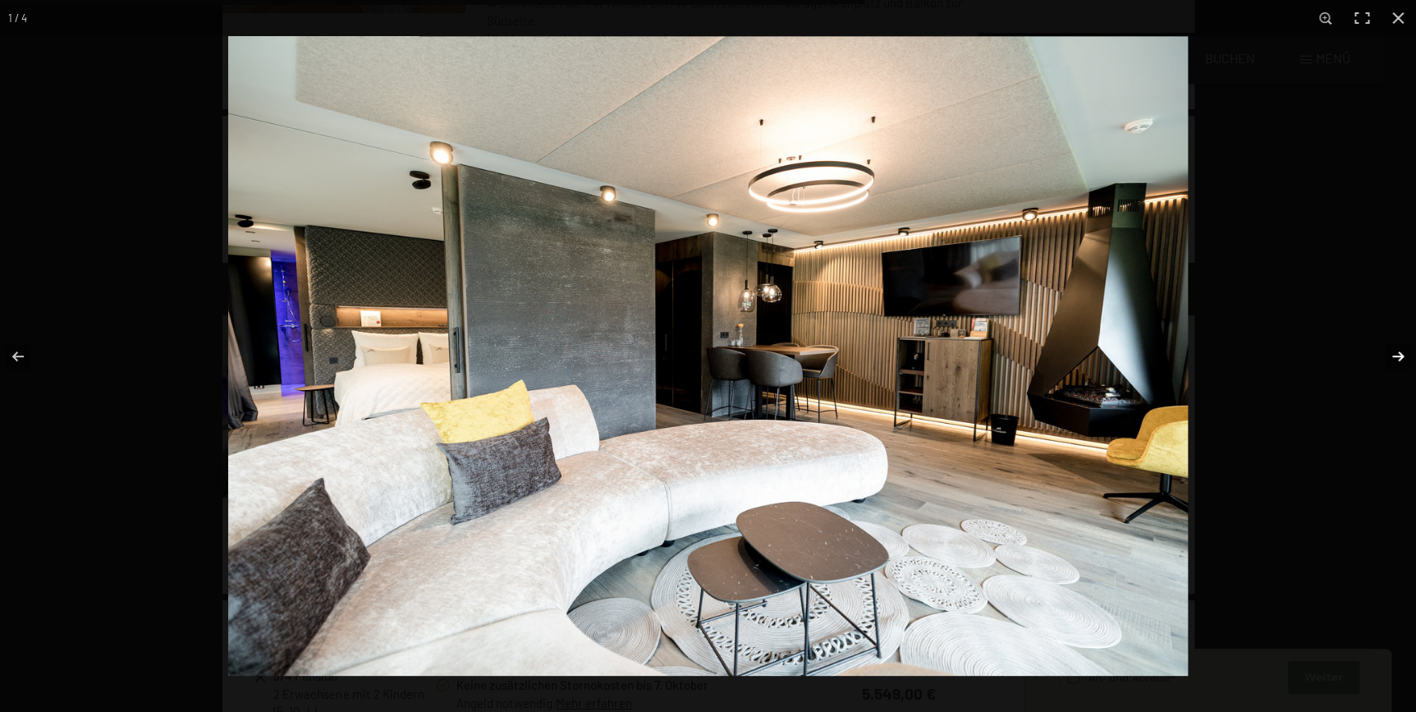
click at [1396, 353] on button "button" at bounding box center [1387, 356] width 57 height 82
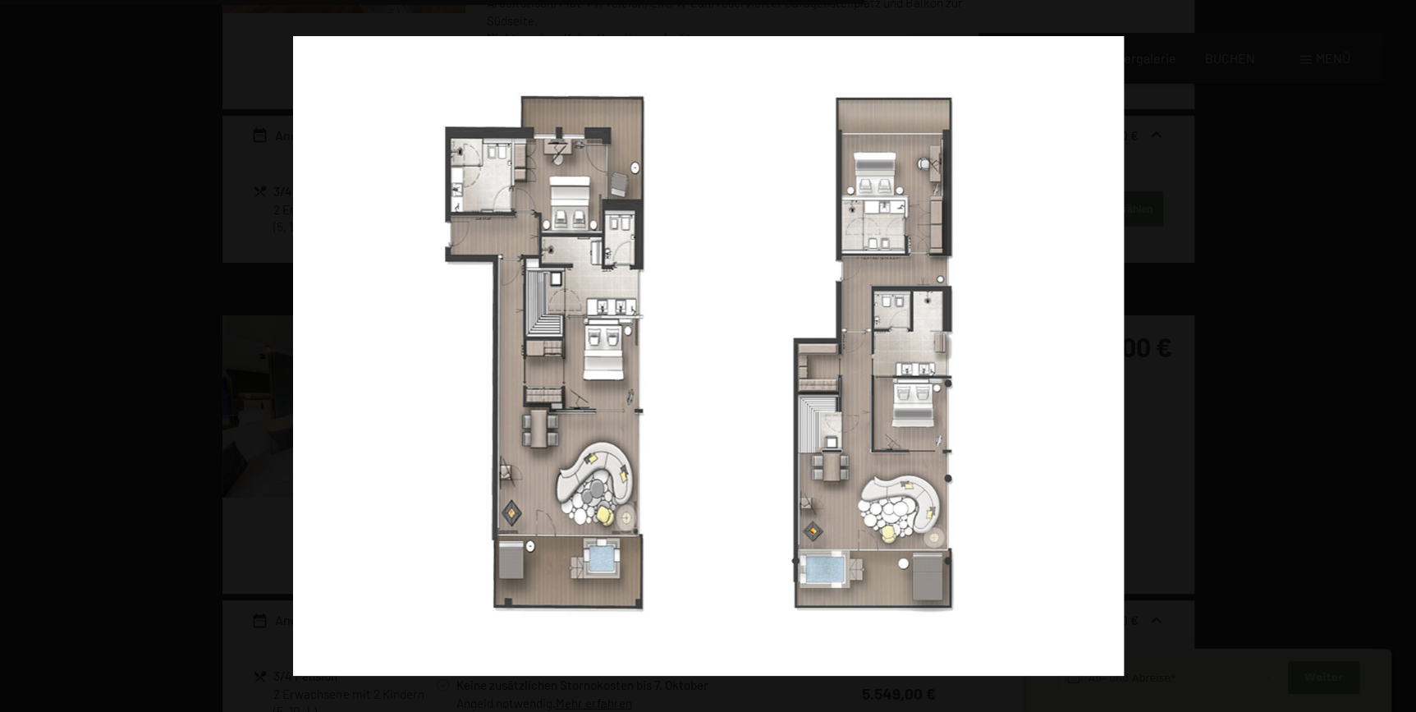
click at [1396, 353] on button "button" at bounding box center [1387, 356] width 57 height 82
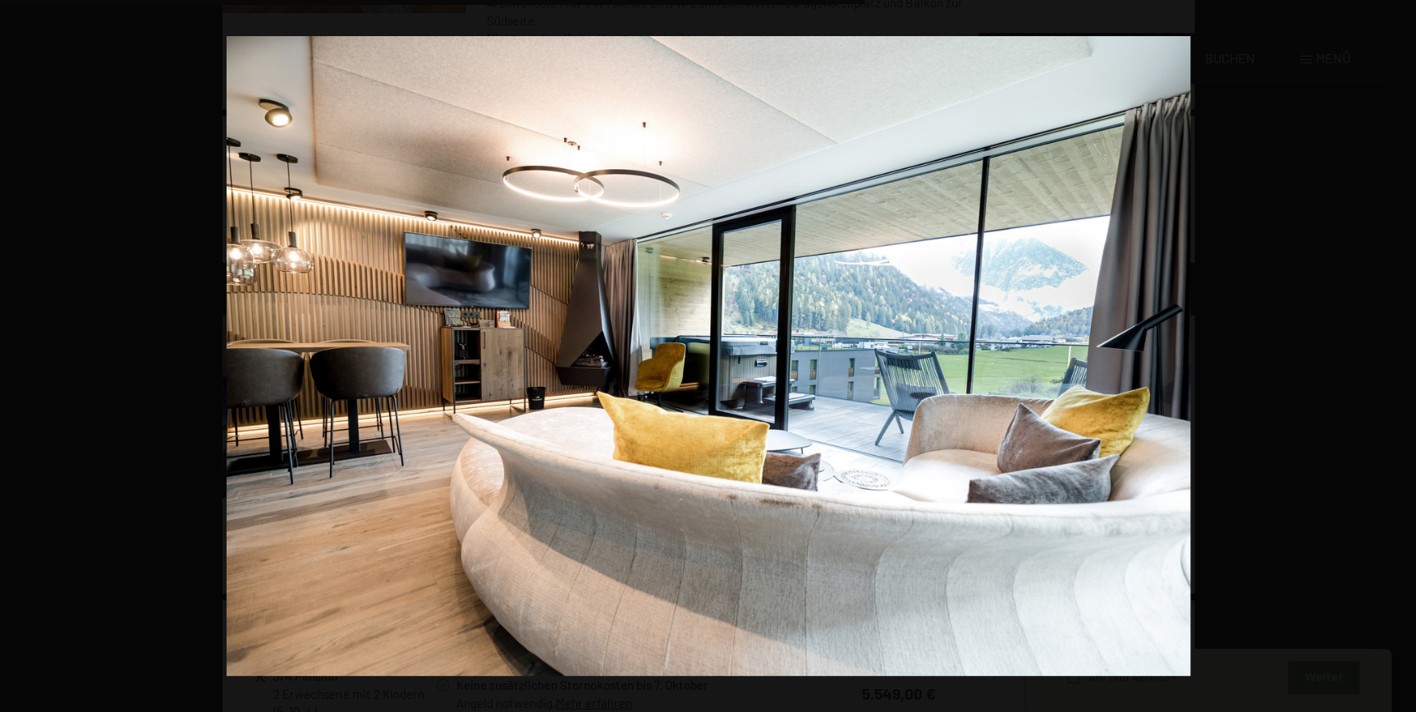
click at [1396, 353] on button "button" at bounding box center [1387, 356] width 57 height 82
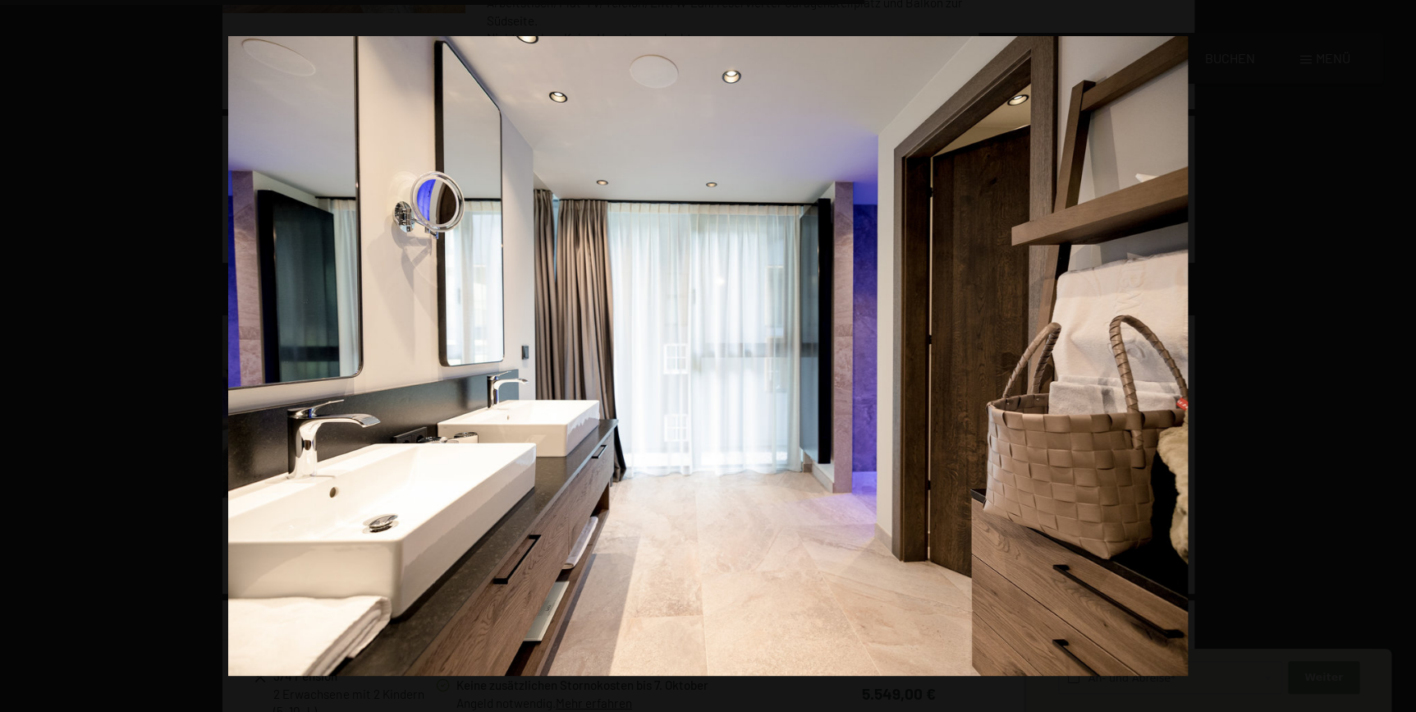
click at [1396, 353] on button "button" at bounding box center [1387, 356] width 57 height 82
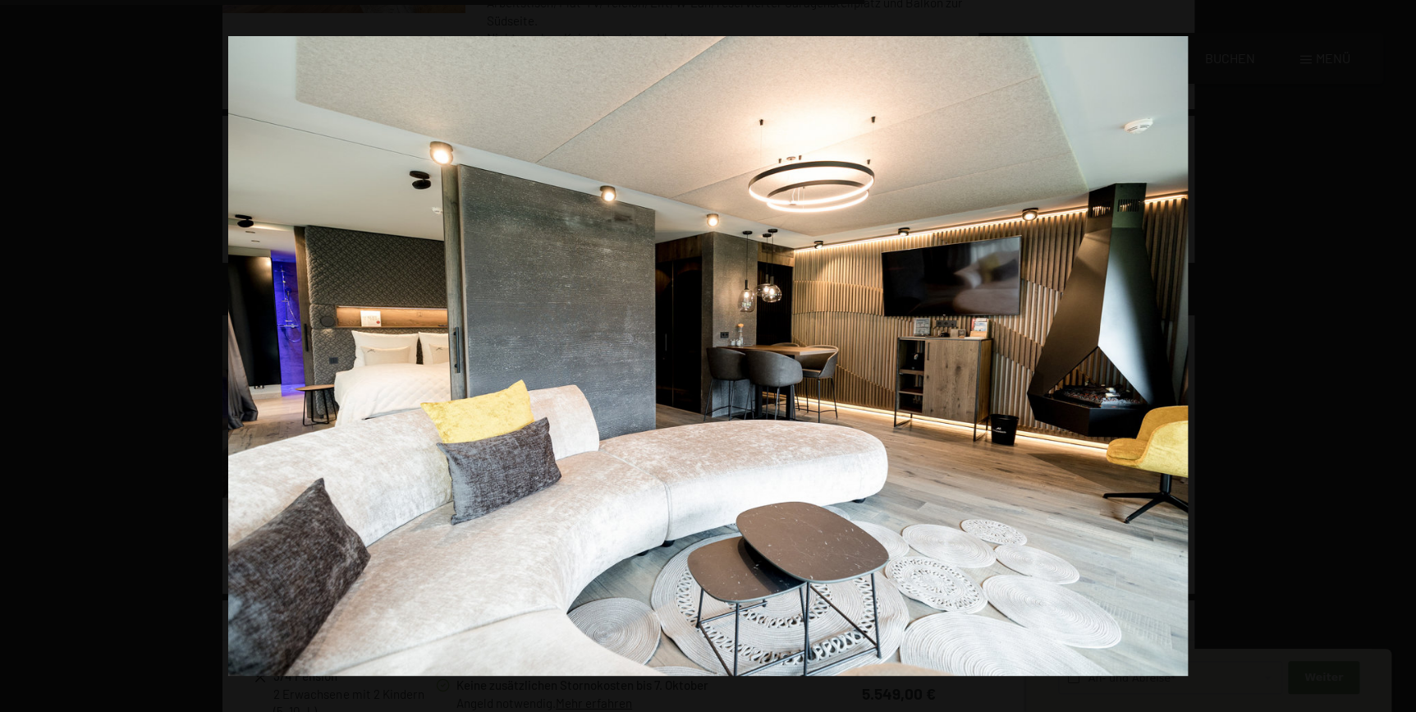
click at [1396, 353] on button "button" at bounding box center [1387, 356] width 57 height 82
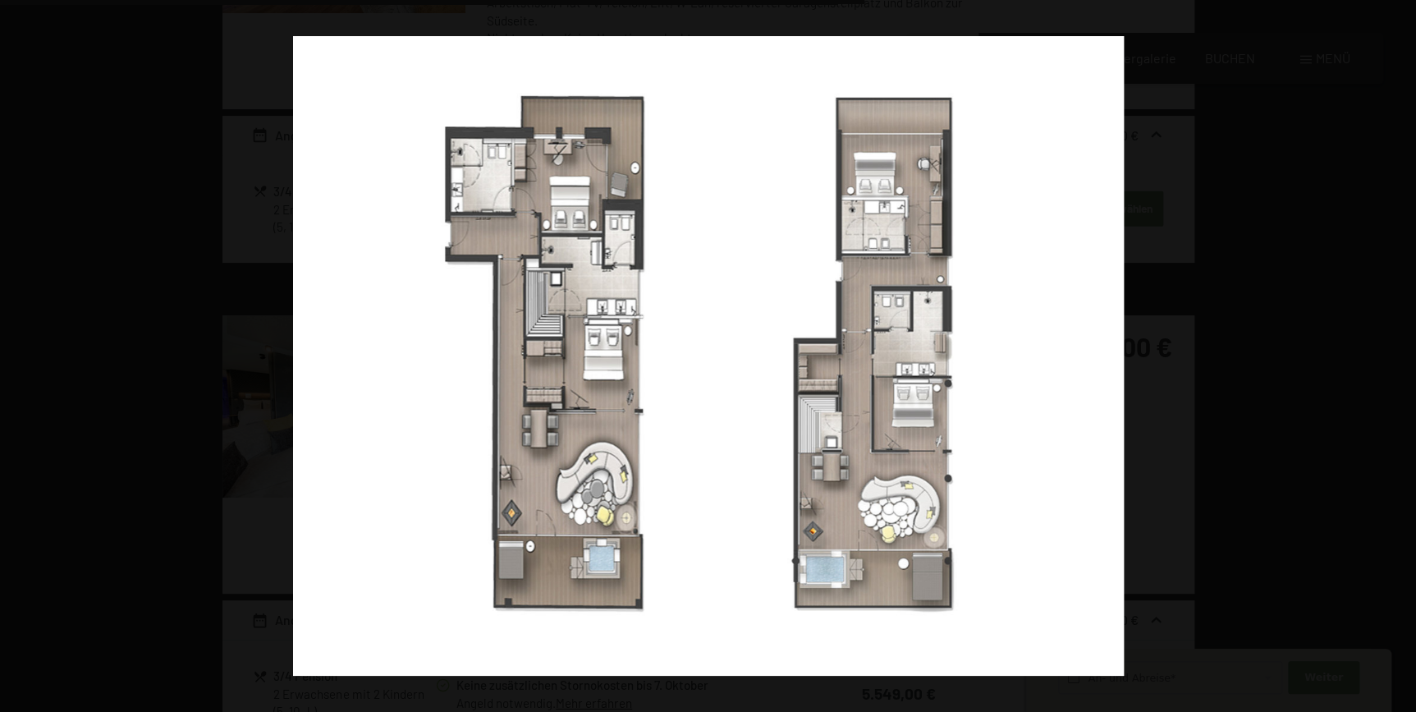
click at [1396, 353] on button "button" at bounding box center [1387, 356] width 57 height 82
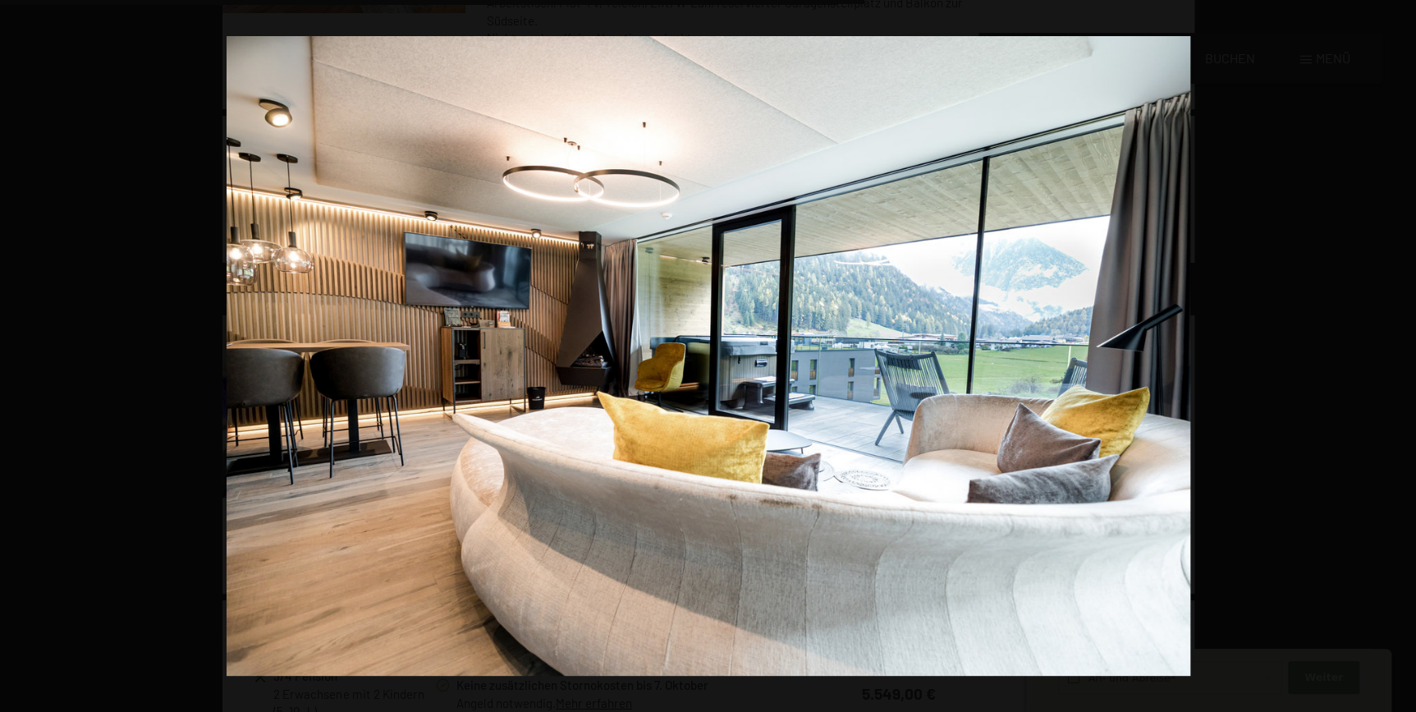
click at [1396, 353] on button "button" at bounding box center [1387, 356] width 57 height 82
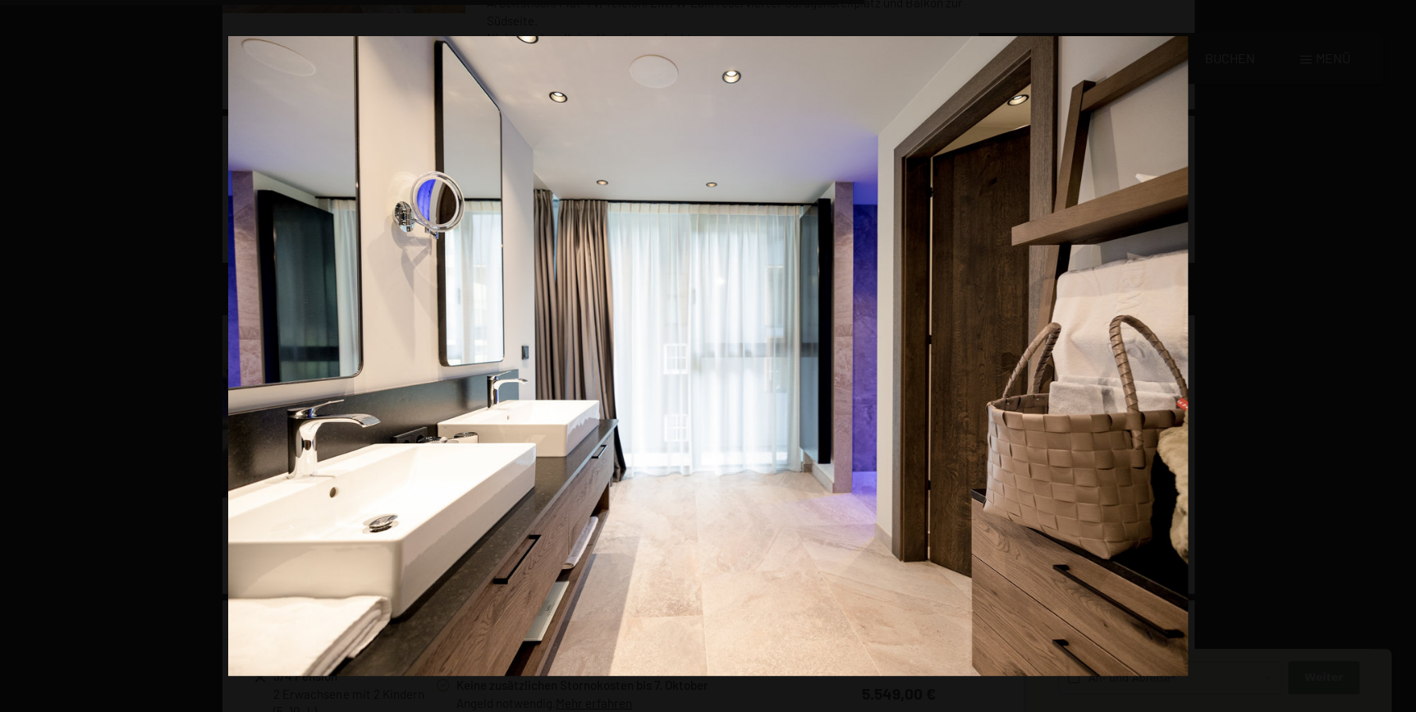
click at [1396, 353] on button "button" at bounding box center [1387, 356] width 57 height 82
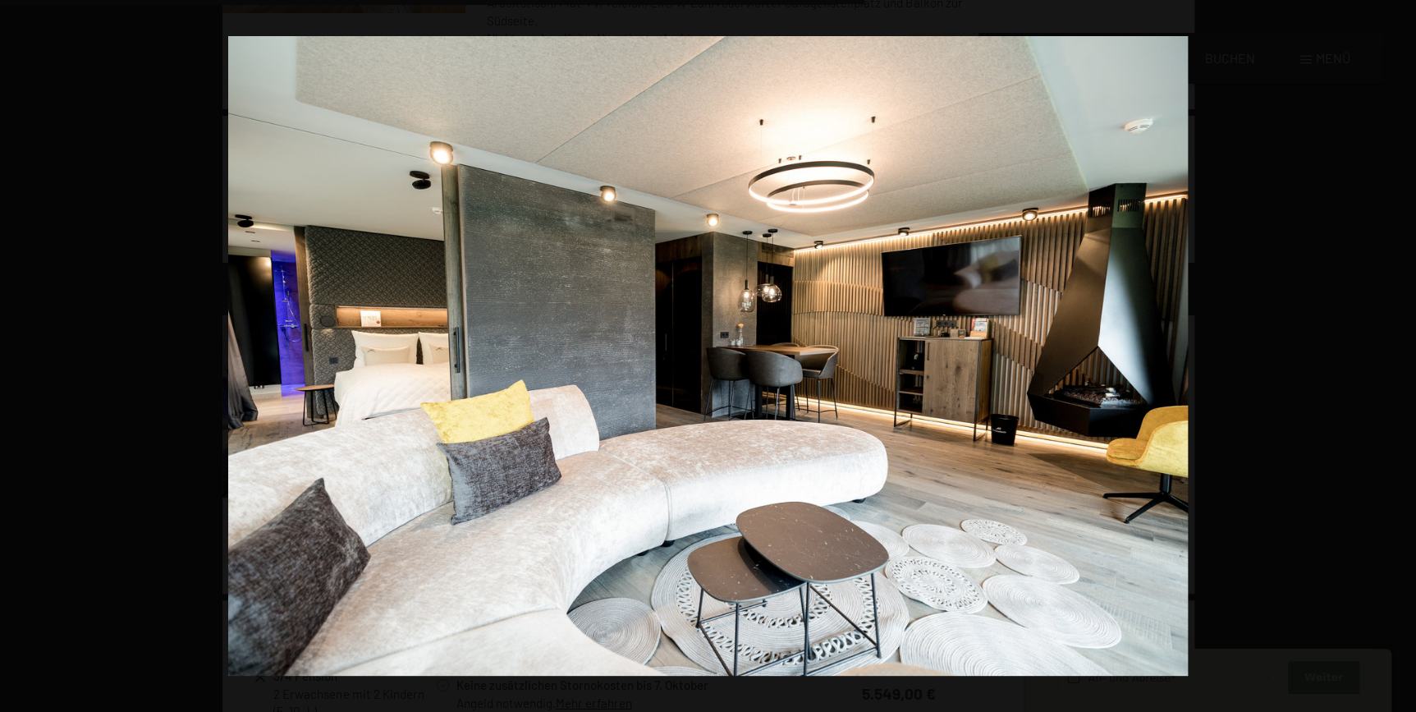
click at [1396, 353] on button "button" at bounding box center [1387, 356] width 57 height 82
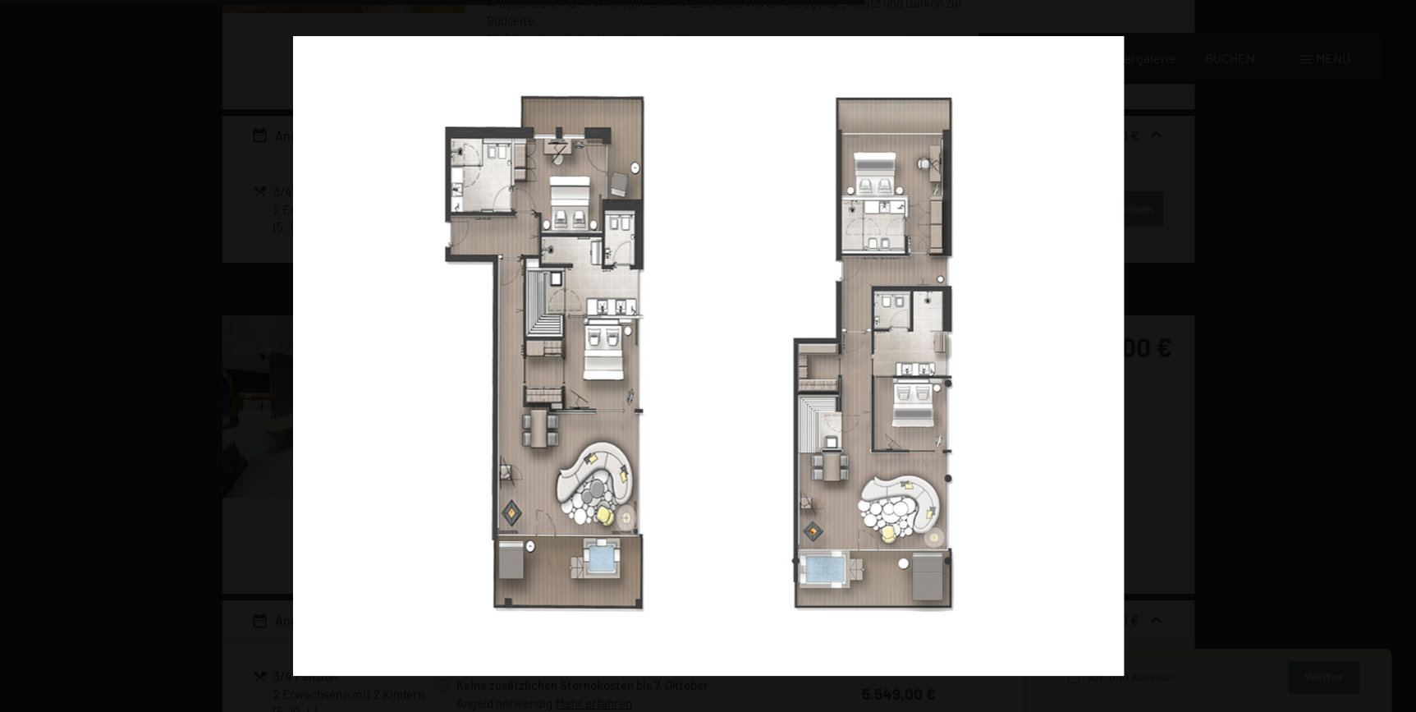
click at [1396, 353] on button "button" at bounding box center [1387, 356] width 57 height 82
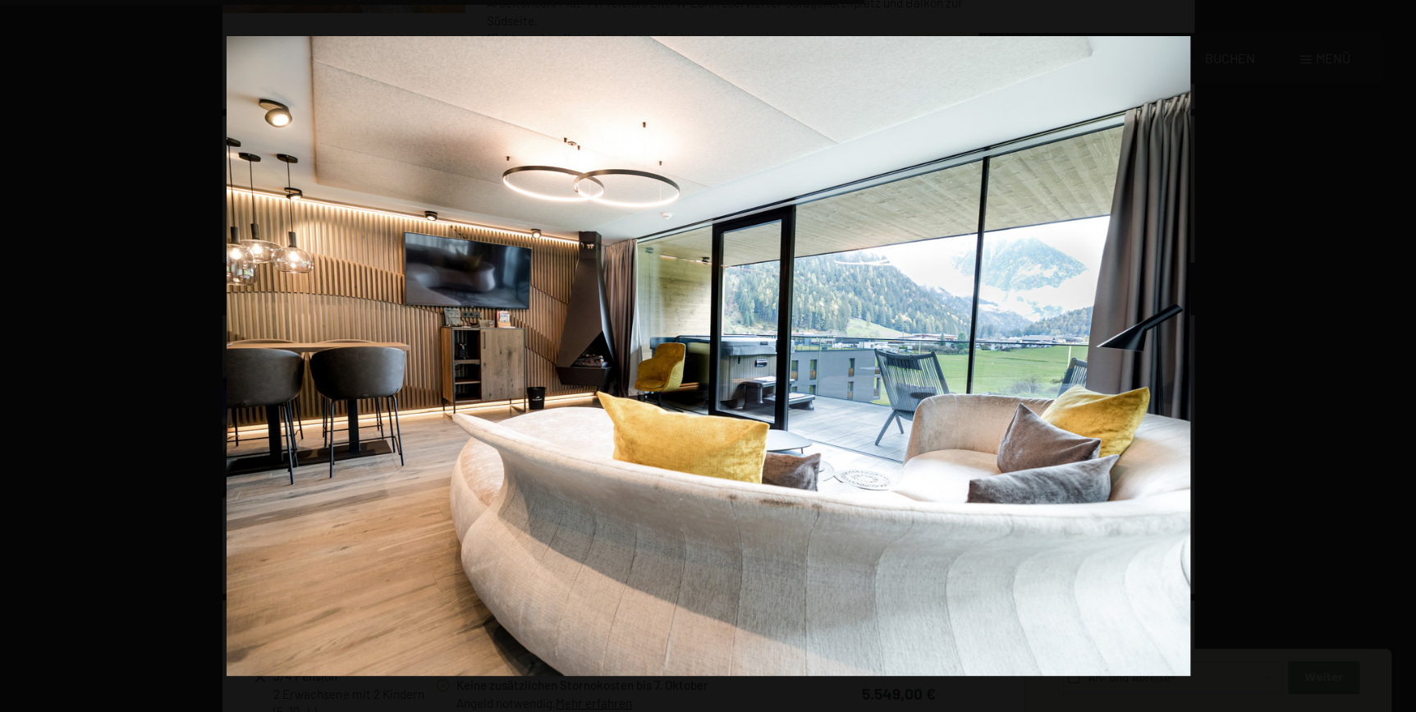
click at [1396, 353] on button "button" at bounding box center [1387, 356] width 57 height 82
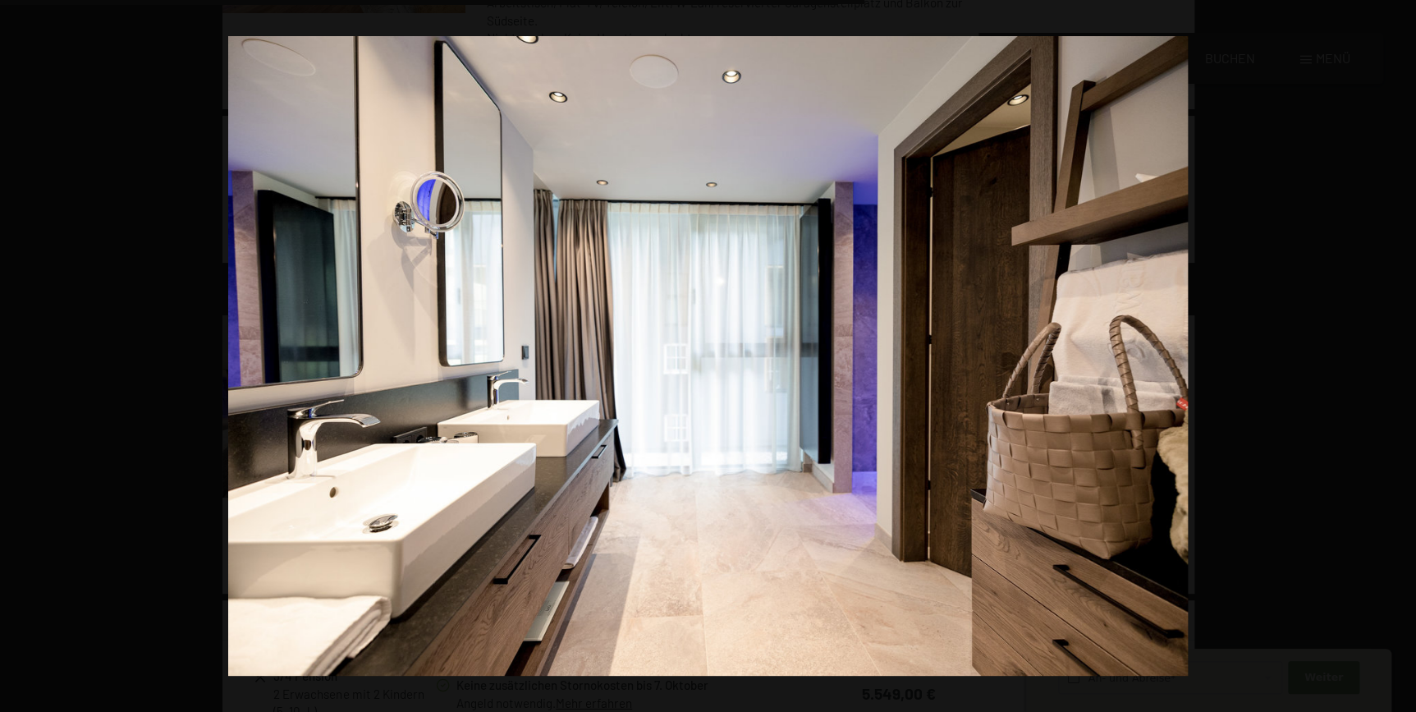
click at [1396, 353] on button "button" at bounding box center [1387, 356] width 57 height 82
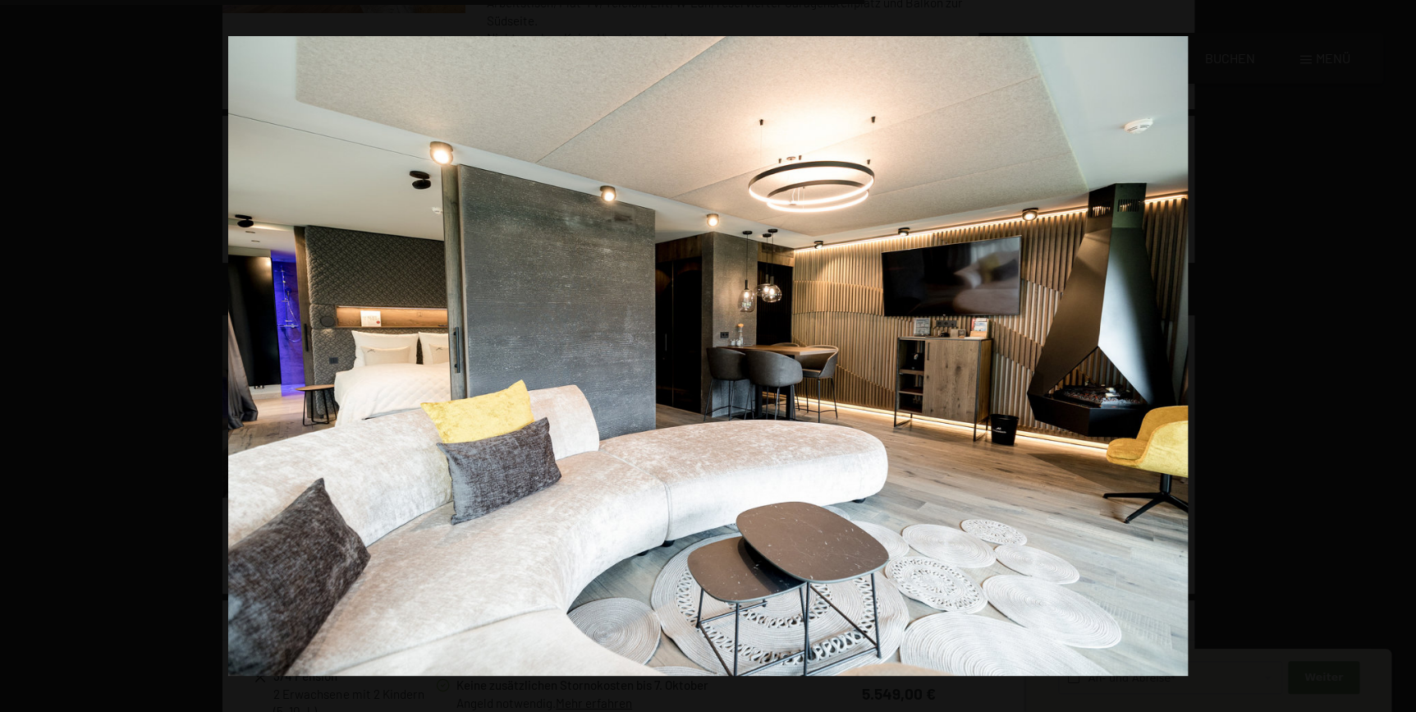
click at [1396, 353] on button "button" at bounding box center [1387, 356] width 57 height 82
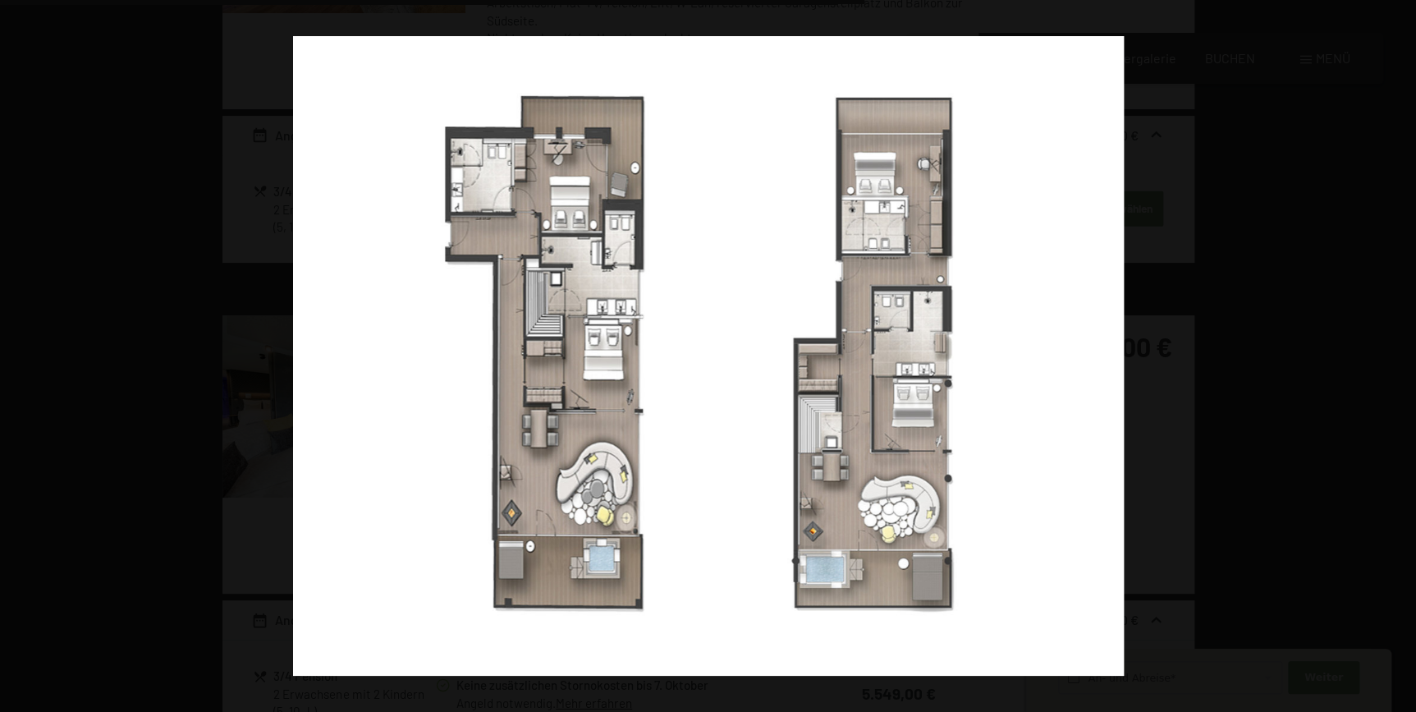
click at [1396, 353] on button "button" at bounding box center [1387, 356] width 57 height 82
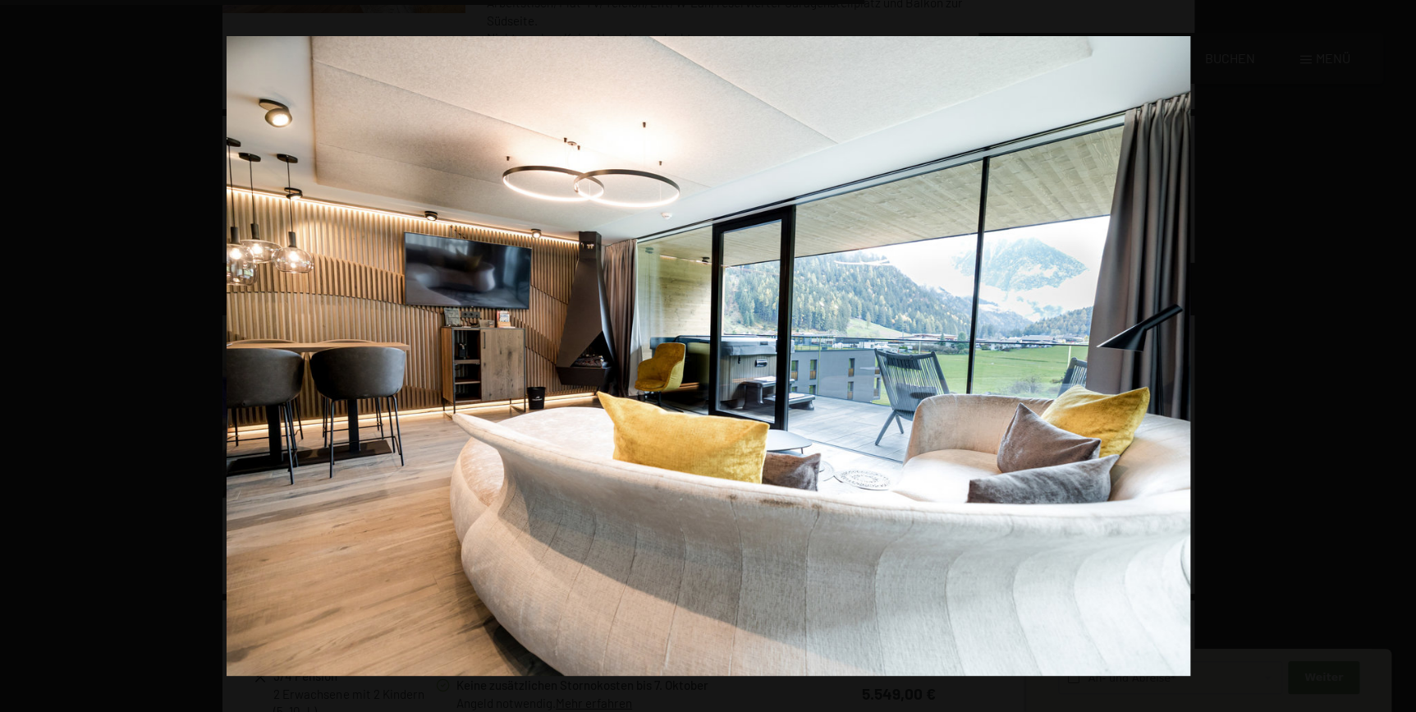
click at [1396, 353] on button "button" at bounding box center [1387, 356] width 57 height 82
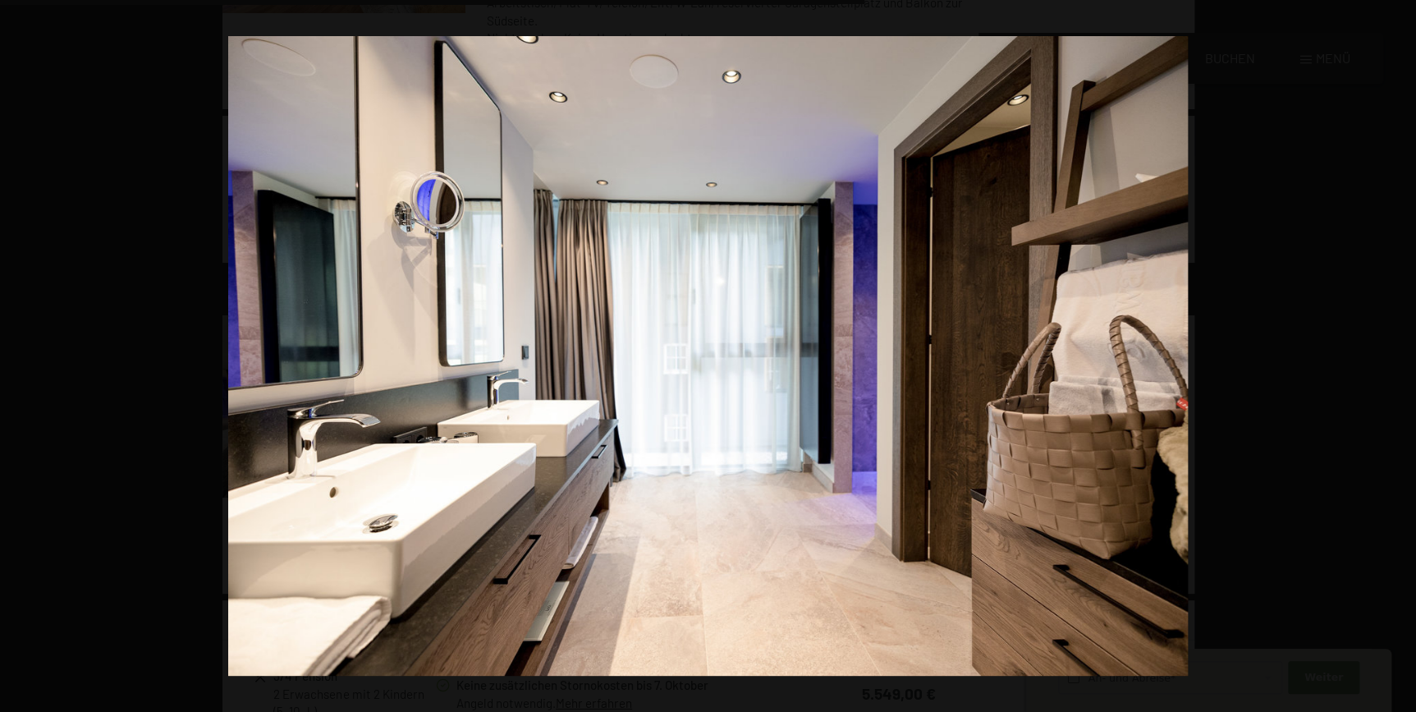
click at [1396, 353] on button "button" at bounding box center [1387, 356] width 57 height 82
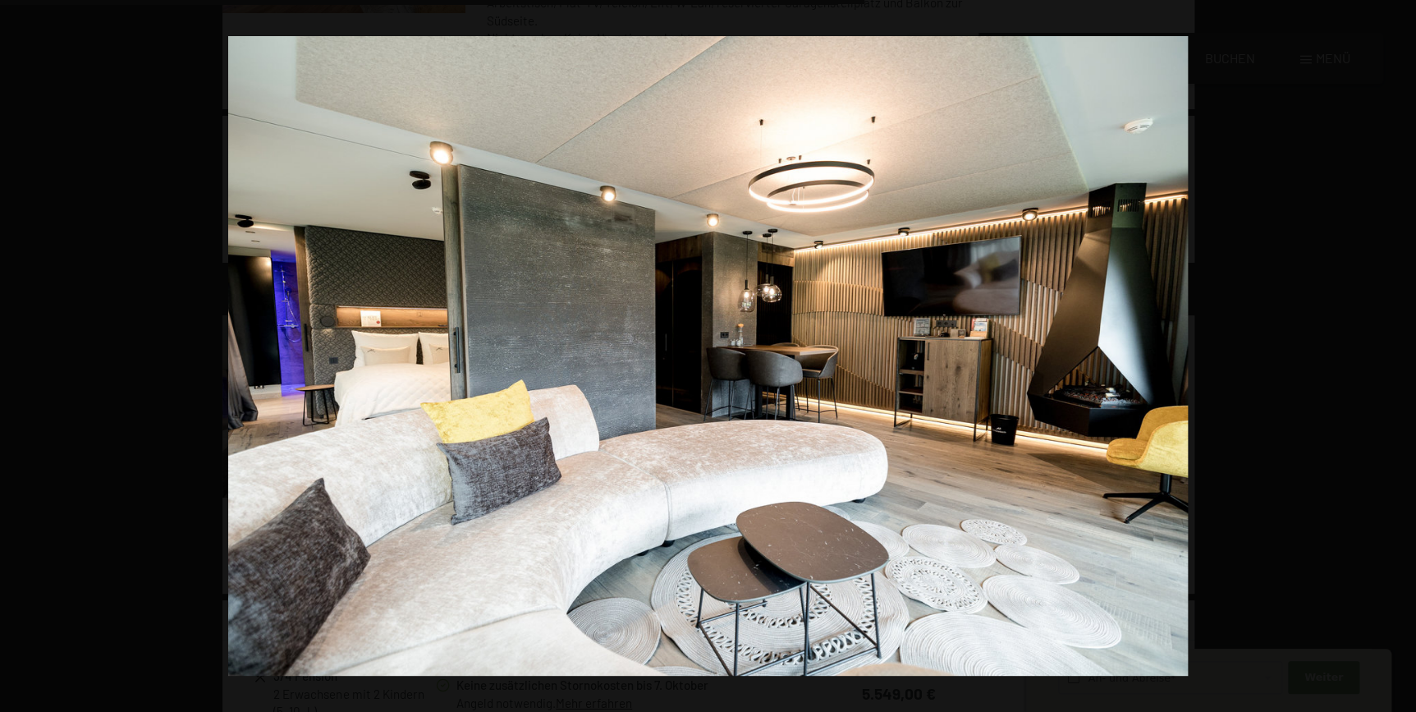
click at [1396, 353] on button "button" at bounding box center [1387, 356] width 57 height 82
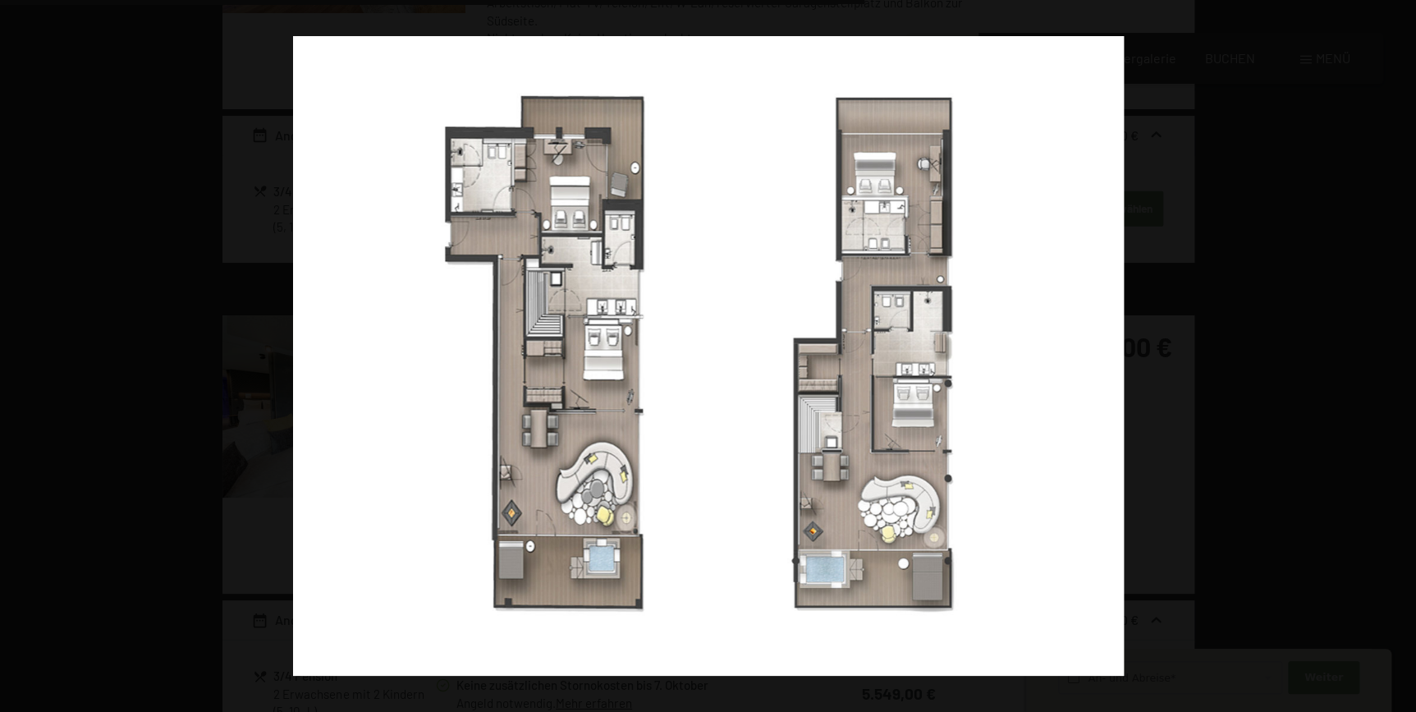
click at [1396, 353] on button "button" at bounding box center [1387, 356] width 57 height 82
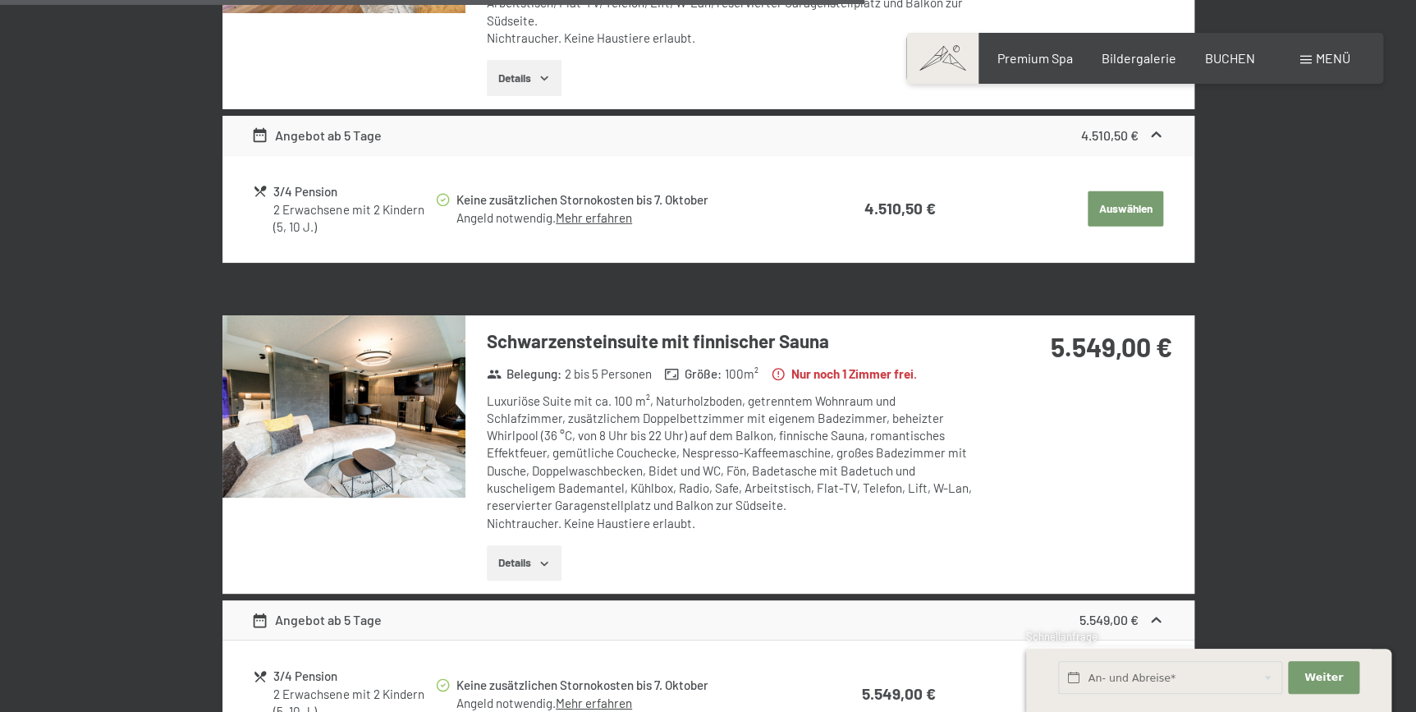
click at [0, 0] on button "button" at bounding box center [0, 0] width 0 height 0
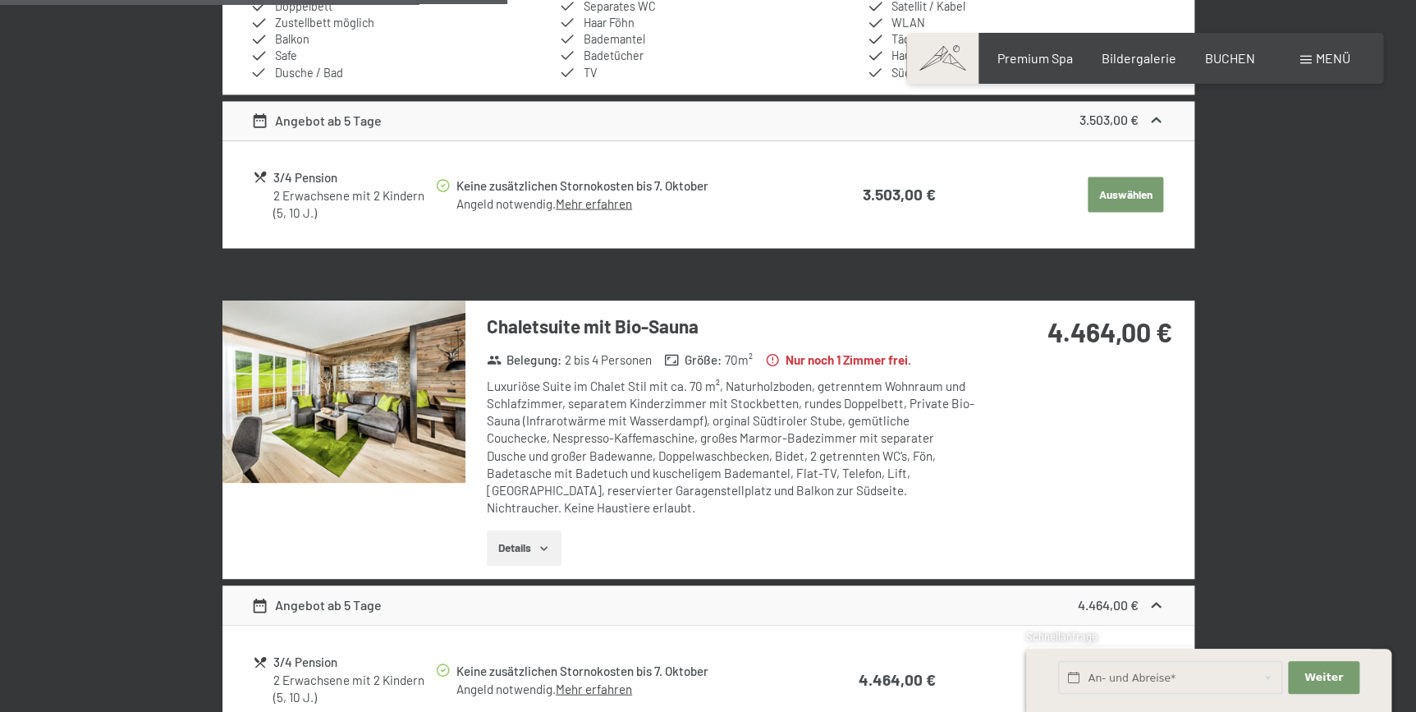
scroll to position [1366, 0]
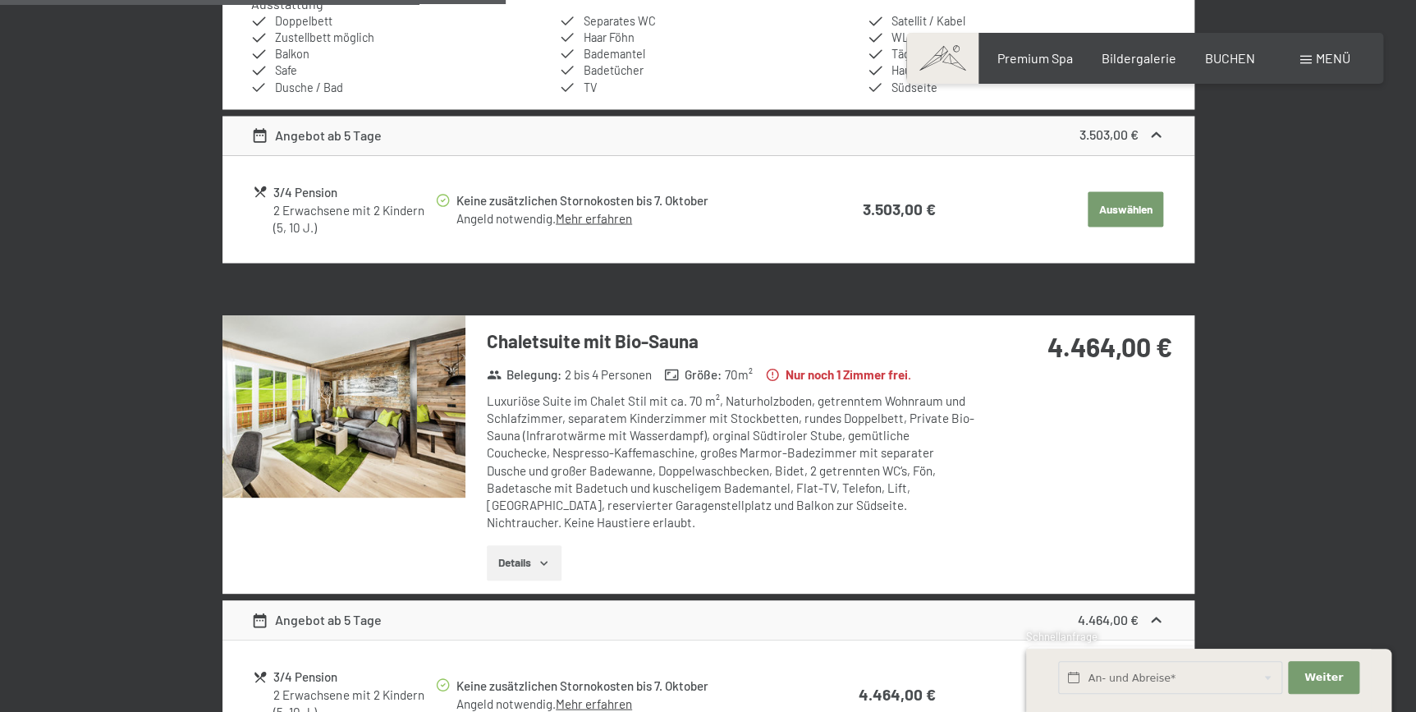
click at [333, 427] on img at bounding box center [343, 406] width 243 height 182
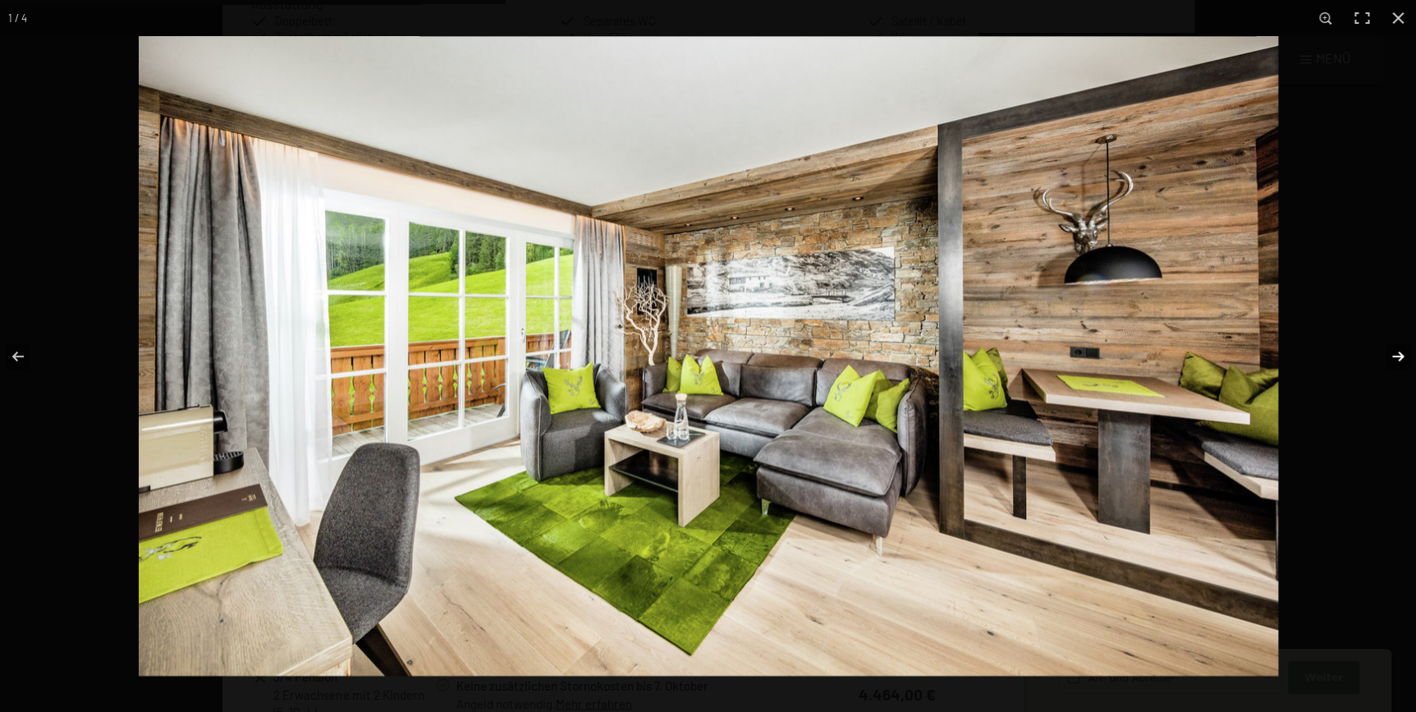
click at [1394, 358] on button "button" at bounding box center [1387, 356] width 57 height 82
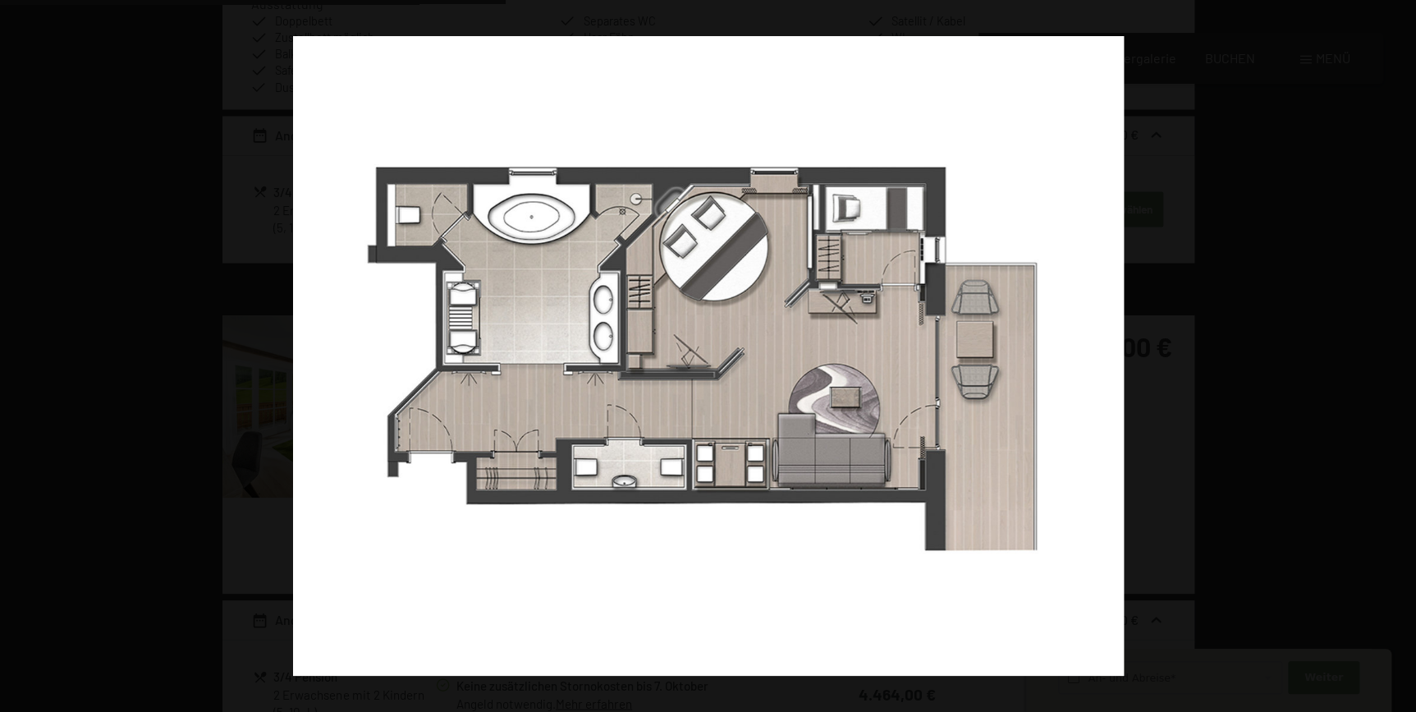
click at [1394, 358] on button "button" at bounding box center [1387, 356] width 57 height 82
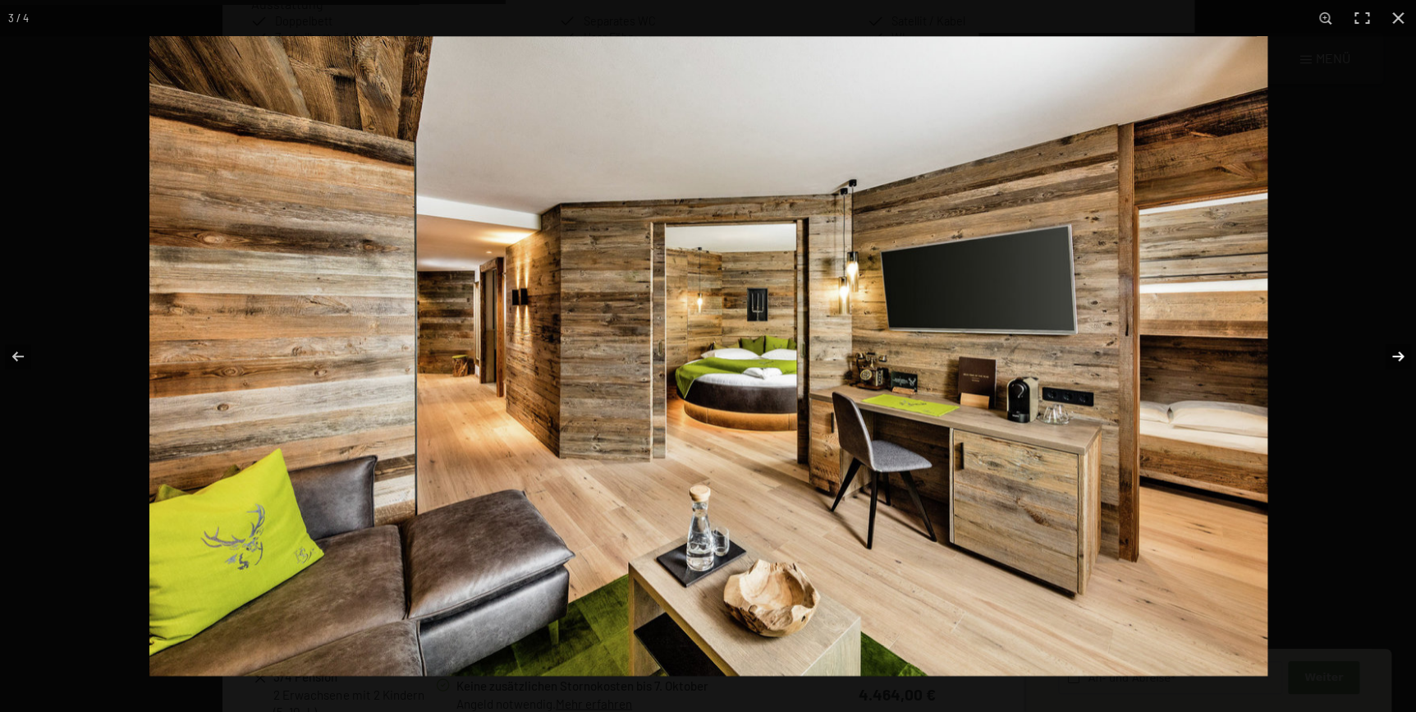
click at [1395, 354] on button "button" at bounding box center [1387, 356] width 57 height 82
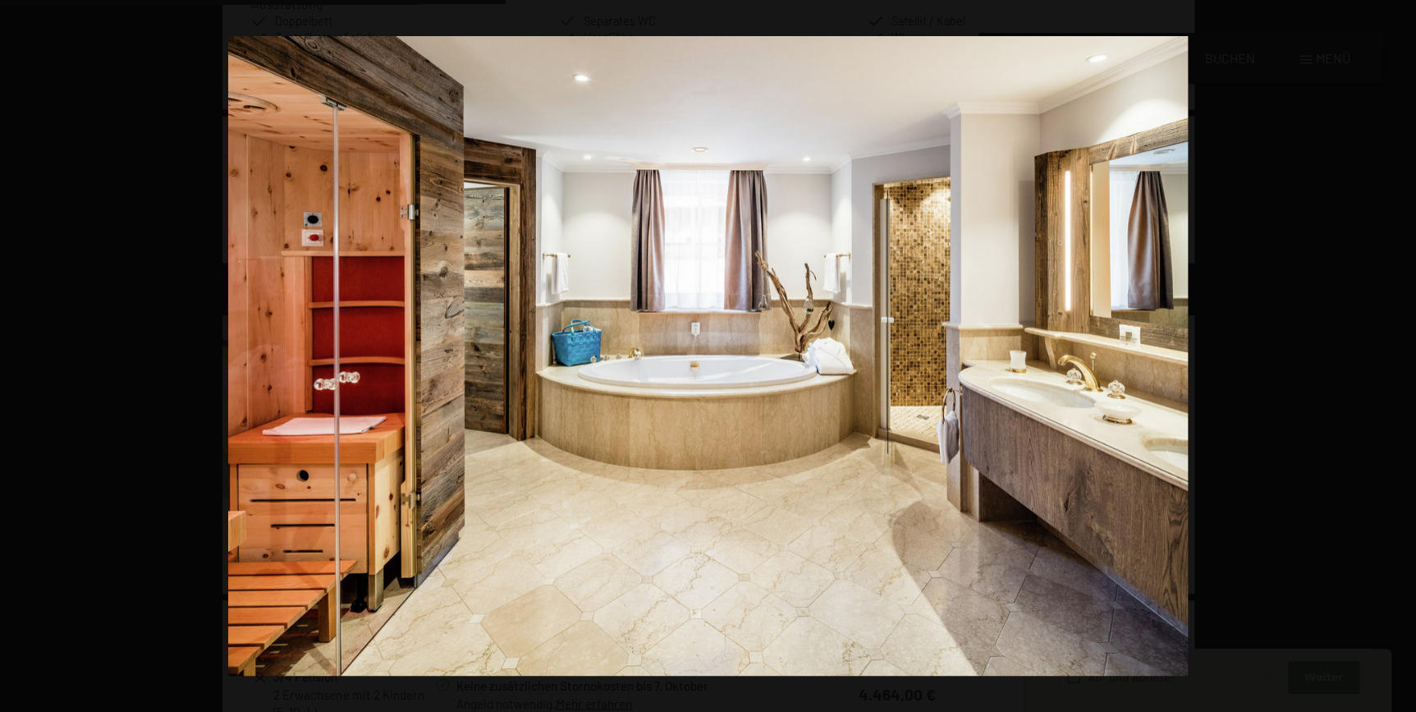
click at [1395, 354] on button "button" at bounding box center [1387, 356] width 57 height 82
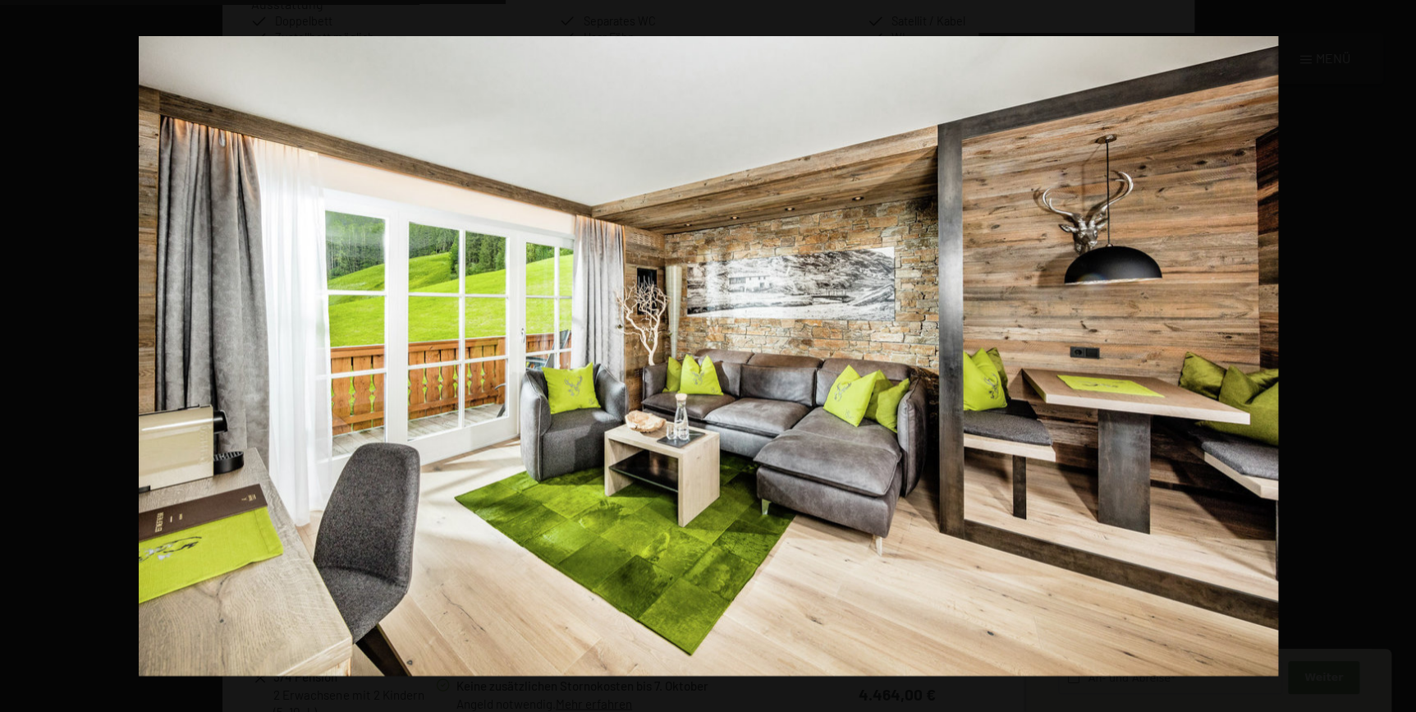
click at [1395, 354] on button "button" at bounding box center [1387, 356] width 57 height 82
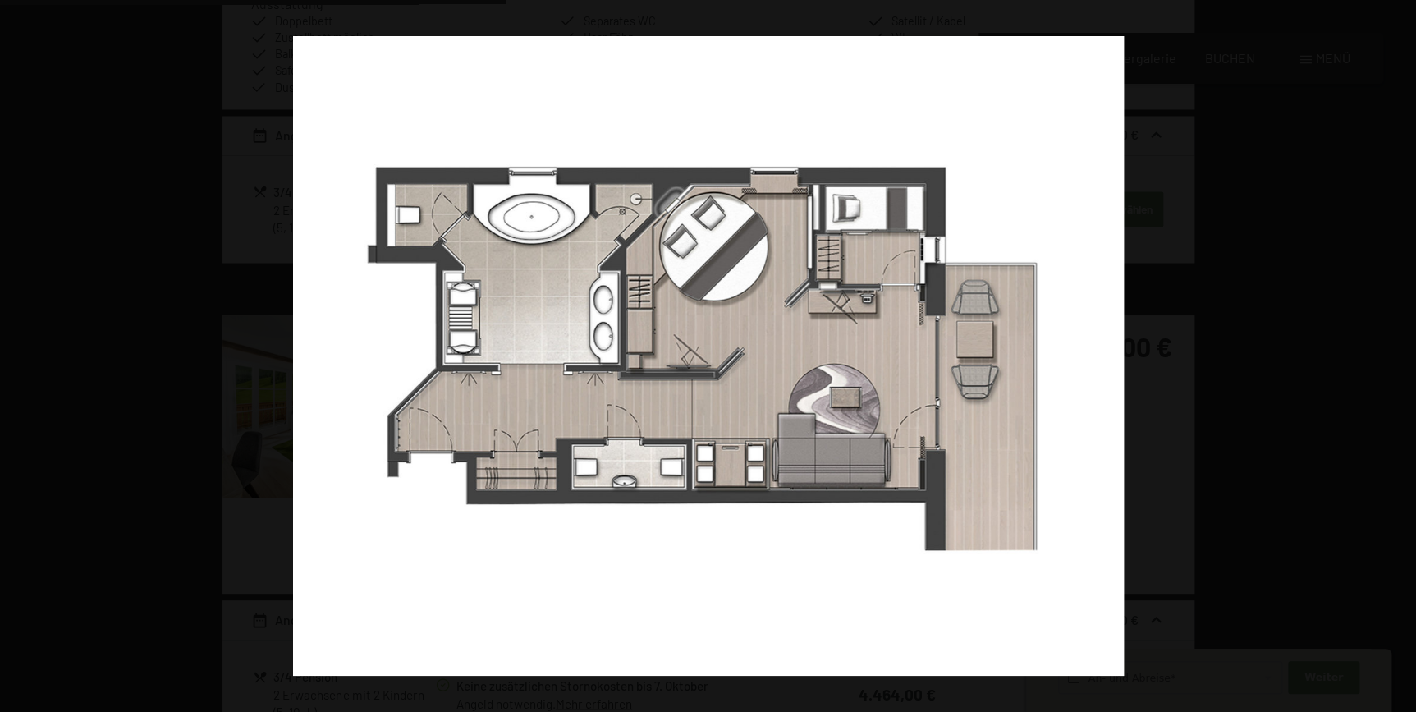
click at [1395, 354] on button "button" at bounding box center [1387, 356] width 57 height 82
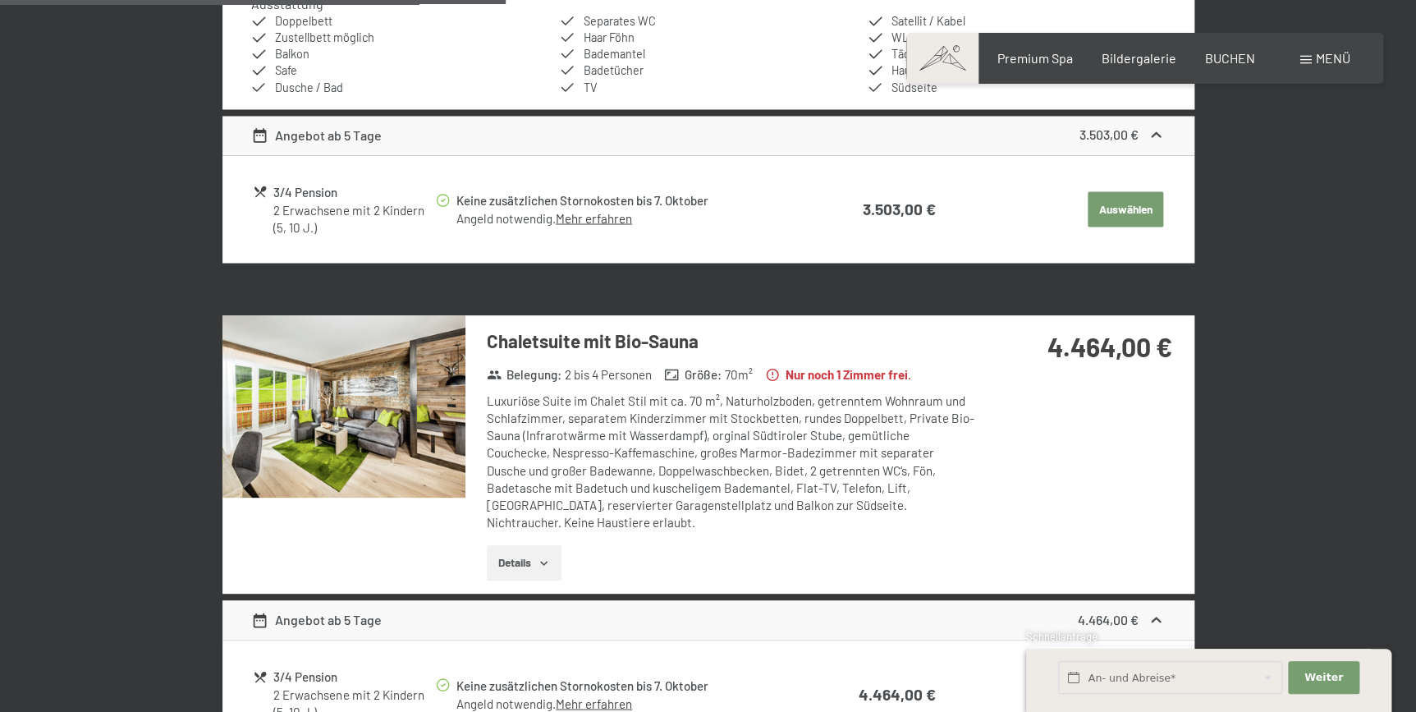
click at [0, 0] on button "button" at bounding box center [0, 0] width 0 height 0
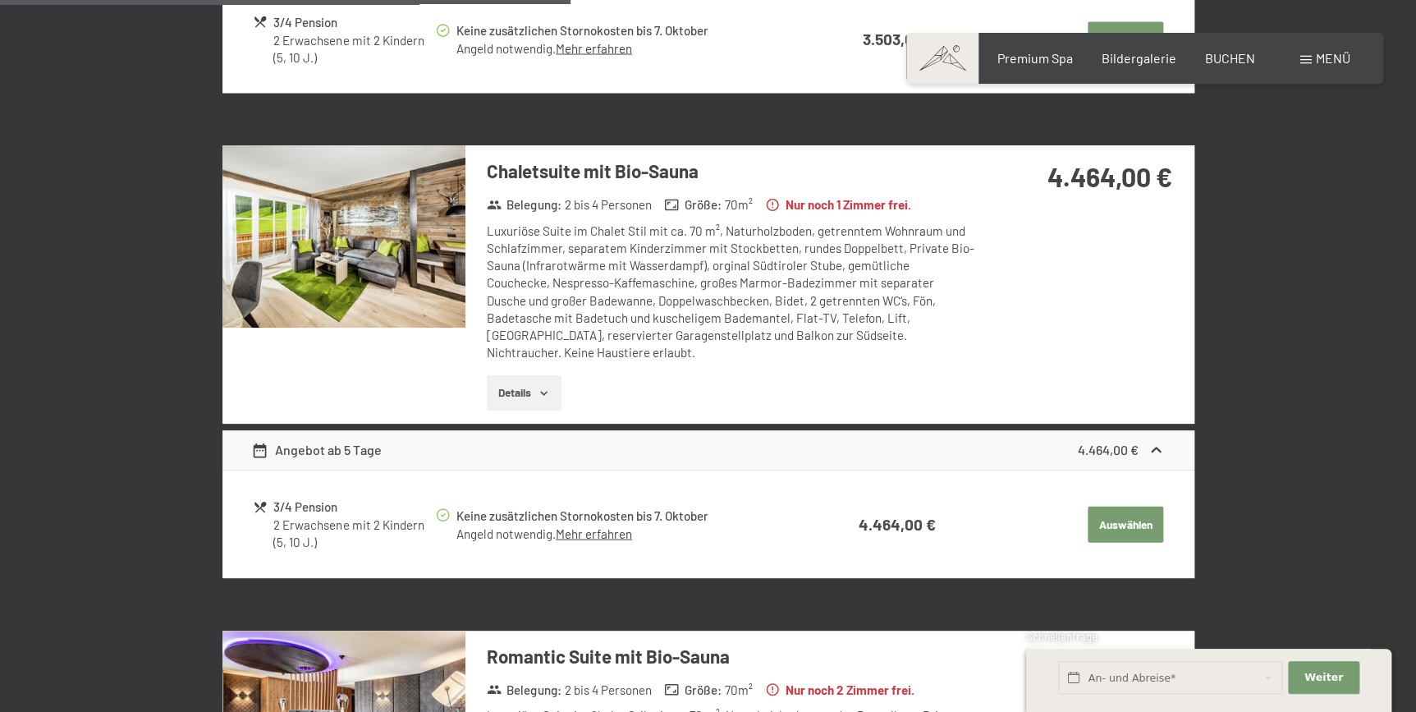
scroll to position [1542, 0]
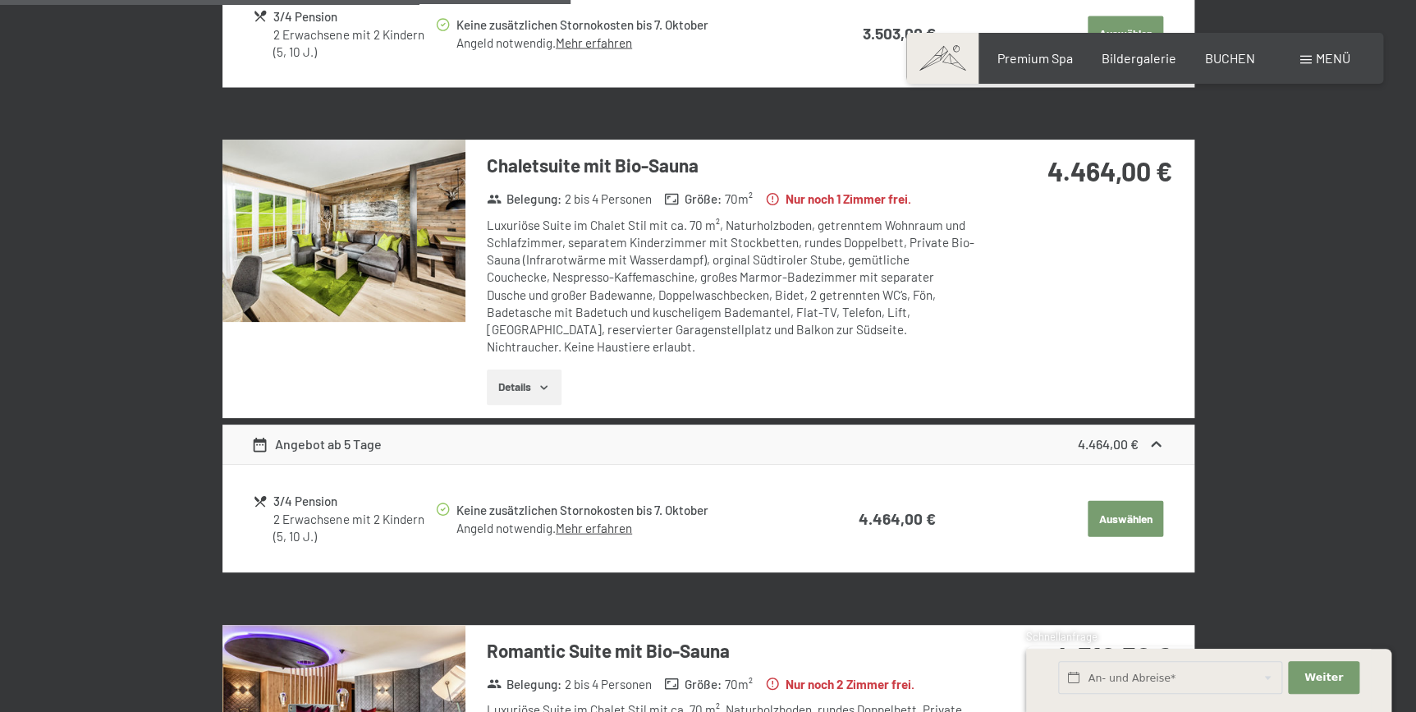
click at [541, 384] on icon "button" at bounding box center [544, 387] width 13 height 13
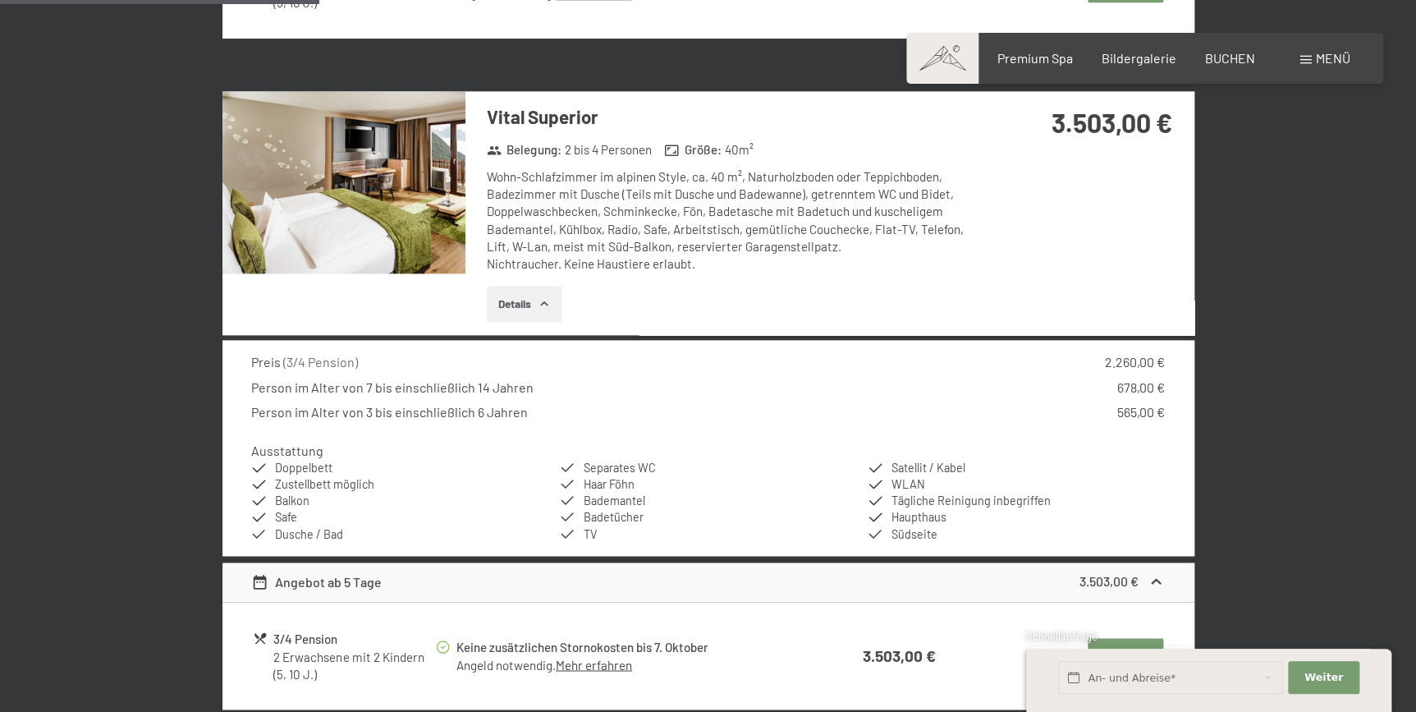
scroll to position [296, 0]
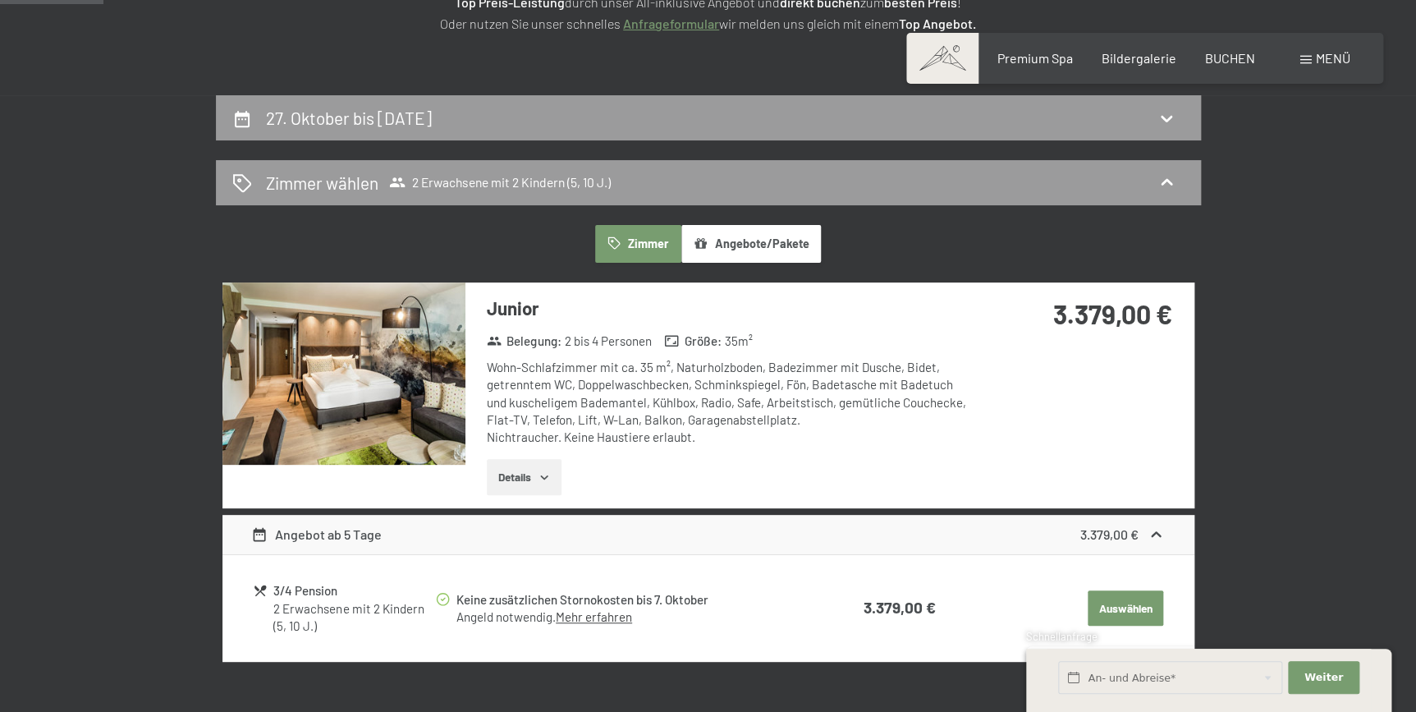
click at [525, 471] on button "Details" at bounding box center [524, 477] width 75 height 36
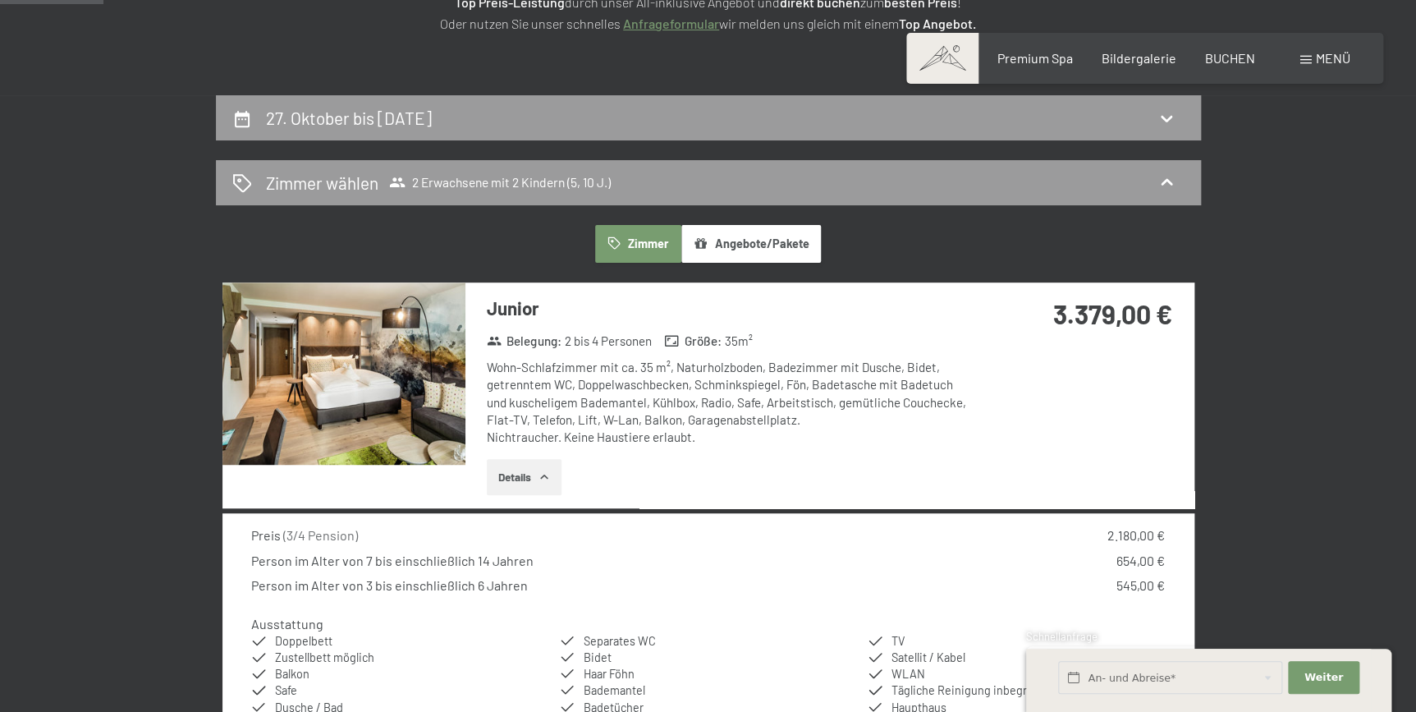
click at [452, 389] on img at bounding box center [343, 373] width 243 height 182
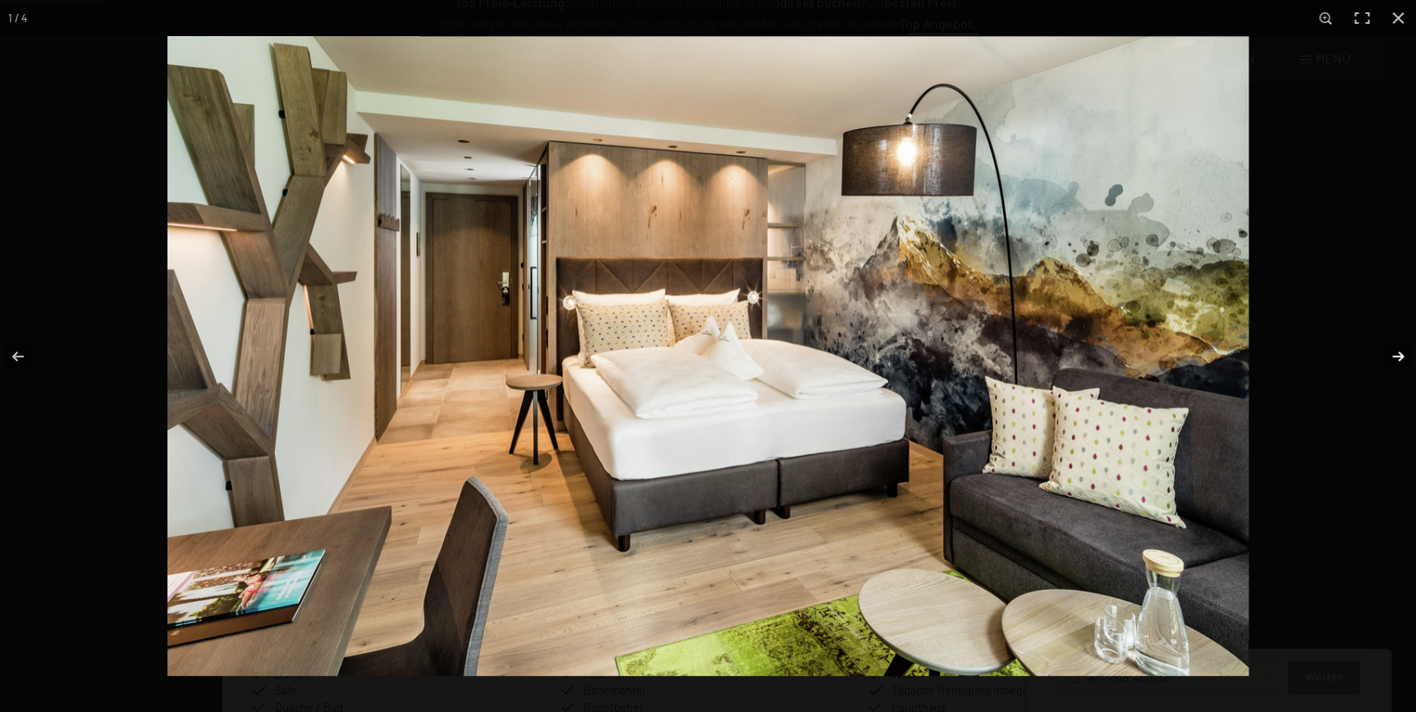
click at [1393, 353] on button "button" at bounding box center [1387, 356] width 57 height 82
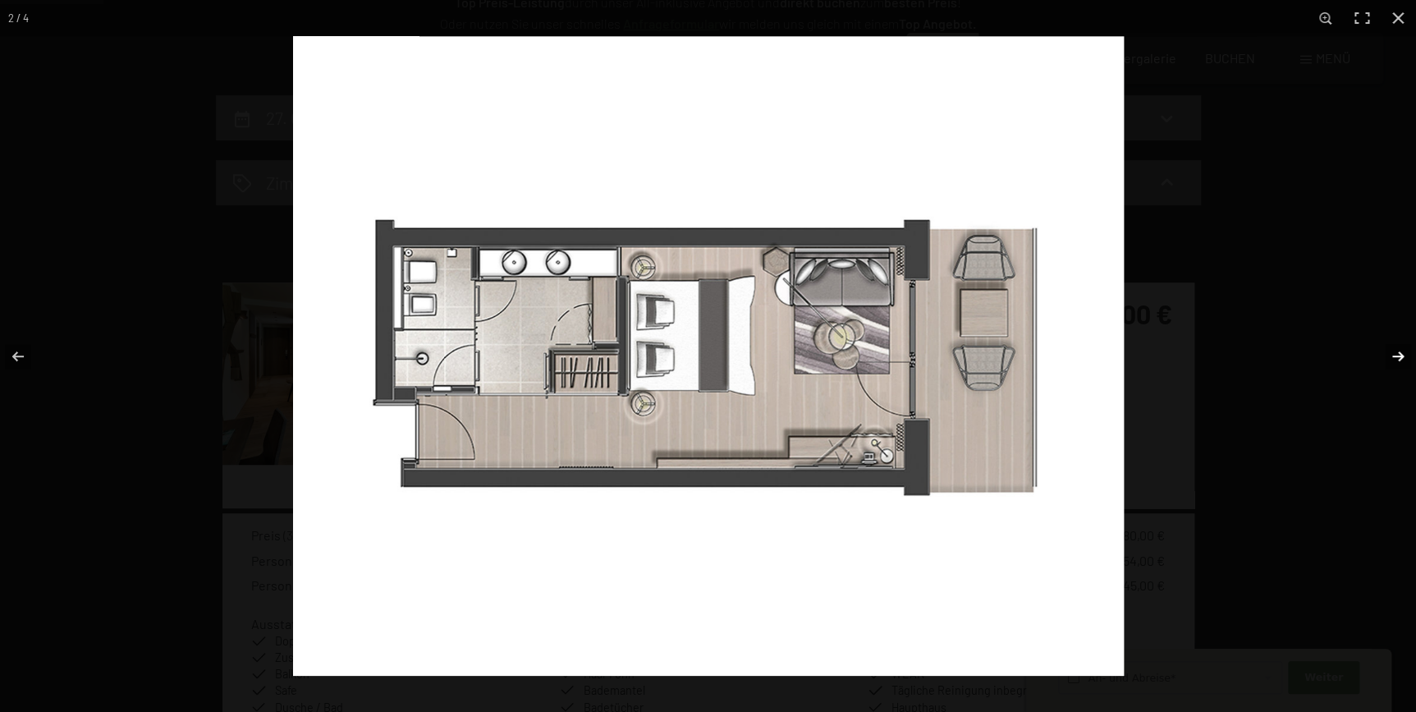
click at [1393, 353] on button "button" at bounding box center [1387, 356] width 57 height 82
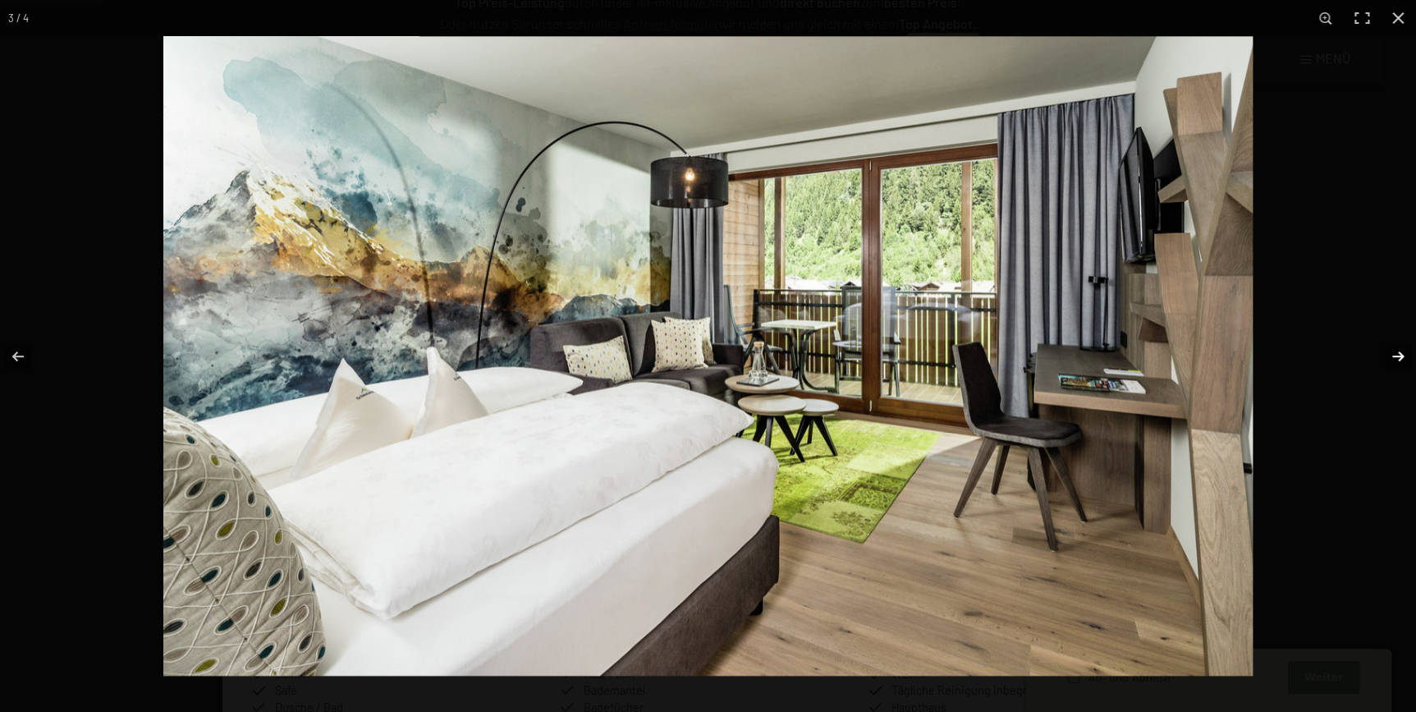
click at [1393, 353] on button "button" at bounding box center [1387, 356] width 57 height 82
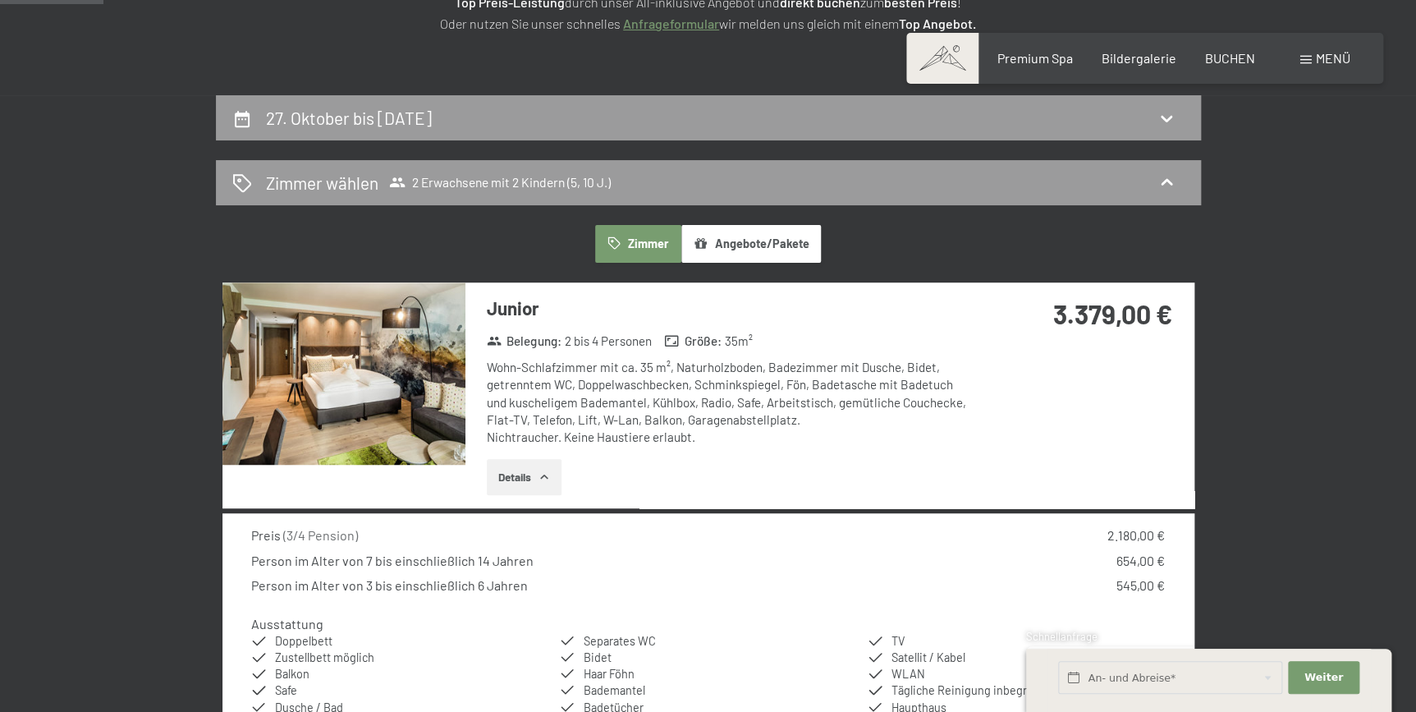
click at [0, 0] on button "button" at bounding box center [0, 0] width 0 height 0
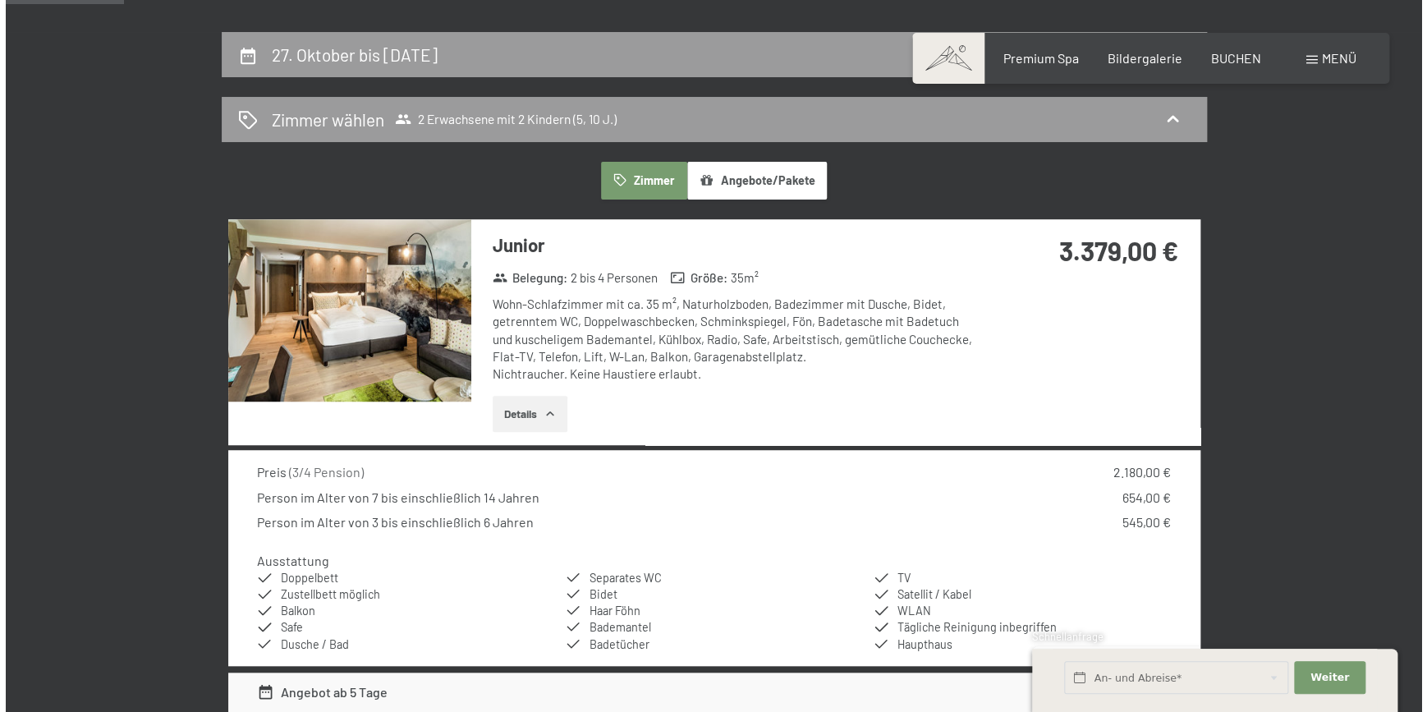
scroll to position [365, 0]
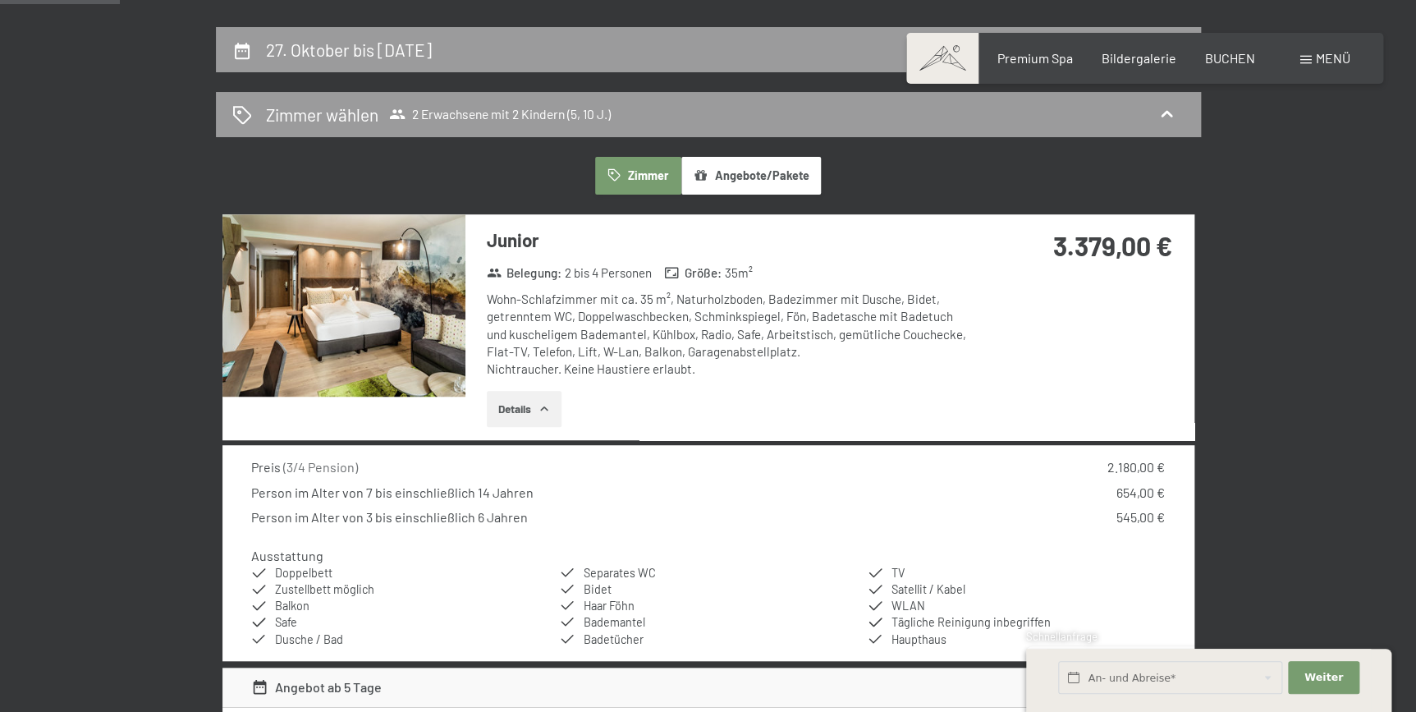
click span
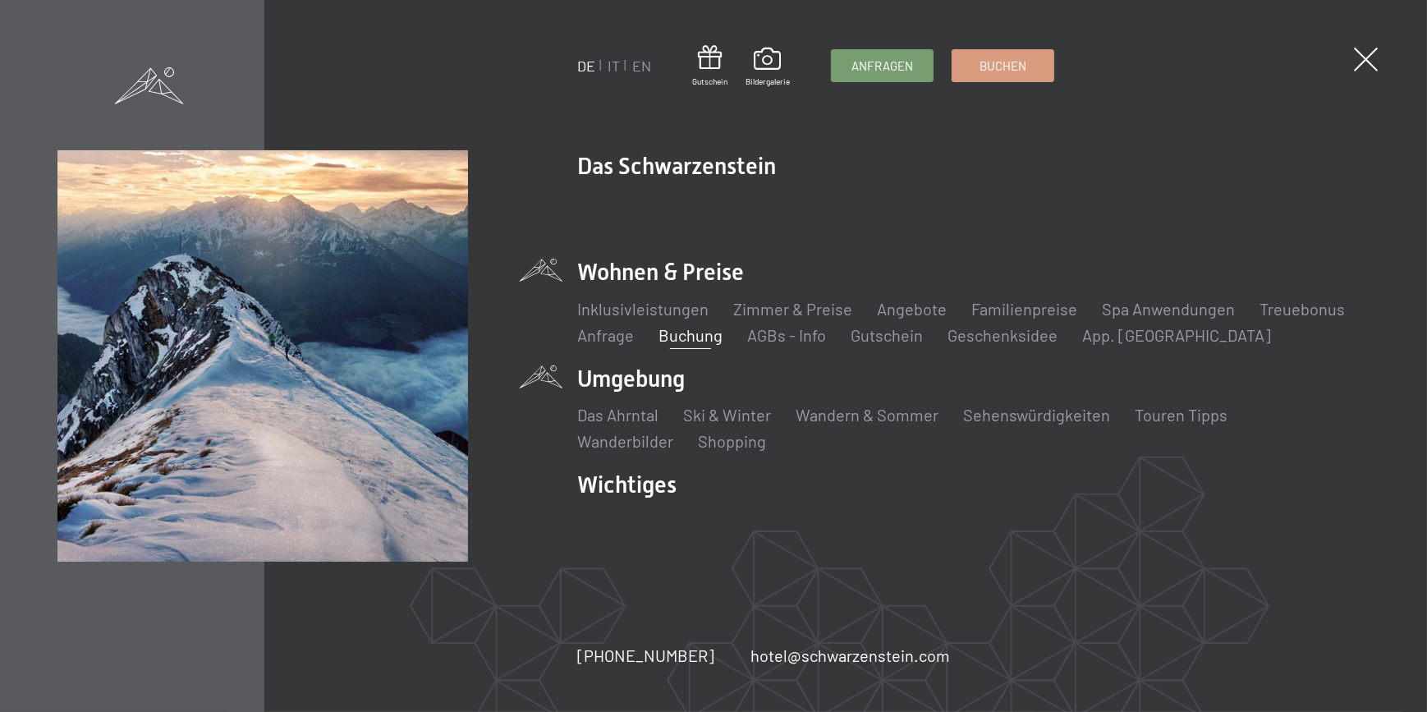
click li "Umgebung Das Ahrntal Ski & Winter Skifahren Skischule Wandern & Sommer Wandern …"
click link "Wandern & Sommer"
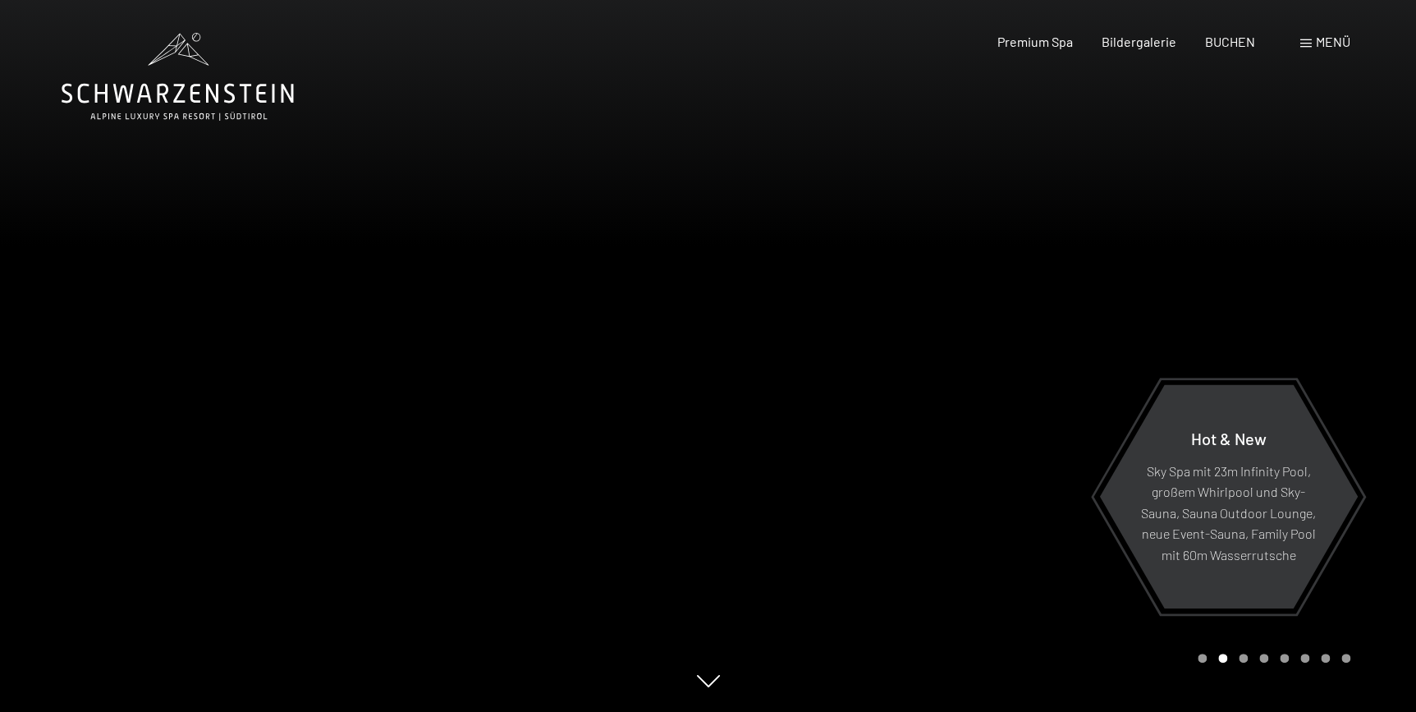
click at [181, 92] on icon at bounding box center [178, 77] width 232 height 88
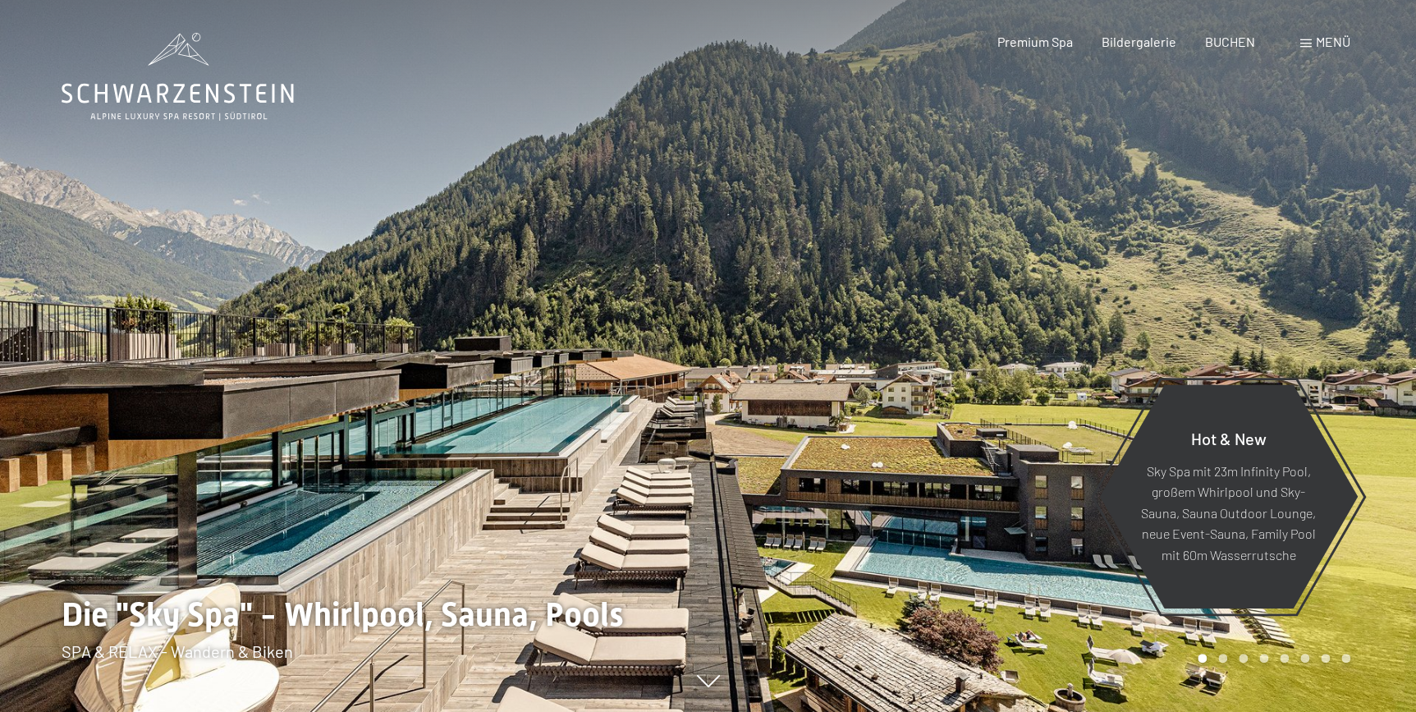
click at [1309, 40] on span at bounding box center [1305, 43] width 11 height 8
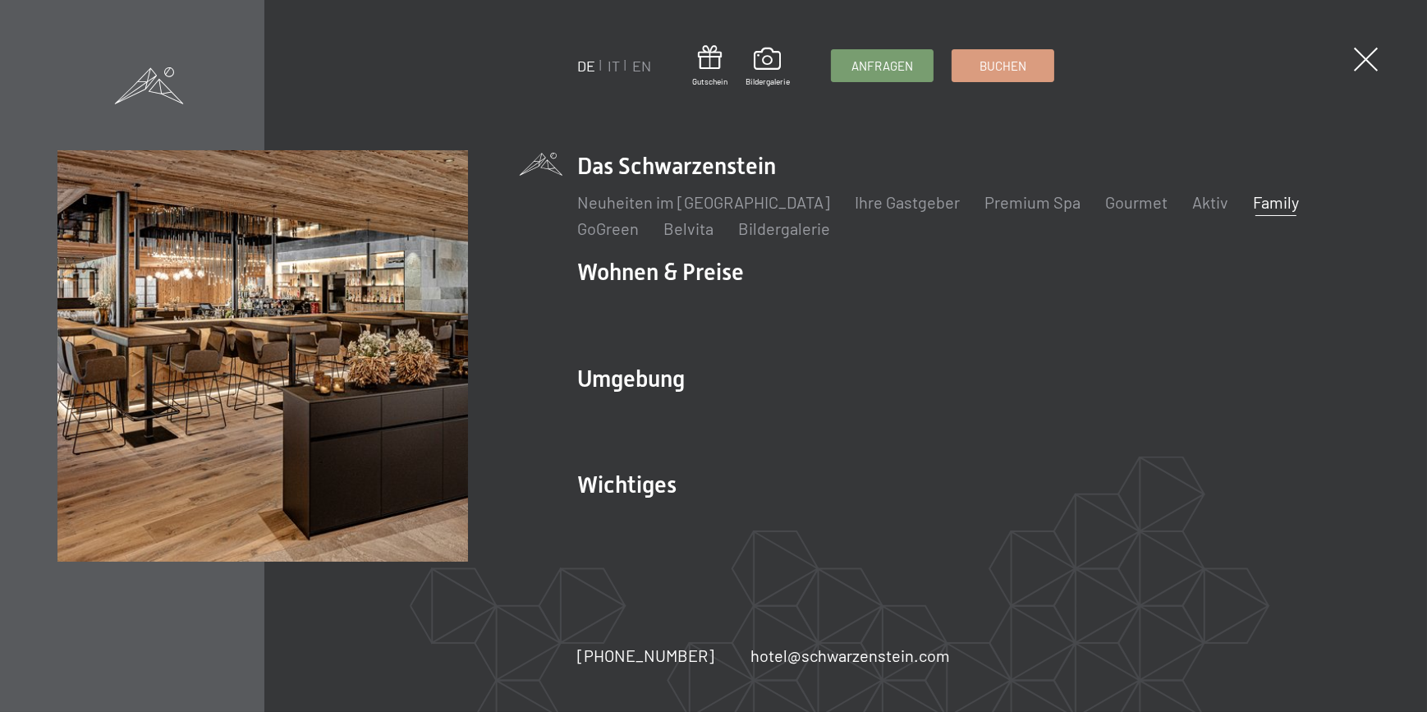
click at [1253, 202] on link "Family" at bounding box center [1276, 202] width 46 height 20
click at [1253, 204] on link "Family" at bounding box center [1276, 202] width 46 height 20
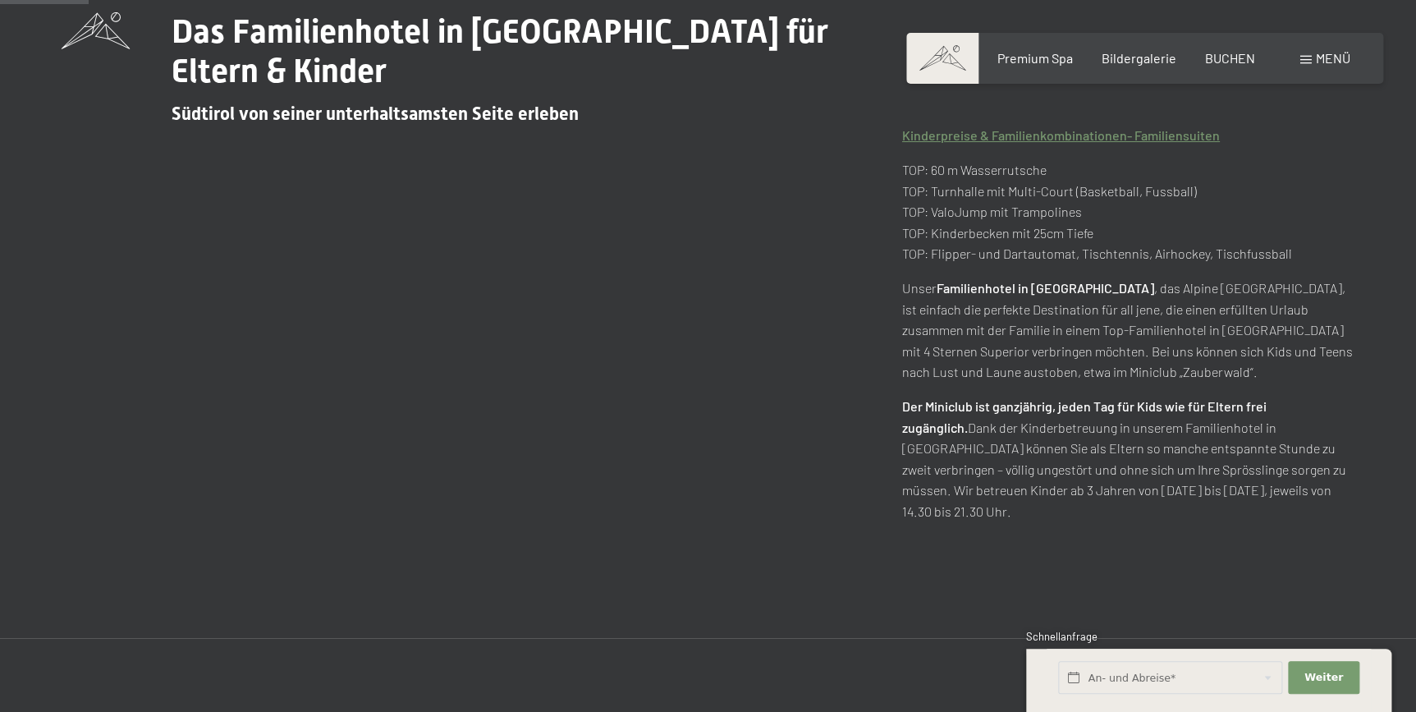
scroll to position [739, 0]
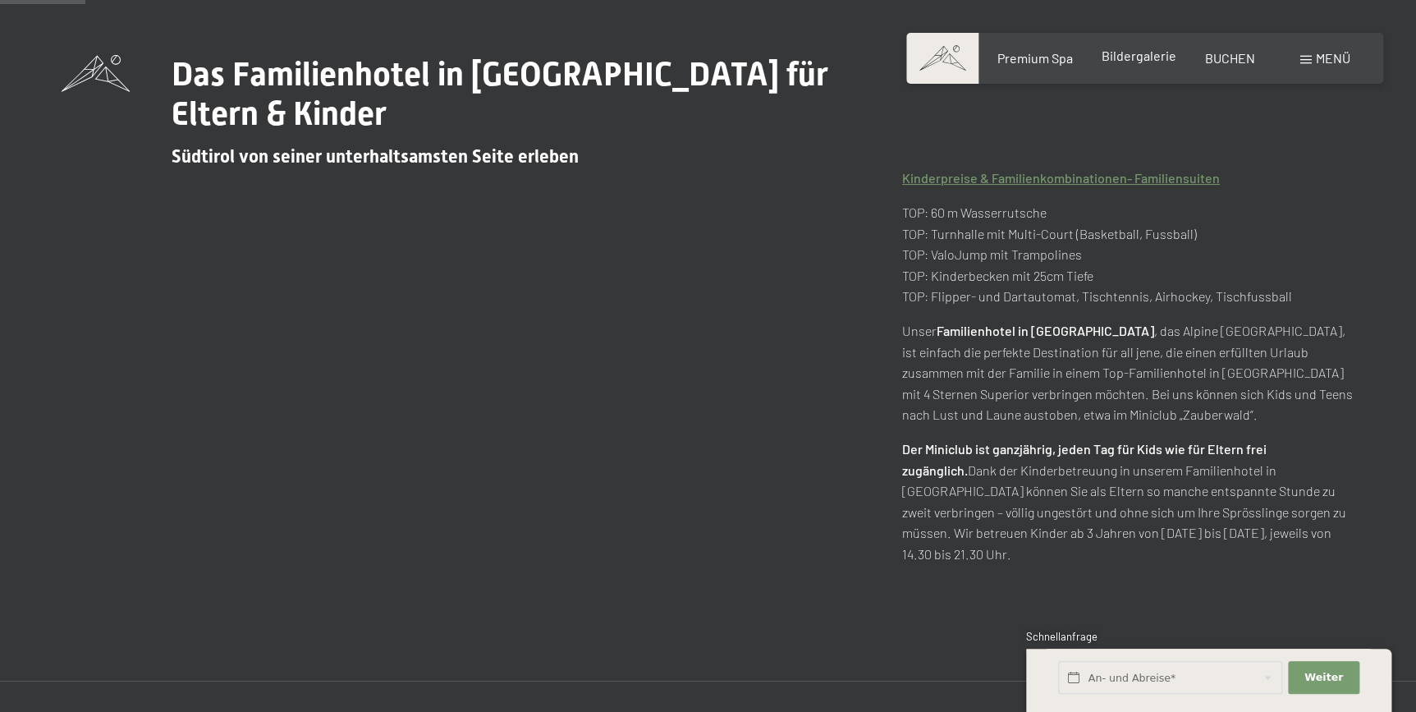
click at [1117, 57] on span "Bildergalerie" at bounding box center [1139, 56] width 75 height 16
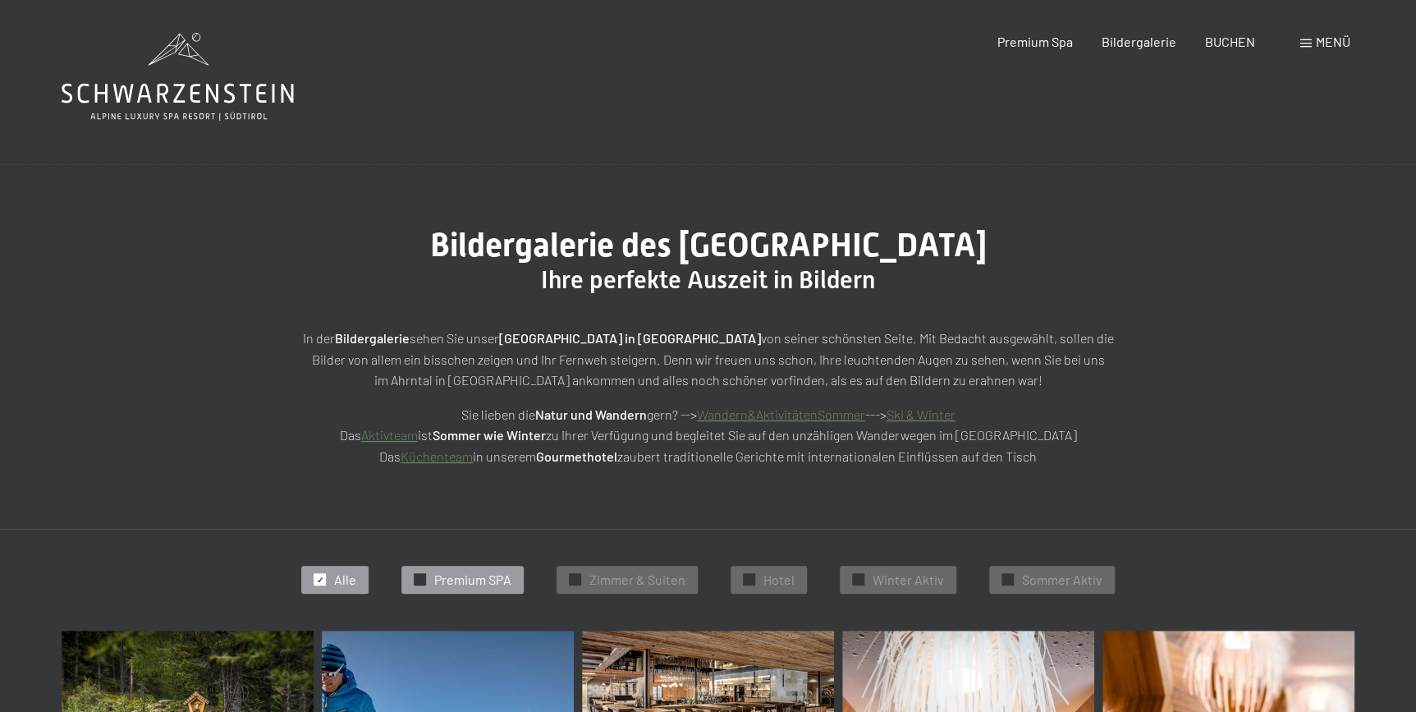
click at [482, 584] on span "Premium SPA" at bounding box center [472, 580] width 77 height 18
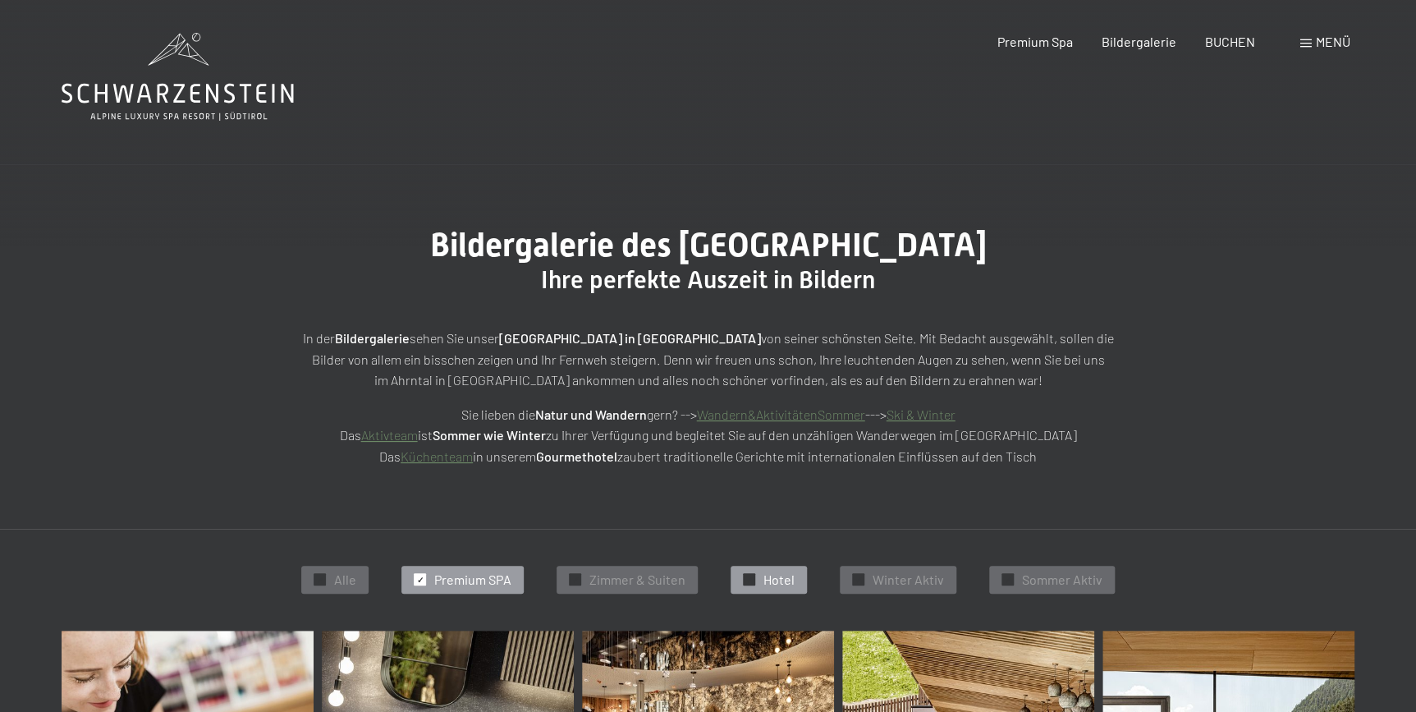
click at [787, 577] on span "Hotel" at bounding box center [779, 580] width 31 height 18
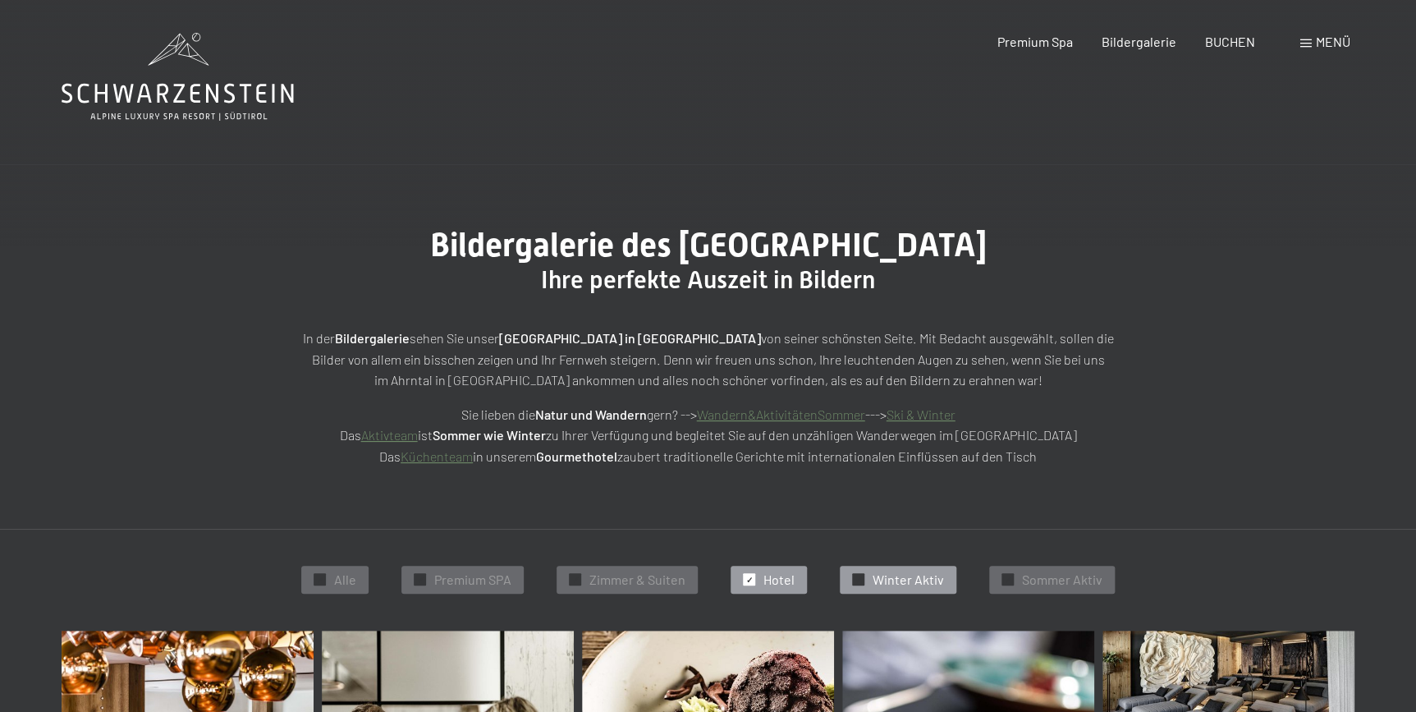
click at [911, 580] on span "Winter Aktiv" at bounding box center [908, 580] width 71 height 18
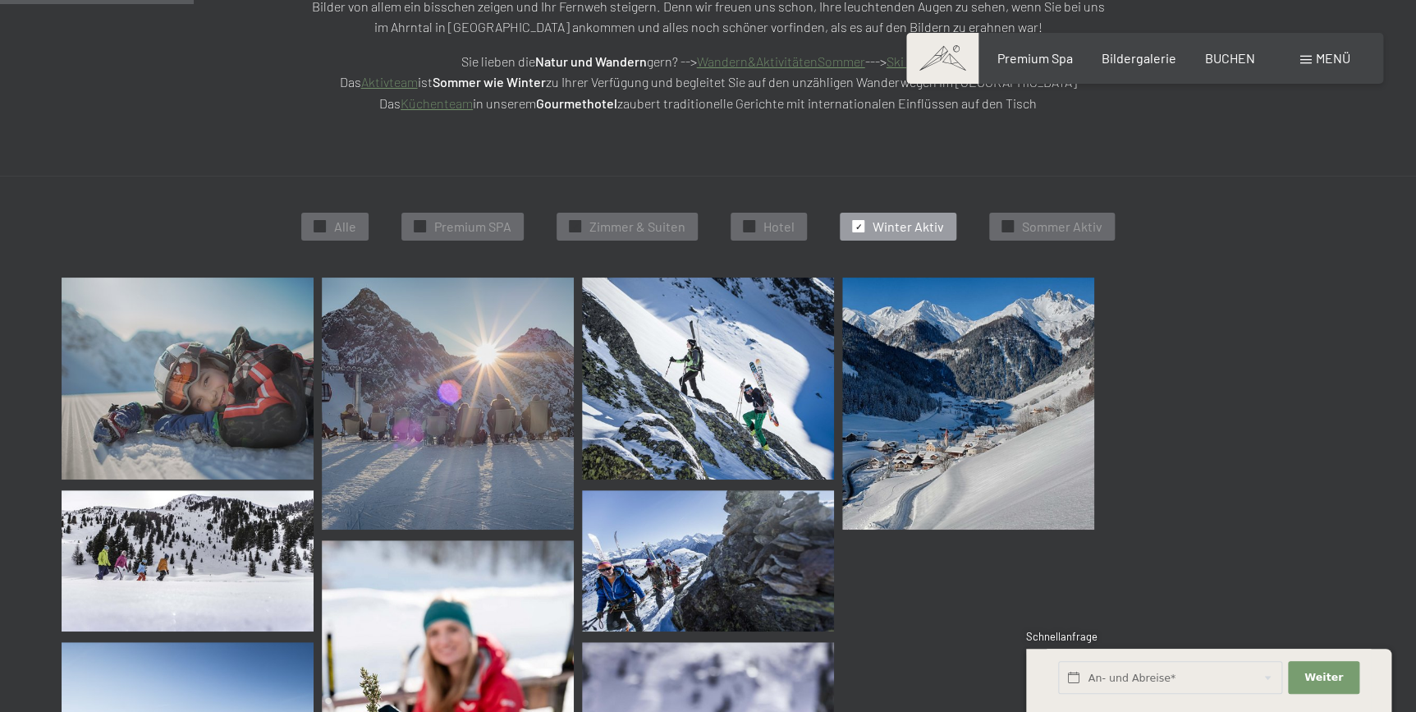
scroll to position [413, 0]
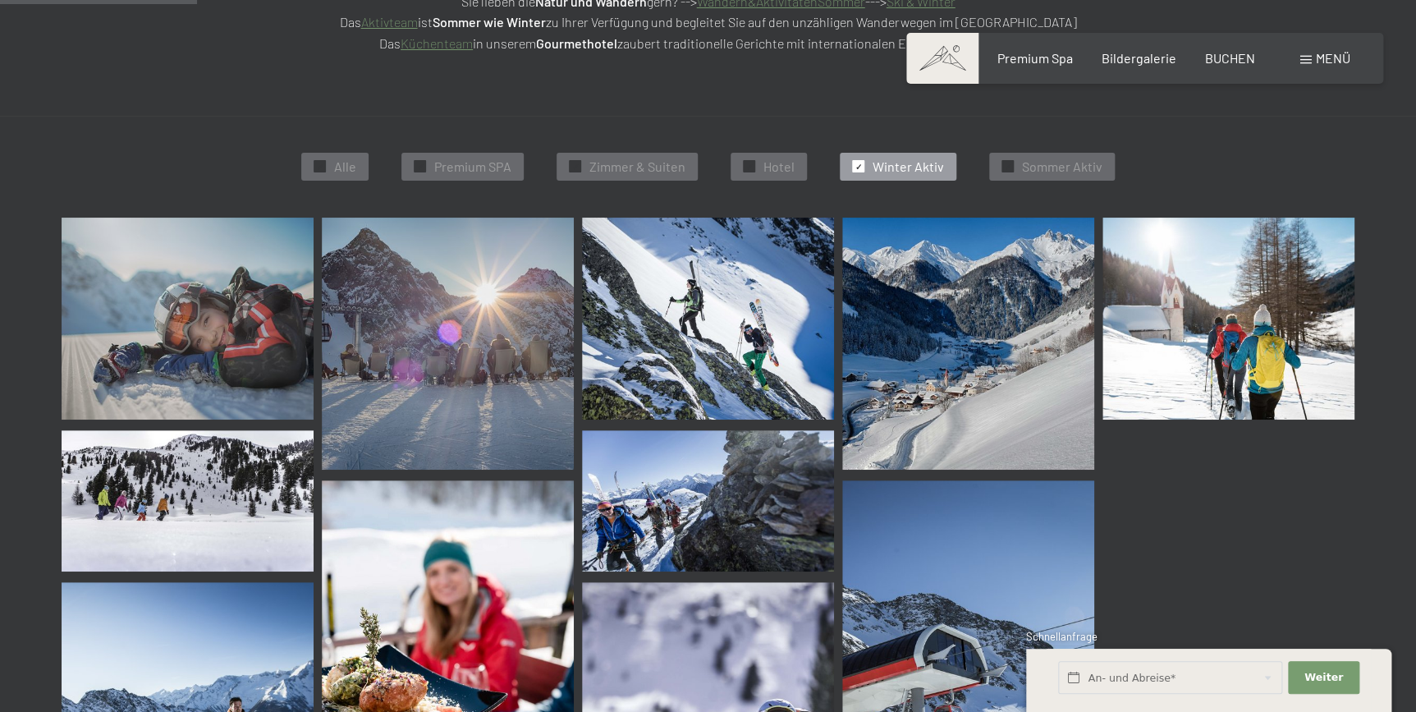
drag, startPoint x: 1415, startPoint y: 156, endPoint x: 1417, endPoint y: 212, distance: 55.9
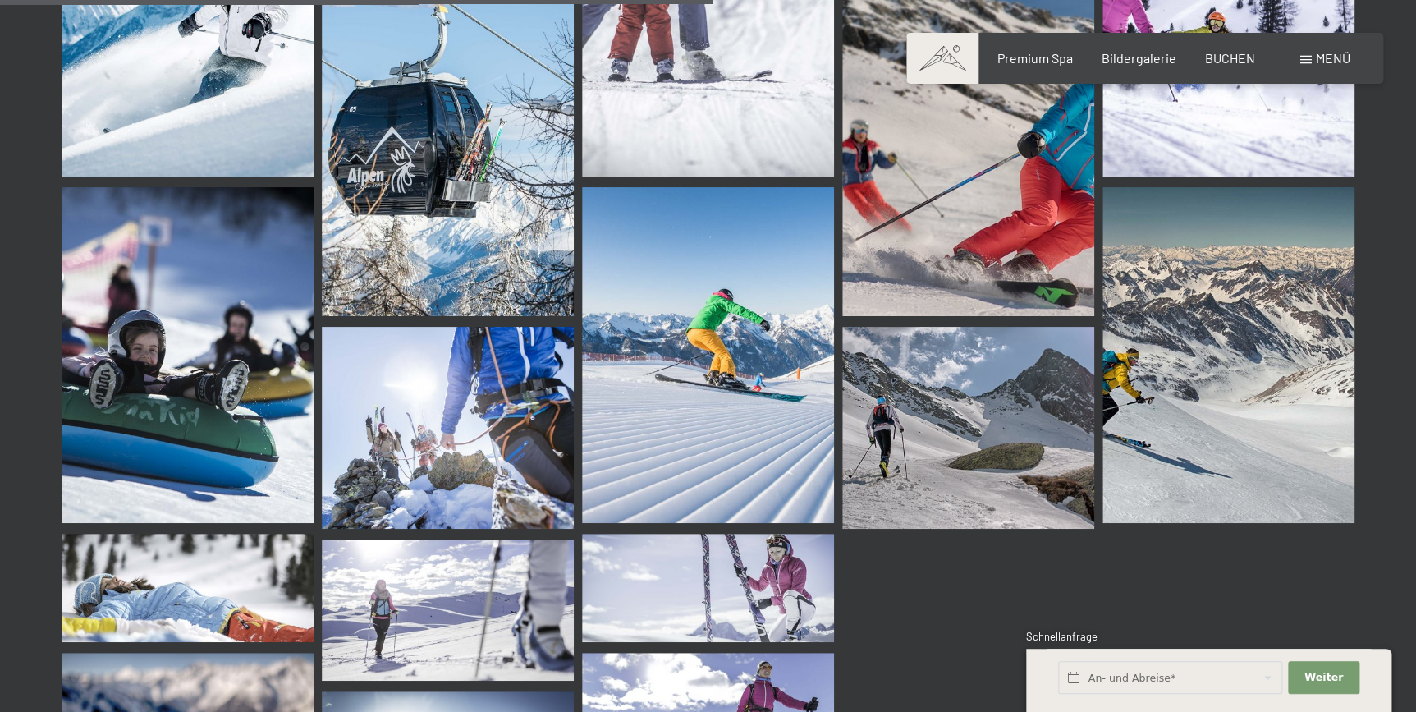
scroll to position [0, 0]
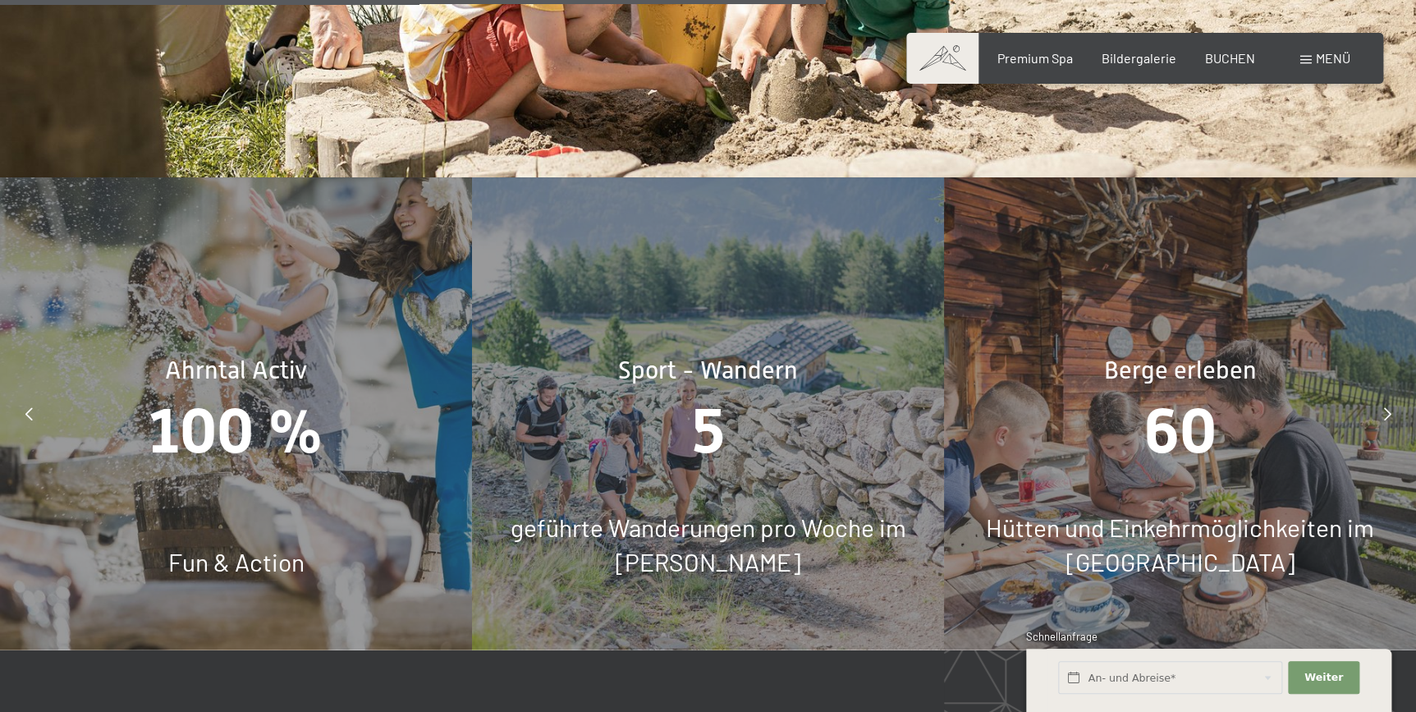
scroll to position [7087, 0]
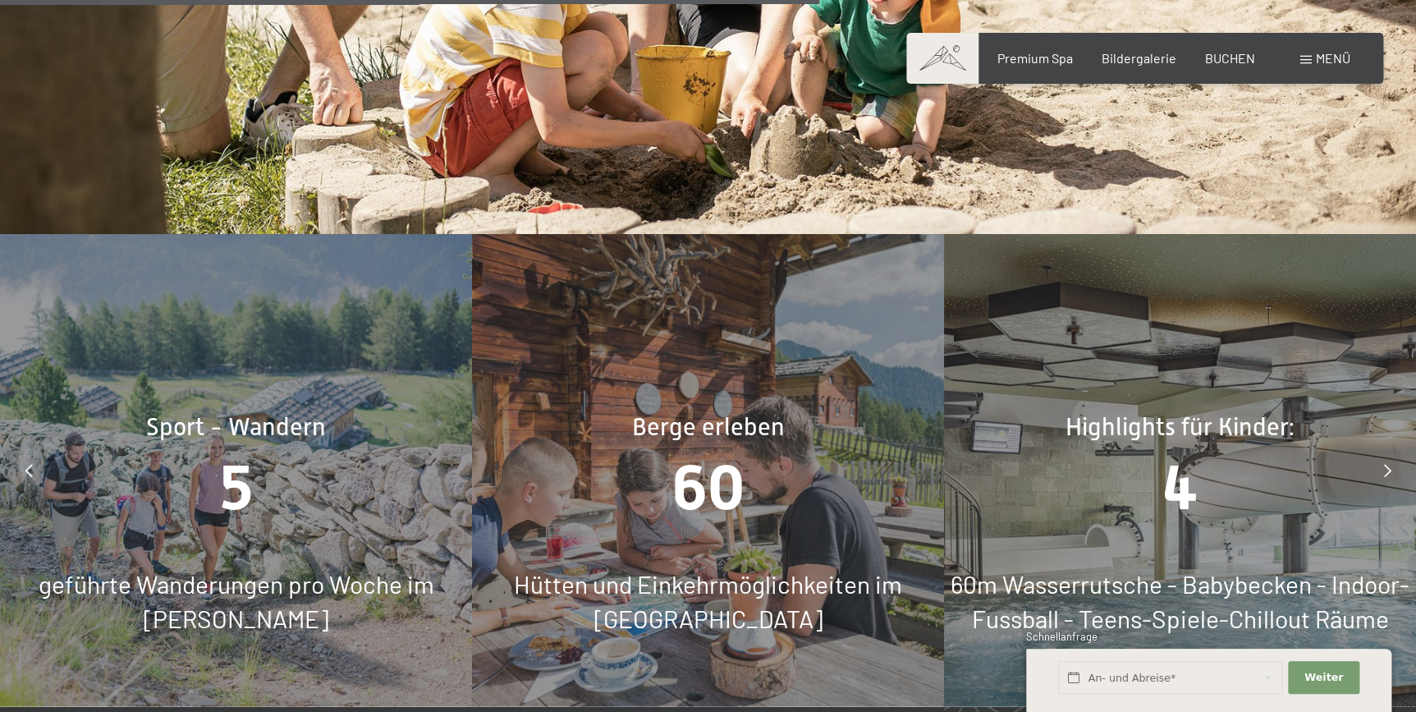
click at [26, 464] on icon at bounding box center [28, 470] width 7 height 13
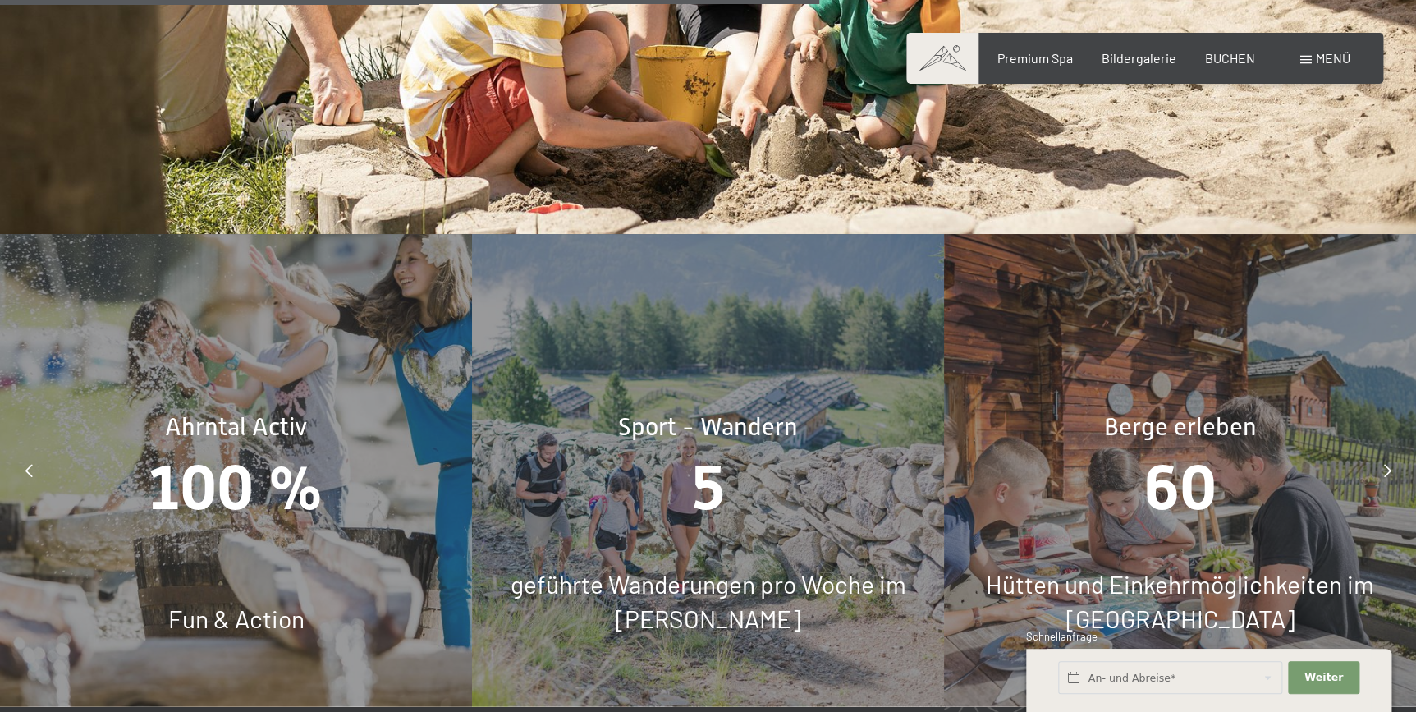
click at [26, 464] on icon at bounding box center [28, 470] width 7 height 13
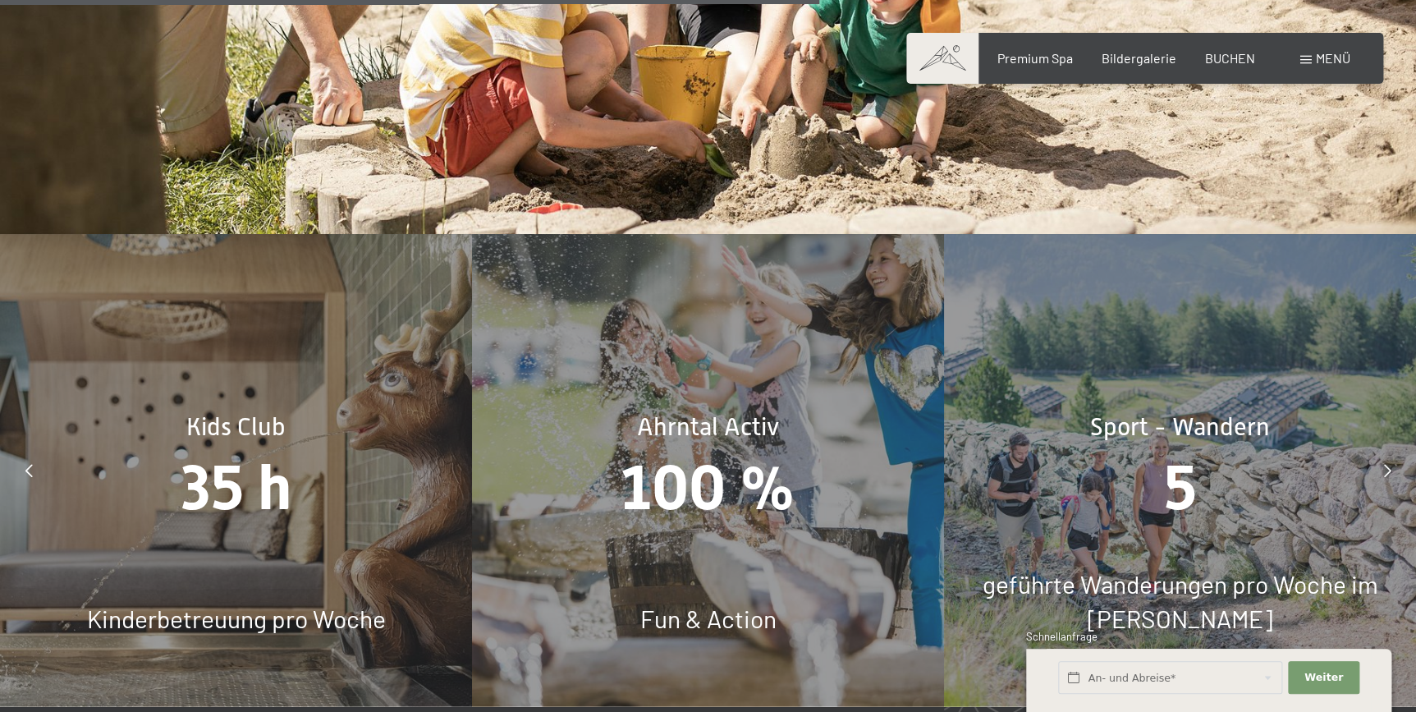
click at [26, 464] on icon at bounding box center [28, 470] width 7 height 13
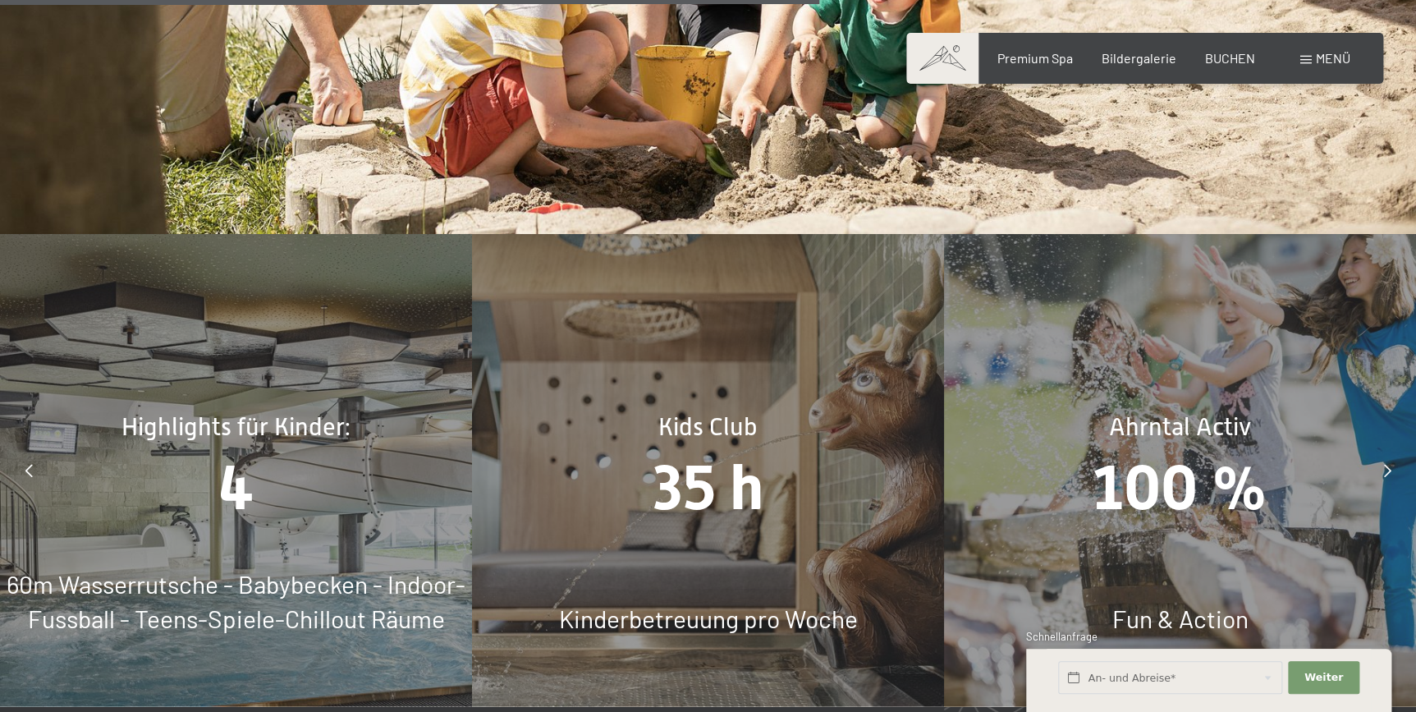
click at [26, 464] on icon at bounding box center [28, 470] width 7 height 13
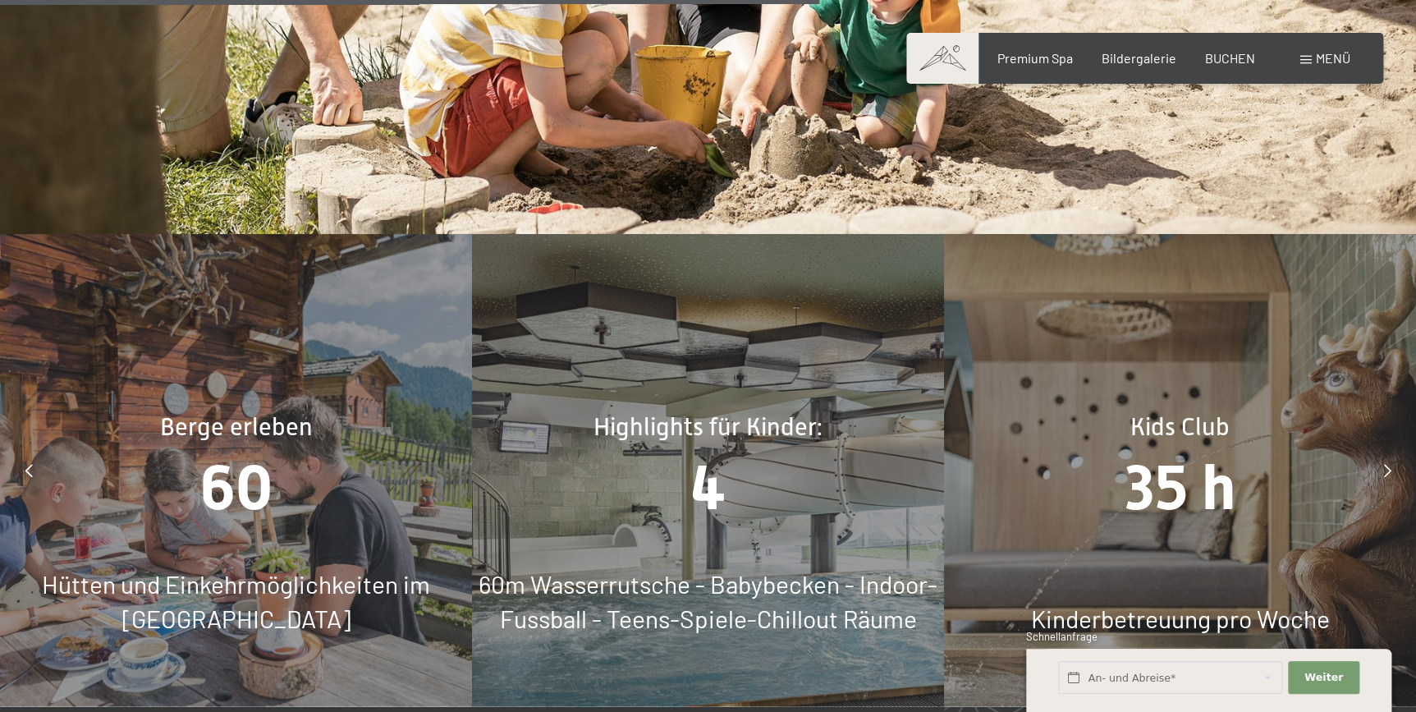
click at [26, 464] on icon at bounding box center [28, 470] width 7 height 13
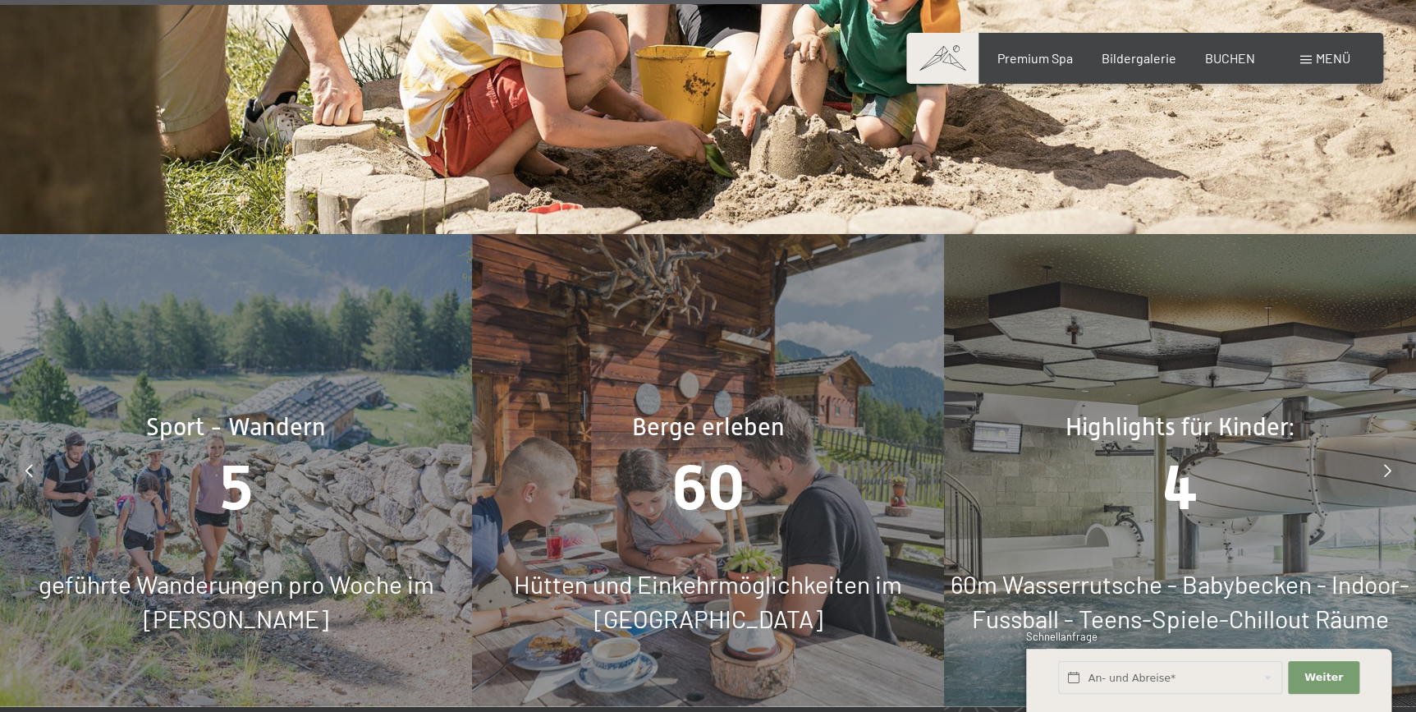
click at [26, 464] on icon at bounding box center [28, 470] width 7 height 13
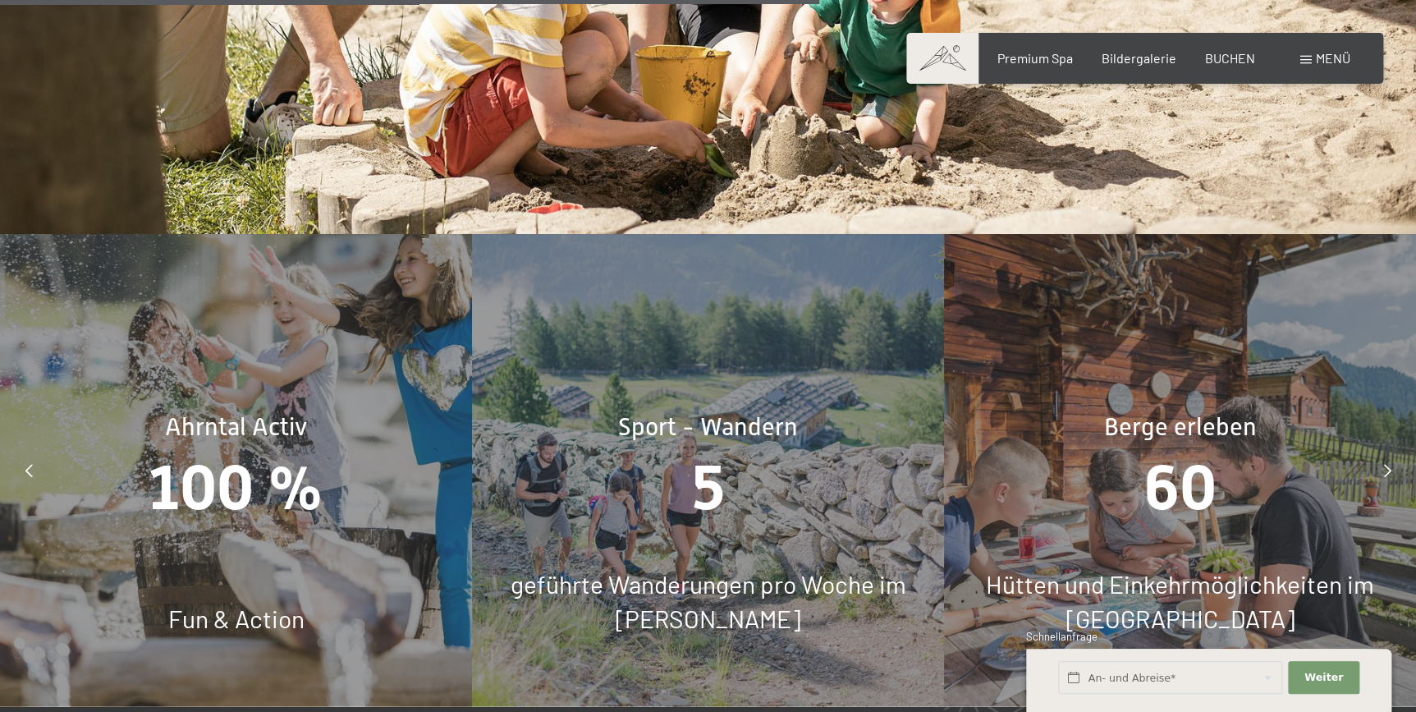
click at [26, 464] on icon at bounding box center [28, 470] width 7 height 13
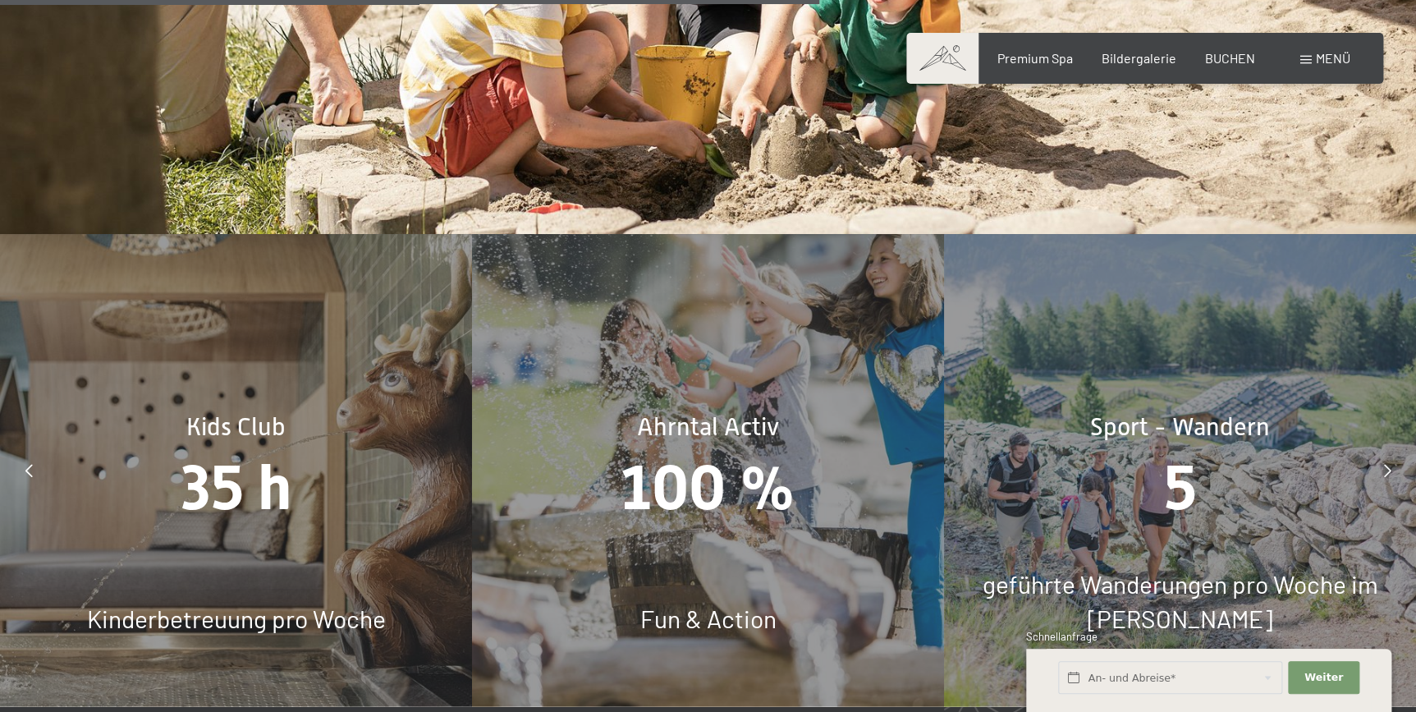
click at [26, 464] on icon at bounding box center [28, 470] width 7 height 13
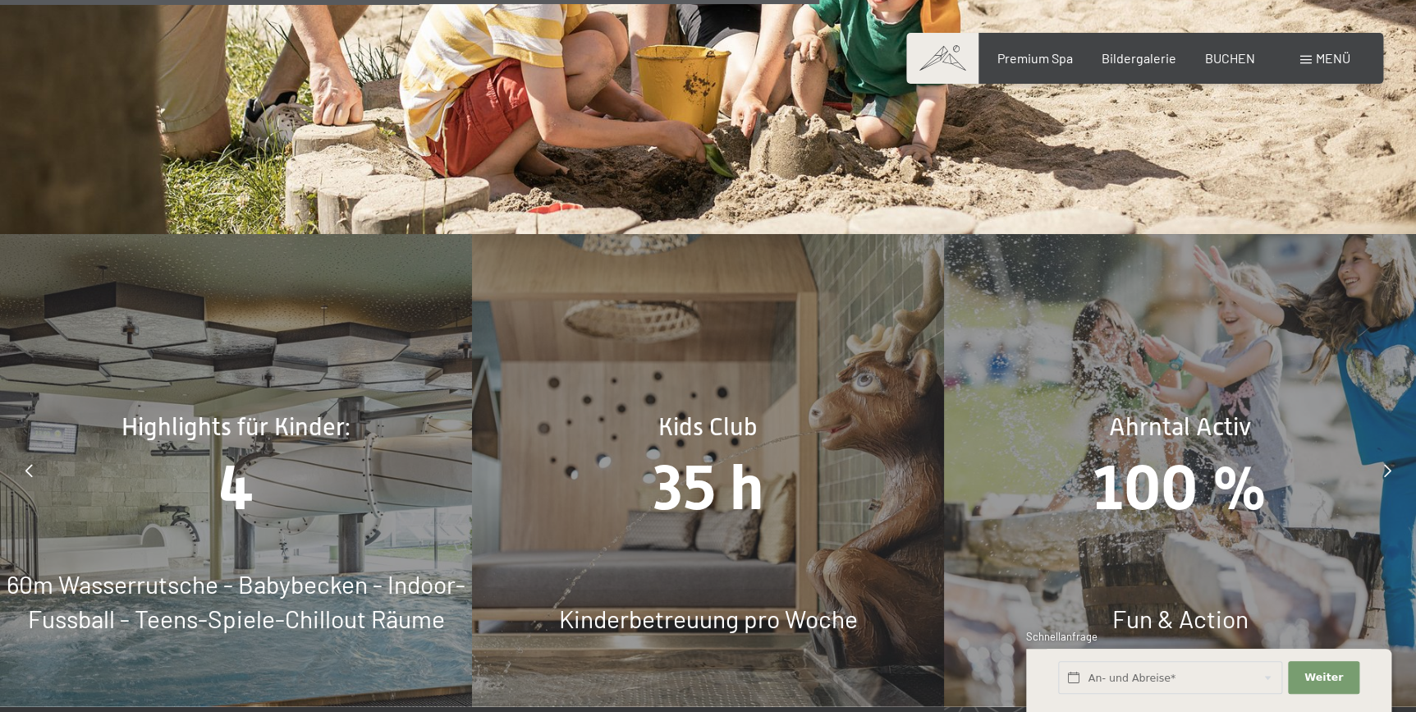
click at [26, 464] on icon at bounding box center [28, 470] width 7 height 13
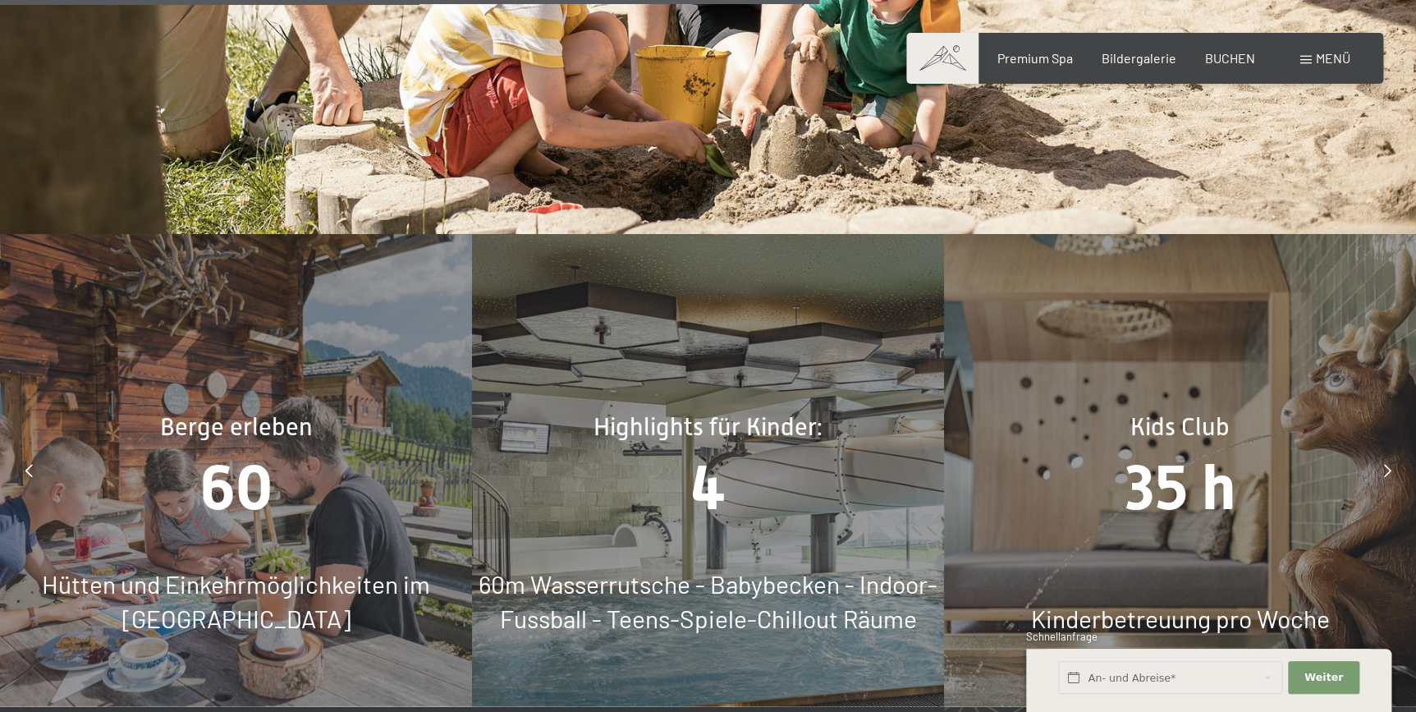
click at [26, 464] on icon at bounding box center [28, 470] width 7 height 13
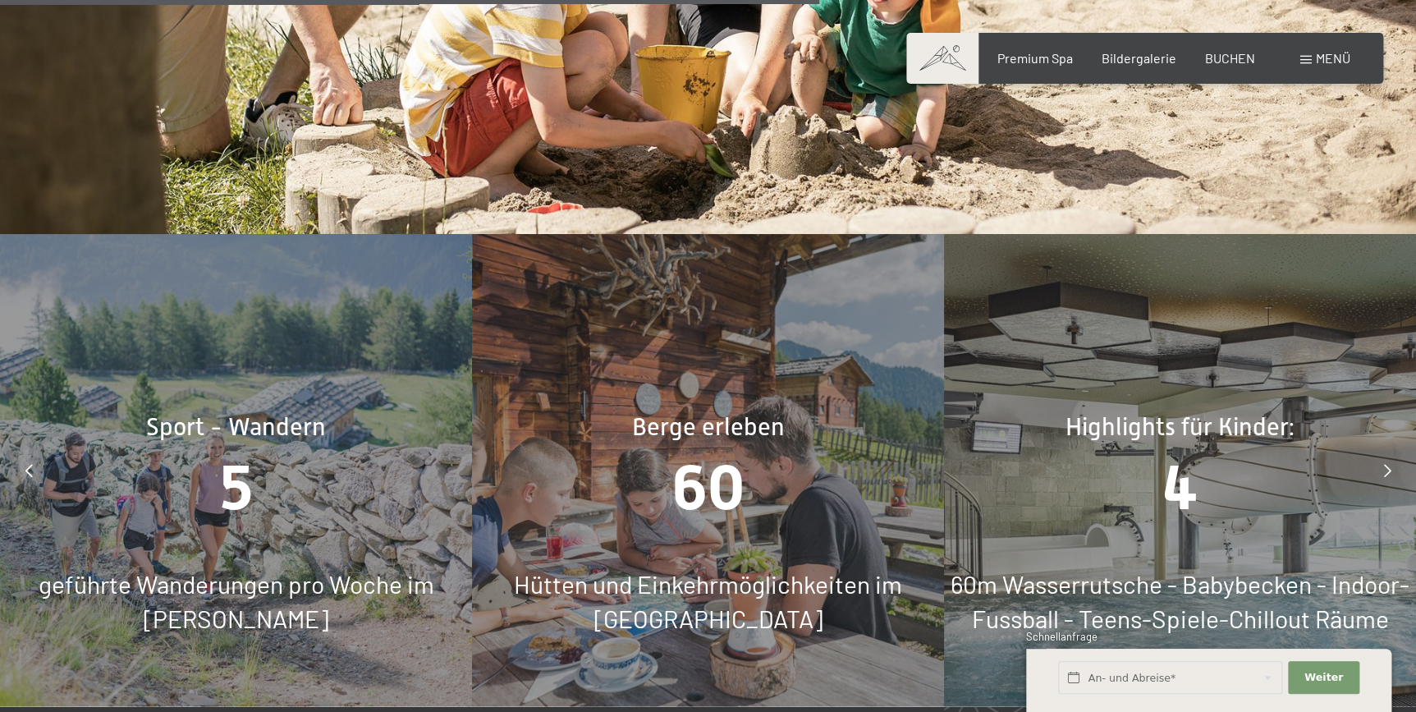
click at [26, 464] on icon at bounding box center [28, 470] width 7 height 13
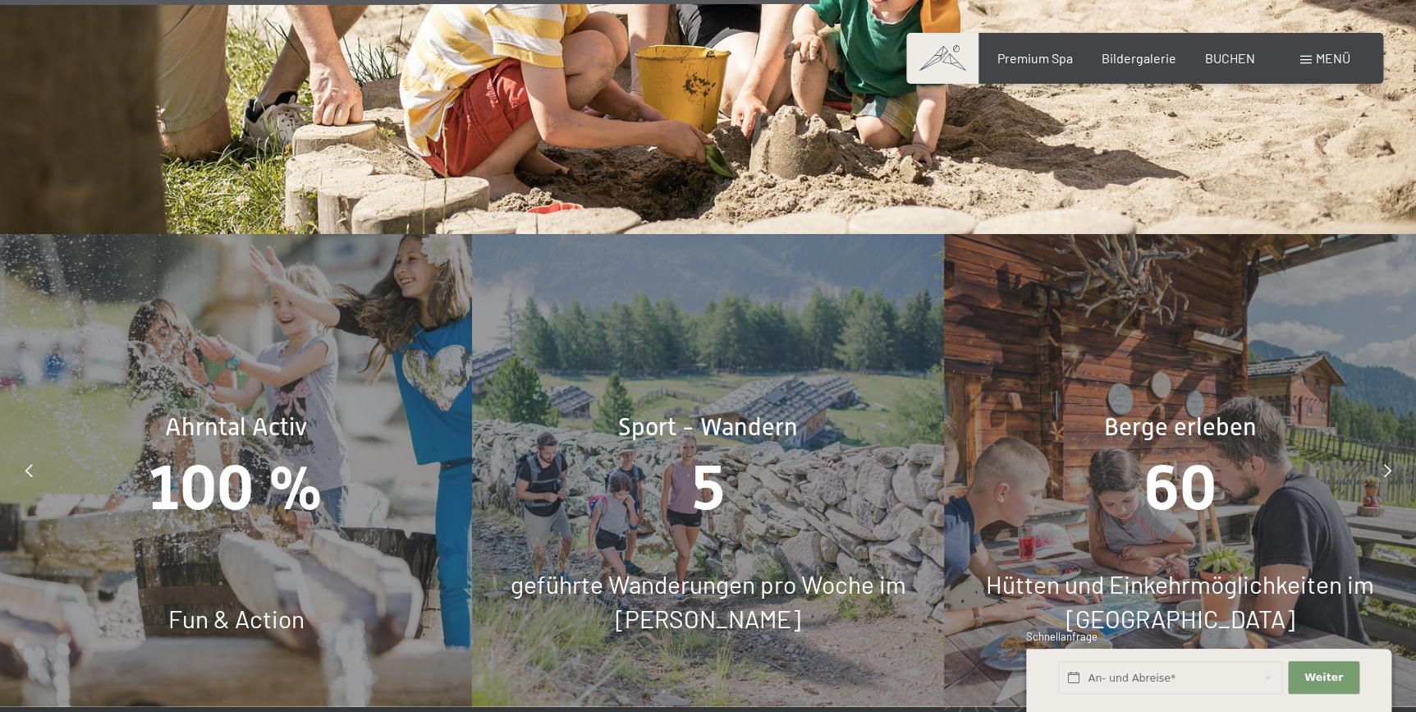
click at [26, 464] on icon at bounding box center [28, 470] width 7 height 13
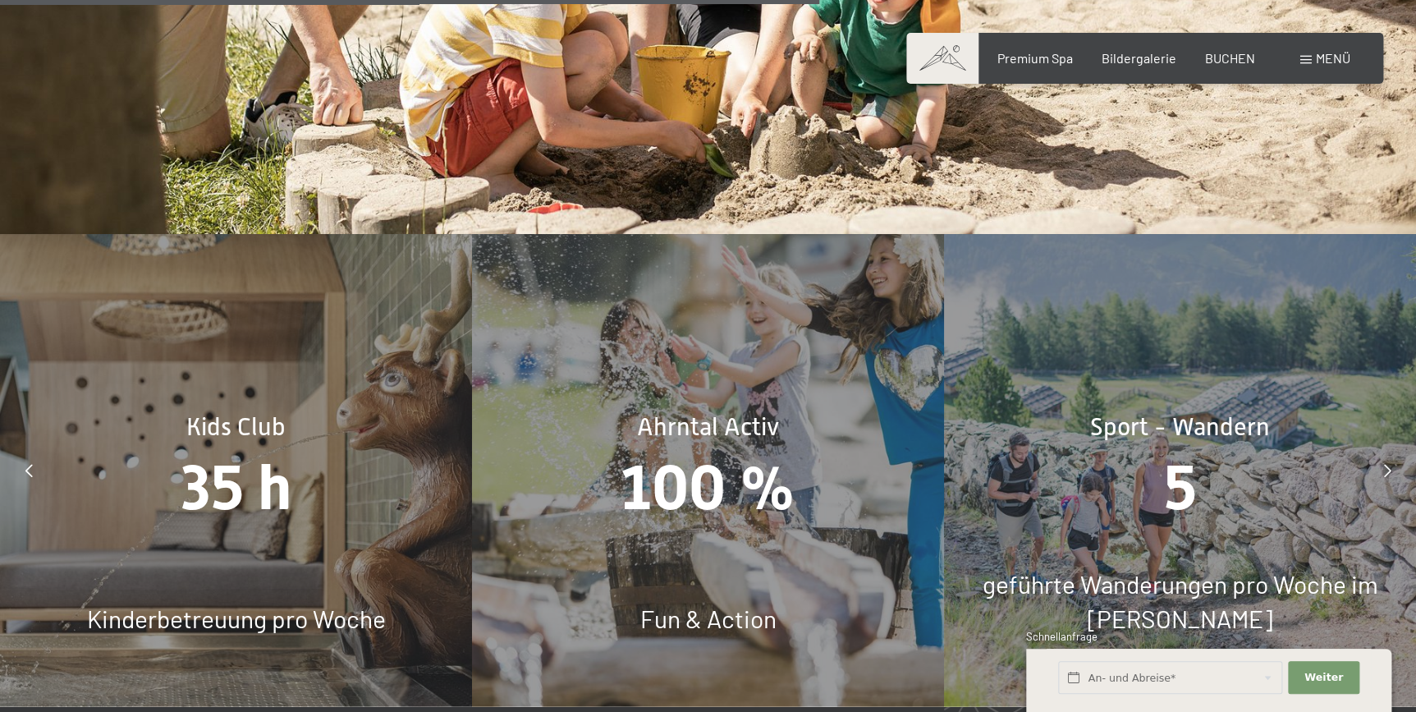
click at [26, 464] on icon at bounding box center [28, 470] width 7 height 13
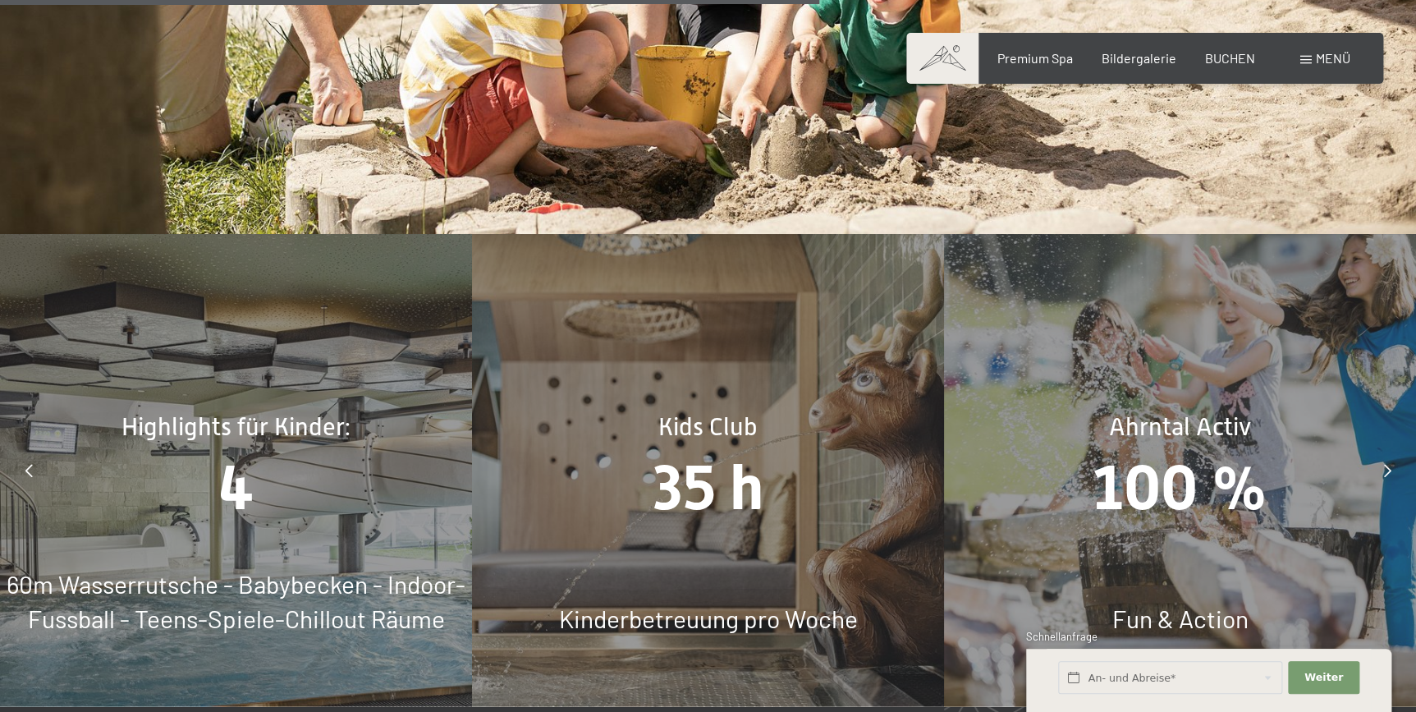
click at [237, 451] on span "4" at bounding box center [235, 487] width 35 height 72
click at [251, 412] on span "Highlights für Kinder:" at bounding box center [236, 426] width 229 height 28
click at [213, 569] on span "60m Wasserrutsche - Babybecken - Indoor-Fussball - Teens-Spiele-Chillout Räume" at bounding box center [236, 601] width 459 height 64
click at [1386, 464] on icon at bounding box center [1387, 470] width 7 height 13
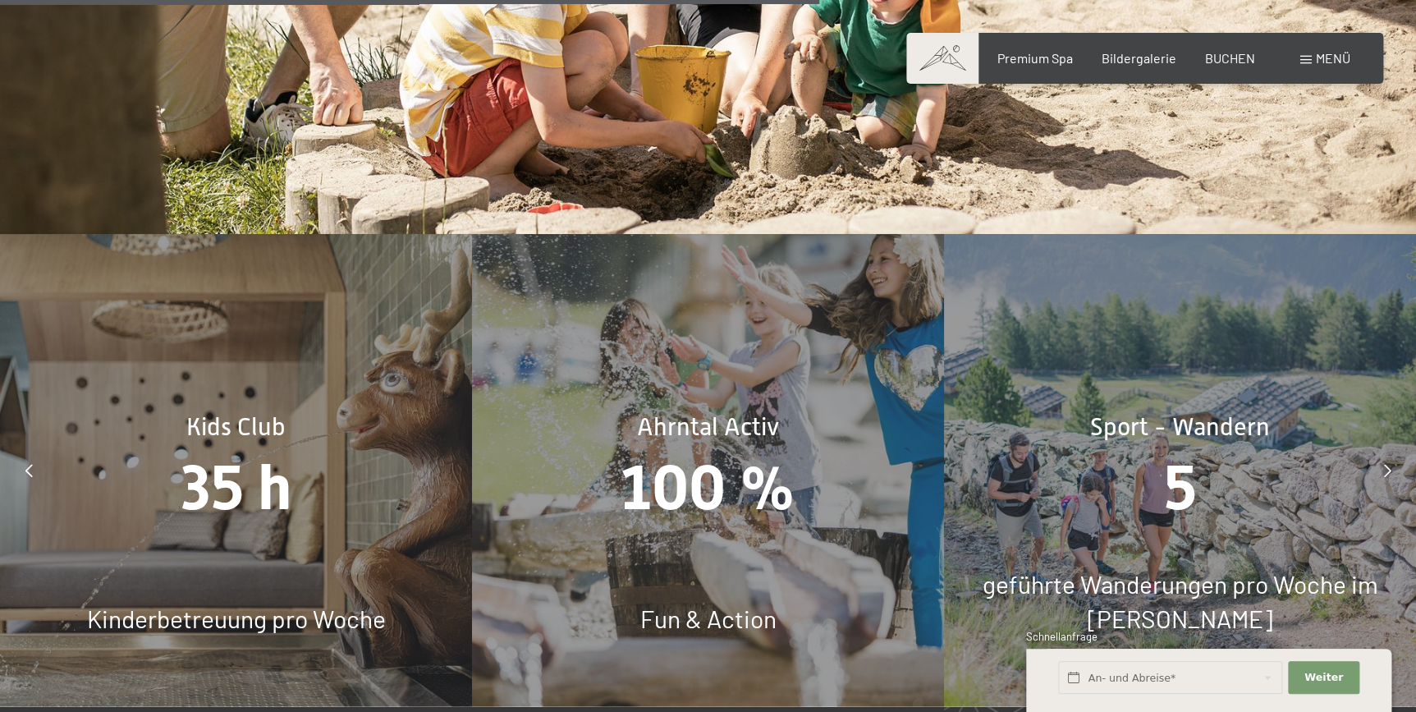
click at [1386, 464] on icon at bounding box center [1387, 470] width 7 height 13
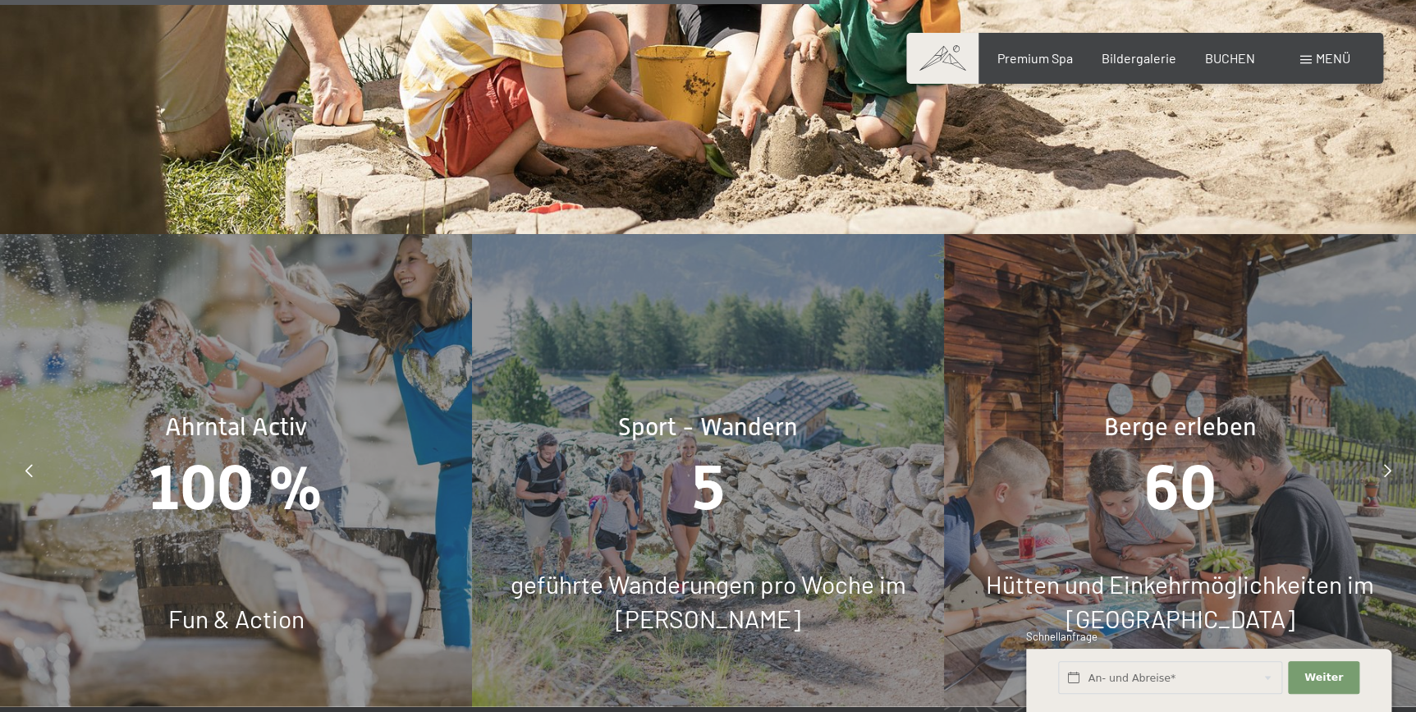
click at [1386, 464] on icon at bounding box center [1387, 470] width 7 height 13
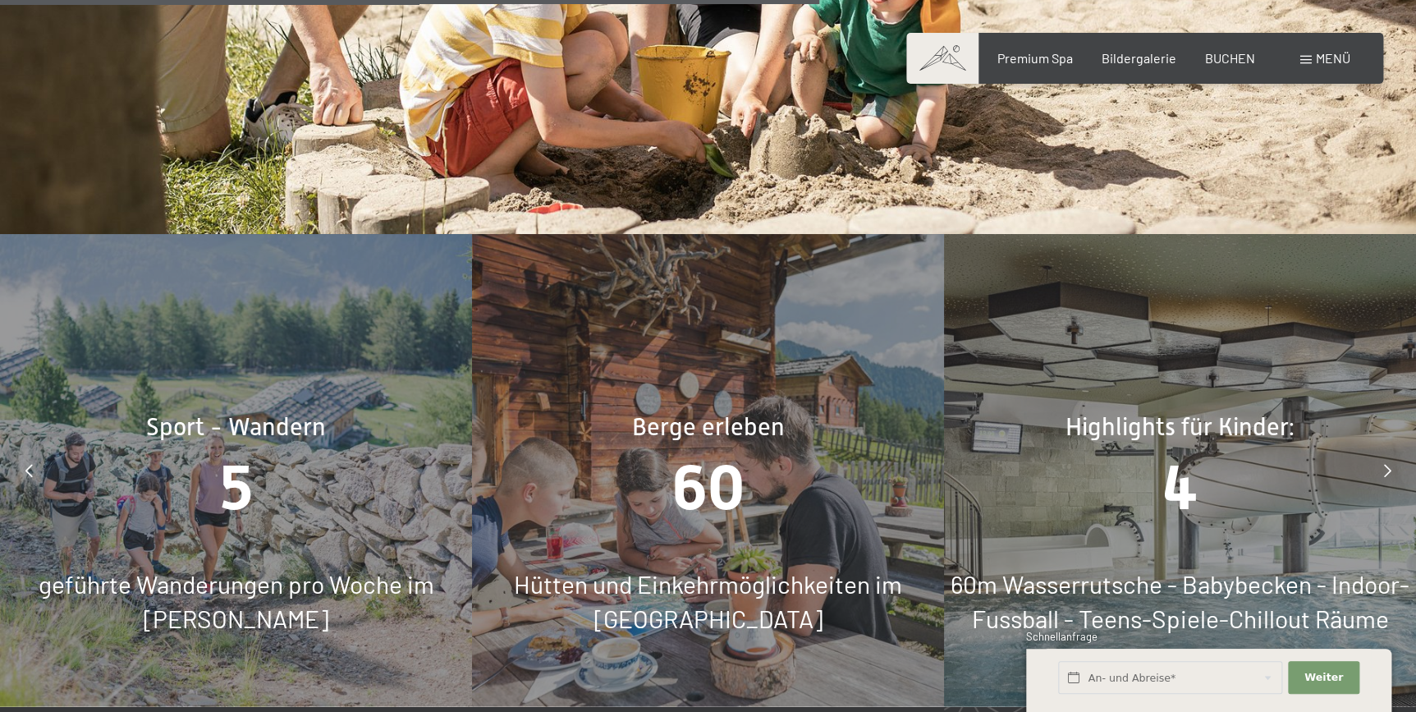
click at [1386, 464] on icon at bounding box center [1387, 470] width 7 height 13
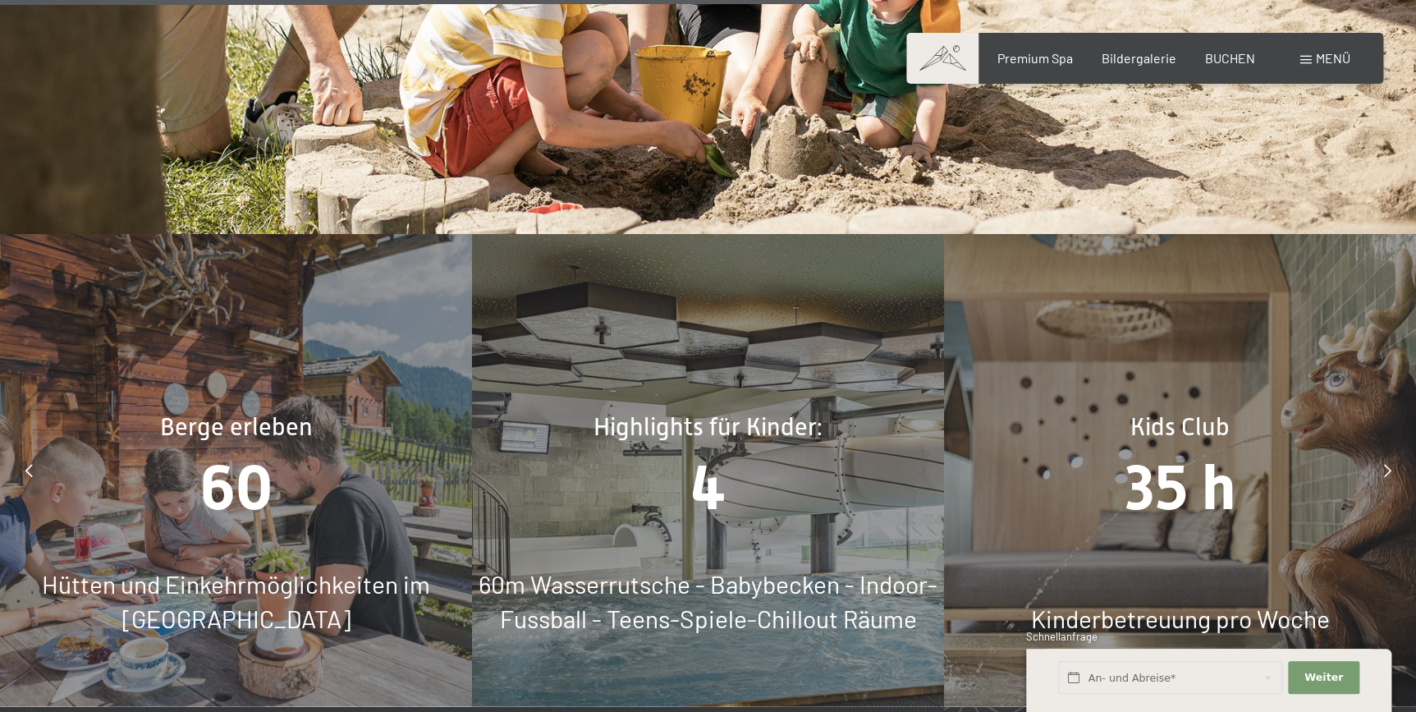
click at [1320, 62] on span "Menü" at bounding box center [1333, 58] width 34 height 16
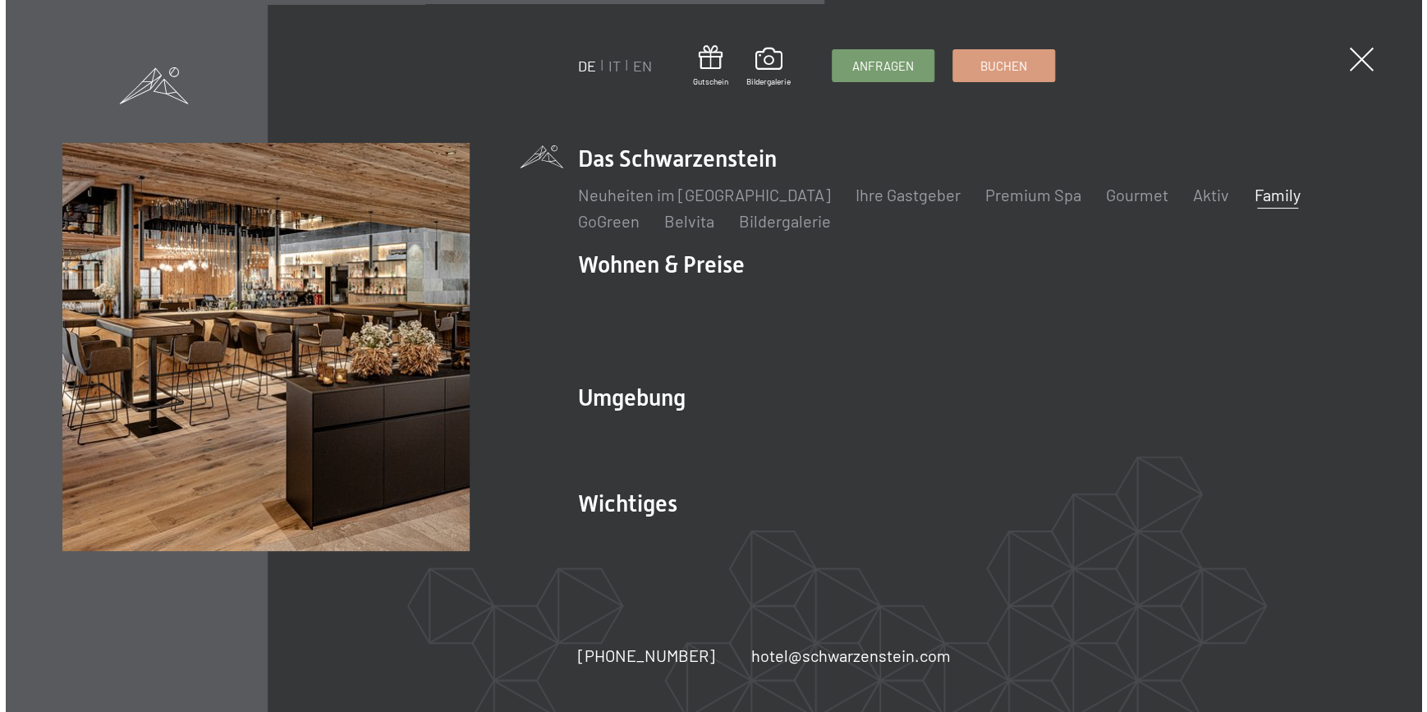
scroll to position [7111, 0]
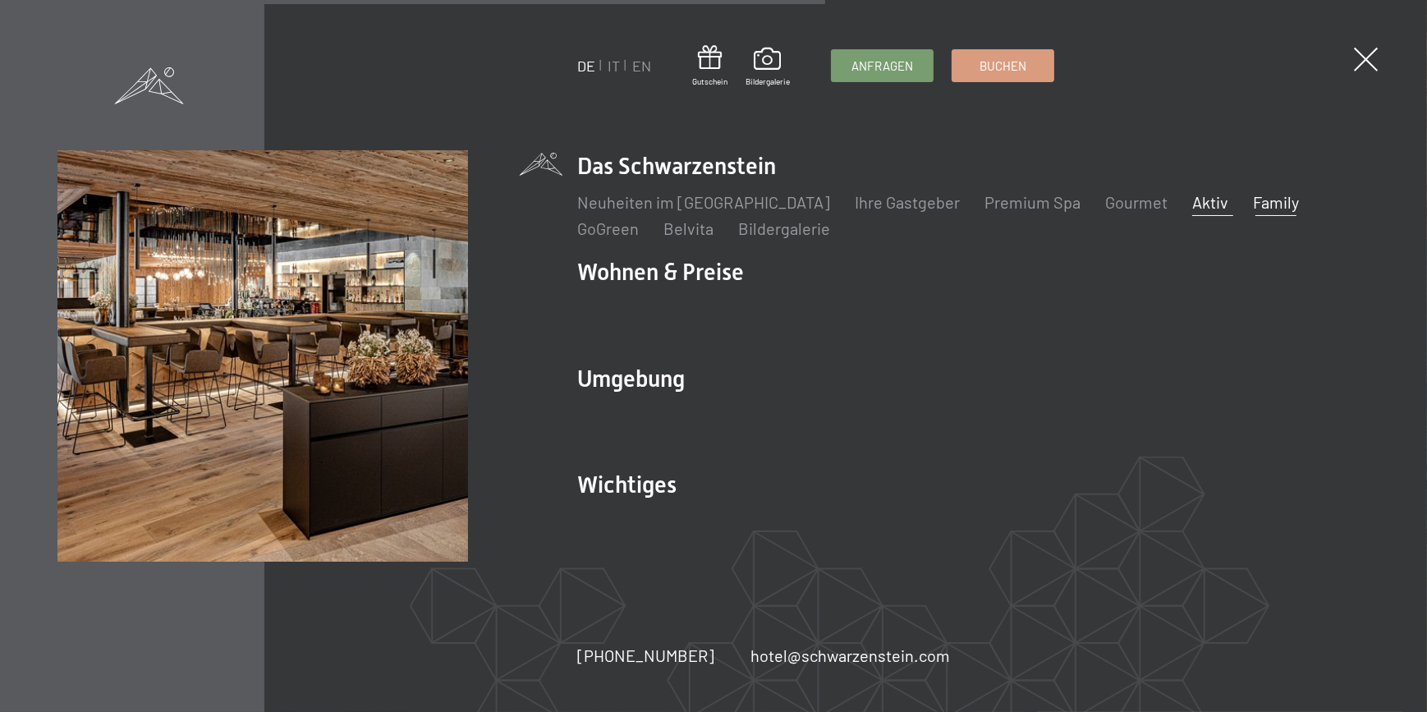
click at [1192, 200] on link "Aktiv" at bounding box center [1210, 202] width 36 height 20
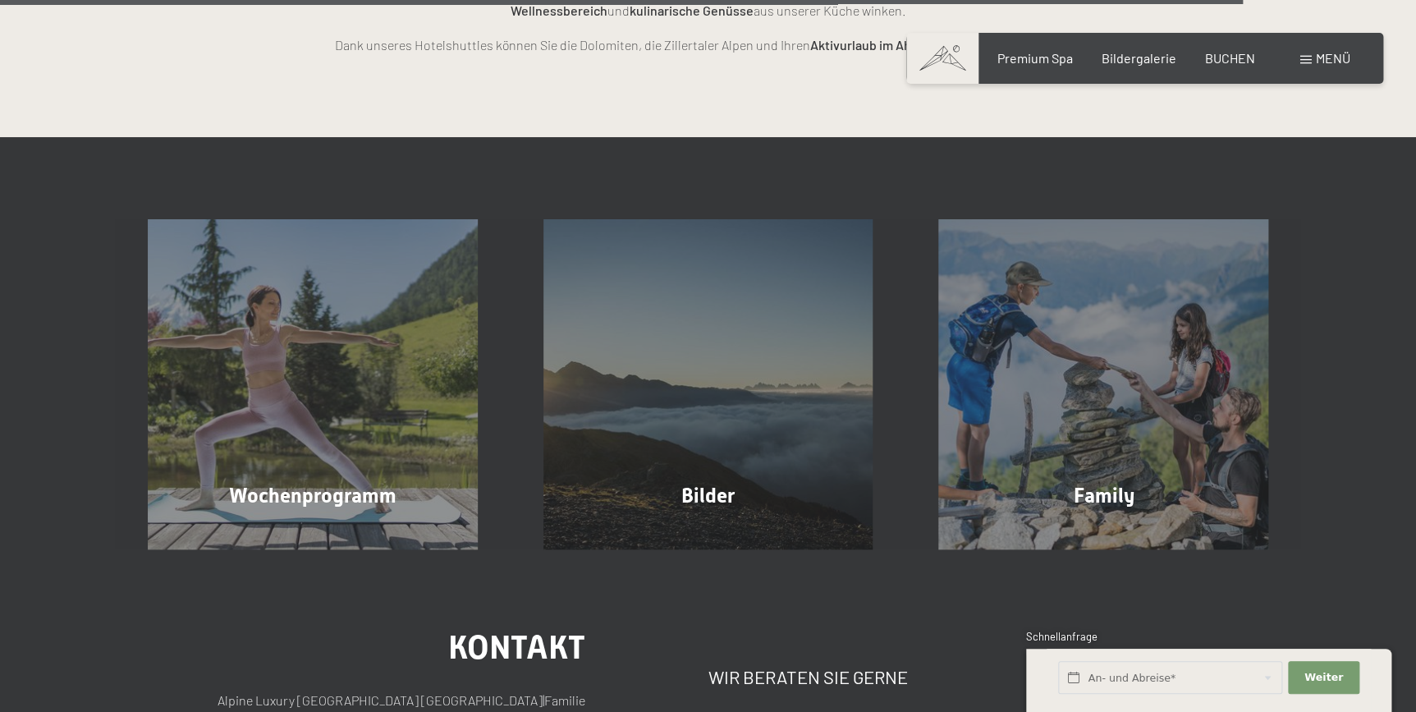
scroll to position [3982, 0]
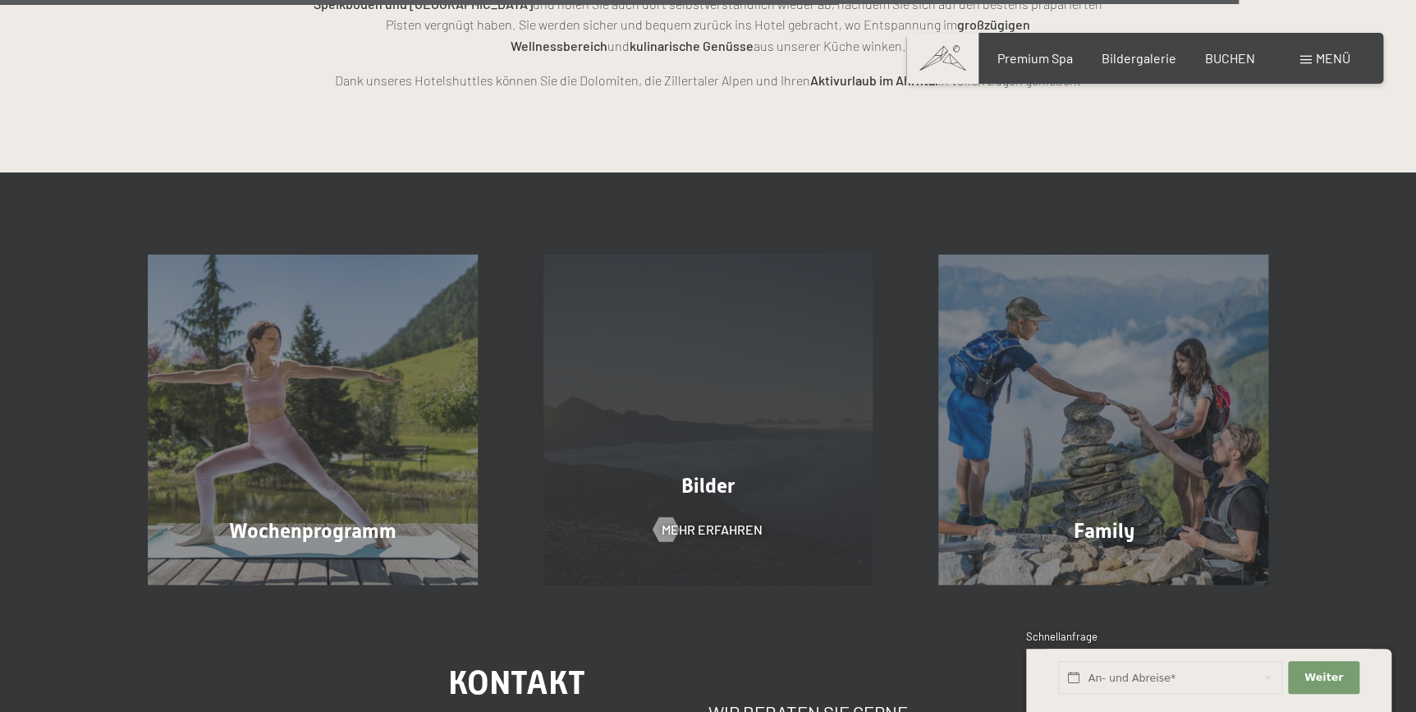
click at [706, 474] on span "Bilder" at bounding box center [707, 486] width 53 height 24
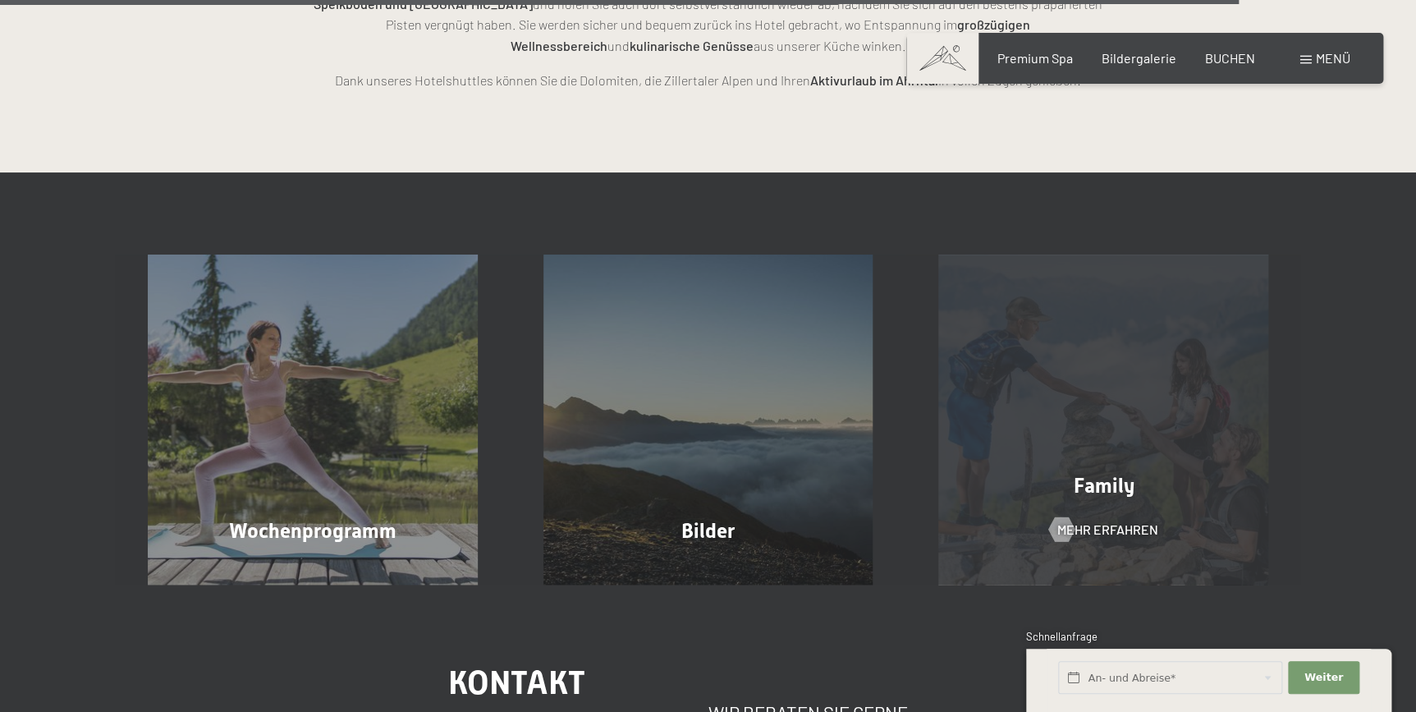
click at [1090, 474] on span "Family" at bounding box center [1103, 486] width 61 height 24
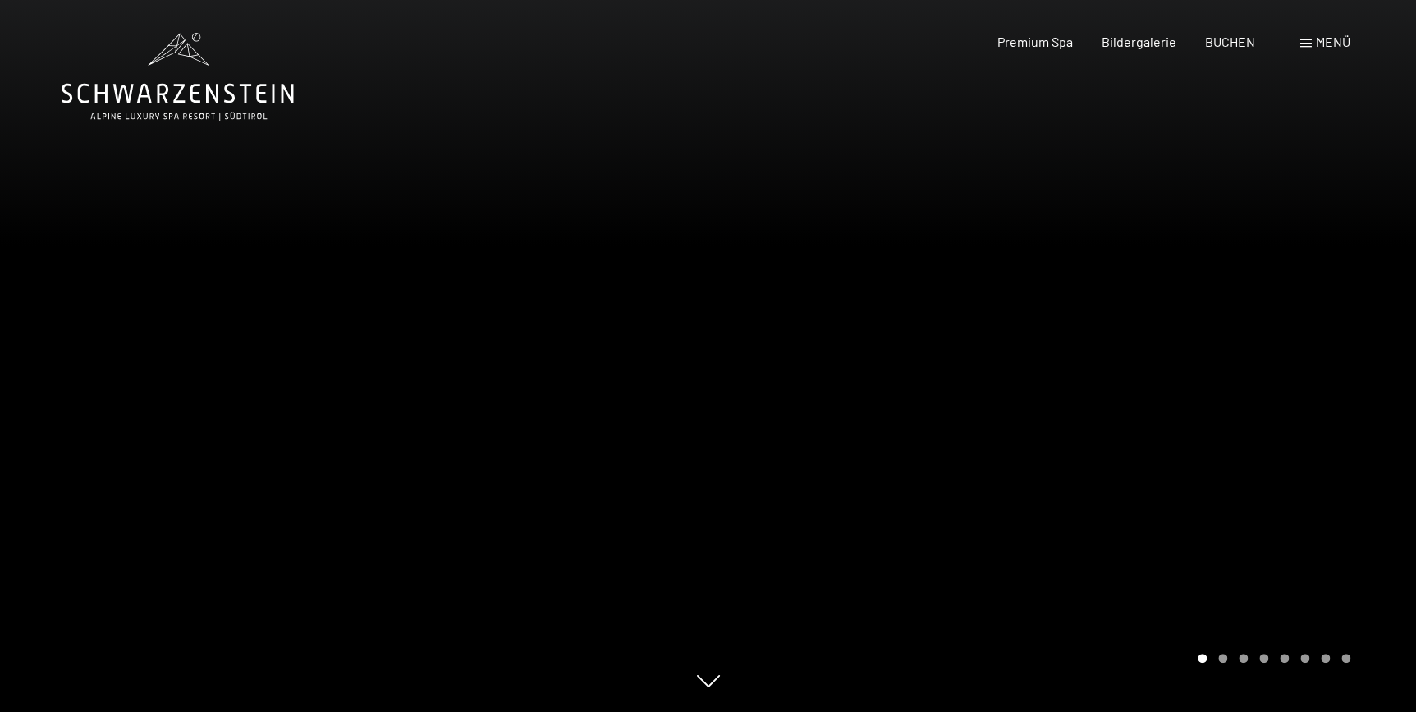
click at [1392, 348] on div at bounding box center [1063, 356] width 709 height 712
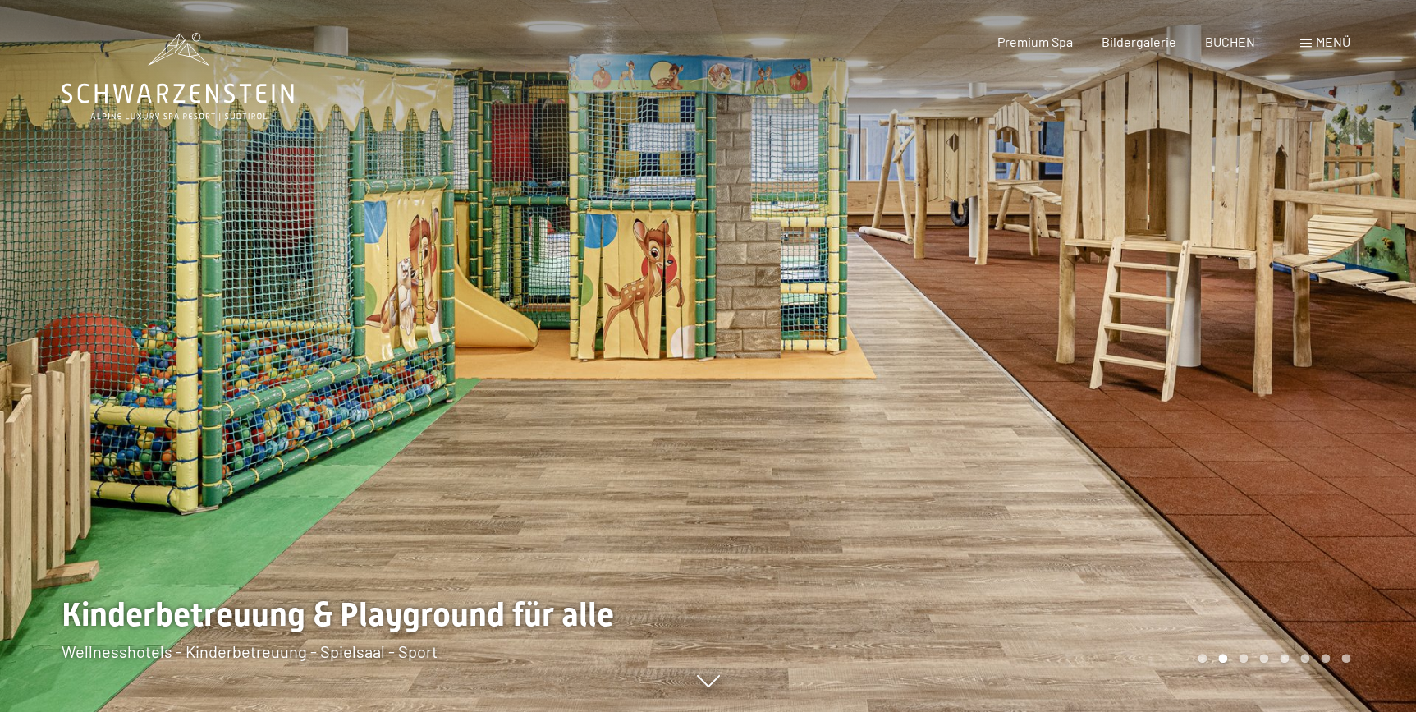
click at [1392, 348] on div at bounding box center [1063, 356] width 709 height 712
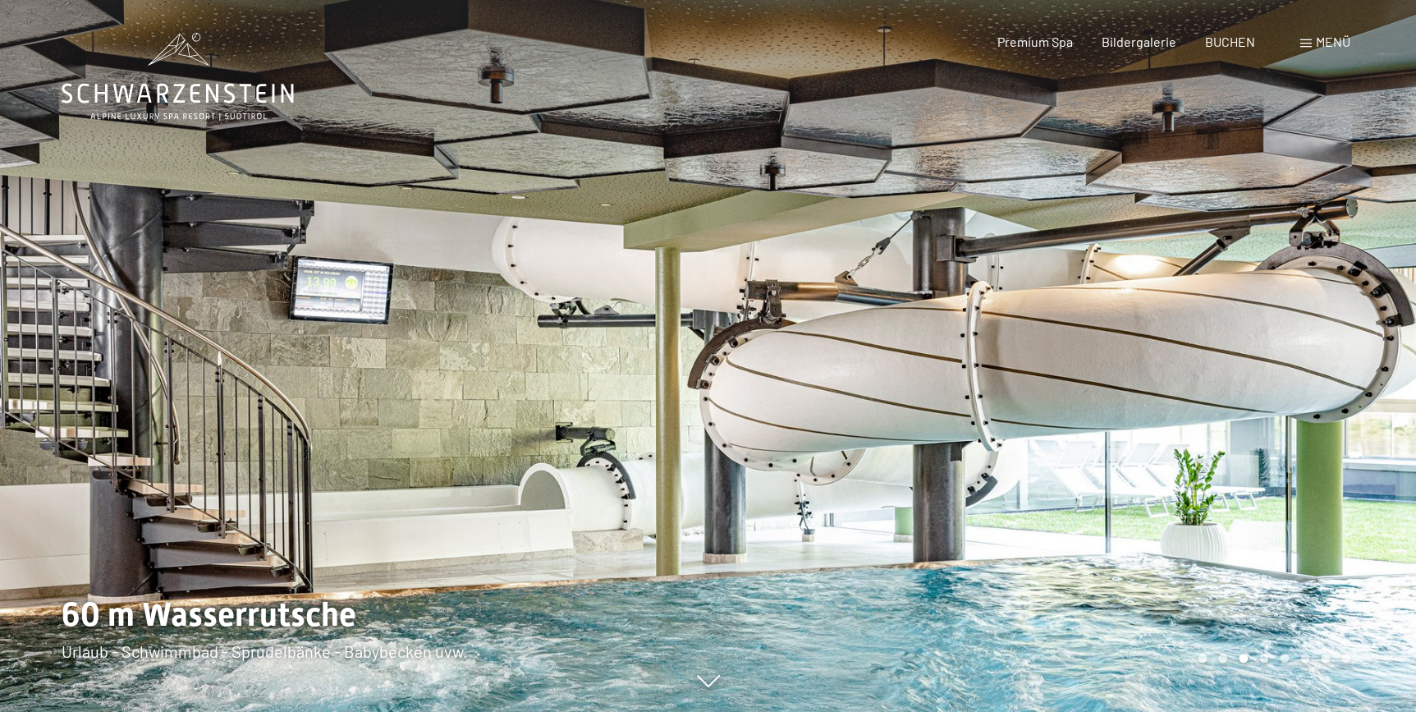
click at [1392, 348] on div at bounding box center [1063, 356] width 709 height 712
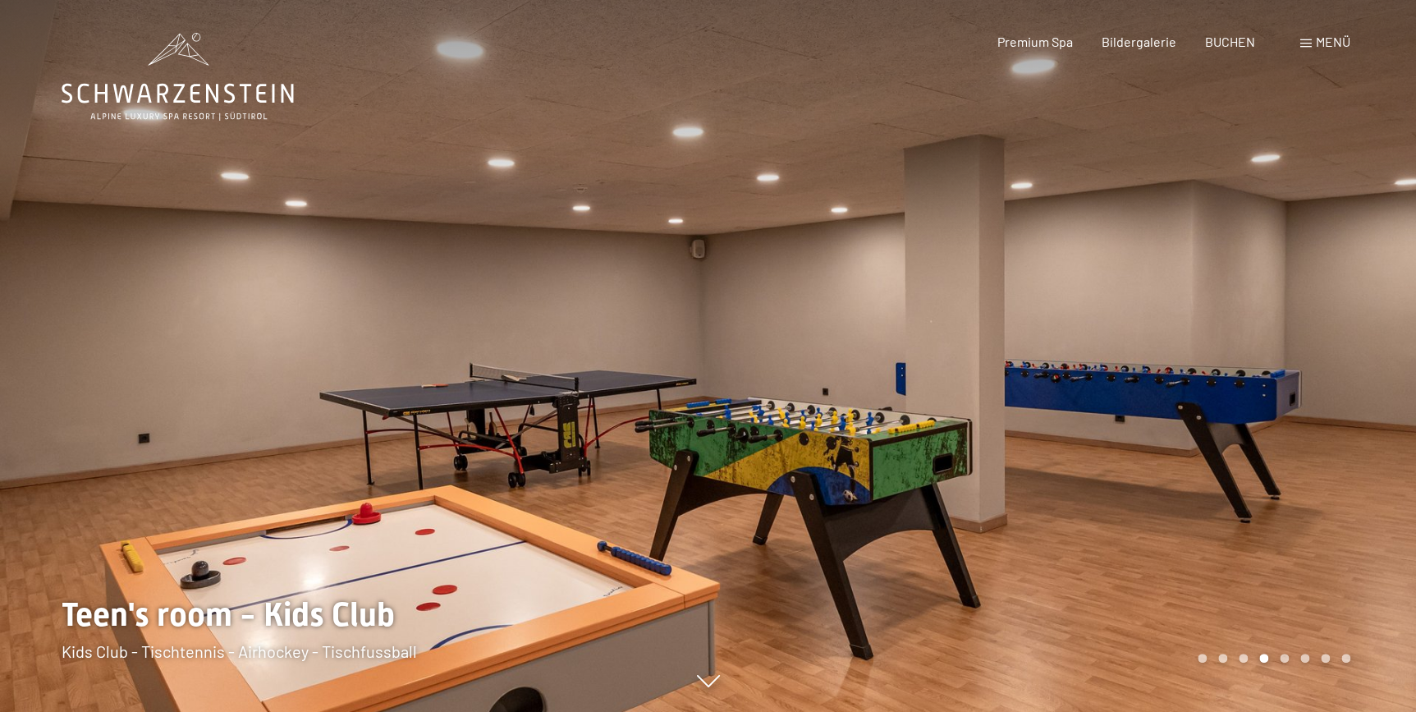
click at [1392, 348] on div at bounding box center [1063, 356] width 709 height 712
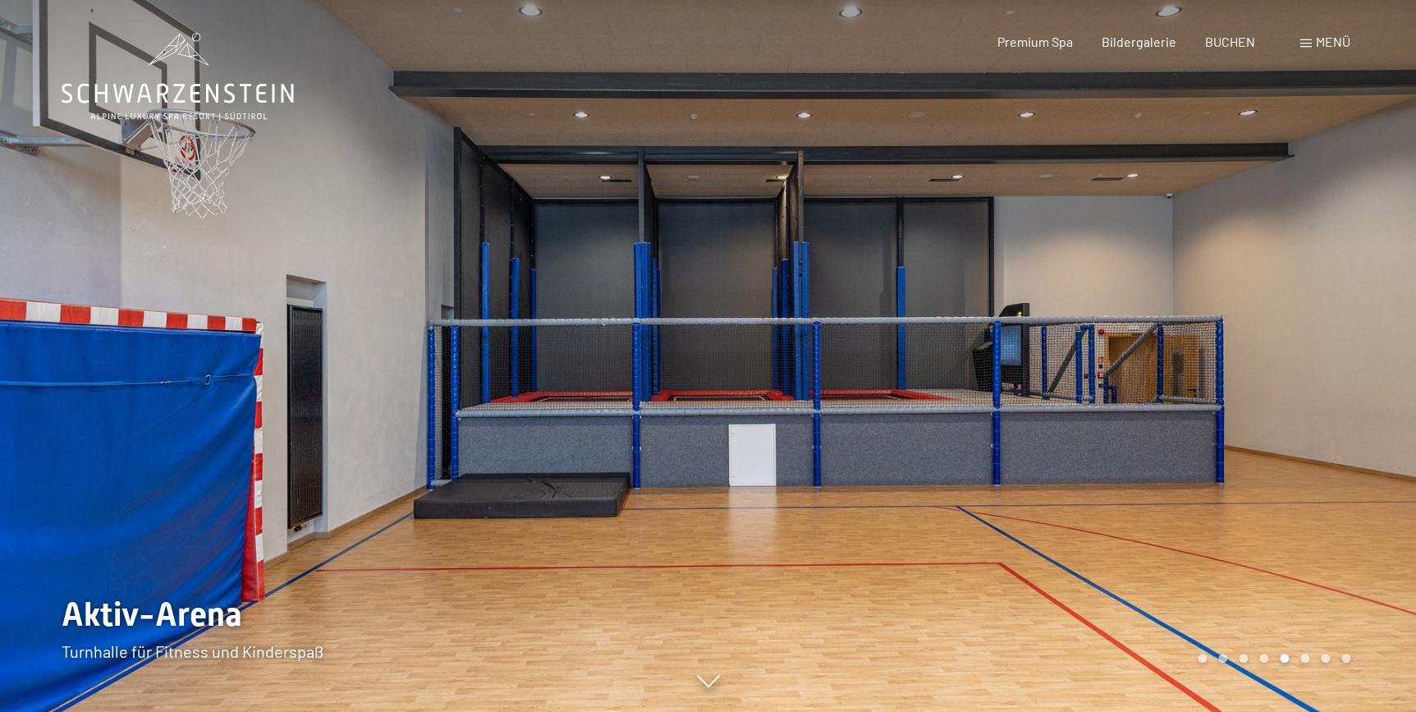
click at [1392, 348] on div at bounding box center [1063, 356] width 709 height 712
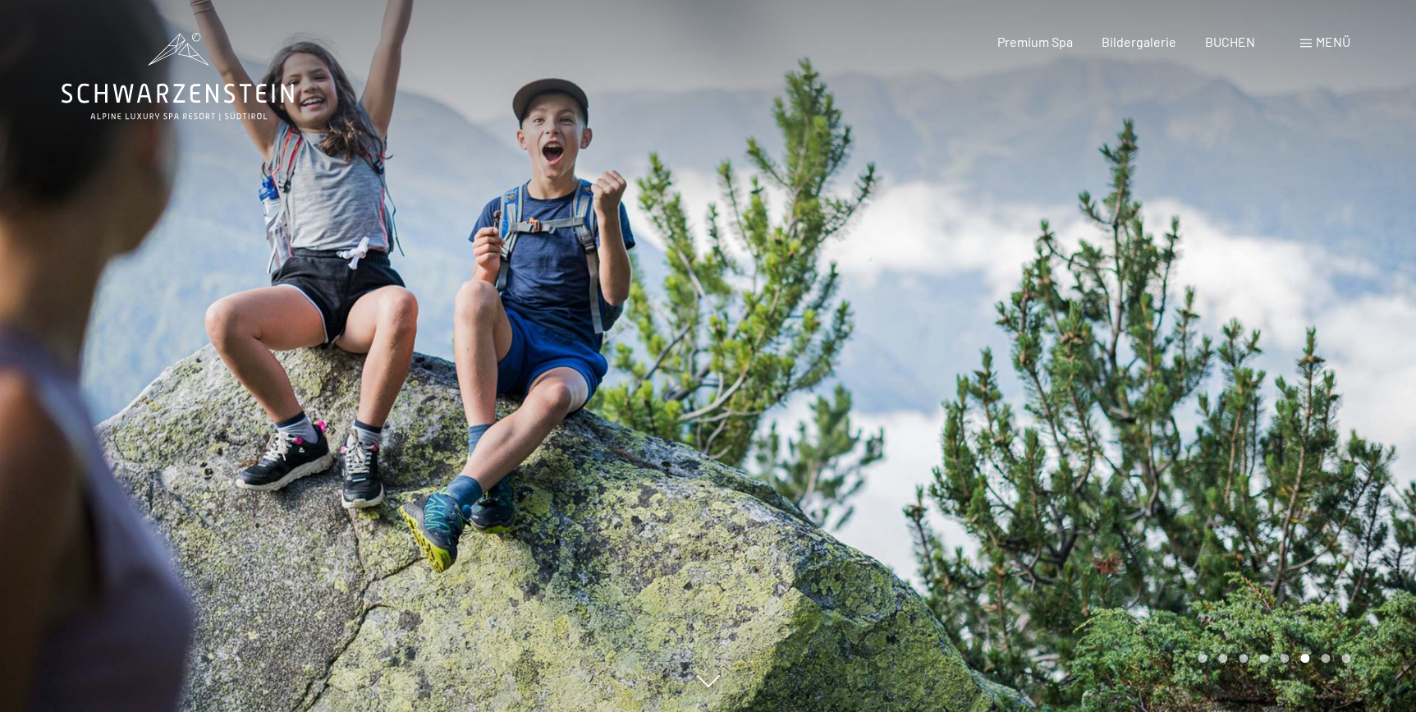
click at [1392, 348] on div at bounding box center [1063, 356] width 709 height 712
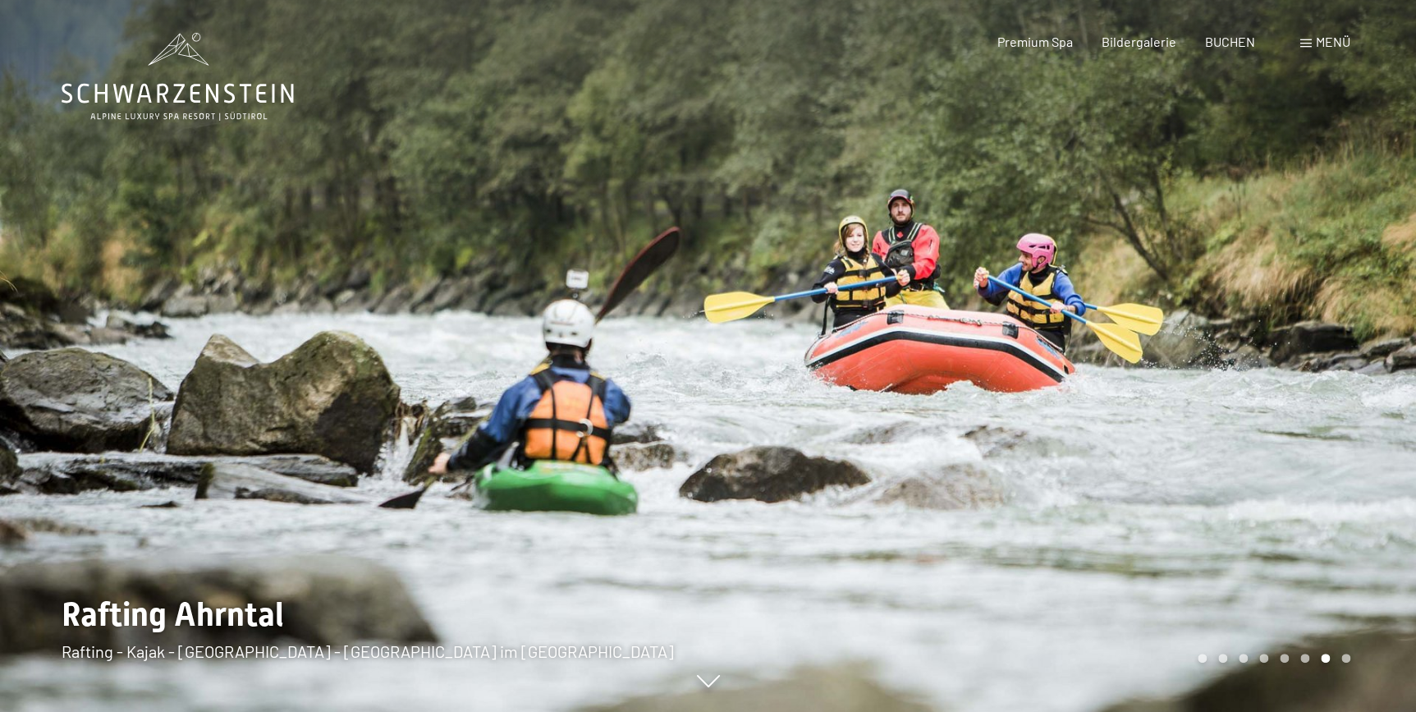
click at [1392, 348] on div at bounding box center [1063, 356] width 709 height 712
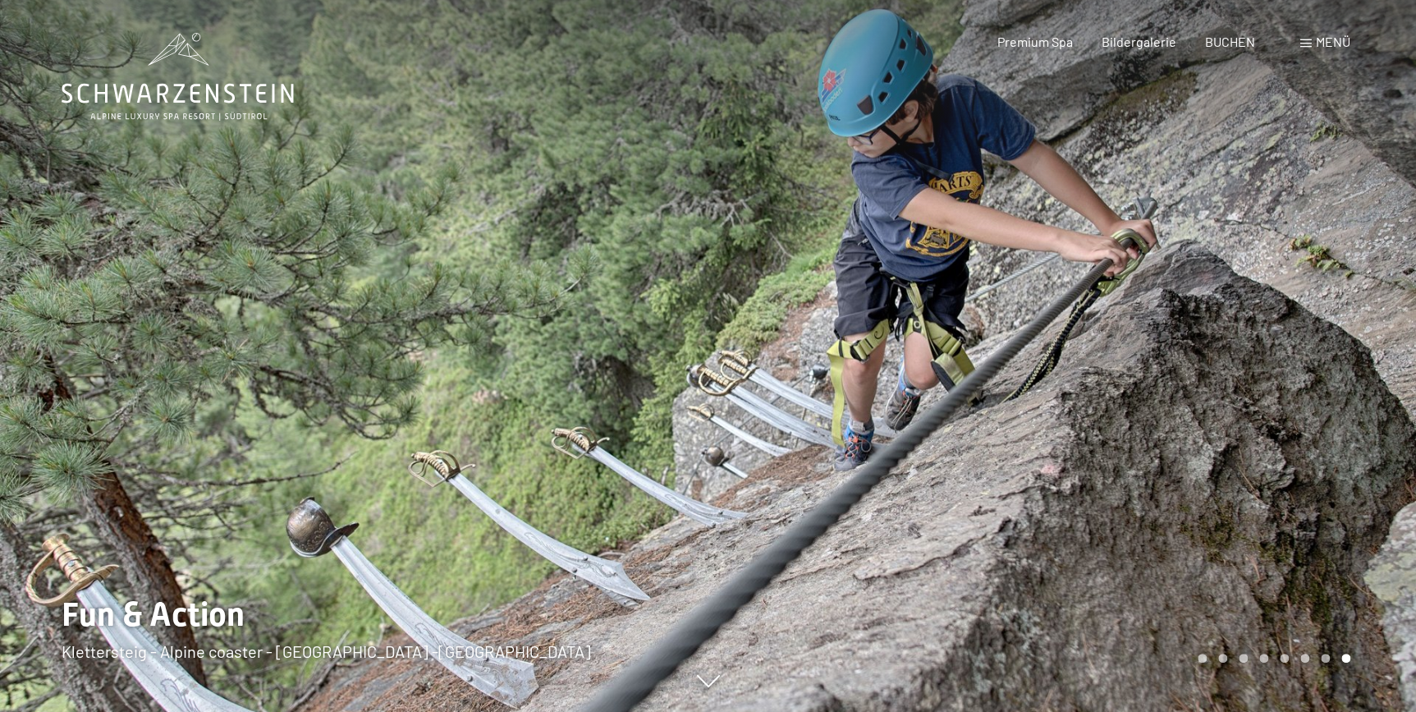
click at [1392, 348] on div at bounding box center [1063, 356] width 709 height 712
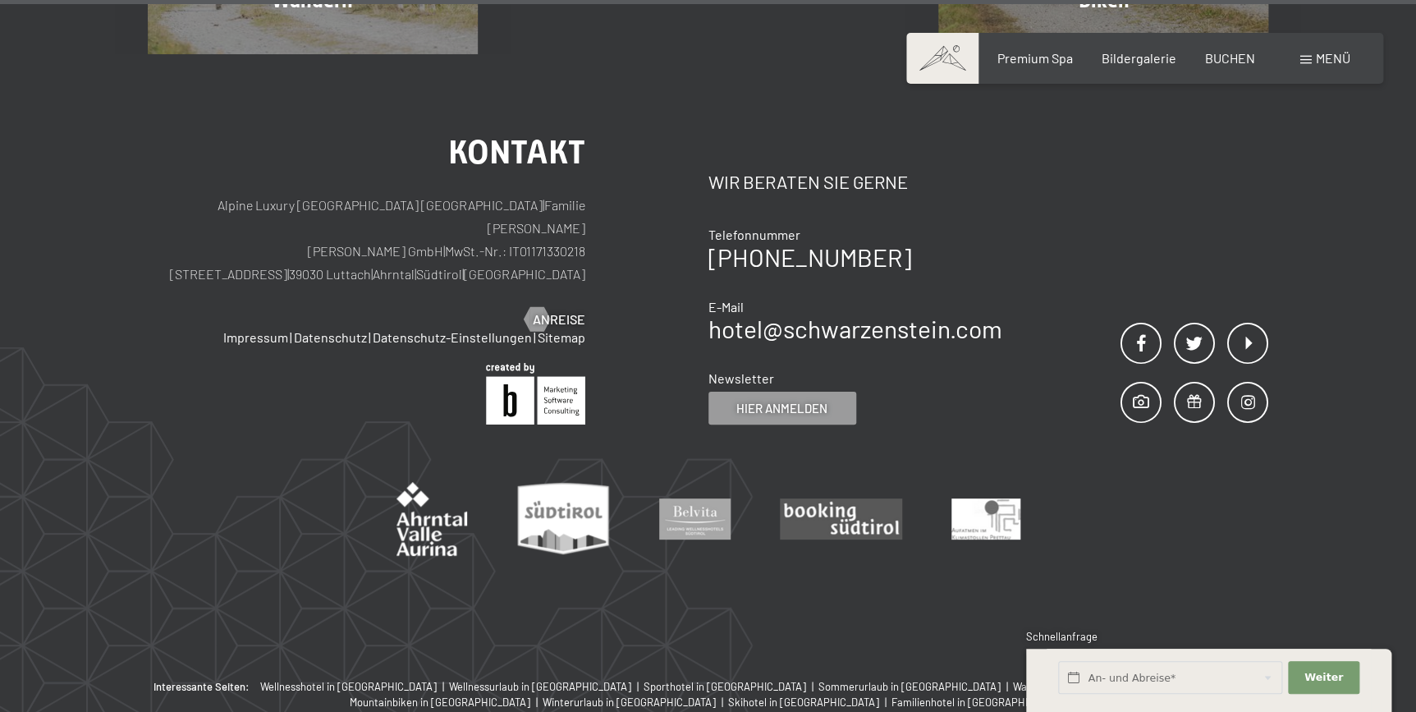
scroll to position [9355, 0]
